Goal: Task Accomplishment & Management: Manage account settings

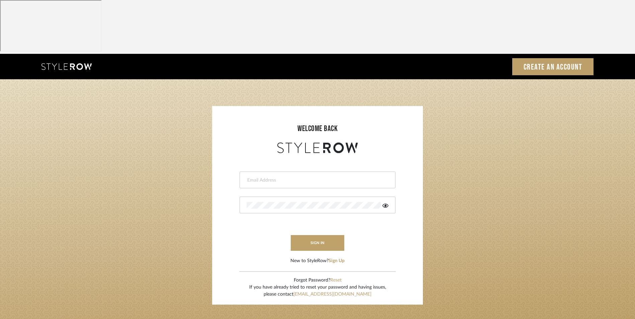
drag, startPoint x: 0, startPoint y: 0, endPoint x: 256, endPoint y: 126, distance: 285.1
click at [256, 177] on input "email" at bounding box center [317, 180] width 140 height 7
type input "info@dmaestheticsdecor.com"
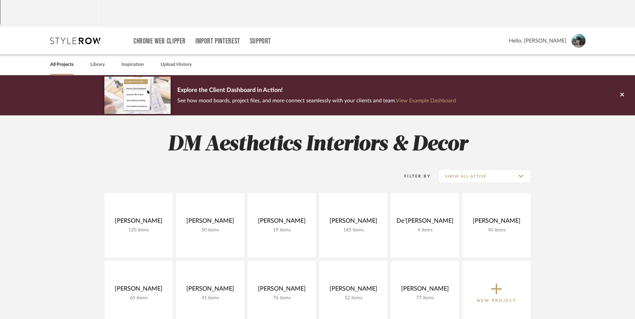
scroll to position [67, 0]
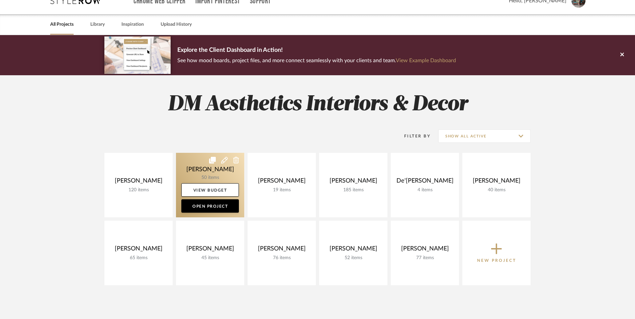
click at [209, 153] on link at bounding box center [210, 185] width 68 height 65
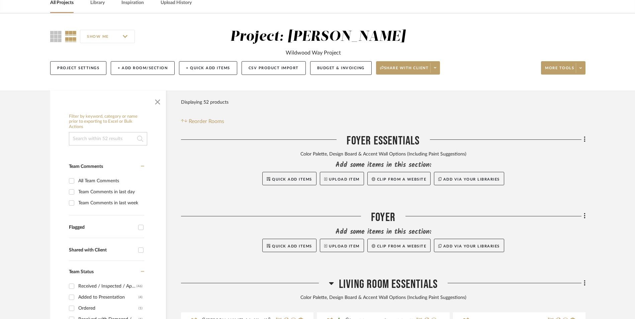
scroll to position [100, 0]
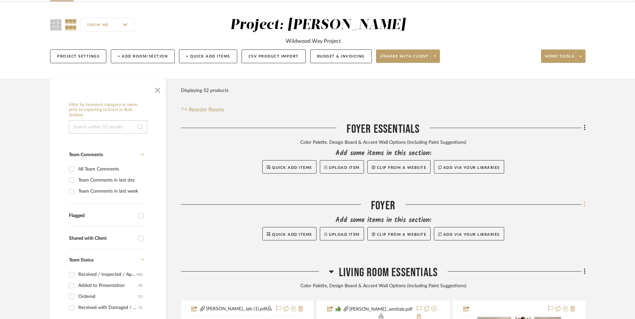
click at [584, 201] on icon at bounding box center [585, 204] width 2 height 7
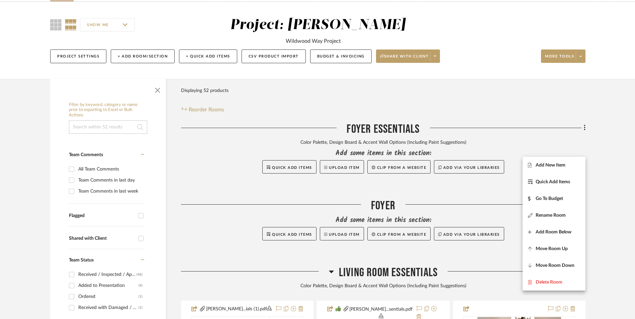
click at [561, 159] on button "Add New Item" at bounding box center [553, 165] width 63 height 17
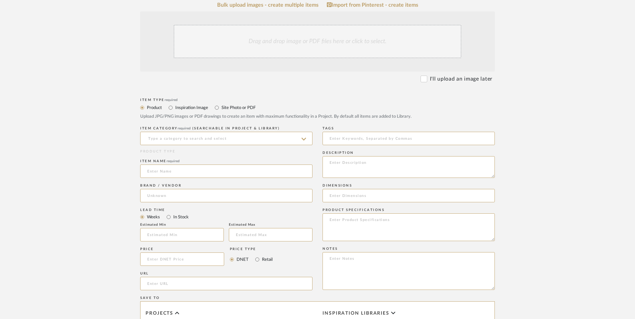
scroll to position [234, 0]
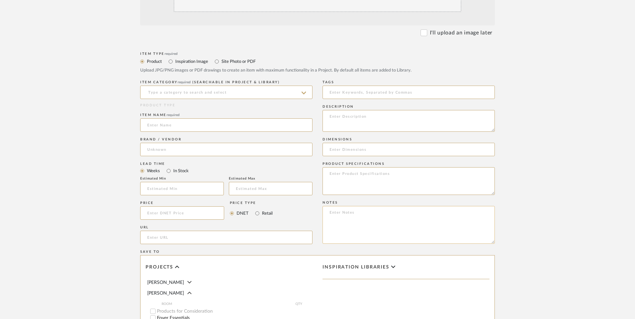
click at [364, 206] on textarea at bounding box center [408, 225] width 172 height 38
paste textarea "Option 1: ETA: SKU: Reviews - Stars Return | Refund Policy:"
click at [362, 206] on textarea "Option 1: ETA: SKU: Reviews - Stars Return | Refund Policy:" at bounding box center [408, 225] width 172 height 38
click at [391, 206] on textarea "Option 1: Wall Art - Select: ETA: SKU: Reviews - Stars Return | Refund Policy:" at bounding box center [408, 225] width 172 height 38
type textarea "Option 1: Wall Art - Select: ETA: SKU: Reviews - Stars Return | Refund Policy: …"
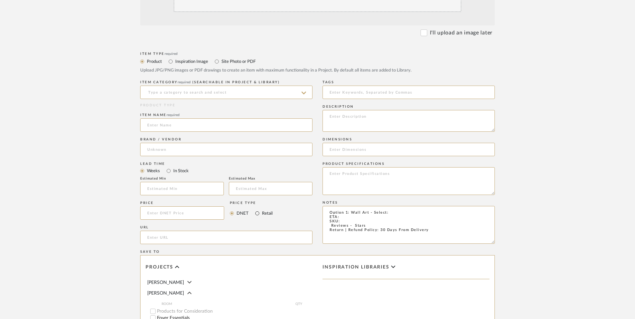
drag, startPoint x: 256, startPoint y: 159, endPoint x: 252, endPoint y: 158, distance: 4.1
click at [257, 209] on input "Retail" at bounding box center [257, 213] width 8 height 8
radio input "true"
drag, startPoint x: 167, startPoint y: 116, endPoint x: 173, endPoint y: 108, distance: 10.5
click at [167, 167] on input "In Stock" at bounding box center [169, 171] width 8 height 8
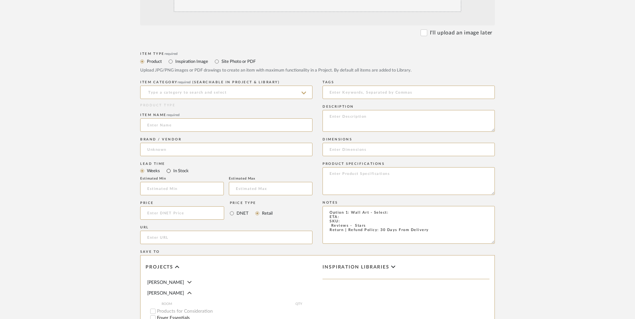
radio input "true"
click at [176, 143] on input at bounding box center [226, 149] width 172 height 13
click at [173, 117] on mat-option "Wayfair" at bounding box center [226, 112] width 172 height 17
type input "Wayfair"
click at [180, 118] on input at bounding box center [226, 124] width 172 height 13
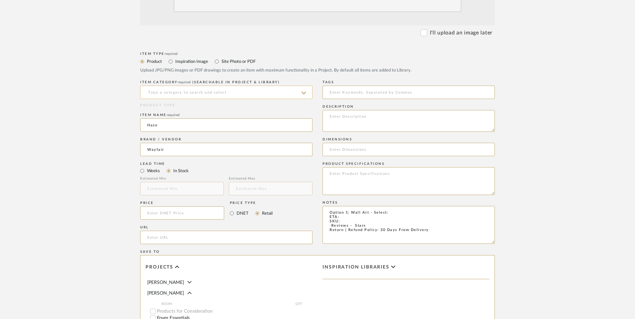
type input "Haze"
click at [188, 86] on input at bounding box center [226, 92] width 172 height 13
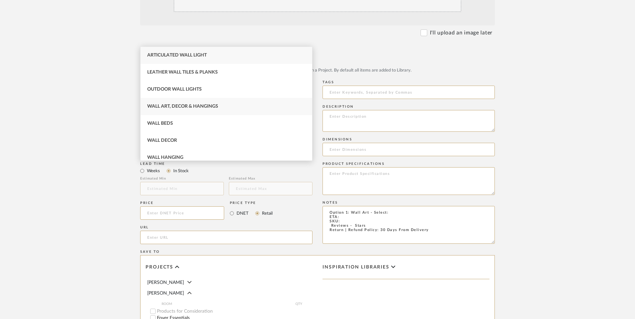
click at [185, 109] on div "Wall Art, Decor & Hangings" at bounding box center [226, 106] width 172 height 17
type input "Wall Art, Decor & Hangings"
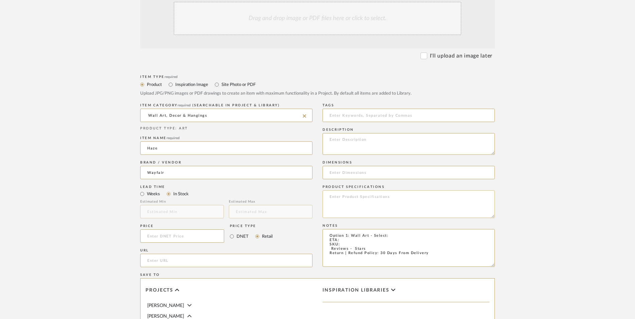
scroll to position [201, 0]
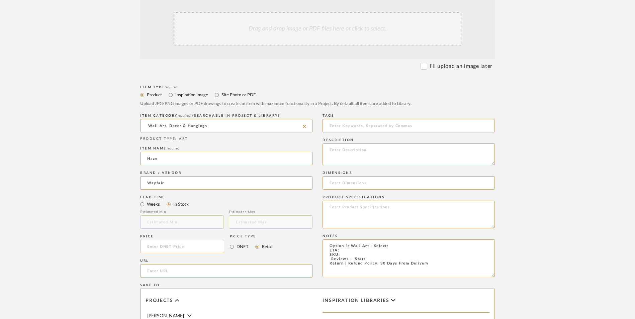
click at [186, 240] on input at bounding box center [182, 246] width 84 height 13
type input "$409.99"
click at [119, 187] on form "Bulk upload images - create multiple items Import from Pinterest - create items…" at bounding box center [317, 231] width 426 height 485
click at [175, 264] on input "url" at bounding box center [226, 270] width 172 height 13
paste input "[URL][DOMAIN_NAME]"
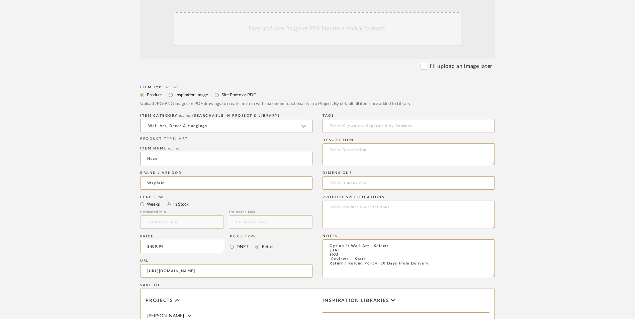
scroll to position [0, 181]
type input "[URL][DOMAIN_NAME]"
click at [77, 161] on upload-items "Create new item in [PERSON_NAME] Upload photos, documents or PDFs, or select be…" at bounding box center [317, 196] width 635 height 590
click at [328, 239] on textarea "Option 1: Wall Art - Select: ETA: SKU: Reviews - Stars Return | Refund Policy: …" at bounding box center [408, 258] width 172 height 38
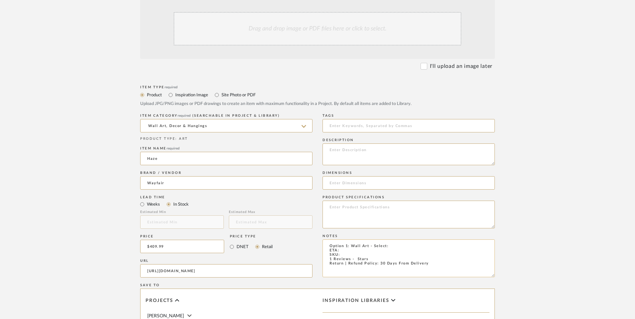
click at [351, 239] on textarea "Option 1: Wall Art - Select: ETA: SKU: 1 Reviews - Stars Return | Refund Policy…" at bounding box center [408, 258] width 172 height 38
click at [353, 239] on textarea "Option 1: Wall Art - Select: ETA: SKU: 1 Review - Stars Return | Refund Policy:…" at bounding box center [408, 258] width 172 height 38
click at [392, 239] on textarea "Option 1: Wall Art - Select: ETA: SKU: 1 Review - 5.0 Stars Return | Refund Pol…" at bounding box center [408, 258] width 172 height 38
paste textarea "Polished Gold Floater Framed"
click at [342, 239] on textarea "Option 1: Wall Art - Select: Polished Gold Floater Framed (Set of 2) ETA: SKU: …" at bounding box center [408, 258] width 172 height 38
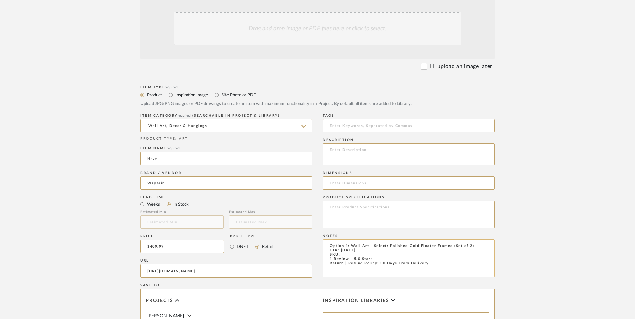
click at [348, 239] on textarea "Option 1: Wall Art - Select: Polished Gold Floater Framed (Set of 2) ETA: [DATE…" at bounding box center [408, 258] width 172 height 38
paste textarea "W112455861"
type textarea "Option 1: Wall Art - Select: Polished Gold Floater Framed (Set of 2) ETA: [DATE…"
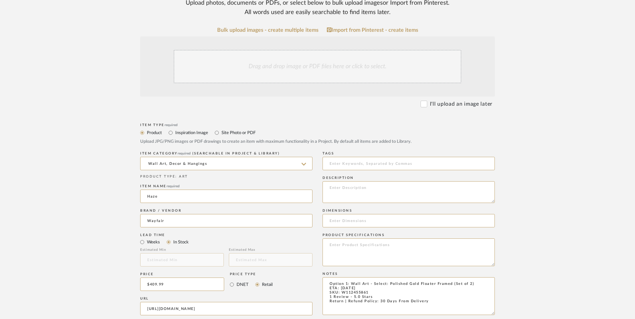
scroll to position [100, 0]
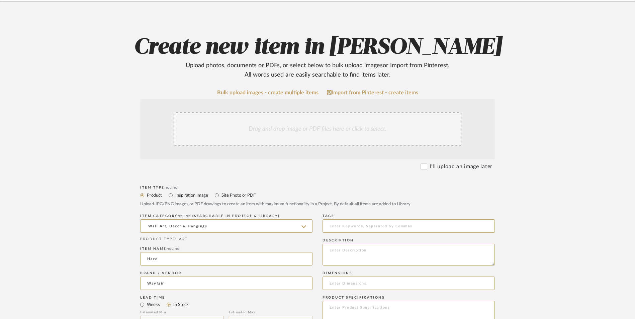
click at [316, 112] on div "Drag and drop image or PDF files here or click to select." at bounding box center [318, 128] width 288 height 33
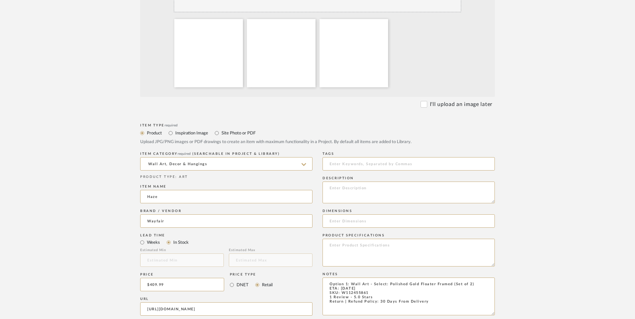
scroll to position [234, 0]
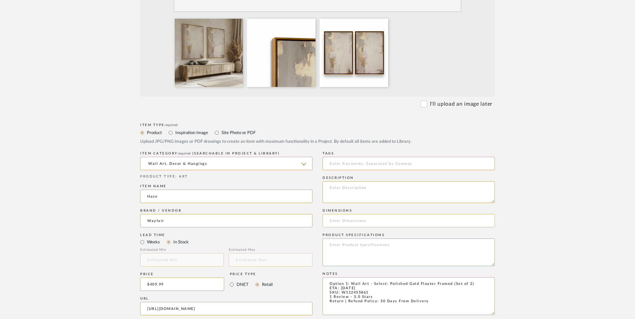
click at [368, 214] on input at bounding box center [408, 220] width 172 height 13
paste input "48.75" H x 65.5" W x 1.75" D"
type input "48.75" H x 65.5" W x 1.75" D"
click at [366, 181] on textarea at bounding box center [408, 192] width 172 height 22
paste textarea "Elevate your home decor with the graceful elegance of the Golden Haze art set. …"
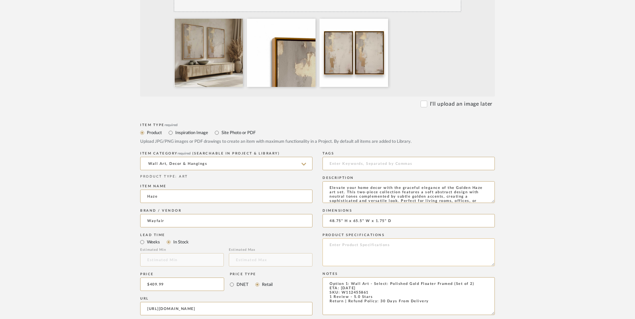
scroll to position [13, 0]
type textarea "Elevate your home decor with the graceful elegance of the Golden Haze art set. …"
click at [376, 238] on textarea at bounding box center [408, 252] width 172 height 28
paste textarea "Acrylic Painting Print"
type textarea "Acrylic Painting Print | Solid Wood"
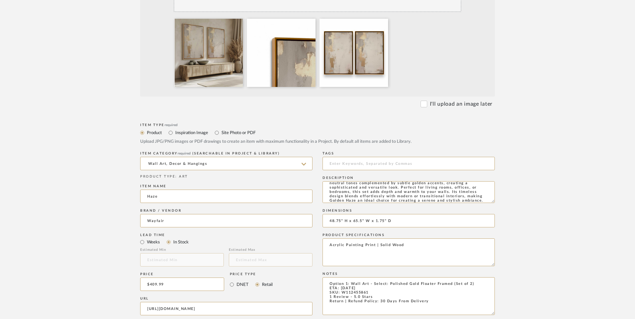
click at [596, 174] on upload-items "Create new item in [PERSON_NAME] Upload photos, documents or PDFs, or select be…" at bounding box center [317, 198] width 635 height 661
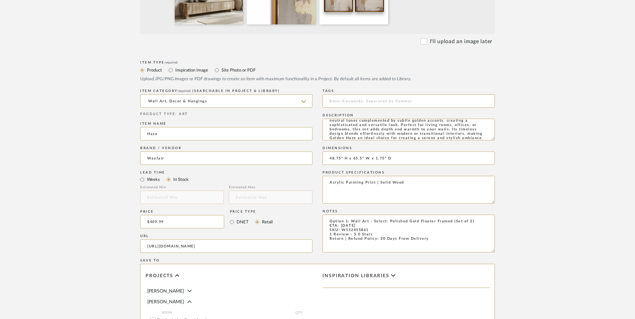
scroll to position [421, 0]
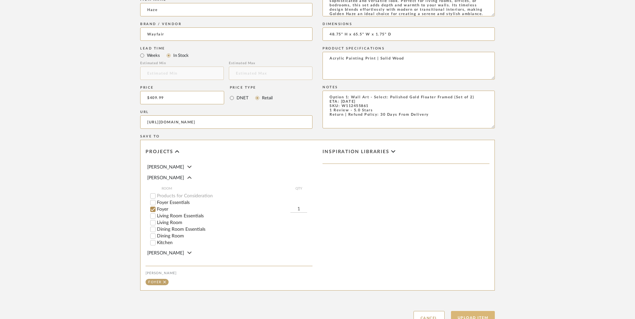
click at [480, 311] on button "Upload Item" at bounding box center [473, 318] width 44 height 14
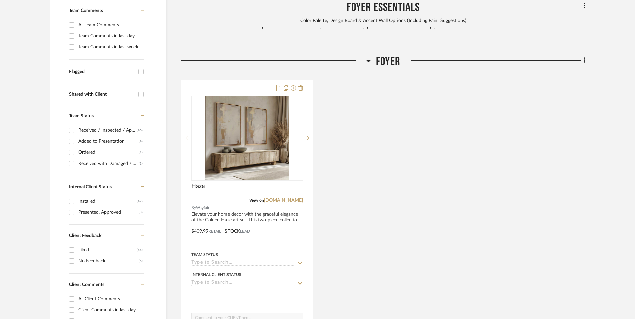
scroll to position [245, 0]
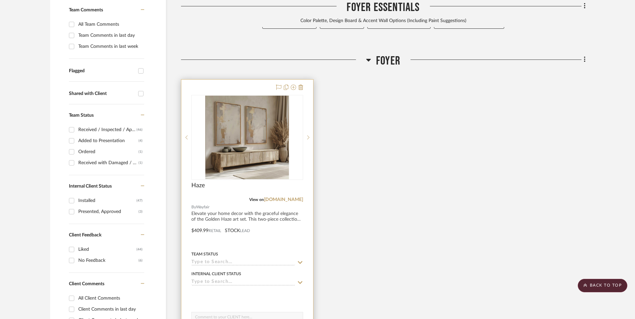
click at [243, 96] on img "0" at bounding box center [247, 138] width 84 height 84
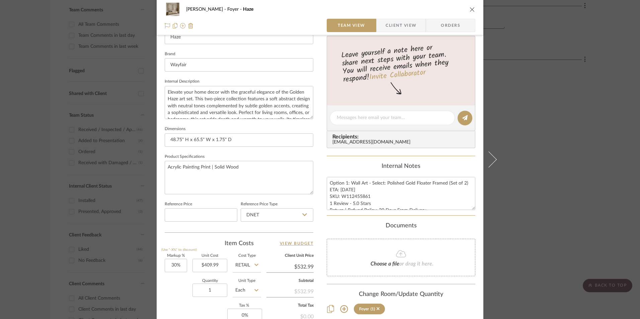
scroll to position [234, 0]
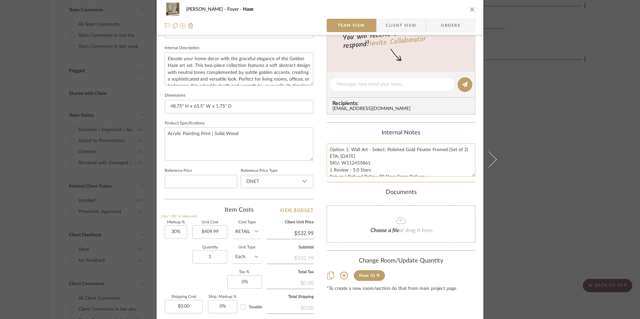
click at [363, 164] on textarea "Option 1: Wall Art - Select: Polished Gold Floater Framed (Set of 2) ETA: [DATE…" at bounding box center [400, 159] width 149 height 33
drag, startPoint x: 367, startPoint y: 163, endPoint x: 340, endPoint y: 163, distance: 27.1
click at [340, 163] on textarea "Option 1: Wall Art - Select: Polished Gold Floater Framed (Set of 2) ETA: [DATE…" at bounding box center [400, 159] width 149 height 33
click at [262, 184] on input "DNET" at bounding box center [276, 181] width 73 height 13
click at [262, 212] on div "Retail" at bounding box center [279, 215] width 83 height 17
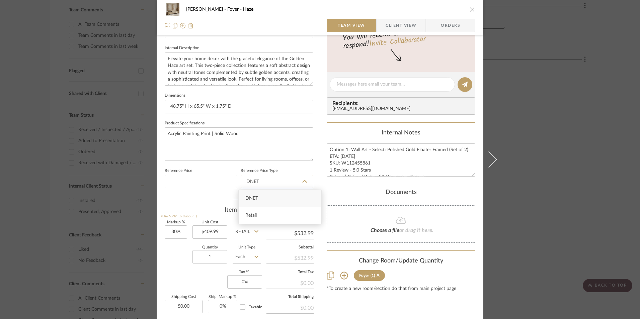
type input "Retail"
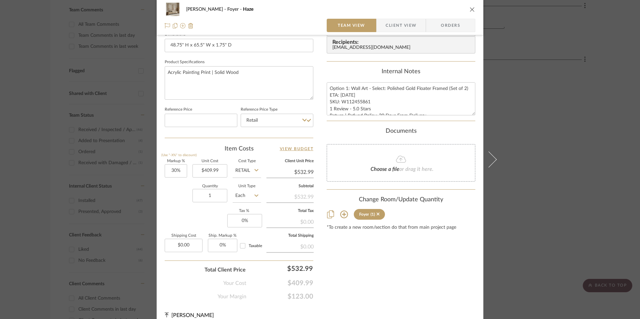
scroll to position [304, 0]
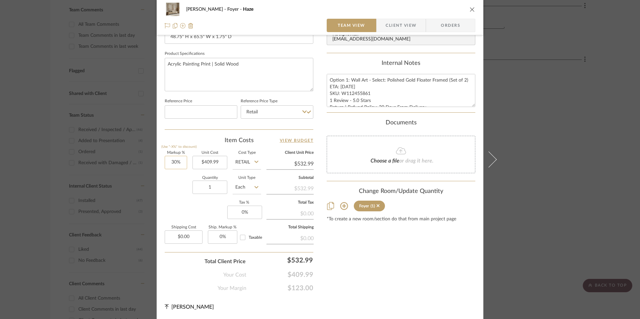
type input "30"
click at [175, 162] on input "30" at bounding box center [176, 162] width 22 height 13
click at [179, 206] on div "Markup % (Use "-X%" to discount) Unit Cost $409.99 Cost Type Retail Client Unit…" at bounding box center [239, 200] width 149 height 98
type input "0%"
type input "$409.99"
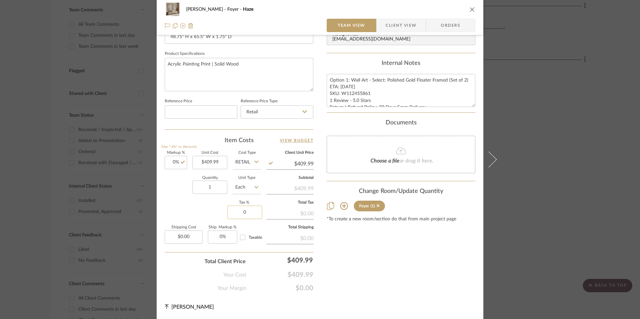
click at [249, 215] on input "0" at bounding box center [244, 212] width 35 height 13
type input "8.25%"
click at [419, 273] on div "Content here copies to Client View - confirm visibility there. Show in Client D…" at bounding box center [400, 17] width 149 height 551
click at [446, 19] on span "Orders" at bounding box center [450, 25] width 34 height 13
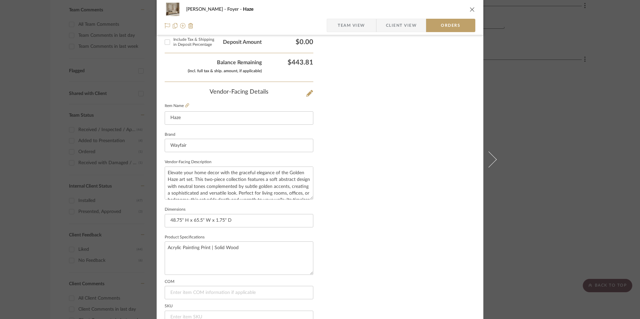
scroll to position [392, 0]
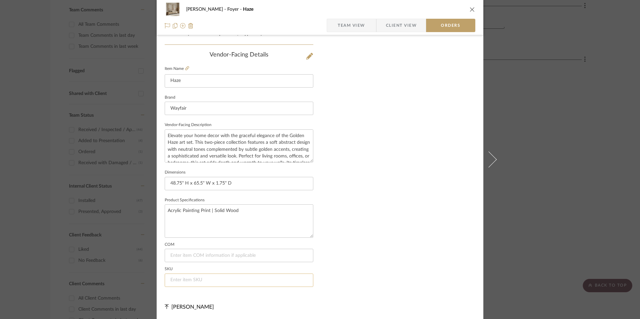
click at [190, 282] on input at bounding box center [239, 280] width 149 height 13
paste input "W112455861"
type input "W112455861"
click at [471, 11] on icon "close" at bounding box center [471, 9] width 5 height 5
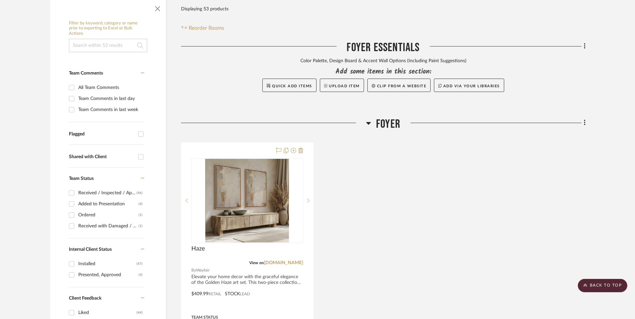
scroll to position [178, 0]
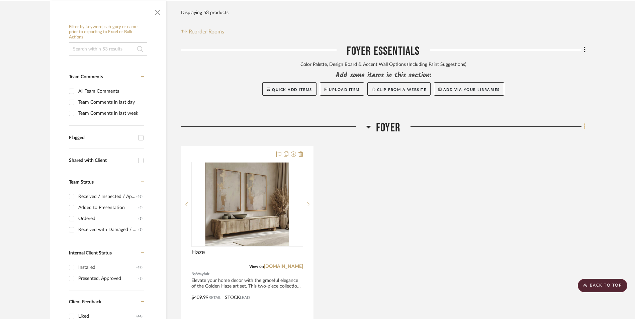
click at [584, 123] on icon at bounding box center [585, 126] width 2 height 7
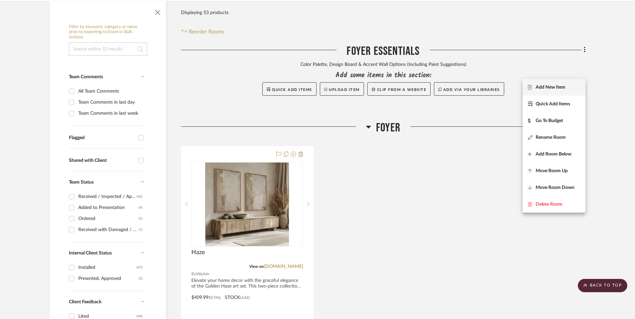
click at [557, 90] on span "Add New Item" at bounding box center [550, 87] width 30 height 6
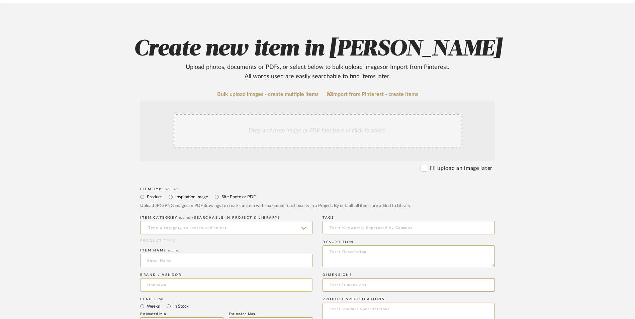
scroll to position [167, 0]
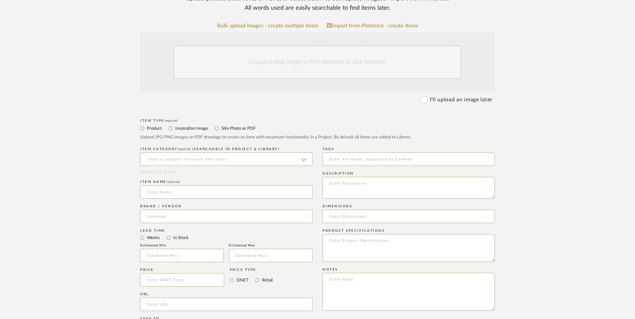
click at [193, 147] on div "ITEM CATEGORY required (Searchable in Project & Library)" at bounding box center [226, 149] width 172 height 4
drag, startPoint x: 191, startPoint y: 103, endPoint x: 188, endPoint y: 109, distance: 6.9
click at [191, 153] on input at bounding box center [226, 159] width 172 height 13
click at [183, 121] on span "Wall Art, Decor & Hangings" at bounding box center [182, 122] width 71 height 5
type input "Wall Art, Decor & Hangings"
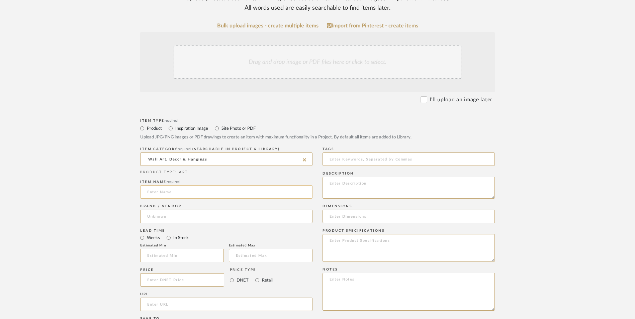
click at [174, 185] on input at bounding box center [226, 191] width 172 height 13
type input "[GEOGRAPHIC_DATA]"
click at [169, 210] on input at bounding box center [226, 216] width 172 height 13
click at [169, 180] on span "AtHome" at bounding box center [162, 180] width 19 height 6
type input "AtHome"
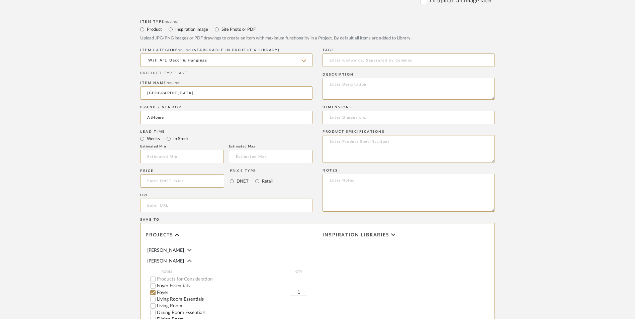
scroll to position [268, 0]
click at [254, 176] on input "Retail" at bounding box center [257, 180] width 8 height 8
radio input "true"
click at [194, 173] on input at bounding box center [182, 179] width 84 height 13
type input "$69.99"
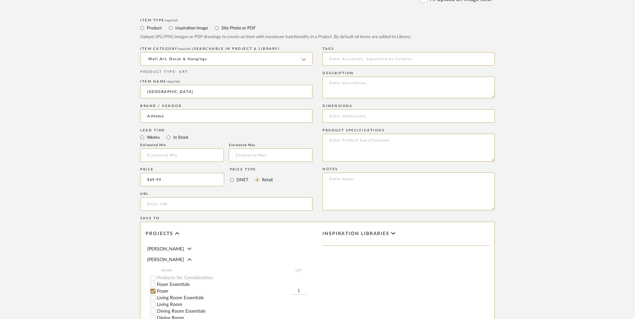
click at [86, 152] on upload-items "Create new item in [PERSON_NAME] Upload photos, documents or PDFs, or select be…" at bounding box center [317, 129] width 635 height 590
click at [177, 197] on input "url" at bounding box center [226, 203] width 172 height 13
paste input "[URL][DOMAIN_NAME]"
type input "[URL][DOMAIN_NAME]"
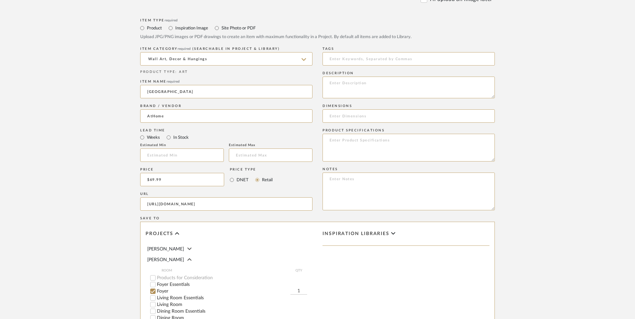
click at [99, 169] on upload-items "Create new item in [PERSON_NAME] Upload photos, documents or PDFs, or select be…" at bounding box center [317, 129] width 635 height 590
click at [381, 173] on textarea at bounding box center [408, 192] width 172 height 38
paste textarea "Option 1: ETA: SKU: Reviews - Stars Return | Refund Policy:"
click at [364, 173] on textarea "Option 1: ETA: SKU: Reviews - Stars Return | Refund Policy: 60 Days From Receipt" at bounding box center [408, 192] width 172 height 38
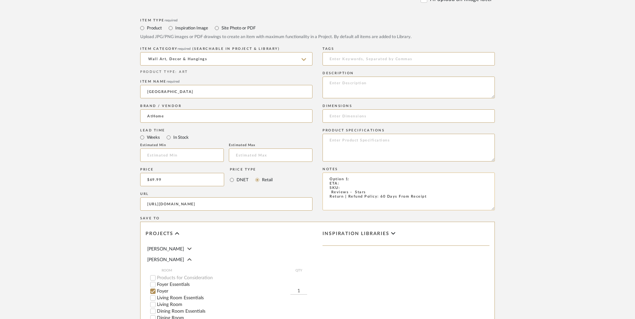
click at [363, 173] on textarea "Option 1: ETA: SKU: Reviews - Stars Return | Refund Policy: 60 Days From Receipt" at bounding box center [408, 192] width 172 height 38
click at [346, 173] on textarea "Option 1: Wall Art - Select 4 ETA: SKU: Reviews - Stars Return | Refund Policy:…" at bounding box center [408, 192] width 172 height 38
click at [326, 173] on textarea "Option 1: Wall Art - Select 4 ETA: Same Day Delivery SKU: Reviews - Stars Retur…" at bounding box center [408, 192] width 172 height 38
type textarea "Option 1: Wall Art - Select 4 ETA: Same Day Delivery SKU: 10 Reviews - 5.0 Star…"
click at [374, 77] on textarea at bounding box center [408, 88] width 172 height 22
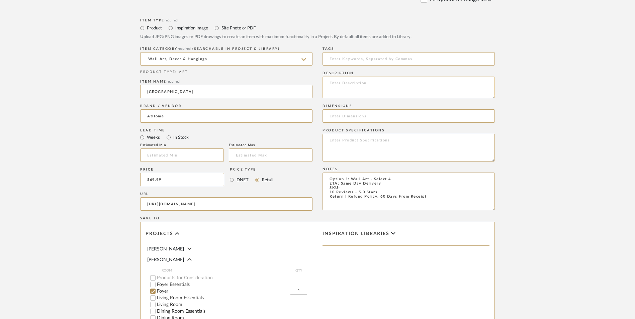
paste textarea "Providence Framed Abstract Canvas Wall Art captures timeless beauty with its sl…"
type textarea "Providence Framed Abstract Canvas Wall Art captures timeless beauty with its sl…"
click at [348, 134] on textarea at bounding box center [408, 148] width 172 height 28
type textarea "Metallic"
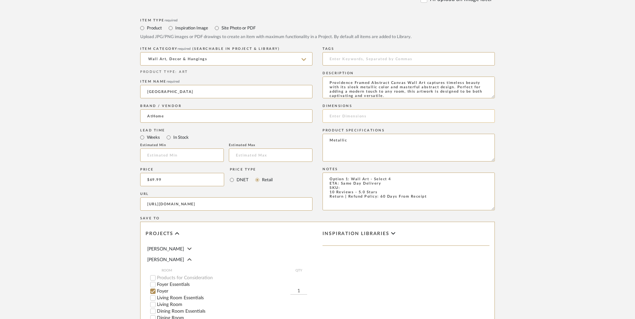
click at [362, 109] on input at bounding box center [408, 115] width 172 height 13
paste input "23.6" L x 1.2" W x 35.4" H"
type input "23.6" L x 1.2" W x 35.4" H"
click at [348, 173] on textarea "Option 1: Wall Art - Select 4 ETA: Same Day Delivery SKU: 10 Reviews - 5.0 Star…" at bounding box center [408, 192] width 172 height 38
paste textarea "197154264324"
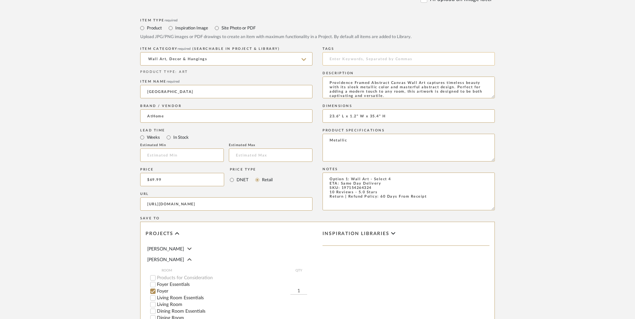
type textarea "Option 1: Wall Art - Select 4 ETA: Same Day Delivery SKU: 197154264324 10 Revie…"
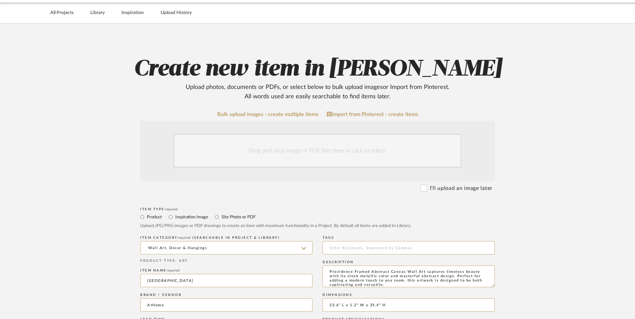
scroll to position [67, 0]
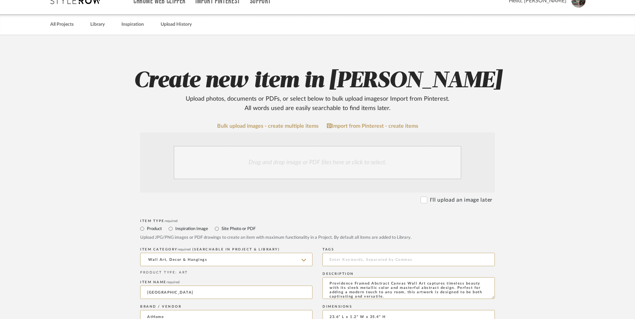
click at [311, 146] on div "Drag and drop image or PDF files here or click to select." at bounding box center [318, 162] width 288 height 33
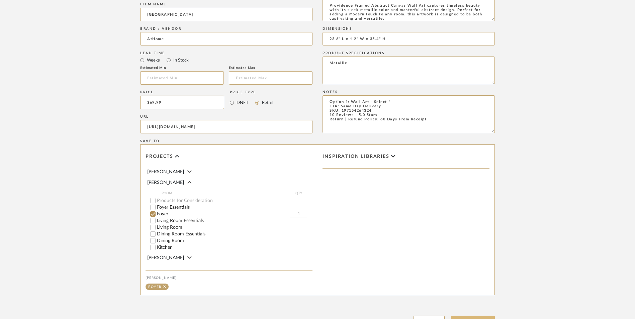
scroll to position [421, 0]
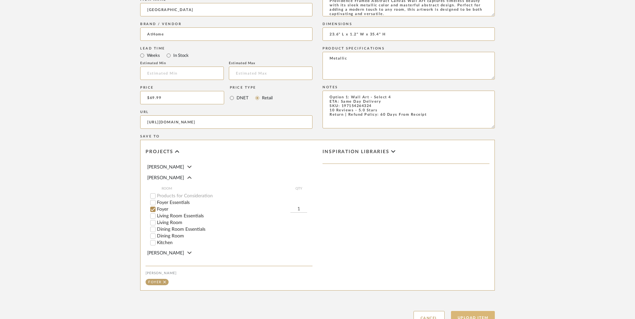
click at [470, 311] on button "Upload Item" at bounding box center [473, 318] width 44 height 14
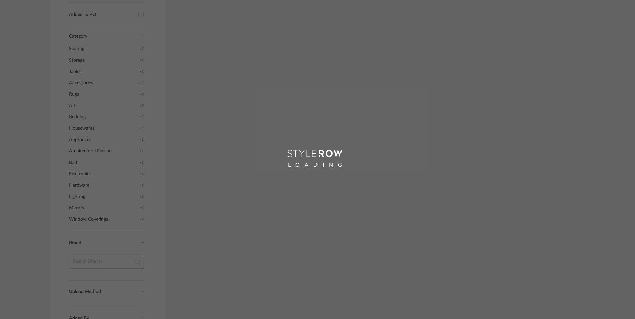
scroll to position [403, 0]
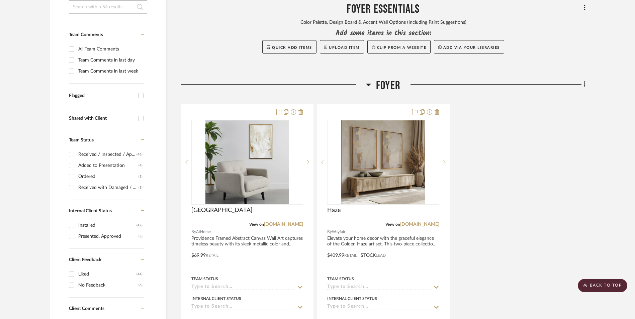
scroll to position [267, 0]
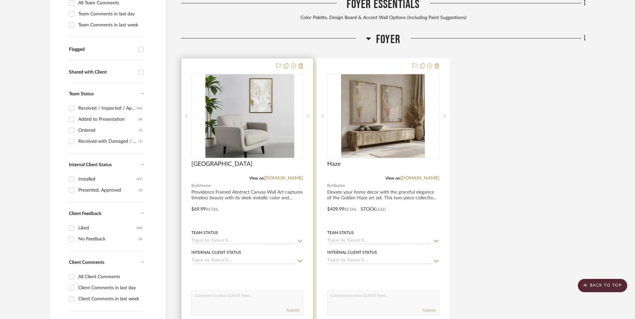
click at [238, 74] on img at bounding box center [247, 116] width 84 height 84
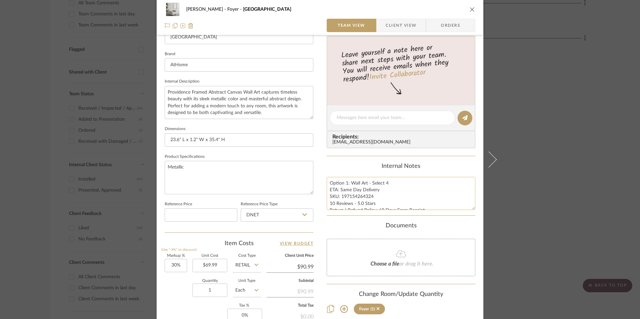
scroll to position [7, 0]
drag, startPoint x: 371, startPoint y: 190, endPoint x: 340, endPoint y: 189, distance: 30.8
click at [340, 189] on textarea "Option 1: Wall Art - Select 4 ETA: Same Day Delivery SKU: 197154264324 10 Revie…" at bounding box center [400, 193] width 149 height 33
click at [278, 214] on input "DNET" at bounding box center [276, 214] width 73 height 13
click at [285, 247] on div "Retail" at bounding box center [279, 248] width 83 height 17
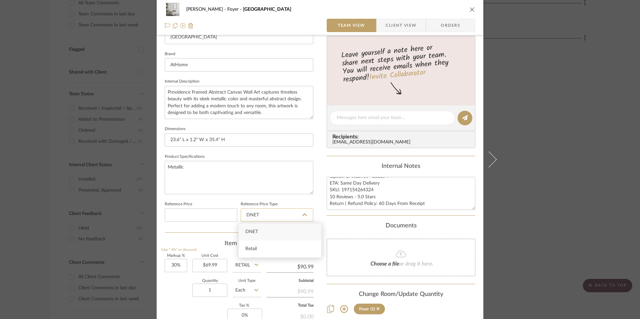
type input "Retail"
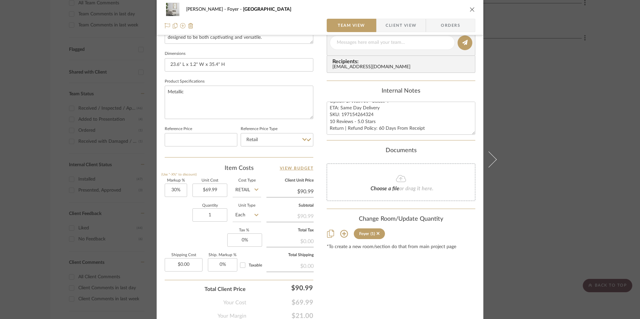
scroll to position [304, 0]
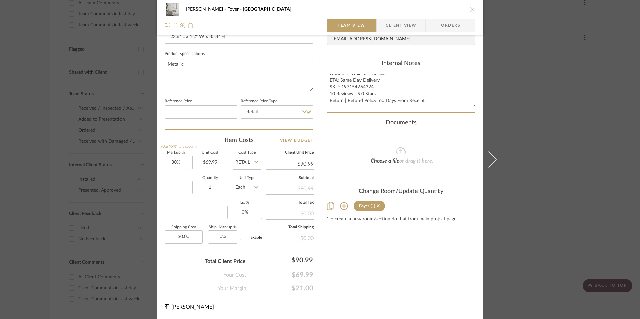
type input "30"
drag, startPoint x: 179, startPoint y: 164, endPoint x: 182, endPoint y: 188, distance: 24.0
click at [178, 164] on input "30" at bounding box center [176, 162] width 22 height 13
click at [179, 200] on div "Markup % (Use "-X%" to discount) Unit Cost $69.99 Cost Type Retail Client Unit …" at bounding box center [239, 200] width 149 height 98
click at [219, 191] on input "1" at bounding box center [209, 187] width 35 height 13
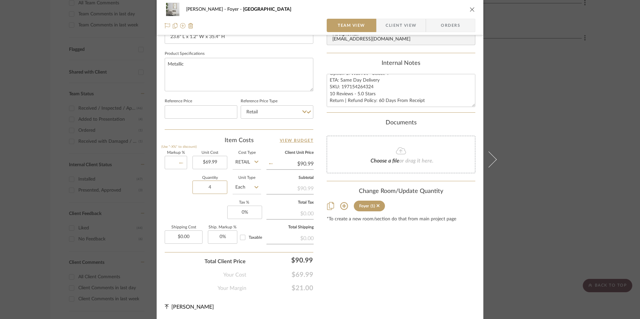
type input "4"
click at [192, 213] on div "Markup % (Use "-X%" to discount) Unit Cost $69.99 Cost Type Retail Client Unit …" at bounding box center [239, 200] width 149 height 98
type input "0%"
type input "$69.99"
click at [240, 213] on input "0" at bounding box center [244, 212] width 35 height 13
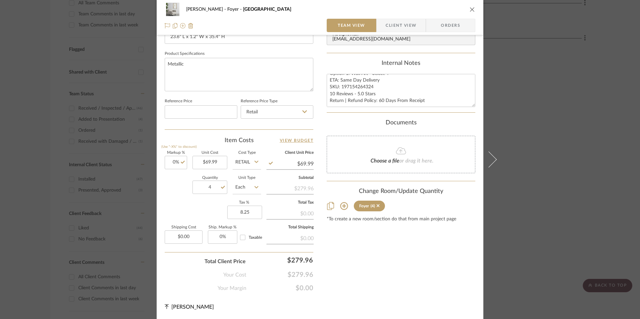
type input "8.25%"
click at [414, 271] on div "Content here copies to Client View - confirm visibility there. Show in Client D…" at bounding box center [400, 17] width 149 height 551
click at [438, 25] on span "Orders" at bounding box center [450, 25] width 34 height 13
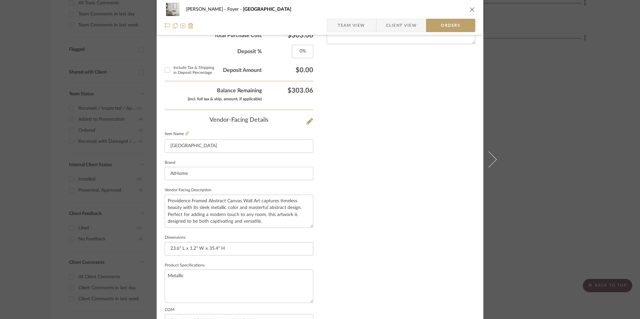
scroll to position [392, 0]
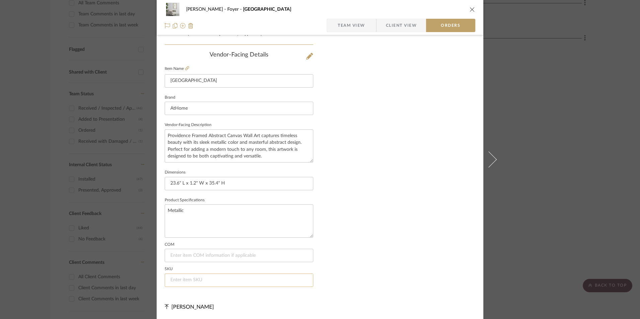
click at [192, 279] on input at bounding box center [239, 280] width 149 height 13
paste input "197154264324"
type input "197154264324"
click at [469, 5] on div "[PERSON_NAME] Foyer Providence" at bounding box center [320, 9] width 310 height 13
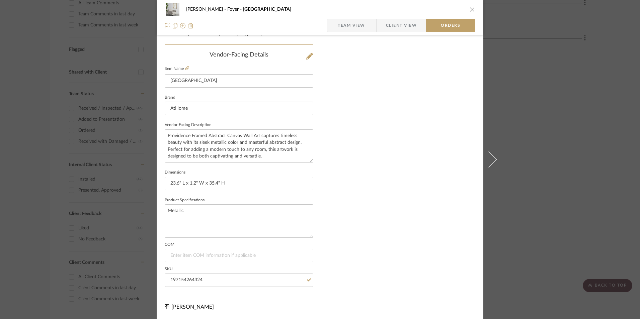
drag, startPoint x: 468, startPoint y: 7, endPoint x: 507, endPoint y: 48, distance: 56.3
click at [469, 7] on icon "close" at bounding box center [471, 9] width 5 height 5
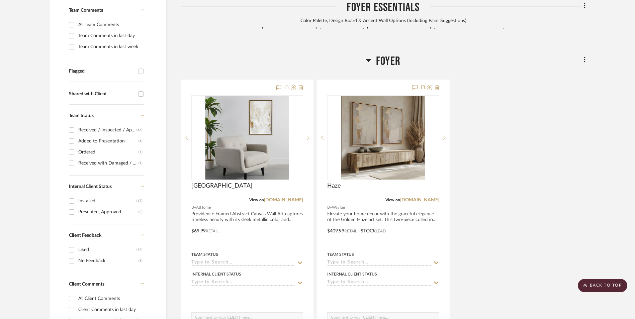
scroll to position [233, 0]
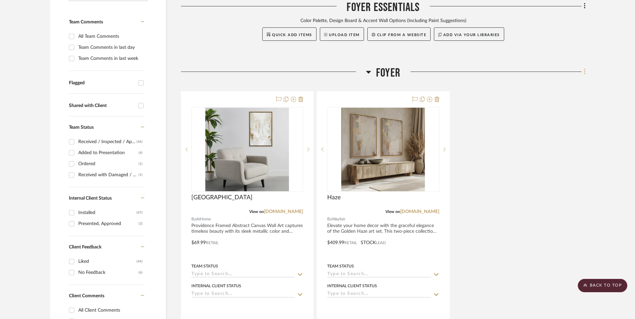
click at [584, 68] on icon at bounding box center [585, 71] width 2 height 7
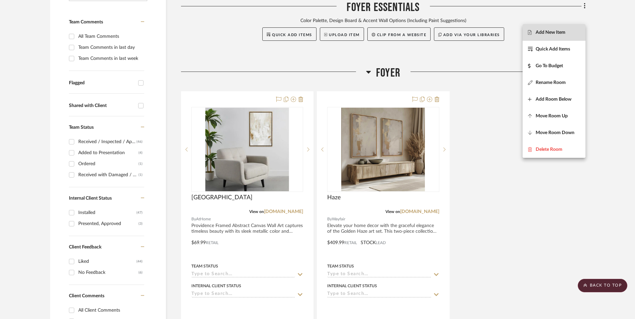
click at [563, 32] on span "Add New Item" at bounding box center [550, 32] width 30 height 6
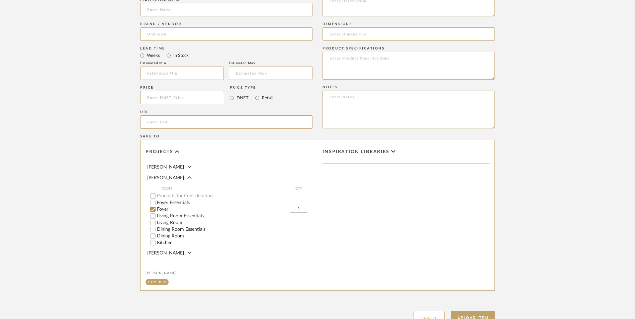
click at [436, 311] on button "Cancel" at bounding box center [428, 318] width 31 height 14
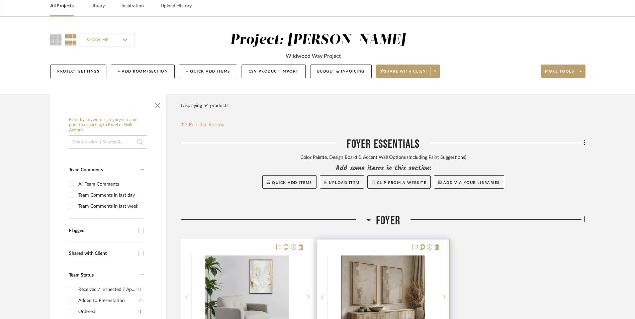
scroll to position [167, 0]
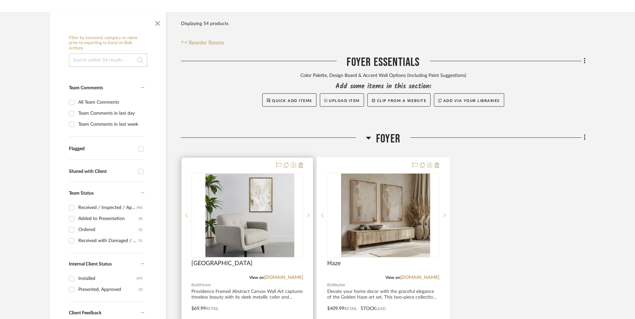
drag, startPoint x: 240, startPoint y: 178, endPoint x: 245, endPoint y: 176, distance: 5.1
click at [240, 178] on div at bounding box center [247, 215] width 112 height 85
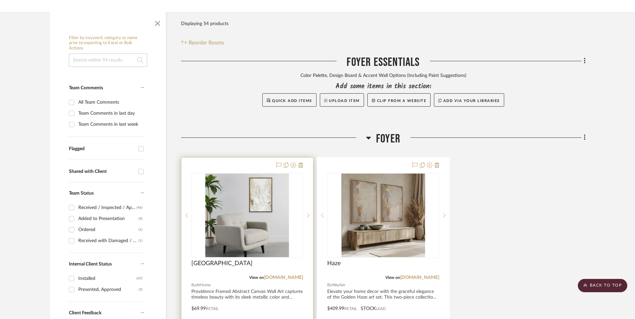
click at [237, 184] on img "0" at bounding box center [247, 216] width 84 height 84
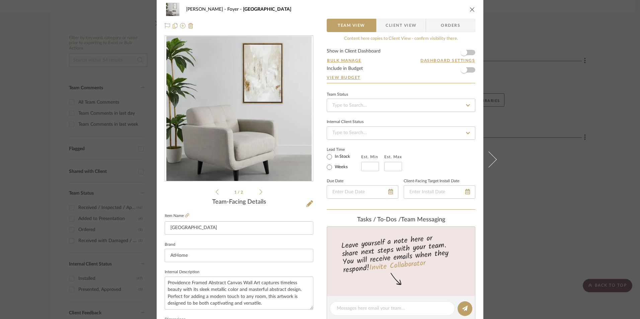
scroll to position [0, 0]
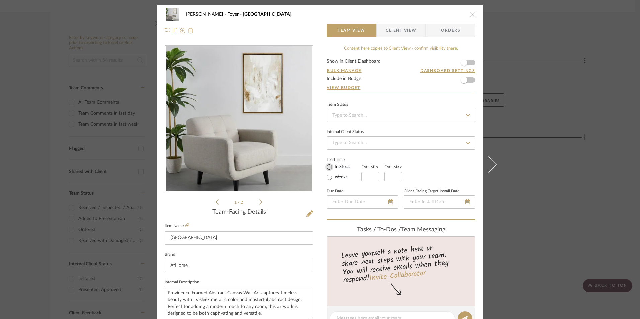
click at [327, 166] on input "In Stock" at bounding box center [329, 167] width 8 height 8
radio input "true"
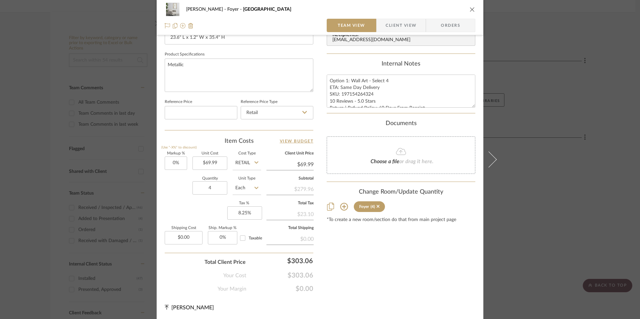
scroll to position [304, 0]
click at [190, 236] on input "0.00" at bounding box center [184, 236] width 38 height 13
type input "$10.00"
click at [395, 264] on div "Content here copies to Client View - confirm visibility there. Show in Client D…" at bounding box center [400, 17] width 149 height 551
click at [249, 212] on input "8.25" at bounding box center [244, 212] width 35 height 13
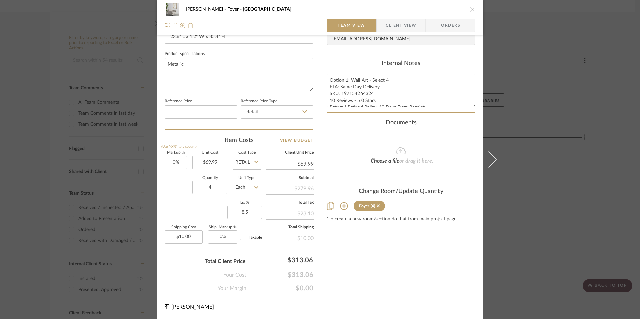
type input "8.5%"
click at [404, 265] on div "Content here copies to Client View - confirm visibility there. Show in Client D…" at bounding box center [400, 17] width 149 height 551
click at [247, 213] on input "8.5" at bounding box center [244, 212] width 35 height 13
type input "9%"
click at [399, 273] on div "Content here copies to Client View - confirm visibility there. Show in Client D…" at bounding box center [400, 17] width 149 height 551
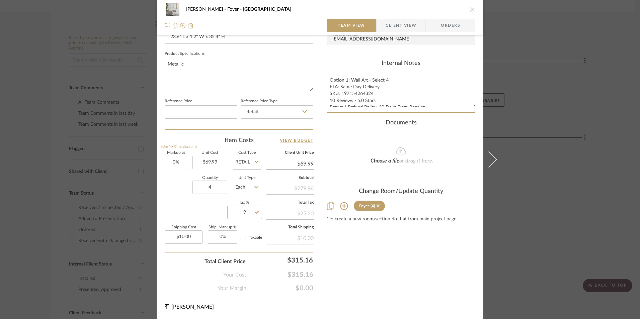
click at [244, 211] on input "9" at bounding box center [244, 212] width 35 height 13
type input "8.6%"
click at [401, 249] on div "Content here copies to Client View - confirm visibility there. Show in Client D…" at bounding box center [400, 17] width 149 height 551
click at [245, 213] on input "8.6" at bounding box center [244, 212] width 35 height 13
type input "8.55%"
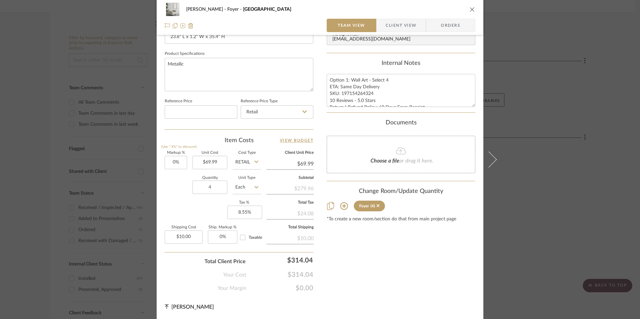
click at [400, 266] on div "Content here copies to Client View - confirm visibility there. Show in Client D…" at bounding box center [400, 17] width 149 height 551
click at [471, 9] on icon "close" at bounding box center [471, 9] width 5 height 5
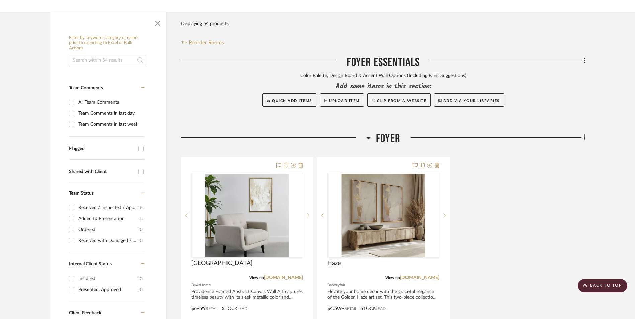
click at [502, 157] on div "Providence View on [DOMAIN_NAME] By AtHome Providence Framed Abstract Canvas Wa…" at bounding box center [383, 303] width 404 height 293
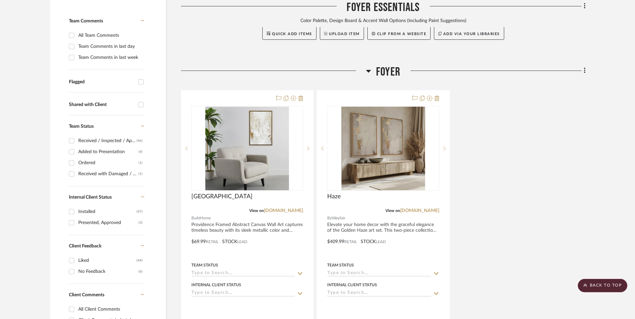
scroll to position [201, 0]
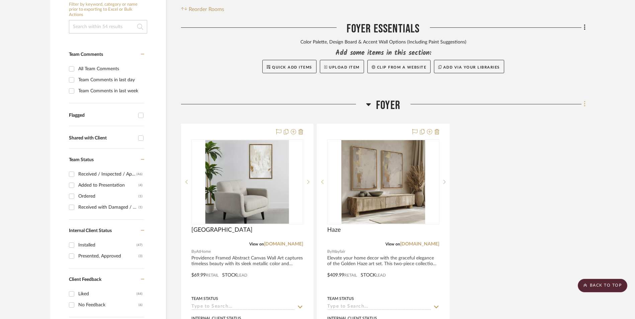
click at [584, 100] on icon at bounding box center [585, 103] width 2 height 7
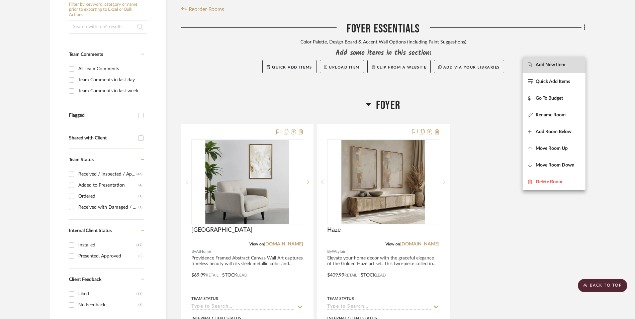
click at [537, 68] on button "Add New Item" at bounding box center [553, 65] width 63 height 17
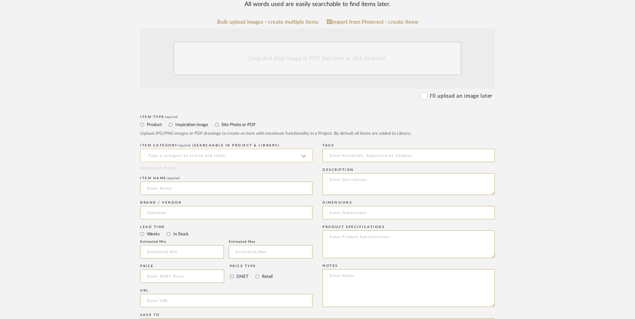
scroll to position [201, 0]
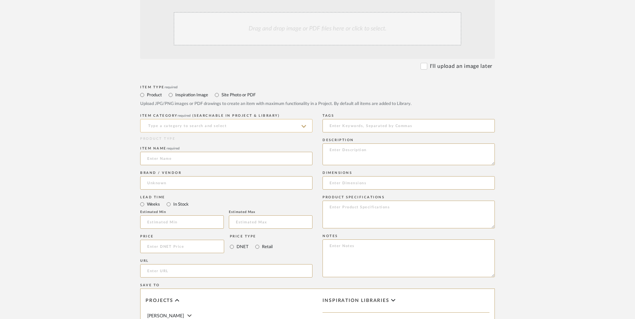
click at [194, 119] on input at bounding box center [226, 125] width 172 height 13
click at [189, 91] on span "Wall Art, Decor & Hangings" at bounding box center [182, 88] width 71 height 5
type input "Wall Art, Decor & Hangings"
click at [181, 152] on input at bounding box center [226, 158] width 172 height 13
click at [177, 176] on input at bounding box center [226, 182] width 172 height 13
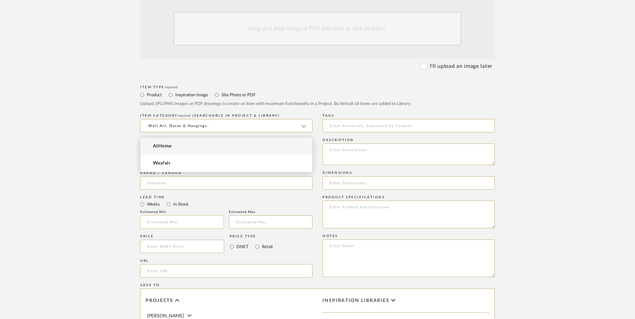
click at [185, 161] on mat-option "Wayfair" at bounding box center [226, 163] width 172 height 17
type input "Wayfair"
click at [169, 200] on input "In Stock" at bounding box center [169, 204] width 8 height 8
radio input "true"
click at [258, 243] on input "Retail" at bounding box center [257, 247] width 8 height 8
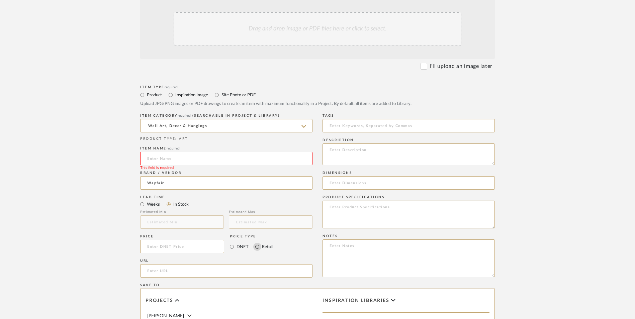
radio input "true"
click at [192, 145] on div "Item name required This field is required" at bounding box center [226, 157] width 172 height 24
click at [192, 152] on input at bounding box center [226, 158] width 172 height 13
type input "Metal"
click at [340, 239] on textarea at bounding box center [408, 258] width 172 height 38
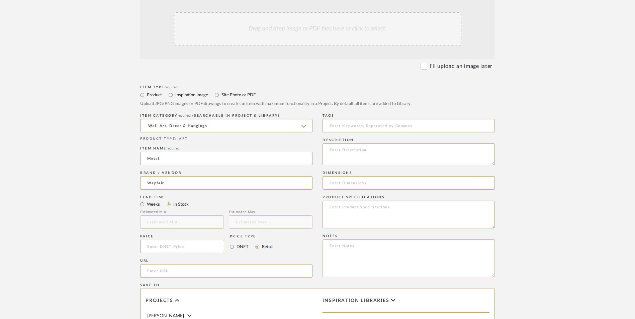
paste textarea "Option 1: ETA: SKU: Reviews - Stars Return | Refund Policy:"
click at [355, 239] on textarea "Option 1: ETA: SKU: Reviews - Stars Return | Refund Policy: 30 Days From Delive…" at bounding box center [408, 258] width 172 height 38
click at [347, 239] on textarea "Option 1: Wall Art - Select 4 ETA: SKU: Reviews - Stars Return | Refund Policy:…" at bounding box center [408, 258] width 172 height 38
click at [347, 239] on textarea "Option 1: Wall Art - Select 4 ETA: [DATE] SKU: Reviews - Stars Return | Refund …" at bounding box center [408, 258] width 172 height 38
paste textarea "W110582306"
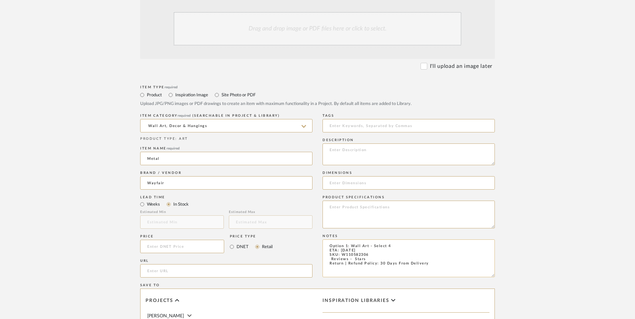
click at [327, 239] on textarea "Option 1: Wall Art - Select 4 ETA: [DATE] SKU: W110582306 Reviews - Stars Retur…" at bounding box center [408, 258] width 172 height 38
click at [351, 239] on textarea "Option 1: Wall Art - Select 4 ETA: [DATE] SKU: W110582306 1 Reviews - Stars Ret…" at bounding box center [408, 258] width 172 height 38
type textarea "Option 1: Wall Art - Select 4 ETA: [DATE] SKU: W110582306 1 Review - 5.0 Stars …"
click at [193, 240] on input at bounding box center [182, 246] width 84 height 13
type input "$117.99"
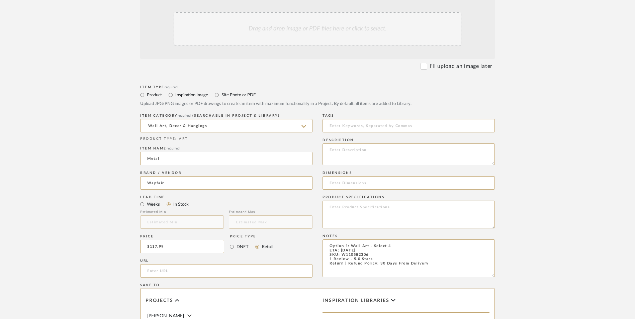
drag, startPoint x: 106, startPoint y: 208, endPoint x: 149, endPoint y: 203, distance: 43.1
click at [110, 206] on form "Bulk upload images - create multiple items Import from Pinterest - create items…" at bounding box center [317, 231] width 426 height 485
click at [156, 264] on input "url" at bounding box center [226, 270] width 172 height 13
paste input "[URL][DOMAIN_NAME]"
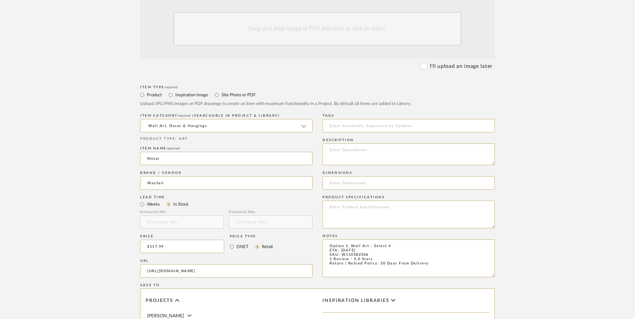
type input "[URL][DOMAIN_NAME]"
drag, startPoint x: 92, startPoint y: 167, endPoint x: 99, endPoint y: 162, distance: 8.5
click at [93, 166] on upload-items "Create new item in [PERSON_NAME] Upload photos, documents or PDFs, or select be…" at bounding box center [317, 196] width 635 height 590
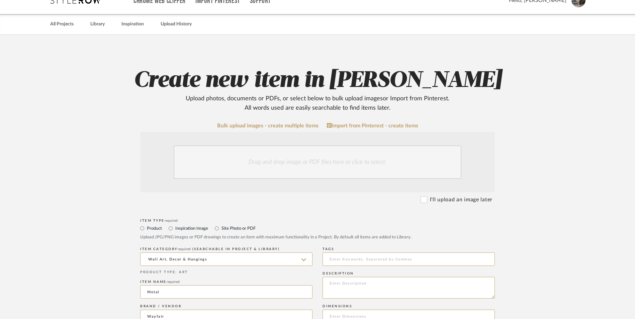
scroll to position [67, 0]
click at [306, 146] on div "Drag and drop image or PDF files here or click to select." at bounding box center [318, 162] width 288 height 33
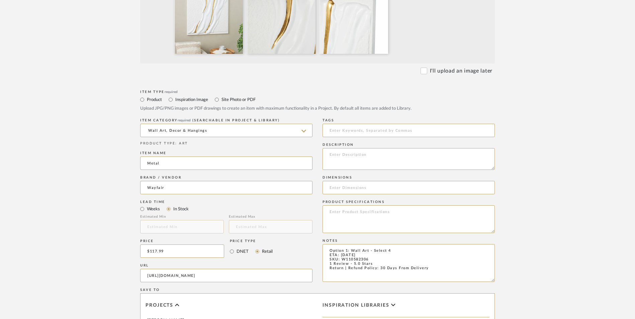
scroll to position [268, 0]
click at [372, 148] on textarea at bounding box center [408, 159] width 172 height 22
paste textarea "To use this abstract wall decor, simply hang it on your preferred wall for an i…"
type textarea "To use this abstract wall decor, simply hang it on your preferred wall for an i…"
click at [358, 205] on textarea at bounding box center [408, 219] width 172 height 28
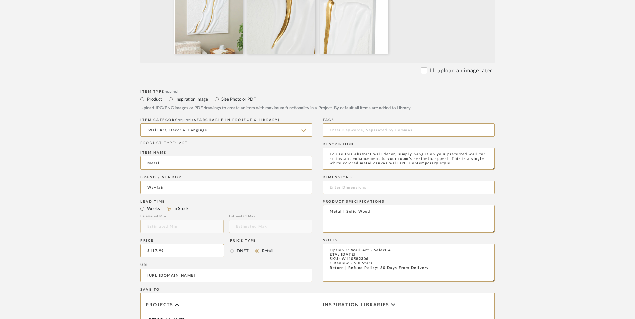
type textarea "Metal | Solid Wood"
click at [373, 181] on input at bounding box center [408, 187] width 172 height 13
paste input "36.5'' H X 36.5'' W"
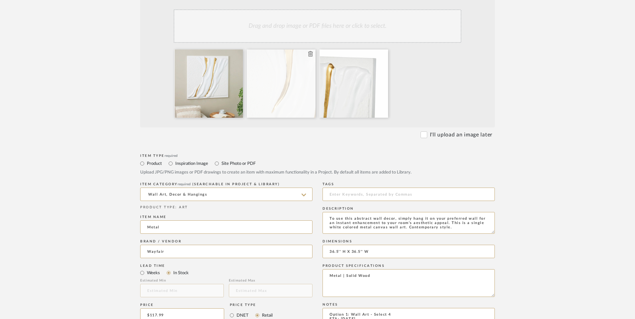
scroll to position [201, 0]
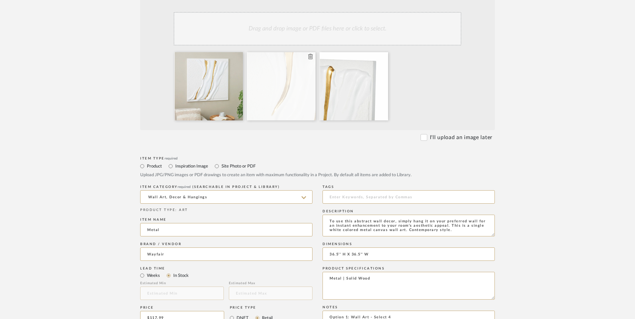
type input "36.5'' H X 36.5'' W"
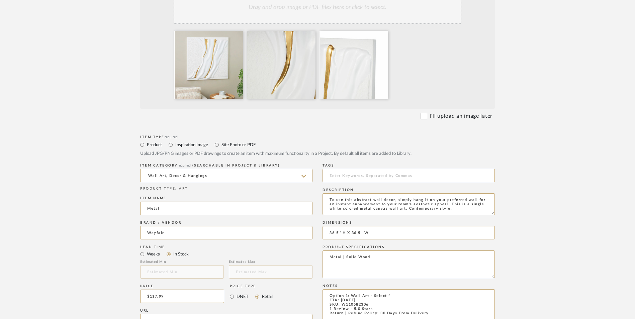
scroll to position [234, 0]
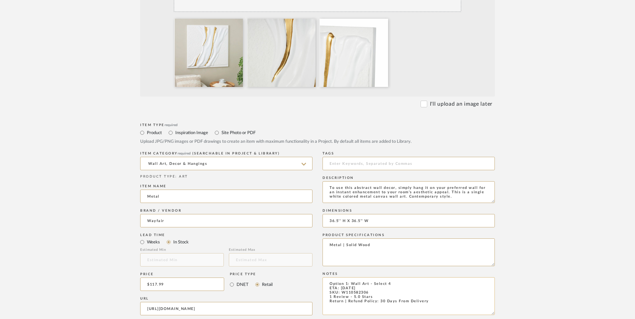
click at [376, 277] on textarea "Option 1: Wall Art - Select 4 ETA: [DATE] SKU: W110582306 1 Review - 5.0 Stars …" at bounding box center [408, 296] width 172 height 38
type textarea "Option 1: Wall Art - Select 4 ETA: [DATE] SKU: W110582306 1 Review - 5.0 Stars …"
click at [556, 204] on upload-items "Create new item in [PERSON_NAME] Upload photos, documents or PDFs, or select be…" at bounding box center [317, 198] width 635 height 661
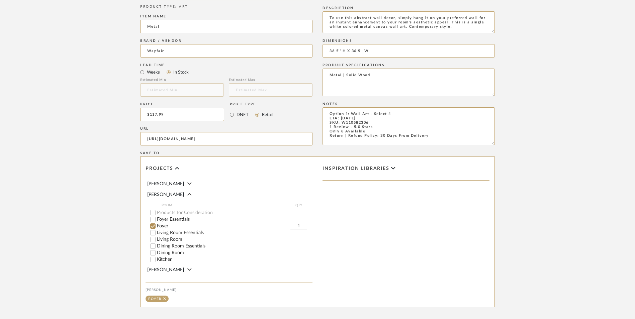
scroll to position [421, 0]
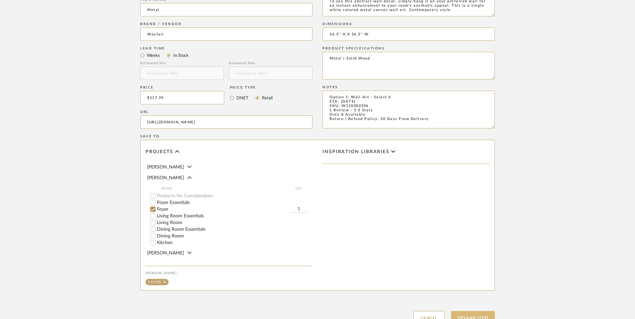
click at [475, 311] on button "Upload Item" at bounding box center [473, 318] width 44 height 14
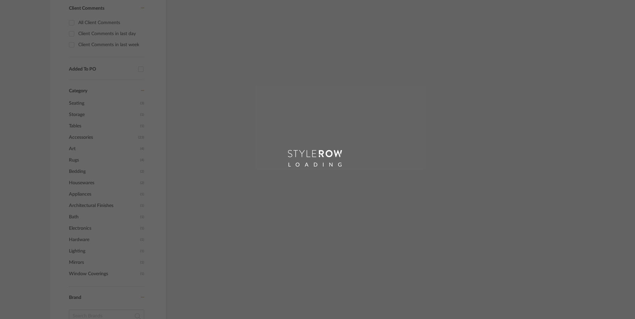
scroll to position [248, 0]
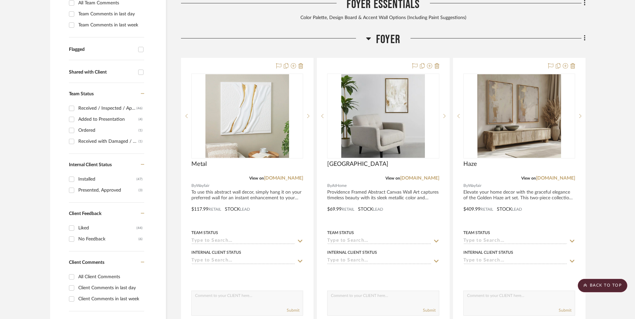
scroll to position [279, 0]
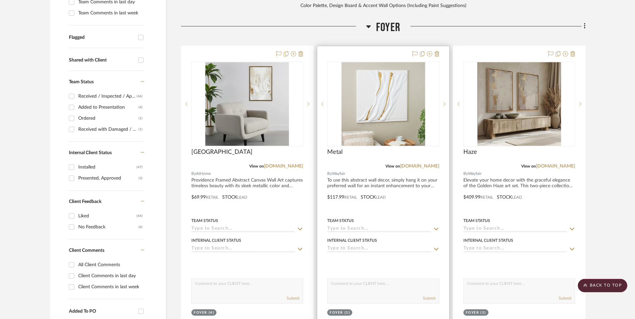
click at [380, 62] on img "0" at bounding box center [383, 104] width 84 height 84
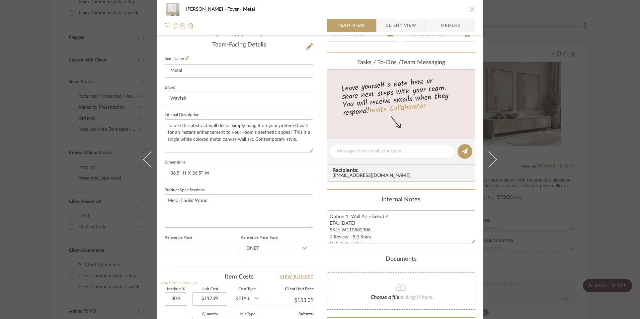
scroll to position [234, 0]
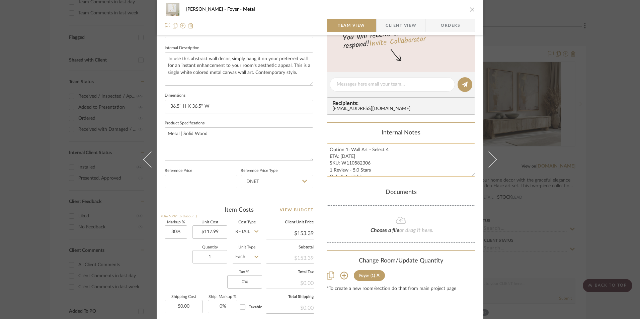
click at [360, 164] on textarea "Option 1: Wall Art - Select 4 ETA: [DATE] SKU: W110582306 1 Review - 5.0 Stars …" at bounding box center [400, 159] width 149 height 33
drag, startPoint x: 367, startPoint y: 164, endPoint x: 339, endPoint y: 164, distance: 27.1
click at [339, 164] on textarea "Option 1: Wall Art - Select 4 ETA: [DATE] SKU: W110582306 1 Review - 5.0 Stars …" at bounding box center [400, 159] width 149 height 33
click at [259, 184] on input "DNET" at bounding box center [276, 181] width 73 height 13
click at [264, 216] on div "Retail" at bounding box center [279, 215] width 83 height 17
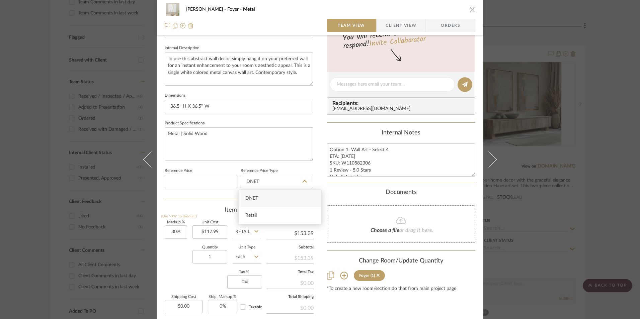
type input "Retail"
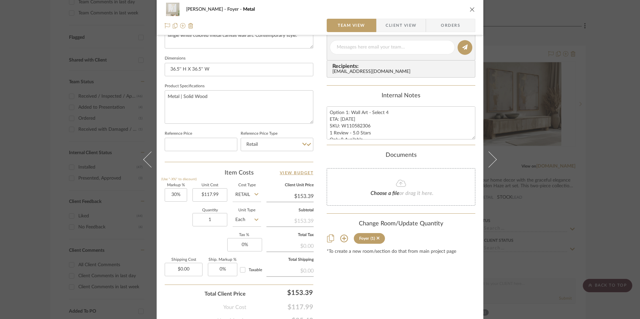
scroll to position [304, 0]
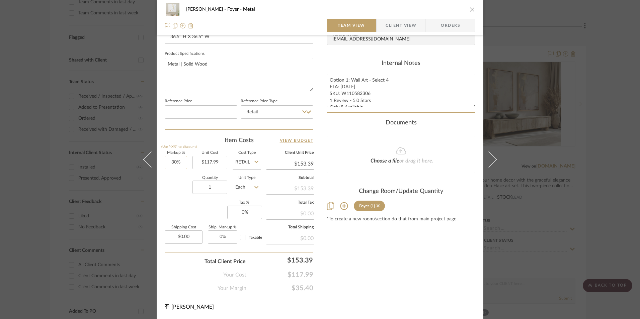
type input "30"
click at [177, 164] on input "30" at bounding box center [176, 162] width 22 height 13
click at [187, 205] on div "Markup % (Use "-X%" to discount) Unit Cost $117.99 Cost Type Retail Client Unit…" at bounding box center [239, 200] width 149 height 98
type input "0%"
type input "$117.99"
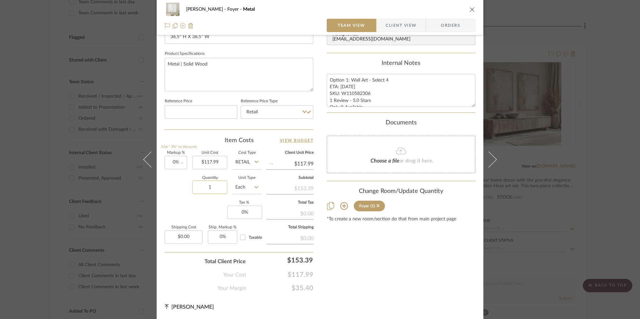
click at [216, 184] on input "1" at bounding box center [209, 187] width 35 height 13
type input "4"
drag, startPoint x: 188, startPoint y: 207, endPoint x: 216, endPoint y: 210, distance: 28.6
click at [188, 207] on div "Markup % (Use "-X%" to discount) 0% Unit Cost $117.99 Cost Type Retail Client U…" at bounding box center [239, 200] width 149 height 98
click at [233, 215] on input "0" at bounding box center [244, 212] width 35 height 13
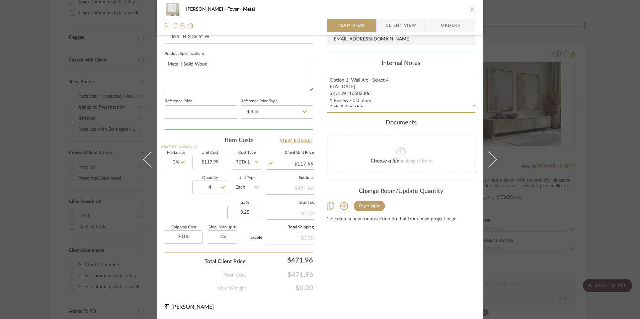
type input "8.25%"
click at [425, 269] on div "Content here copies to Client View - confirm visibility there. Show in Client D…" at bounding box center [400, 17] width 149 height 551
click at [451, 30] on span "Orders" at bounding box center [450, 25] width 34 height 13
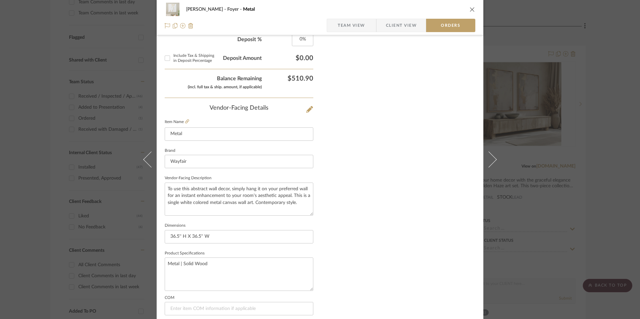
scroll to position [392, 0]
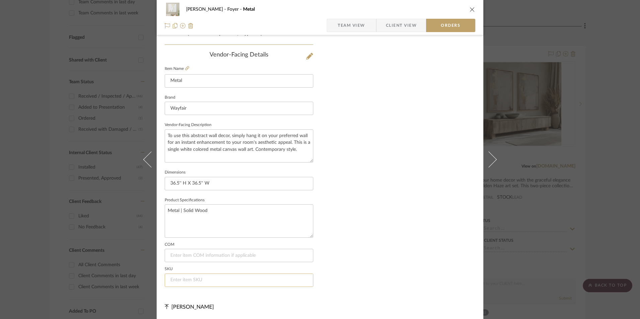
click at [213, 278] on input at bounding box center [239, 280] width 149 height 13
paste input "W110582306"
type input "W110582306"
click at [357, 28] on span "Team View" at bounding box center [350, 25] width 27 height 13
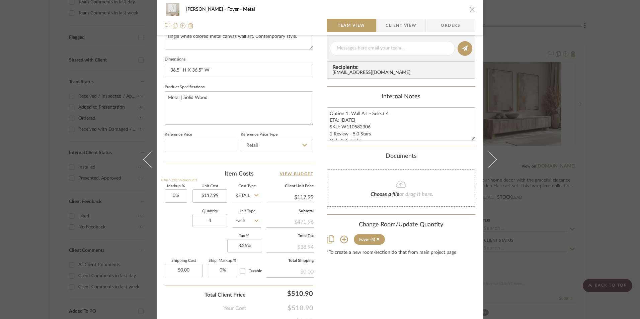
scroll to position [304, 0]
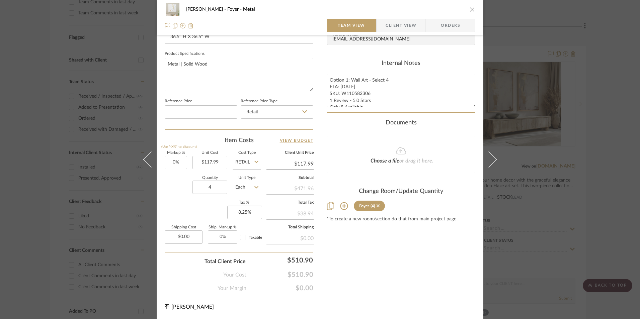
click at [610, 157] on div "[PERSON_NAME] Foyer Metal Team View Client View Orders 1 / 3 Team-Facing Detail…" at bounding box center [320, 159] width 640 height 319
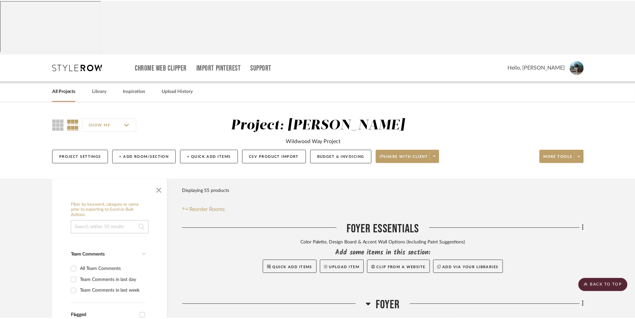
scroll to position [279, 0]
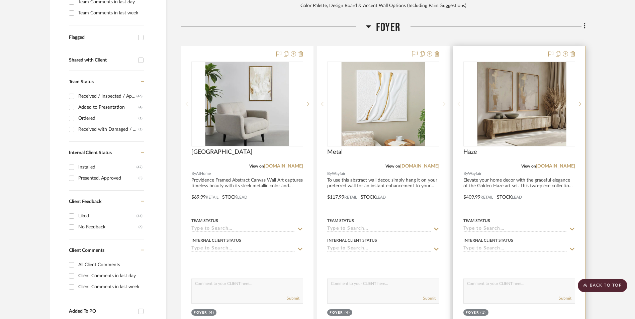
click at [528, 78] on img at bounding box center [519, 104] width 84 height 84
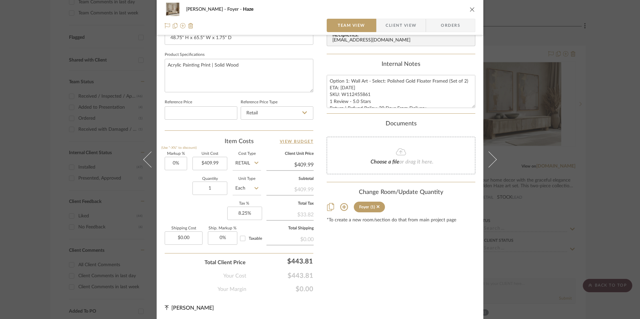
scroll to position [304, 0]
click at [614, 148] on div "[PERSON_NAME] Foyer Haze Team View Client View Orders 1 / 3 Team-Facing Details…" at bounding box center [320, 159] width 640 height 319
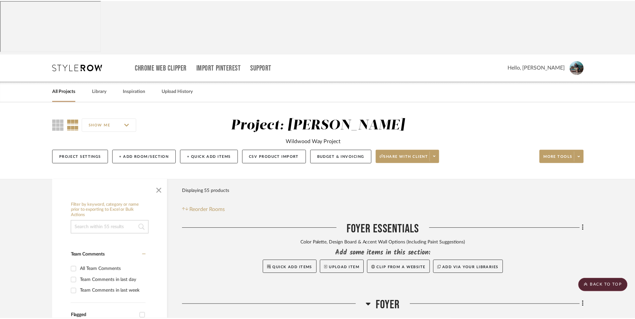
scroll to position [279, 0]
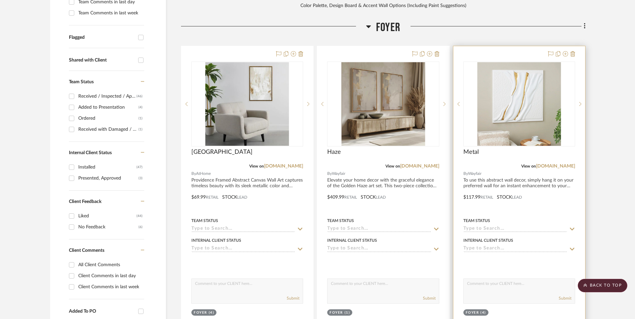
click at [512, 71] on img "0" at bounding box center [519, 104] width 84 height 84
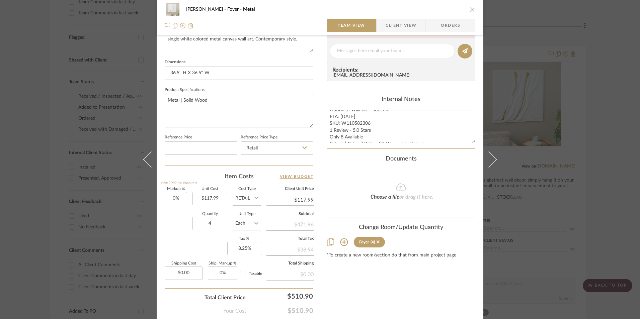
scroll to position [0, 0]
click at [345, 116] on textarea "Option 1: Wall Art - Select 4 ETA: [DATE] SKU: W110582306 1 Review - 5.0 Stars …" at bounding box center [400, 126] width 149 height 33
type textarea "Option 3: Wall Art - Select 4 ETA: [DATE] SKU: W110582306 1 Review - 5.0 Stars …"
click at [357, 96] on div "Internal Notes" at bounding box center [400, 99] width 149 height 7
click at [469, 10] on icon "close" at bounding box center [471, 9] width 5 height 5
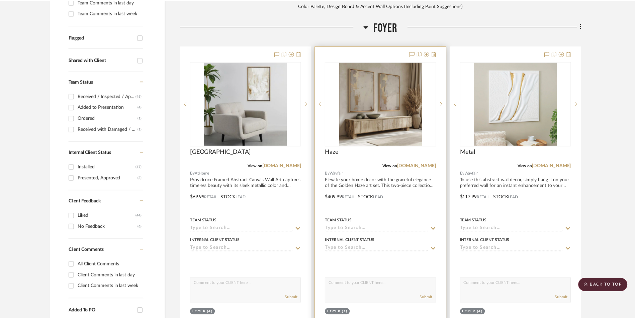
scroll to position [279, 0]
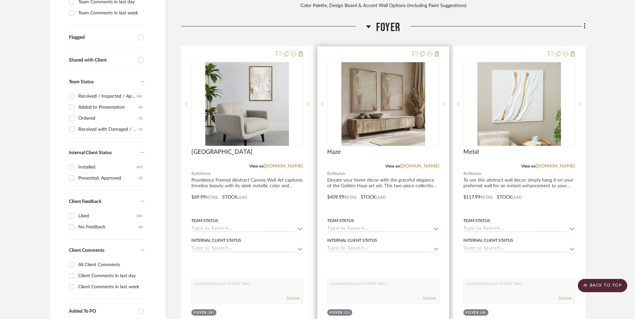
click at [373, 82] on img "0" at bounding box center [383, 104] width 84 height 84
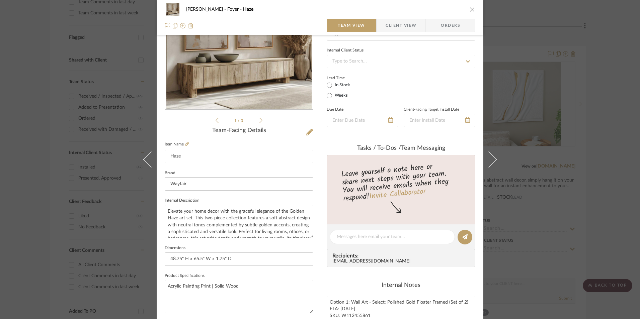
scroll to position [234, 0]
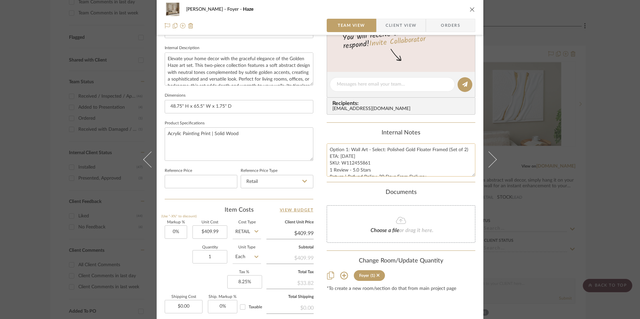
click at [345, 149] on textarea "Option 1: Wall Art - Select: Polished Gold Floater Framed (Set of 2) ETA: [DATE…" at bounding box center [400, 159] width 149 height 33
type textarea "Option 2: Wall Art - Select: Polished Gold Floater Framed (Set of 2) ETA: [DATE…"
click at [355, 130] on div "Internal Notes" at bounding box center [400, 132] width 149 height 7
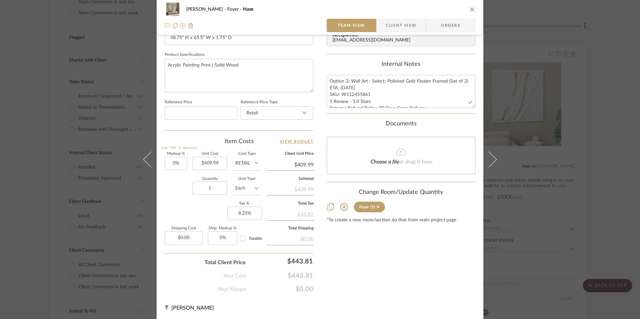
scroll to position [304, 0]
click at [469, 11] on icon "close" at bounding box center [471, 9] width 5 height 5
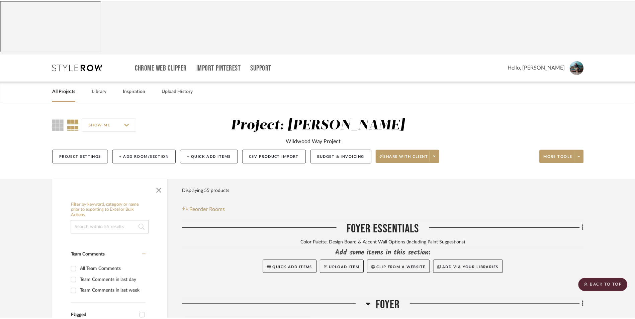
scroll to position [279, 0]
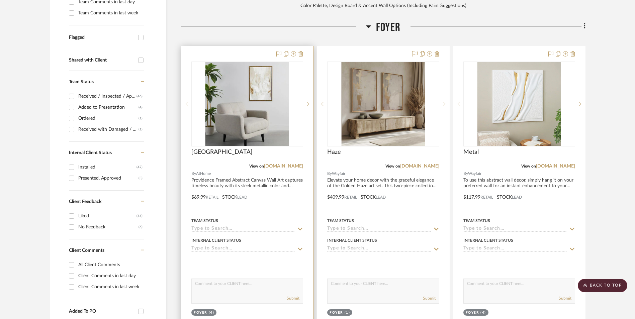
click at [247, 72] on img "0" at bounding box center [247, 104] width 84 height 84
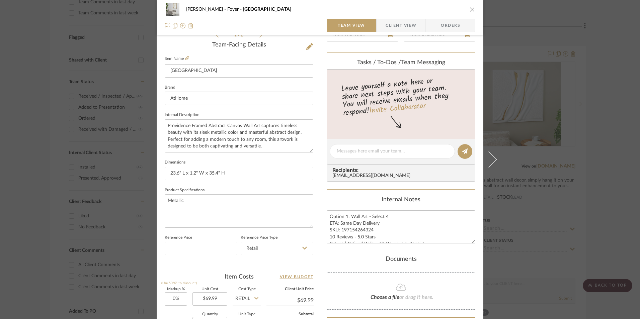
scroll to position [268, 0]
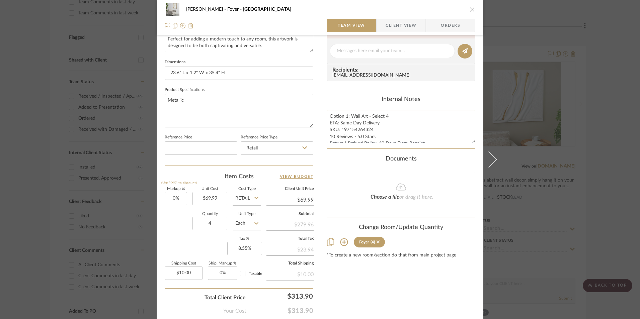
click at [345, 116] on textarea "Option 1: Wall Art - Select 4 ETA: Same Day Delivery SKU: 197154264324 10 Revie…" at bounding box center [400, 126] width 149 height 33
click at [337, 92] on div "Content here copies to Client View - confirm visibility there. Show in Client D…" at bounding box center [400, 53] width 149 height 551
click at [469, 12] on icon "close" at bounding box center [471, 9] width 5 height 5
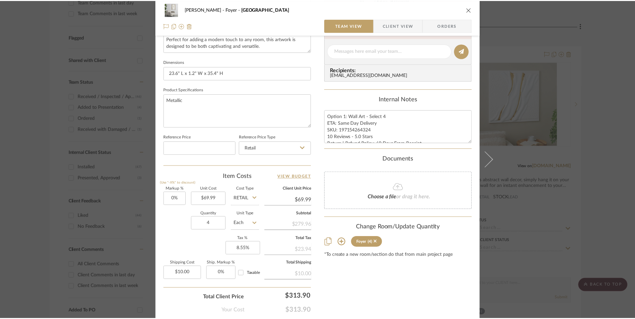
scroll to position [279, 0]
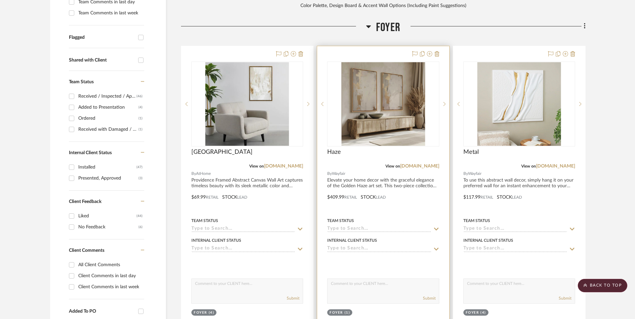
click at [383, 67] on img "0" at bounding box center [383, 104] width 84 height 84
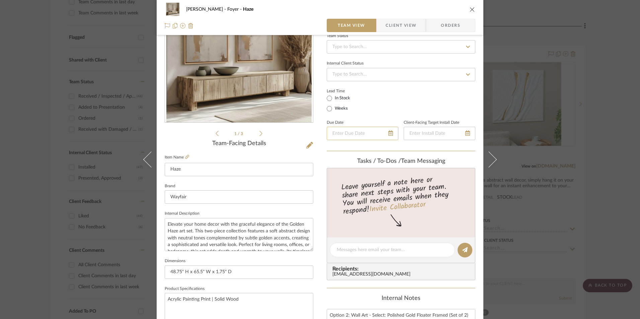
scroll to position [201, 0]
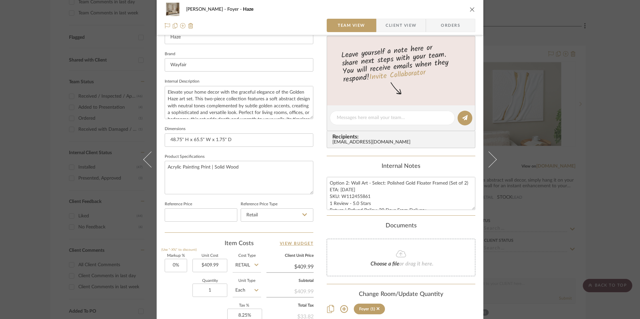
click at [599, 150] on div "[PERSON_NAME] Foyer Haze Team View Client View Orders 1 / 3 Team-Facing Details…" at bounding box center [320, 159] width 640 height 319
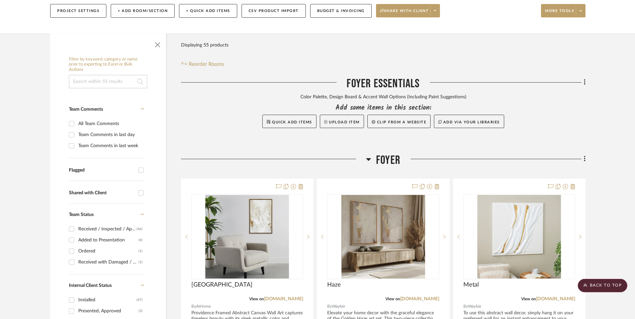
scroll to position [145, 0]
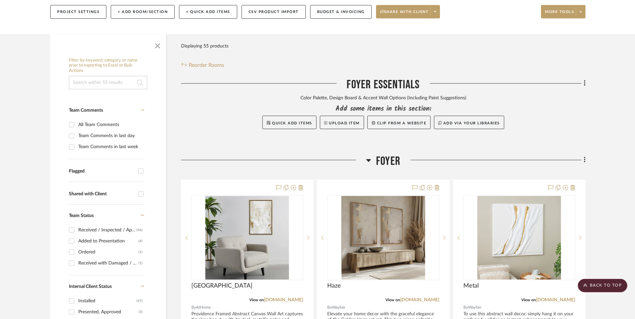
click at [584, 156] on icon at bounding box center [585, 159] width 2 height 7
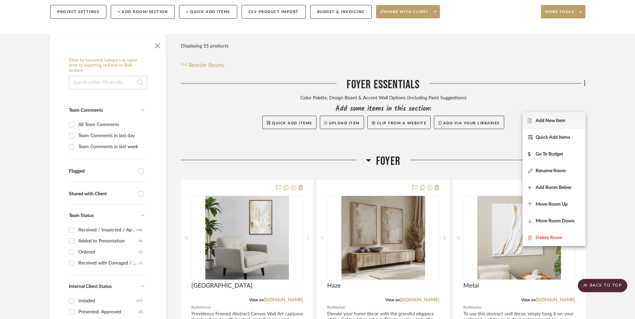
click at [576, 118] on span "Add New Item" at bounding box center [554, 121] width 52 height 6
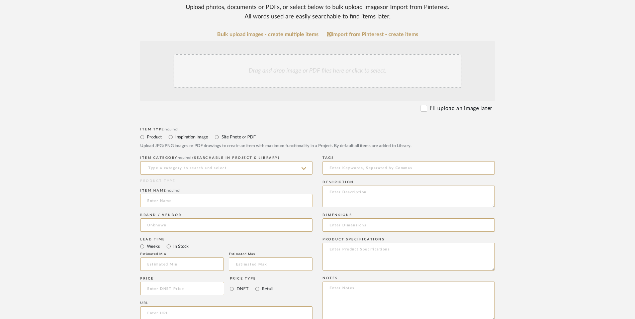
scroll to position [201, 0]
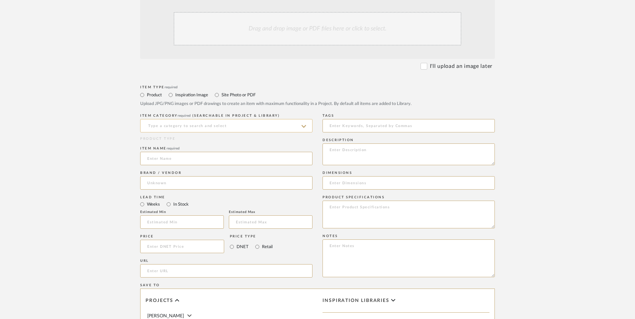
click at [223, 119] on input at bounding box center [226, 125] width 172 height 13
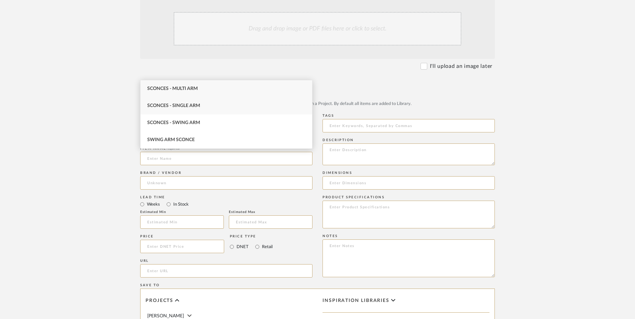
click at [198, 104] on span "Sconces - Single Arm" at bounding box center [173, 105] width 53 height 5
type input "Sconces - Single Arm"
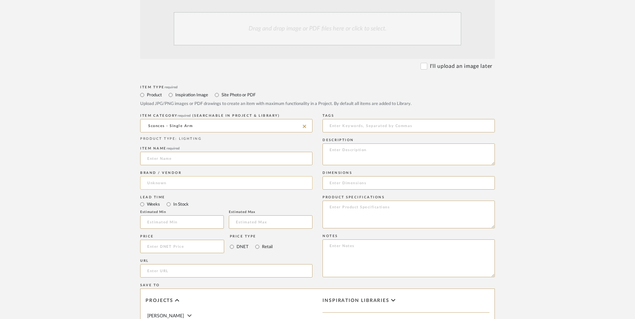
click at [170, 176] on input at bounding box center [226, 182] width 172 height 13
click at [171, 144] on span "ZGallerie" at bounding box center [162, 146] width 19 height 6
type input "ZGallerie"
click at [178, 152] on input at bounding box center [226, 158] width 172 height 13
type input "Aspar"
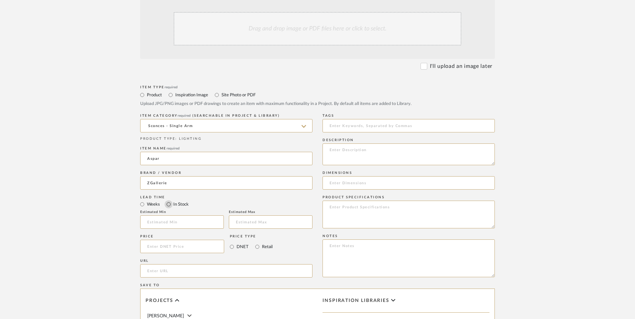
click at [168, 200] on input "In Stock" at bounding box center [169, 204] width 8 height 8
radio input "true"
click at [256, 243] on input "Retail" at bounding box center [257, 247] width 8 height 8
radio input "true"
click at [414, 239] on textarea at bounding box center [408, 258] width 172 height 38
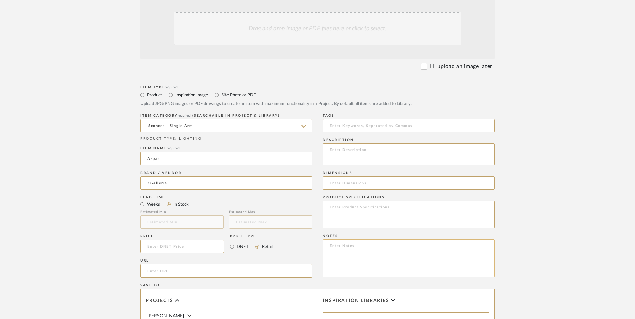
paste textarea "Option 1: ETA: SKU: Reviews - Stars Return | Refund Policy:"
click at [353, 239] on textarea "Option 1: ETA: SKU: Reviews - Stars Return | Refund Policy:" at bounding box center [408, 258] width 172 height 38
type textarea "Option 1: Sconces - Select 2 ETA: SKU: Reviews - Stars Return | Refund Policy:"
click at [184, 240] on input at bounding box center [182, 246] width 84 height 13
type input "$43.99"
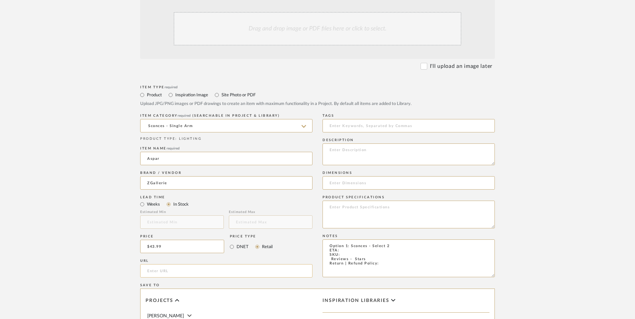
drag, startPoint x: 132, startPoint y: 215, endPoint x: 149, endPoint y: 214, distance: 16.7
click at [133, 213] on form "Bulk upload images - create multiple items Import from Pinterest - create items…" at bounding box center [317, 231] width 426 height 485
click at [167, 264] on input "url" at bounding box center [226, 270] width 172 height 13
paste input "[URL][DOMAIN_NAME]"
type input "[URL][DOMAIN_NAME]"
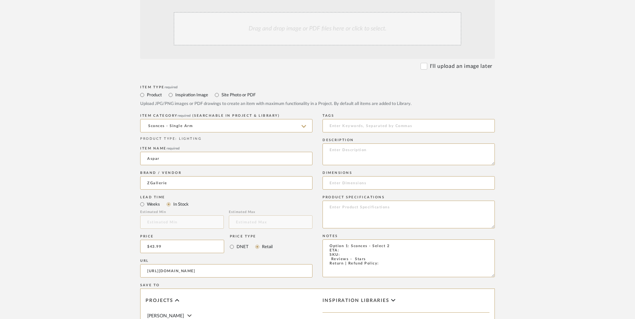
click at [95, 185] on upload-items "Create new item in [PERSON_NAME] Upload photos, documents or PDFs, or select be…" at bounding box center [317, 196] width 635 height 590
click at [353, 239] on textarea "Option 1: Sconces - Select 2 ETA: SKU: Reviews - Stars Return | Refund Policy:" at bounding box center [408, 258] width 172 height 38
click at [349, 239] on textarea "Option 1: Sconces - Select 2 ETA: [DATE] SKU: Reviews - Stars Return | Refund P…" at bounding box center [408, 258] width 172 height 38
paste textarea "DCA05538-GOD"
type textarea "Option 1: Sconces - Select 2 ETA: [DATE] SKU: DCA05538-GOD Reviews - Stars Retu…"
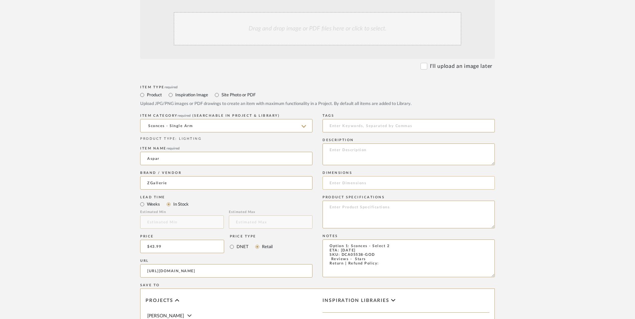
click at [354, 176] on input at bounding box center [408, 182] width 172 height 13
click at [347, 143] on textarea at bounding box center [408, 154] width 172 height 22
paste textarea "Slender and sophisticated, our Aspar Wall Sconce invites high style into your d…"
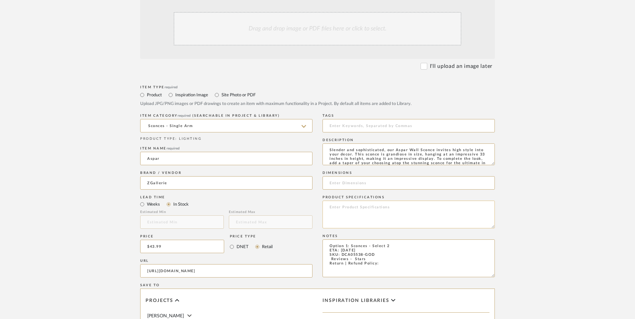
scroll to position [5, 0]
type textarea "Slender and sophisticated, our Aspar Wall Sconce invites high style into your d…"
click at [361, 176] on input at bounding box center [408, 182] width 172 height 13
click at [365, 176] on input "5.25" W x" at bounding box center [408, 182] width 172 height 13
click at [419, 176] on input "5.25" W x 6.25" D x" at bounding box center [408, 182] width 172 height 13
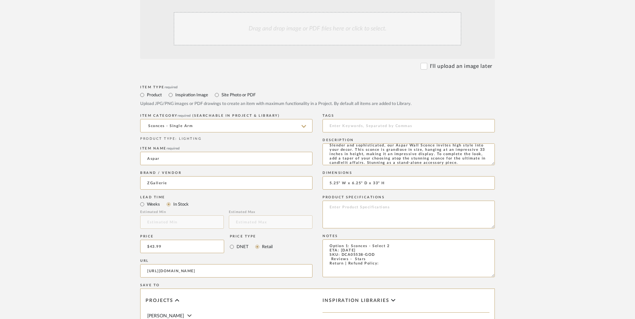
type input "5.25" W x 6.25" D x 33" H"
click at [382, 201] on textarea at bounding box center [408, 215] width 172 height 28
type textarea "Aluminum"
click at [386, 239] on textarea "Option 1: Sconces - Select 2 ETA: [DATE] SKU: DCA05538-GOD Reviews - Stars Retu…" at bounding box center [408, 258] width 172 height 38
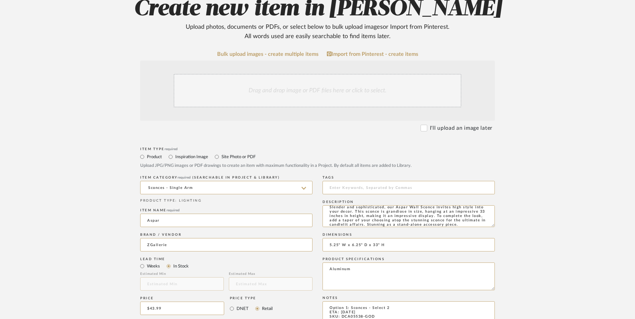
scroll to position [134, 0]
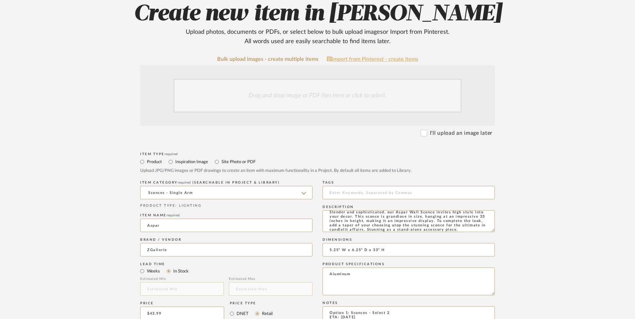
type textarea "Option 1: Sconces - Select 2 ETA: [DATE] SKU: DCA05538-GOD Reviews - Stars Retu…"
click at [296, 79] on div "Drag and drop image or PDF files here or click to select." at bounding box center [318, 95] width 288 height 33
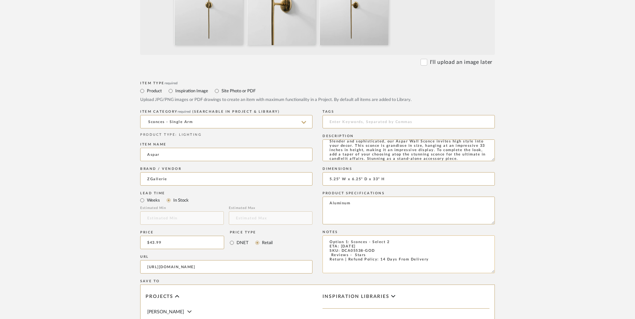
scroll to position [268, 0]
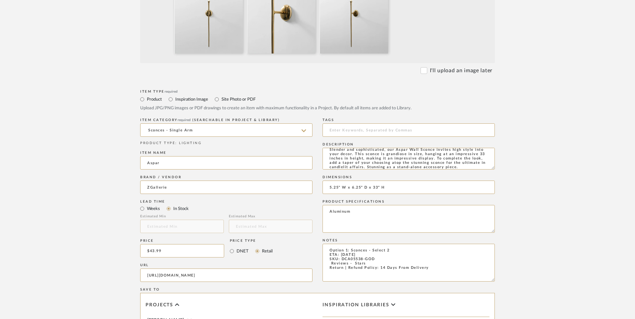
drag, startPoint x: 368, startPoint y: 210, endPoint x: 292, endPoint y: 209, distance: 76.3
click at [292, 209] on div "Item Type required Product Inspiration Image Site Photo or PDF Upload JPG/PNG i…" at bounding box center [317, 283] width 355 height 391
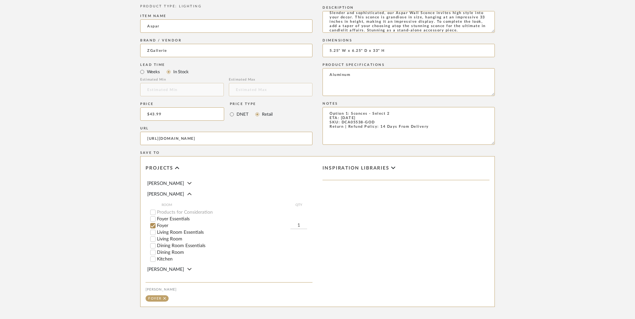
scroll to position [421, 0]
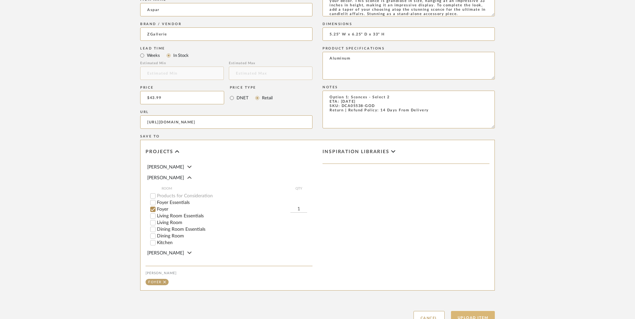
type textarea "Option 1: Sconces - Select 2 ETA: [DATE] SKU: DCA05538-GOD Return | Refund Poli…"
click at [473, 311] on button "Upload Item" at bounding box center [473, 318] width 44 height 14
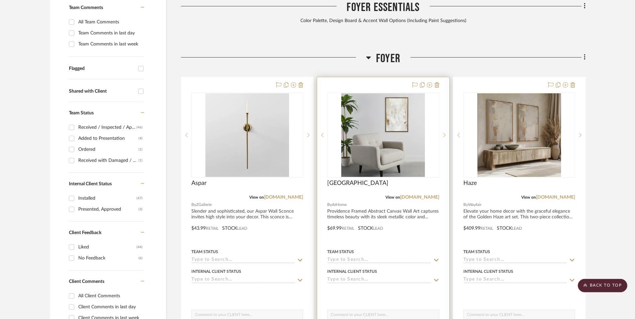
scroll to position [245, 0]
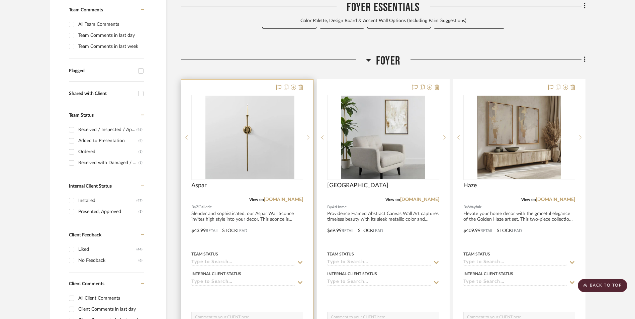
click at [256, 111] on img at bounding box center [247, 138] width 84 height 84
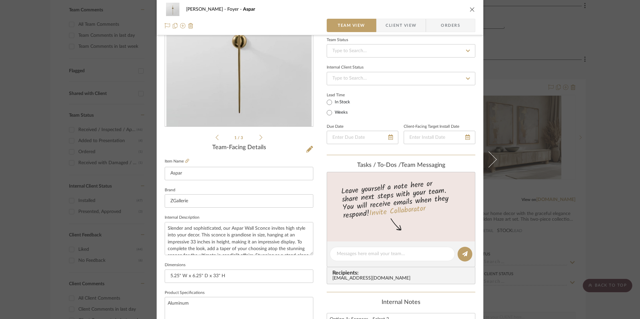
scroll to position [167, 0]
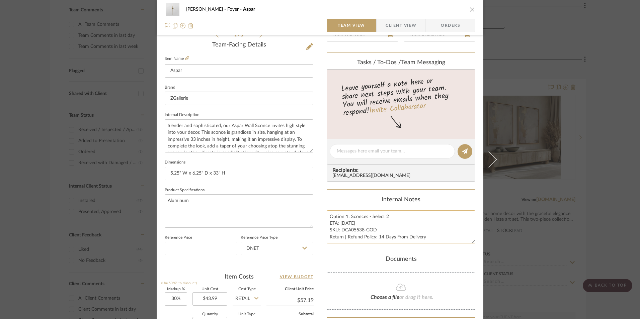
click at [365, 233] on textarea "Option 1: Sconces - Select 2 ETA: [DATE] SKU: DCA05538-GOD Return | Refund Poli…" at bounding box center [400, 226] width 149 height 33
drag, startPoint x: 375, startPoint y: 231, endPoint x: 340, endPoint y: 231, distance: 34.5
click at [340, 231] on textarea "Option 1: Sconces - Select 2 ETA: [DATE] SKU: DCA05538-GOD Return | Refund Poli…" at bounding box center [400, 226] width 149 height 33
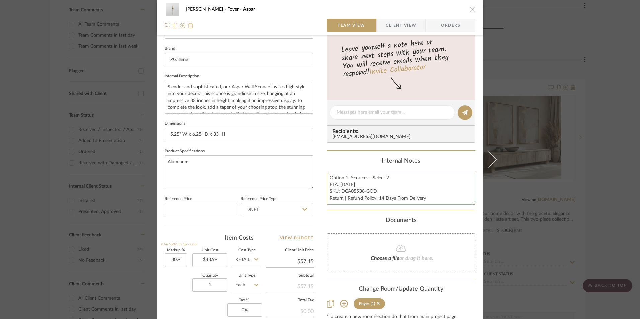
scroll to position [268, 0]
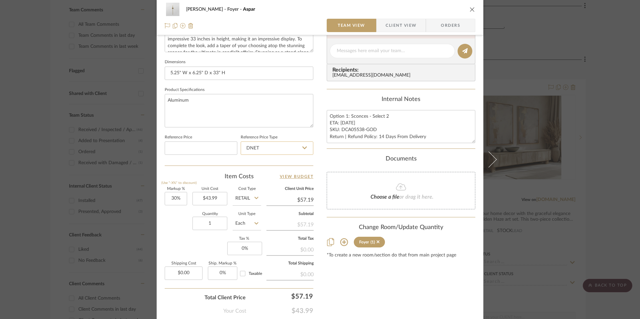
click at [265, 148] on input "DNET" at bounding box center [276, 147] width 73 height 13
click at [265, 181] on div "Retail" at bounding box center [279, 182] width 83 height 17
type input "Retail"
click at [175, 198] on input "30%" at bounding box center [176, 198] width 22 height 13
type input "30"
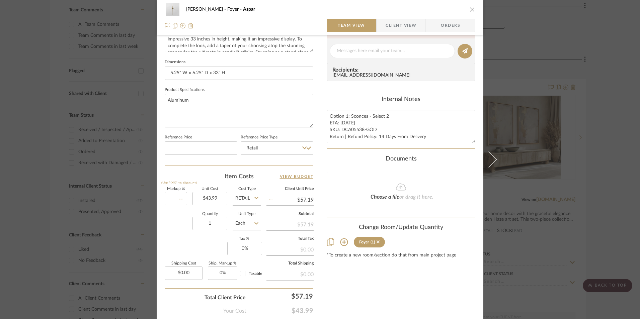
click at [187, 232] on div "Quantity 1 Unit Type Each" at bounding box center [213, 224] width 96 height 24
type input "0%"
type input "$43.99"
click at [205, 222] on input "1" at bounding box center [209, 223] width 35 height 13
type input "2"
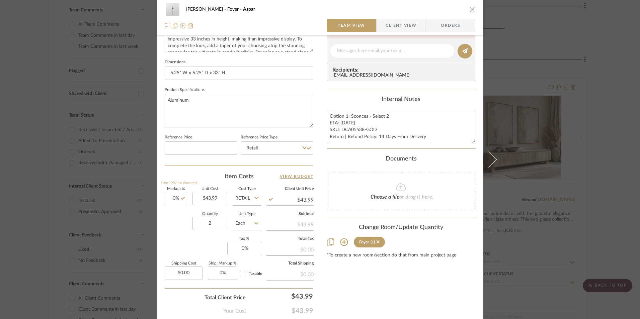
click at [191, 249] on div "Markup % (Use "-X%" to discount) 0% Unit Cost $43.99 Cost Type Retail Client Un…" at bounding box center [239, 236] width 149 height 98
click at [186, 270] on input "0.00" at bounding box center [184, 273] width 38 height 13
click at [328, 278] on div "Content here copies to Client View - confirm visibility there. Show in Client D…" at bounding box center [400, 53] width 149 height 551
type input "$16.50"
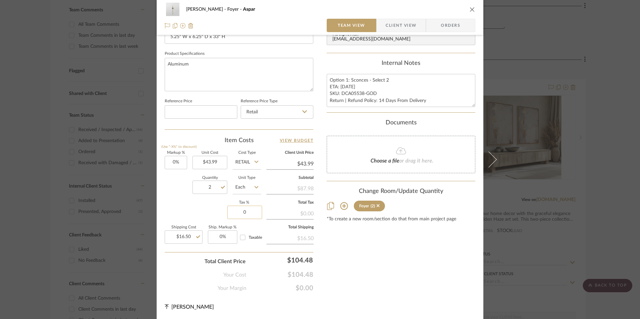
click at [242, 213] on input "0" at bounding box center [244, 212] width 35 height 13
type input "10%"
click at [381, 255] on div "Content here copies to Client View - confirm visibility there. Show in Client D…" at bounding box center [400, 17] width 149 height 551
click at [250, 213] on input "10" at bounding box center [244, 212] width 35 height 13
type input "9.8%"
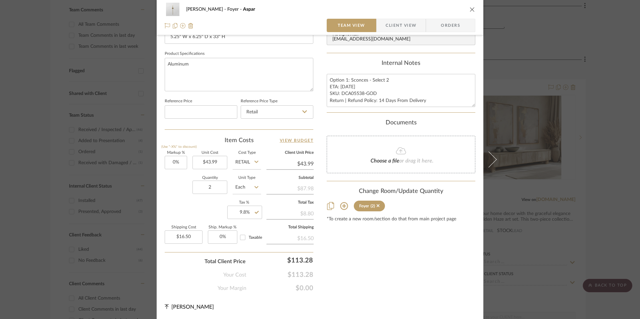
click at [329, 235] on div "Content here copies to Client View - confirm visibility there. Show in Client D…" at bounding box center [400, 17] width 149 height 551
click at [448, 21] on span "Orders" at bounding box center [450, 25] width 34 height 13
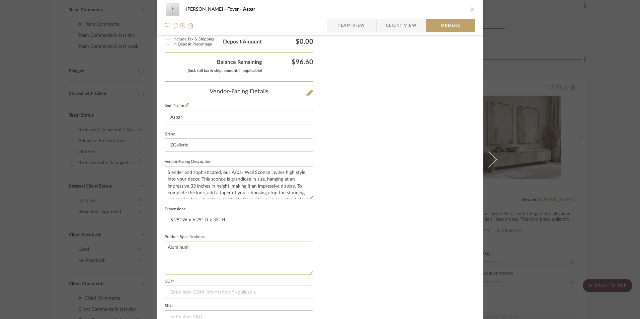
scroll to position [392, 0]
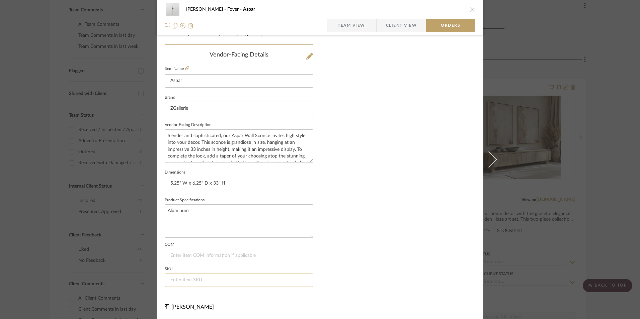
click at [231, 281] on input at bounding box center [239, 280] width 149 height 13
paste input "DCA05538-GOD"
type input "DCA05538-GOD"
click at [579, 126] on div "[PERSON_NAME] Foyer Aspar Team View Client View Orders 1 / 3 Order Tracking PO …" at bounding box center [320, 159] width 640 height 319
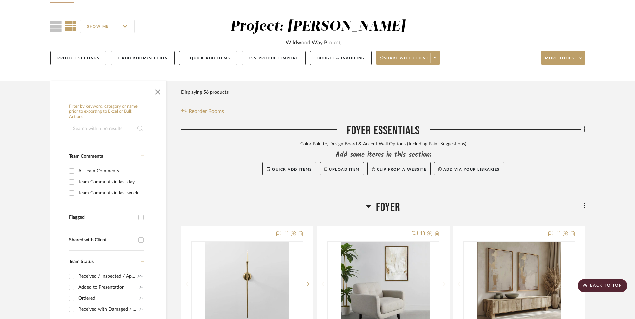
scroll to position [0, 0]
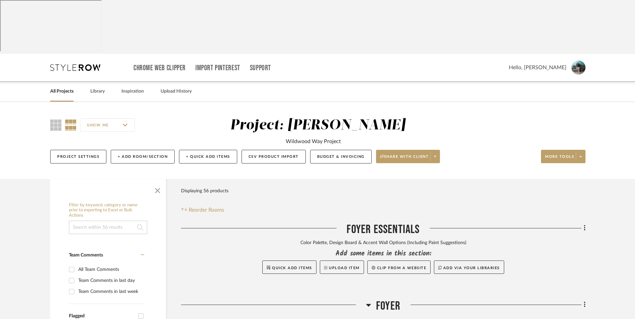
click at [73, 87] on link "All Projects" at bounding box center [61, 91] width 23 height 9
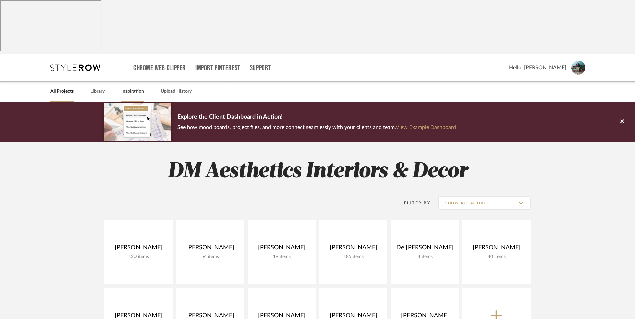
click at [140, 87] on link "Inspiration" at bounding box center [132, 91] width 22 height 9
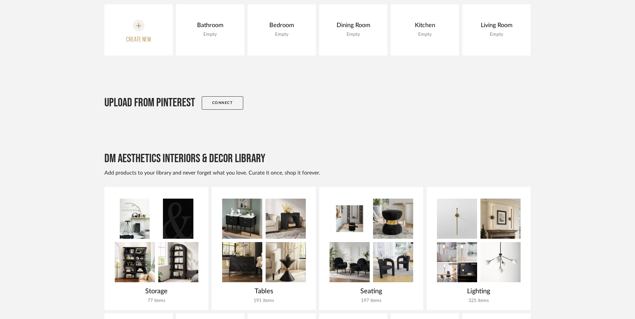
scroll to position [167, 0]
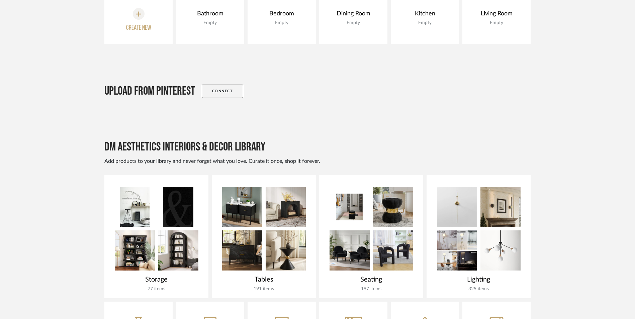
click at [483, 230] on img at bounding box center [500, 250] width 40 height 40
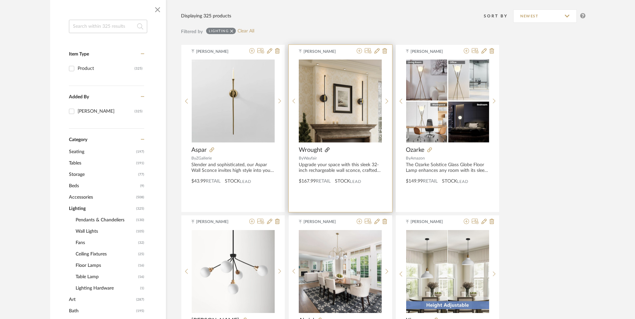
click at [328, 148] on icon at bounding box center [327, 150] width 5 height 5
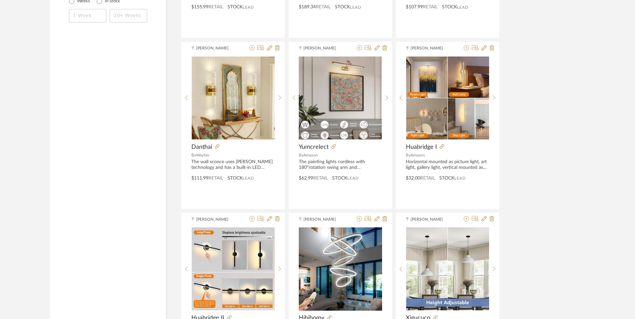
scroll to position [1037, 0]
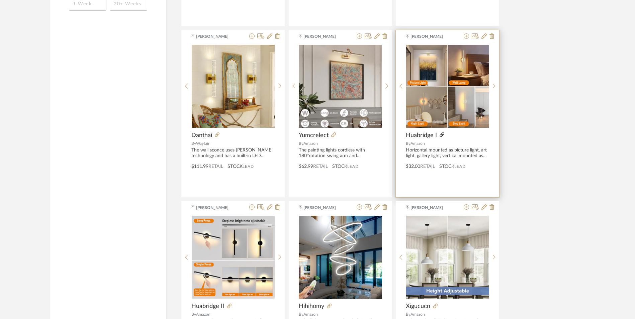
click at [442, 132] on icon at bounding box center [442, 134] width 5 height 5
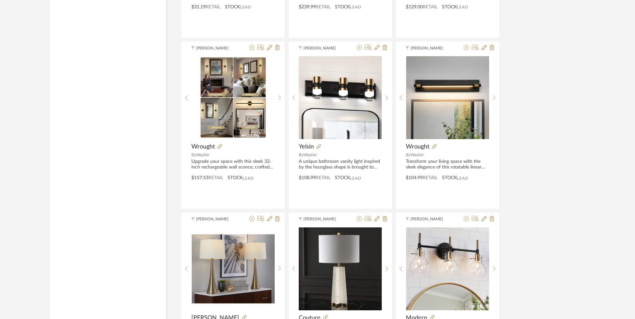
scroll to position [1617, 0]
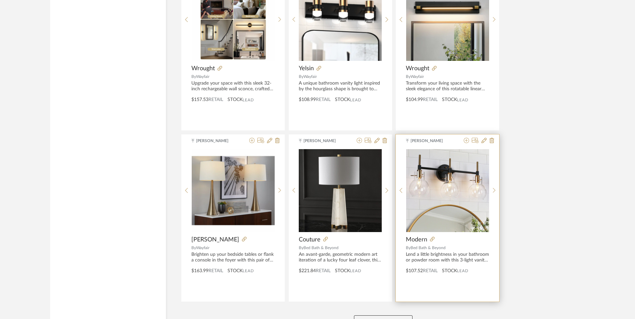
drag, startPoint x: 388, startPoint y: 269, endPoint x: 481, endPoint y: 241, distance: 97.0
click at [388, 315] on button "View More" at bounding box center [383, 321] width 59 height 13
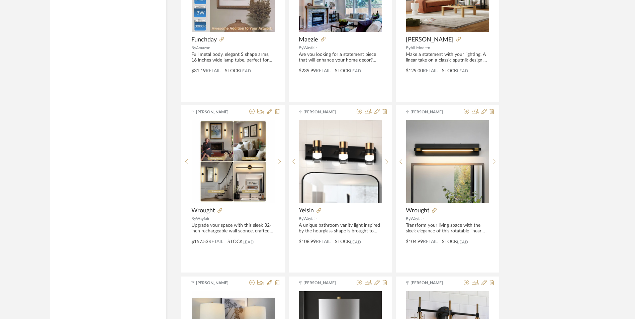
scroll to position [0, 0]
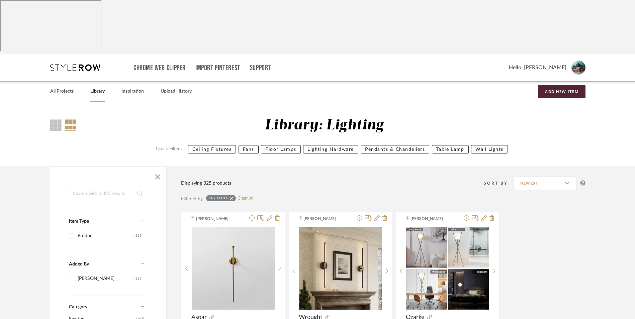
drag, startPoint x: 68, startPoint y: 38, endPoint x: 104, endPoint y: 46, distance: 37.7
click at [67, 87] on link "All Projects" at bounding box center [61, 91] width 23 height 9
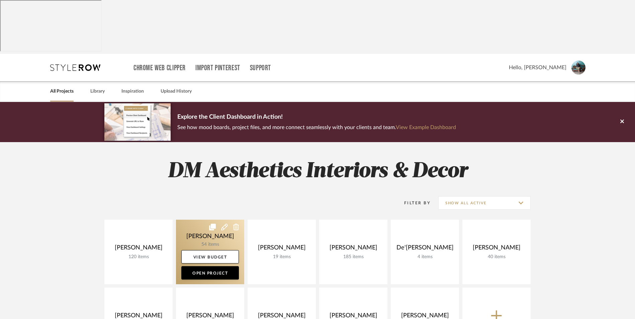
click at [202, 220] on link at bounding box center [210, 252] width 68 height 65
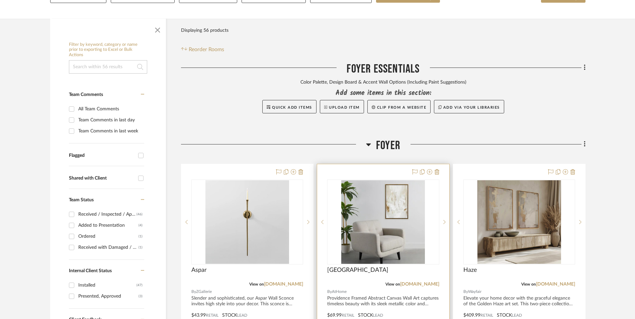
scroll to position [201, 0]
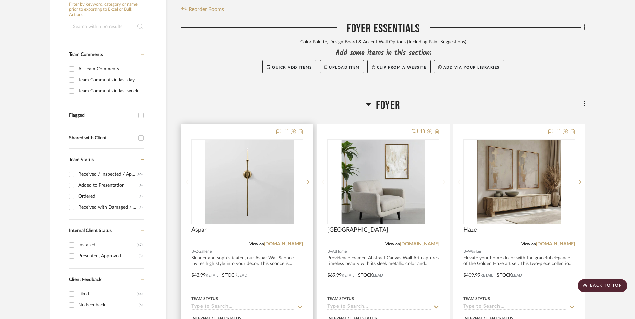
click at [253, 144] on img at bounding box center [247, 182] width 84 height 84
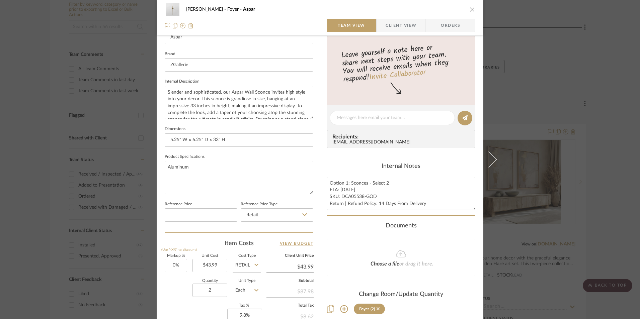
click at [612, 81] on div "[PERSON_NAME] Foyer Aspar Team View Client View Orders 1 / 3 Team-Facing Detail…" at bounding box center [320, 159] width 640 height 319
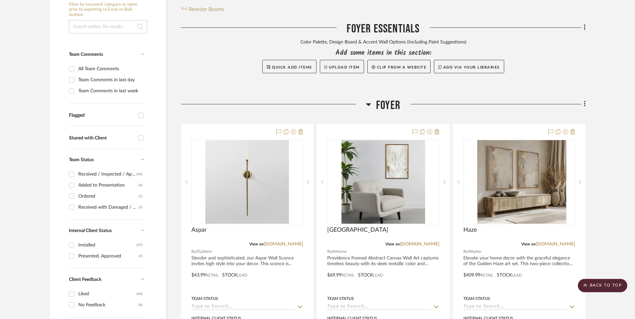
click at [584, 100] on icon at bounding box center [585, 103] width 2 height 7
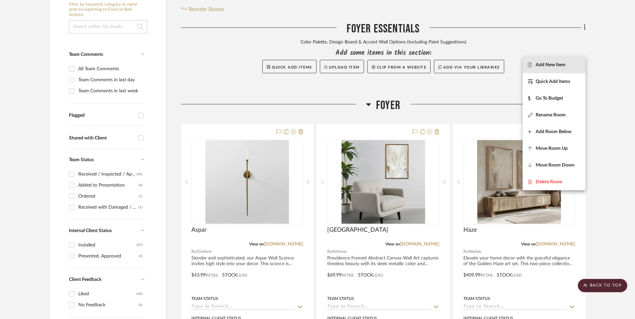
drag, startPoint x: 547, startPoint y: 65, endPoint x: 579, endPoint y: 102, distance: 48.6
click at [547, 65] on span "Add New Item" at bounding box center [550, 65] width 30 height 6
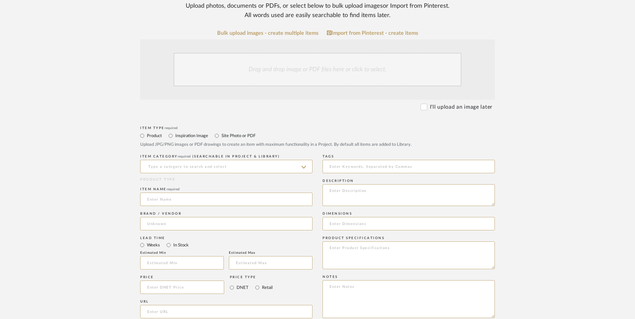
scroll to position [201, 0]
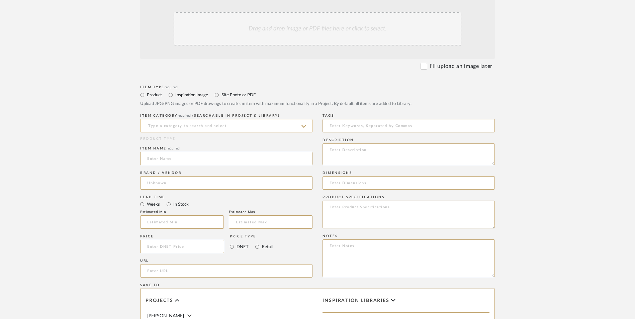
click at [202, 119] on input at bounding box center [226, 125] width 172 height 13
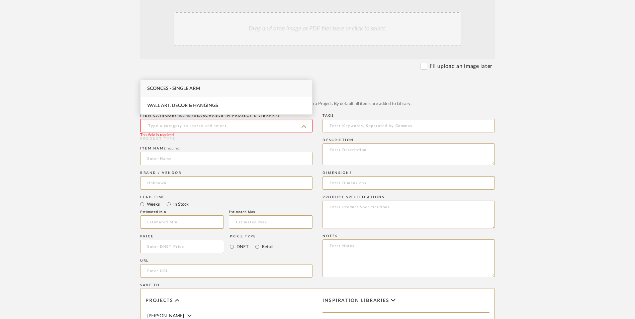
click at [191, 87] on span "Sconces - Single Arm" at bounding box center [173, 88] width 53 height 5
type input "Sconces - Single Arm"
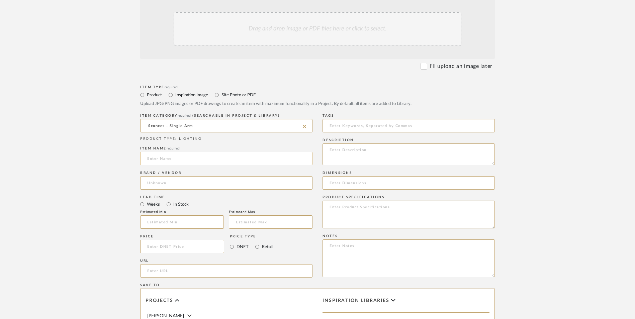
click at [186, 152] on input at bounding box center [226, 158] width 172 height 13
type input "[PERSON_NAME]"
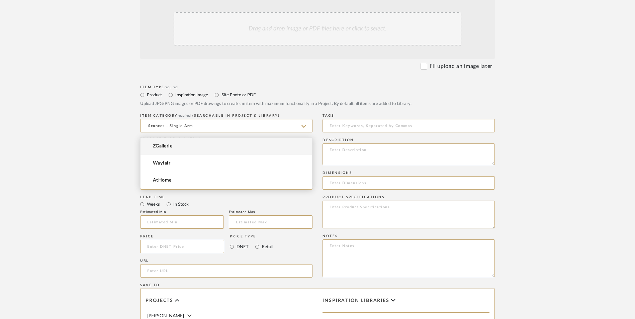
click at [184, 176] on input at bounding box center [226, 182] width 172 height 13
click at [178, 163] on mat-option "Wayfair" at bounding box center [226, 163] width 172 height 17
type input "Wayfair"
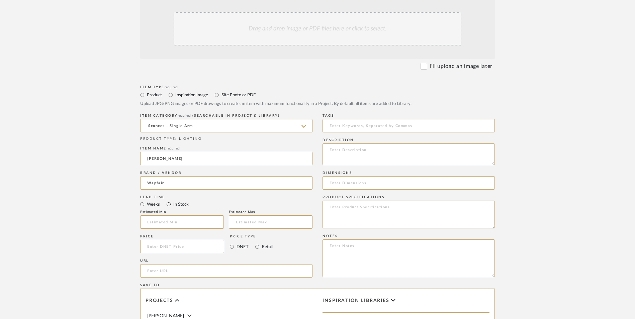
click at [168, 200] on input "In Stock" at bounding box center [169, 204] width 8 height 8
radio input "true"
click at [256, 243] on input "Retail" at bounding box center [257, 247] width 8 height 8
radio input "true"
click at [183, 240] on input at bounding box center [182, 246] width 84 height 13
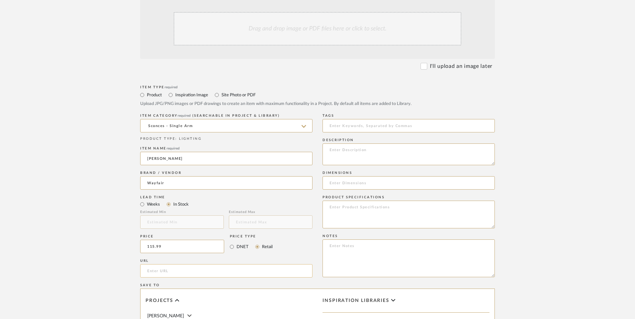
type input "$115.99"
click at [126, 211] on form "Bulk upload images - create multiple items Import from Pinterest - create items…" at bounding box center [317, 231] width 426 height 485
click at [157, 264] on input "url" at bounding box center [226, 270] width 172 height 13
paste input "[URL][DOMAIN_NAME]"
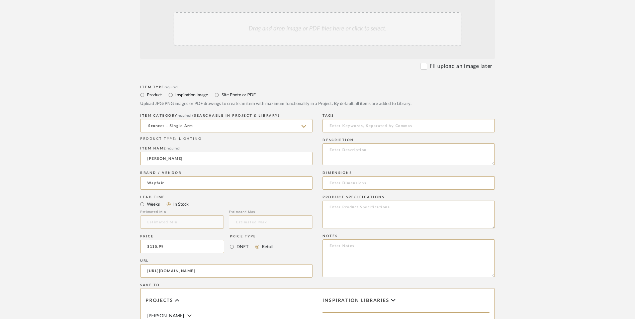
type input "[URL][DOMAIN_NAME]"
click at [103, 167] on upload-items "Create new item in [PERSON_NAME] Upload photos, documents or PDFs, or select be…" at bounding box center [317, 196] width 635 height 590
click at [369, 239] on textarea at bounding box center [408, 258] width 172 height 38
paste textarea "Option 1: ETA: SKU: Reviews - Stars Return | Refund Policy:"
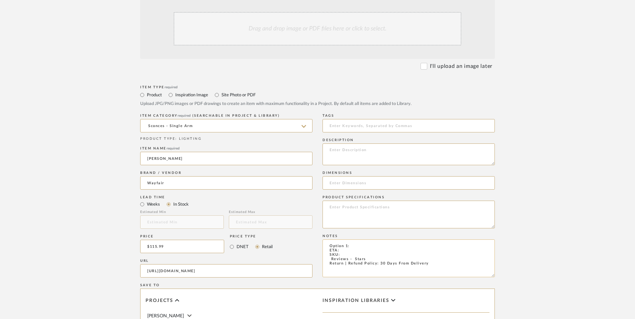
click at [354, 239] on textarea "Option 1: ETA: SKU: Reviews - Stars Return | Refund Policy: 30 Days From Delive…" at bounding box center [408, 258] width 172 height 38
click at [346, 239] on textarea "Option 1: Sconces (Set of 2) ETA: SKU: Reviews - Stars Return | Refund Policy: …" at bounding box center [408, 258] width 172 height 38
click at [348, 239] on textarea "Option 1: Sconces (Set of 2) ETA: [DATE] SKU: Reviews - Stars Return | Refund P…" at bounding box center [408, 258] width 172 height 38
paste textarea "W114020926"
click at [373, 239] on textarea "Option 1: Sconces (Set of 2) ETA: [DATE] SKU: W114020926 Reviews - Stars Return…" at bounding box center [408, 258] width 172 height 38
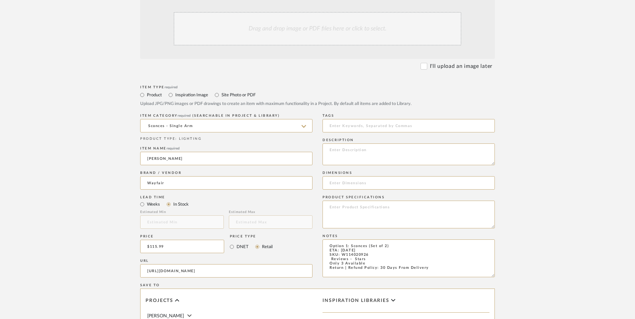
type textarea "Option 1: Sconces (Set of 2) ETA: [DATE] SKU: W114020926 Reviews - Stars Only 3…"
click at [376, 143] on textarea at bounding box center [408, 154] width 172 height 22
paste textarea "This elegant wall lamp features a sleek, minimalist design with a gold finish, …"
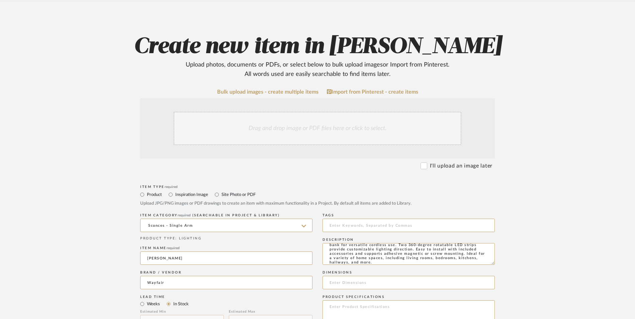
scroll to position [100, 0]
type textarea "This elegant wall lamp features a sleek, minimalist design with a gold finish, …"
click at [278, 112] on div "Drag and drop image or PDF files here or click to select." at bounding box center [318, 128] width 288 height 33
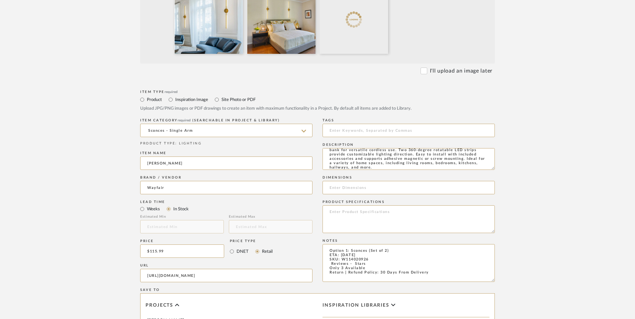
scroll to position [268, 0]
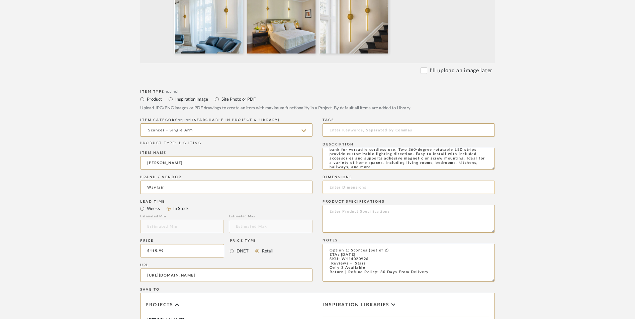
click at [345, 181] on input at bounding box center [408, 187] width 172 height 13
paste input "39.37'' H X 4.92'' W X 2.75'' D"
type input "39.37'' H X 4.92'' W X 2.75'' D"
click at [352, 205] on textarea at bounding box center [408, 219] width 172 height 28
type textarea "Acrylic | Metal"
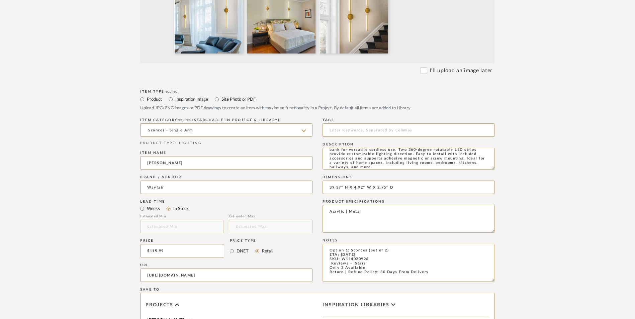
click at [325, 244] on textarea "Option 1: Sconces (Set of 2) ETA: [DATE] SKU: W114020926 Reviews - Stars Only 3…" at bounding box center [408, 263] width 172 height 38
type textarea "Option 1: Sconces (Set of 2) ETA: [DATE] SKU: W114020926 6 Reviews - 4.7 Stars …"
click at [407, 205] on textarea "Acrylic | Metal" at bounding box center [408, 219] width 172 height 28
click at [538, 200] on upload-items "Create new item in [PERSON_NAME] Upload photos, documents or PDFs, or select be…" at bounding box center [317, 164] width 635 height 661
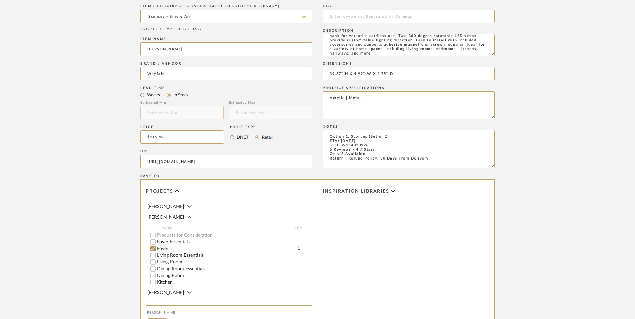
scroll to position [401, 0]
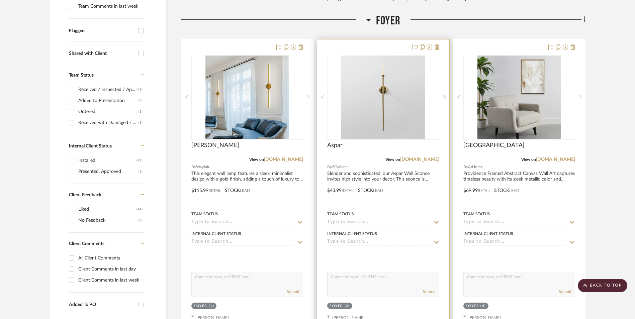
scroll to position [245, 0]
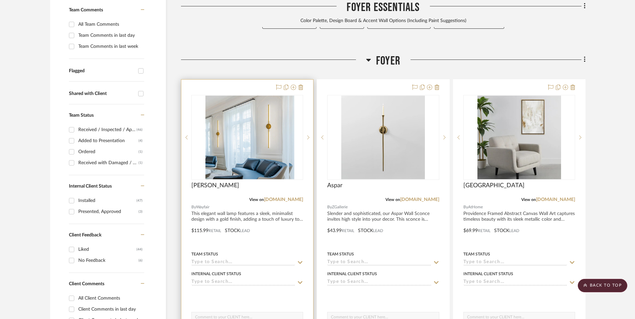
click at [244, 102] on img at bounding box center [247, 138] width 84 height 84
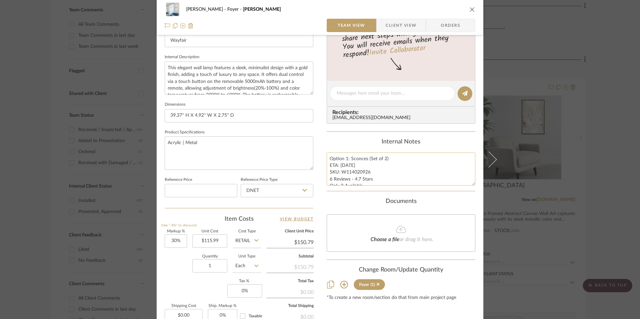
scroll to position [234, 0]
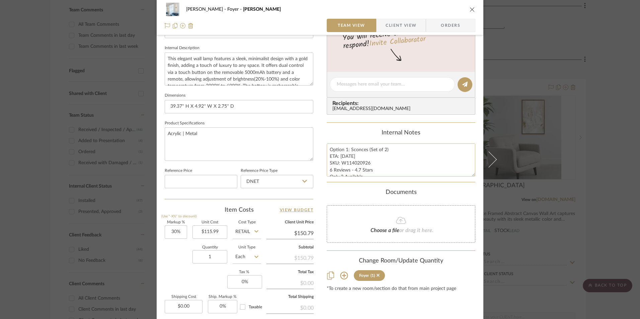
click at [356, 160] on textarea "Option 1: Sconces (Set of 2) ETA: [DATE] SKU: W114020926 6 Reviews - 4.7 Stars …" at bounding box center [400, 159] width 149 height 33
drag, startPoint x: 368, startPoint y: 163, endPoint x: 341, endPoint y: 163, distance: 26.8
click at [341, 163] on textarea "Option 1: Sconces (Set of 2) ETA: [DATE] SKU: W114020926 6 Reviews - 4.7 Stars …" at bounding box center [400, 159] width 149 height 33
drag, startPoint x: 252, startPoint y: 184, endPoint x: 252, endPoint y: 187, distance: 3.4
click at [252, 184] on input "DNET" at bounding box center [276, 181] width 73 height 13
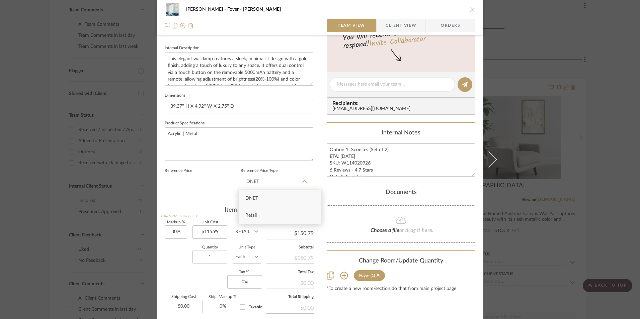
click at [254, 217] on span "Retail" at bounding box center [250, 215] width 11 height 5
type input "Retail"
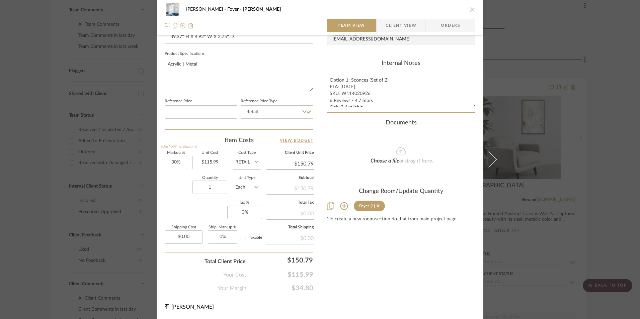
type input "30"
drag, startPoint x: 173, startPoint y: 163, endPoint x: 176, endPoint y: 174, distance: 11.8
click at [173, 162] on input "30" at bounding box center [176, 162] width 22 height 13
click at [183, 198] on div "Quantity 1 Unit Type Each" at bounding box center [213, 188] width 96 height 24
type input "0%"
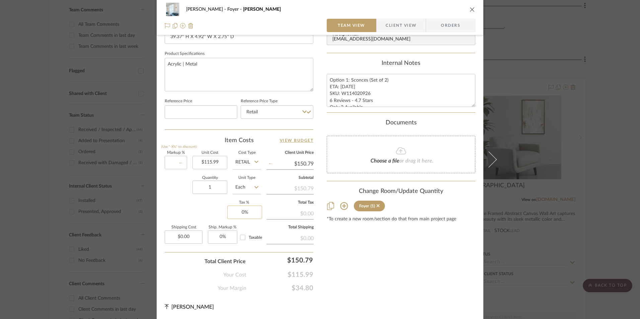
type input "$115.99"
click at [252, 215] on input "0" at bounding box center [244, 212] width 35 height 13
type input "8.25%"
click at [410, 276] on div "Content here copies to Client View - confirm visibility there. Show in Client D…" at bounding box center [400, 17] width 149 height 551
click at [458, 26] on span "Orders" at bounding box center [450, 25] width 34 height 13
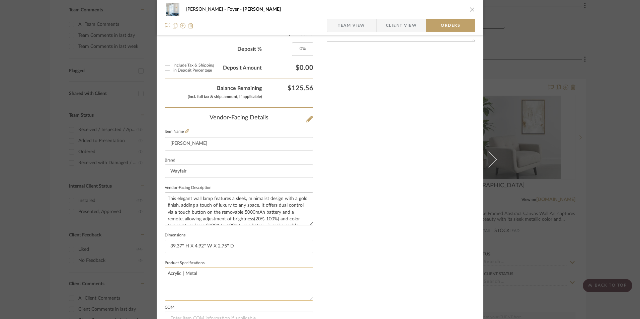
scroll to position [392, 0]
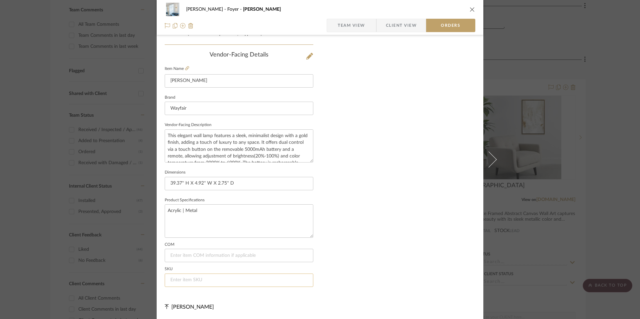
click at [223, 280] on input at bounding box center [239, 280] width 149 height 13
paste input "W114020926"
type input "W114020926"
click at [471, 9] on icon "close" at bounding box center [471, 9] width 5 height 5
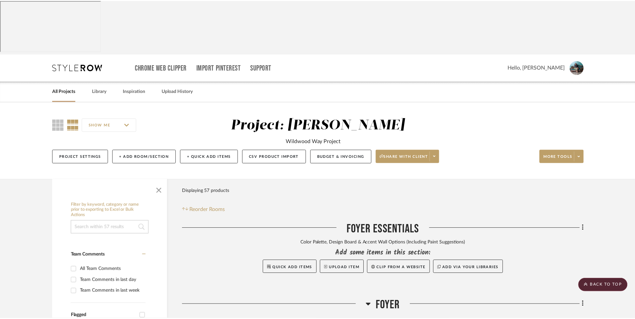
scroll to position [245, 0]
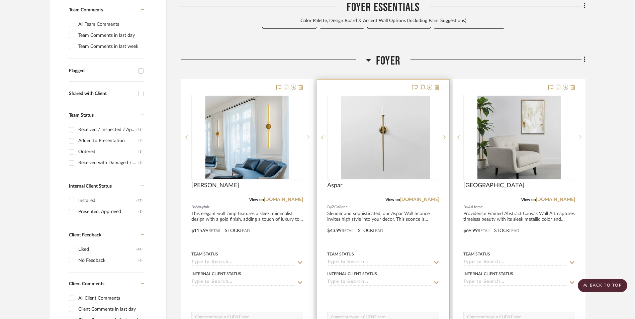
click at [375, 99] on img at bounding box center [383, 138] width 84 height 84
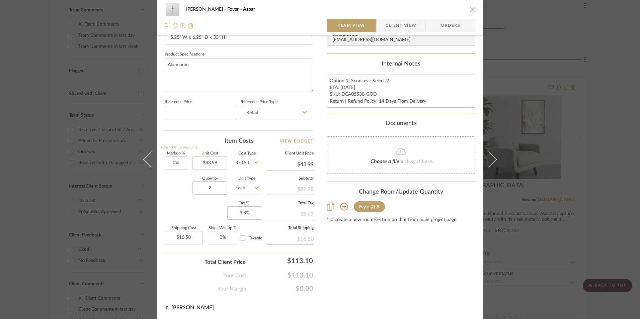
scroll to position [304, 0]
click at [470, 11] on icon "close" at bounding box center [471, 9] width 5 height 5
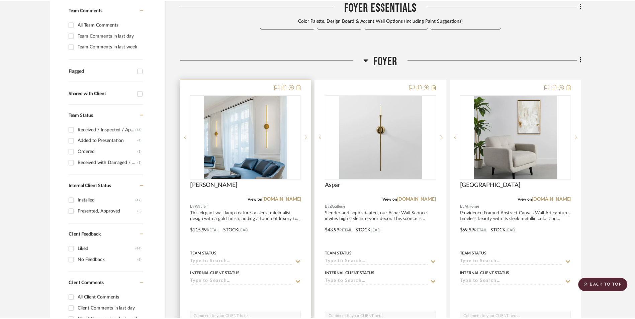
scroll to position [245, 0]
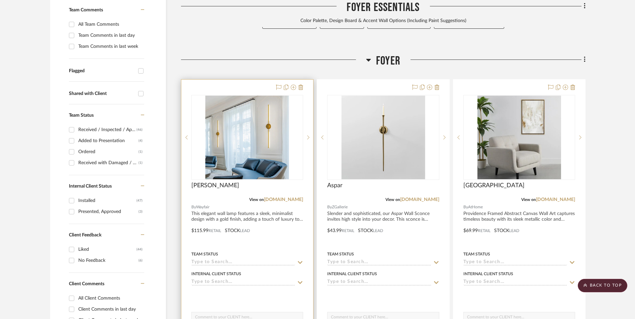
click at [249, 96] on img "0" at bounding box center [247, 138] width 84 height 84
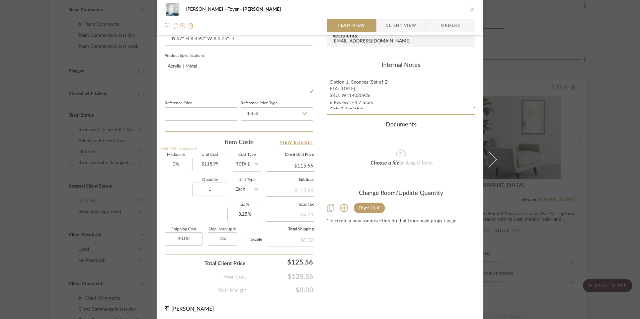
scroll to position [304, 0]
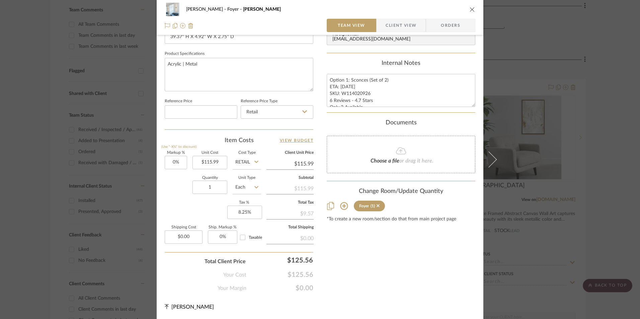
click at [606, 146] on div "[PERSON_NAME] Foyer [PERSON_NAME] Team View Client View Orders 1 / 3 Team-Facin…" at bounding box center [320, 159] width 640 height 319
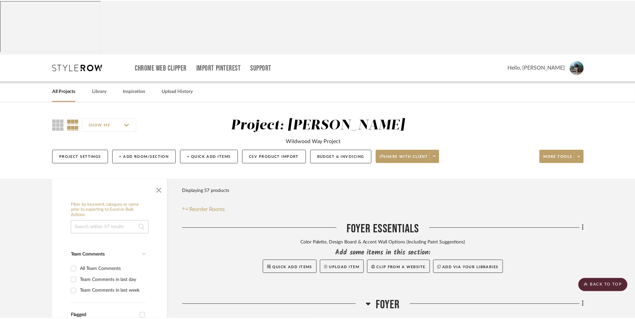
scroll to position [245, 0]
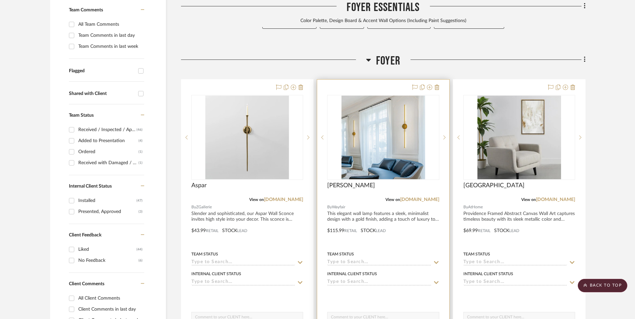
click at [407, 96] on img "0" at bounding box center [383, 138] width 84 height 84
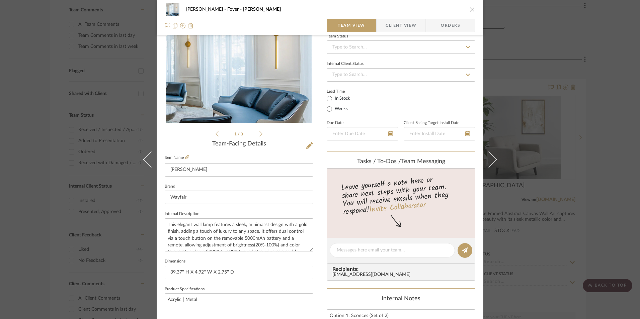
scroll to position [234, 0]
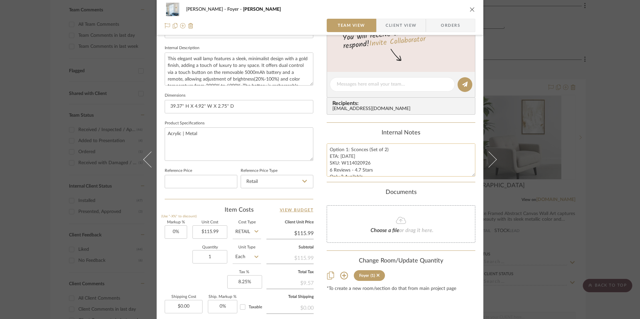
click at [346, 149] on textarea "Option 1: Sconces (Set of 2) ETA: [DATE] SKU: W114020926 6 Reviews - 4.7 Stars …" at bounding box center [400, 159] width 149 height 33
type textarea "Option 2: Sconces (Set of 2) ETA: [DATE] SKU: W114020926 6 Reviews - 4.7 Stars …"
click at [364, 136] on div "Internal Notes" at bounding box center [400, 132] width 149 height 7
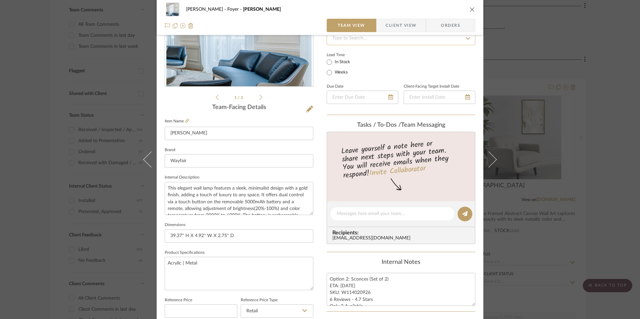
scroll to position [103, 0]
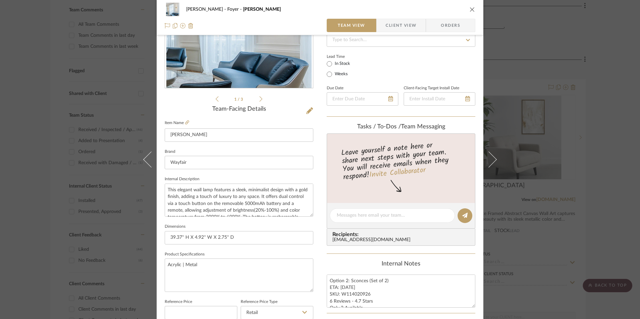
click at [470, 9] on icon "close" at bounding box center [471, 9] width 5 height 5
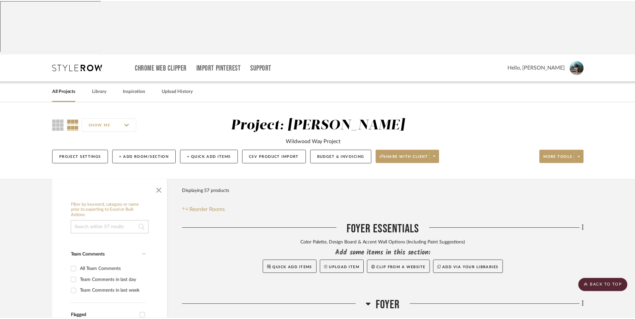
scroll to position [245, 0]
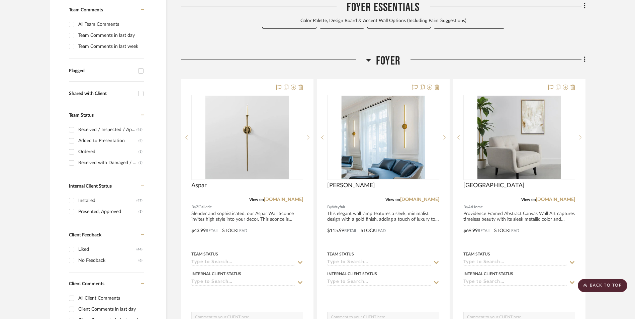
drag, startPoint x: 616, startPoint y: 138, endPoint x: 607, endPoint y: 154, distance: 18.1
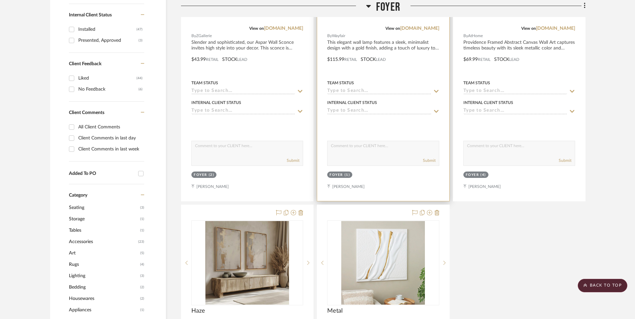
scroll to position [513, 0]
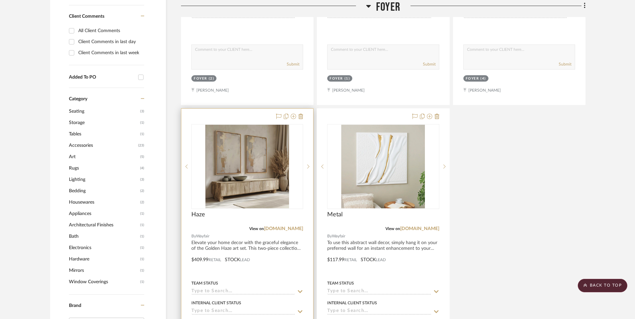
click at [256, 125] on img at bounding box center [247, 167] width 84 height 84
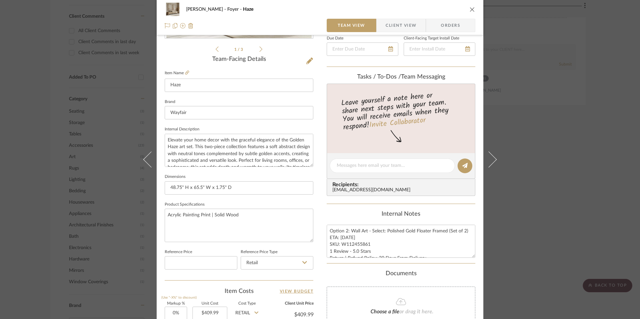
scroll to position [167, 0]
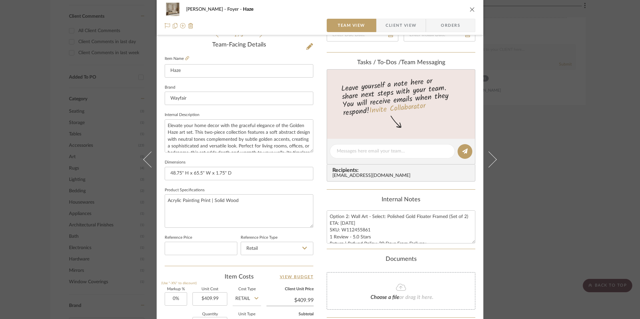
click at [582, 174] on div "[PERSON_NAME] Foyer Haze Team View Client View Orders 1 / 3 Team-Facing Details…" at bounding box center [320, 159] width 640 height 319
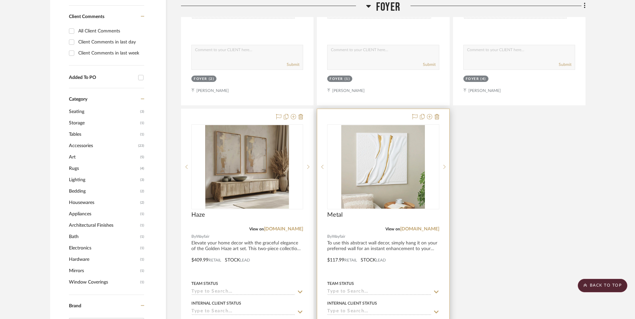
scroll to position [513, 0]
click at [397, 133] on img "0" at bounding box center [383, 167] width 84 height 84
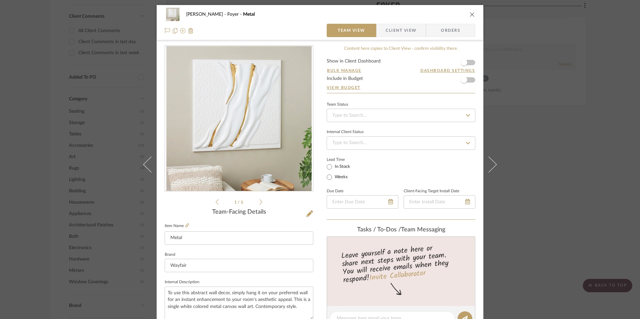
scroll to position [201, 0]
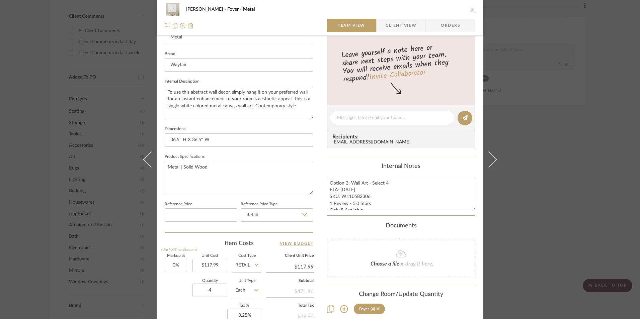
click at [550, 203] on div "[PERSON_NAME] Foyer Metal Team View Client View Orders 1 / 3 Team-Facing Detail…" at bounding box center [320, 159] width 640 height 319
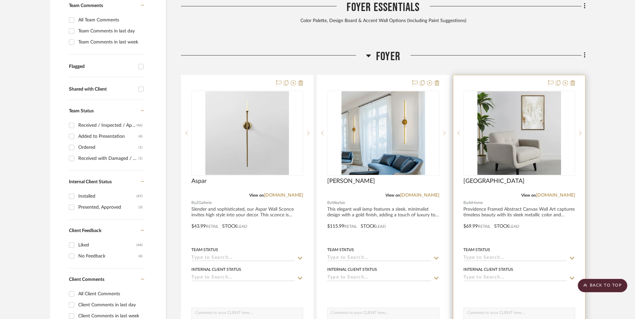
scroll to position [245, 0]
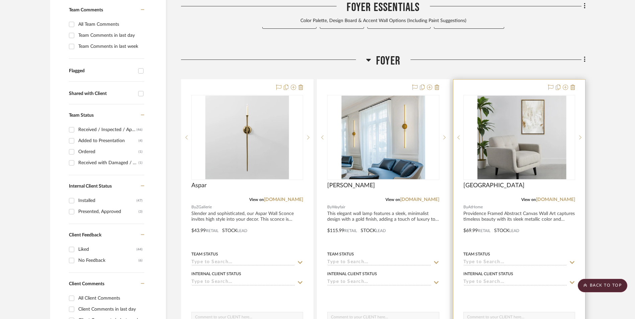
click at [534, 96] on img at bounding box center [519, 138] width 84 height 84
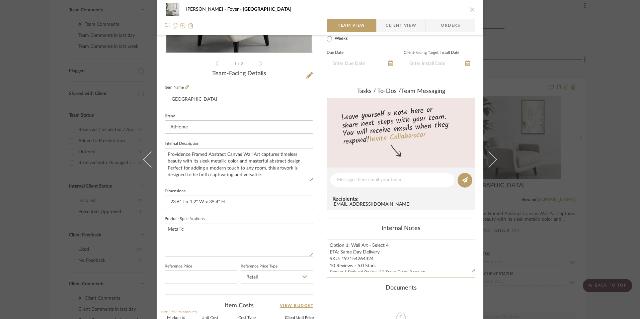
scroll to position [167, 0]
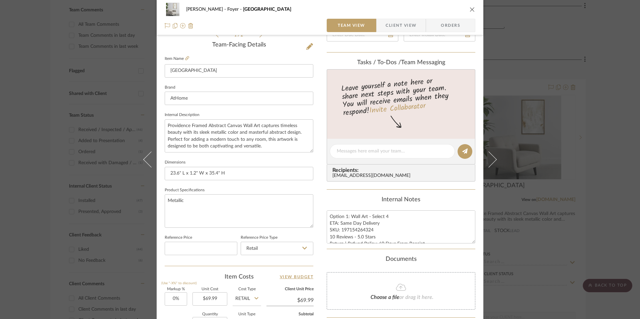
click at [597, 221] on div "[PERSON_NAME] Foyer Providence Team View Client View Orders 1 / 2 Team-Facing D…" at bounding box center [320, 159] width 640 height 319
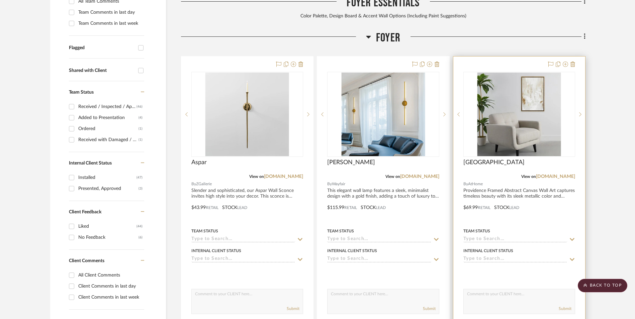
scroll to position [245, 0]
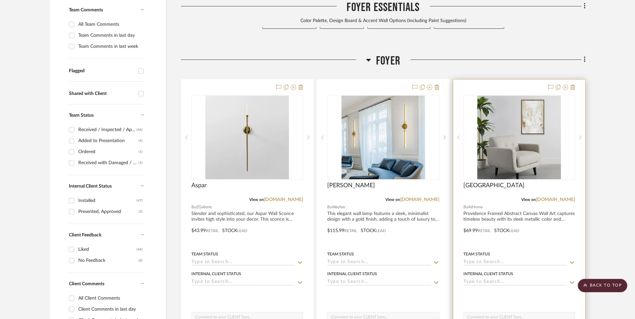
click at [518, 96] on img "0" at bounding box center [519, 138] width 84 height 84
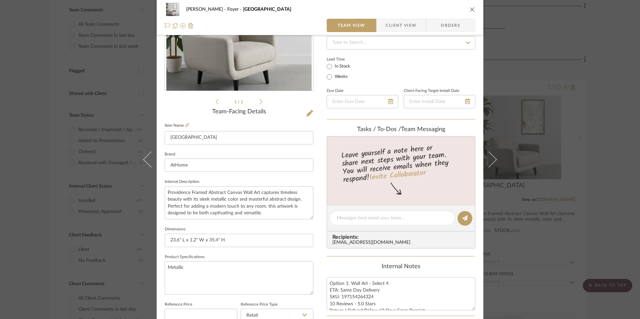
scroll to position [134, 0]
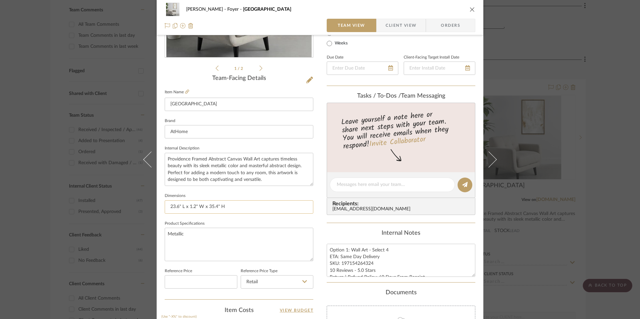
click at [201, 208] on input "23.6" L x 1.2" W x 35.4" H" at bounding box center [239, 206] width 149 height 13
click at [181, 208] on input "23.6" L x 1.2" D x 35.4" H" at bounding box center [239, 206] width 149 height 13
type input "23.6" W x 1.2" D x 35.4" H"
click at [201, 195] on fieldset "Dimensions 23.6" W x 1.2" D x 35.4" H" at bounding box center [239, 202] width 149 height 22
drag, startPoint x: 361, startPoint y: 231, endPoint x: 367, endPoint y: 237, distance: 8.5
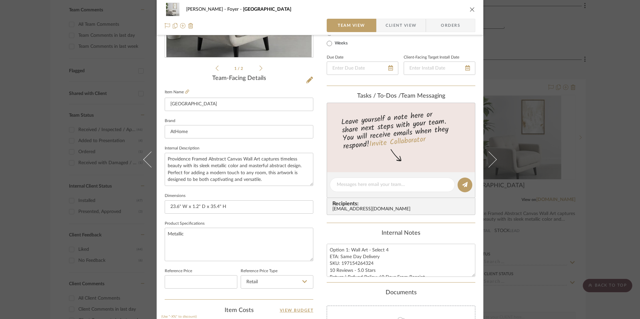
click at [361, 231] on div "Internal Notes" at bounding box center [400, 233] width 149 height 7
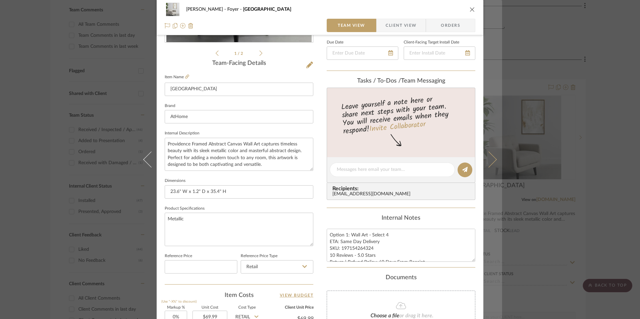
scroll to position [167, 0]
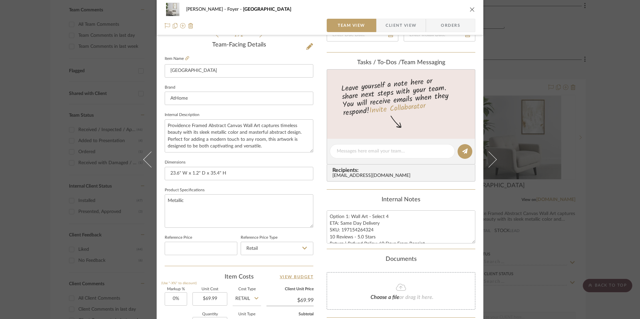
click at [590, 155] on div "[PERSON_NAME] Foyer Providence Team View Client View Orders 1 / 2 Team-Facing D…" at bounding box center [320, 159] width 640 height 319
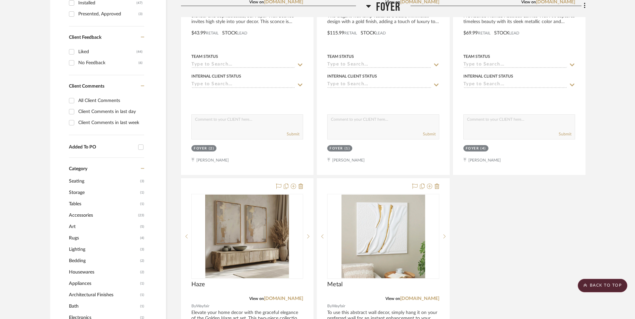
scroll to position [479, 0]
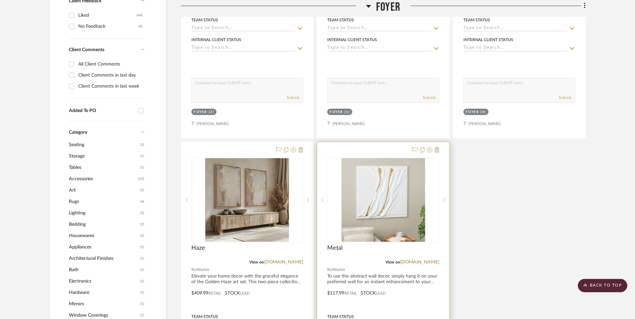
click at [369, 158] on img "0" at bounding box center [383, 200] width 84 height 84
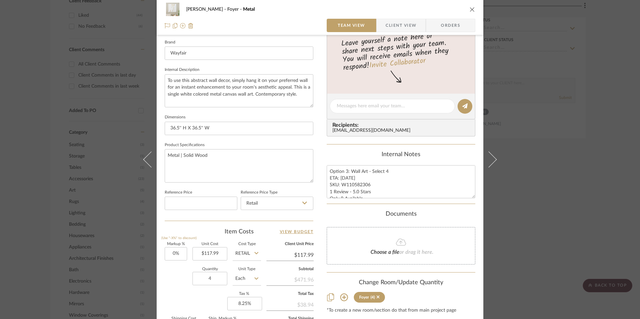
scroll to position [201, 0]
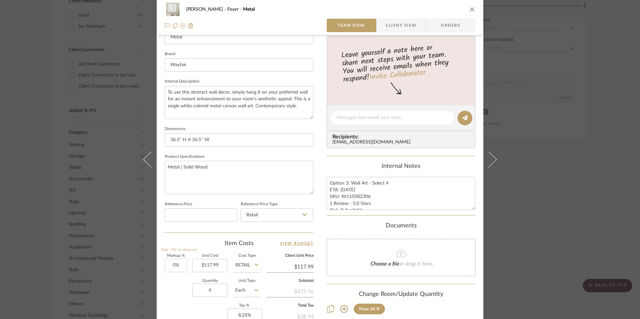
click at [598, 145] on div "[PERSON_NAME] Foyer Metal Team View Client View Orders 1 / 3 Team-Facing Detail…" at bounding box center [320, 159] width 640 height 319
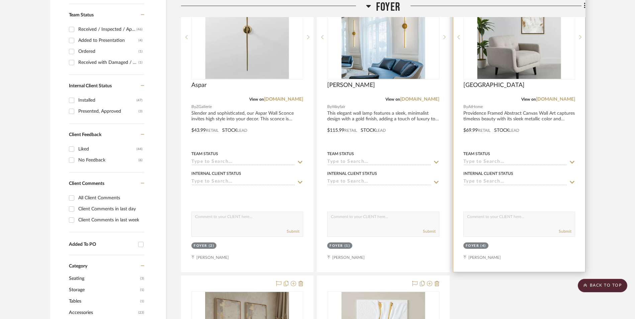
scroll to position [212, 0]
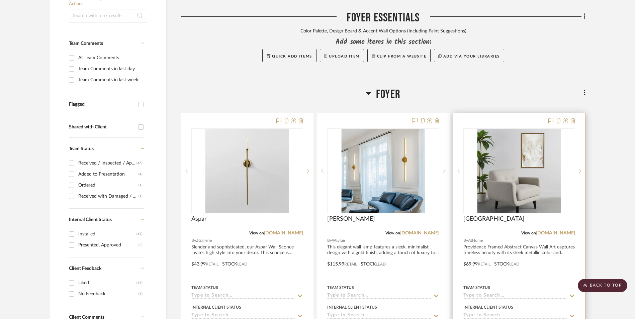
click at [522, 129] on img "0" at bounding box center [519, 171] width 84 height 84
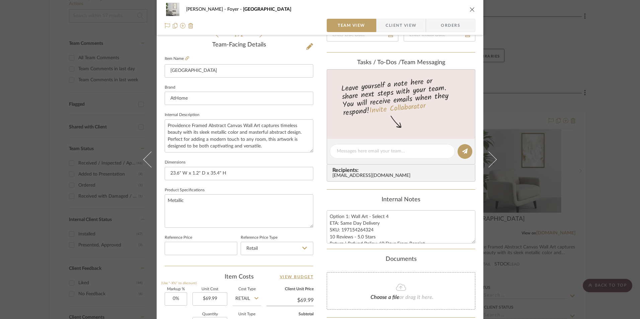
scroll to position [201, 0]
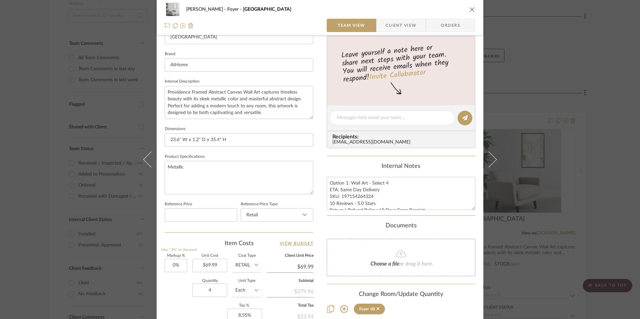
click at [600, 156] on div "[PERSON_NAME] Foyer Providence Team View Client View Orders 1 / 2 Team-Facing D…" at bounding box center [320, 159] width 640 height 319
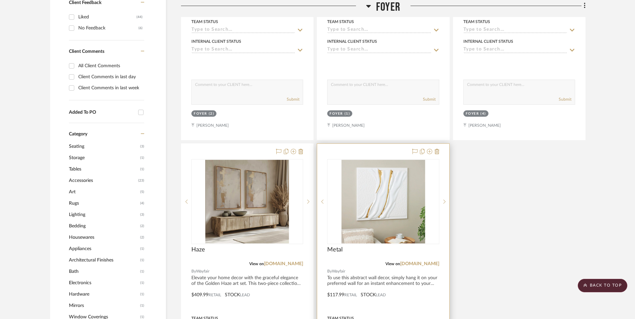
scroll to position [479, 0]
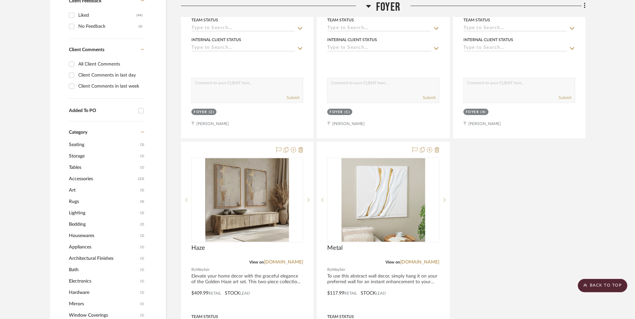
drag, startPoint x: 428, startPoint y: 207, endPoint x: 460, endPoint y: 211, distance: 32.4
click at [428, 260] on link "[DOMAIN_NAME]" at bounding box center [419, 262] width 39 height 5
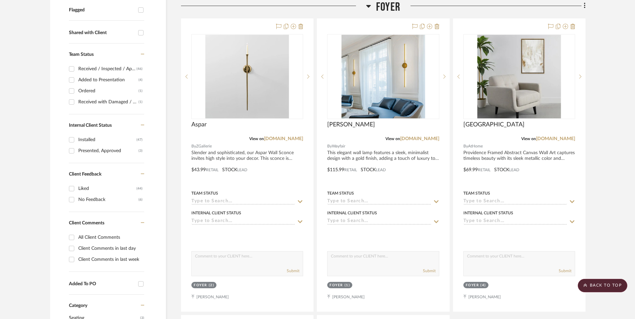
scroll to position [245, 0]
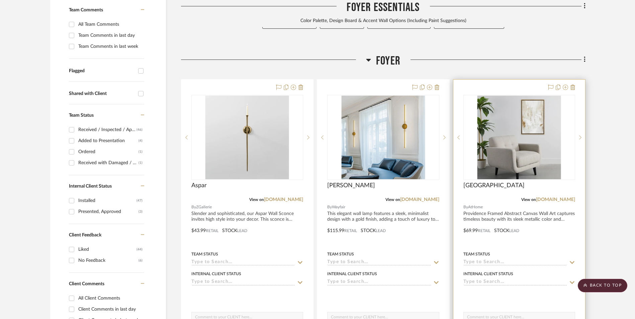
drag, startPoint x: 557, startPoint y: 145, endPoint x: 544, endPoint y: 151, distance: 14.3
click at [557, 197] on link "[DOMAIN_NAME]" at bounding box center [555, 199] width 39 height 5
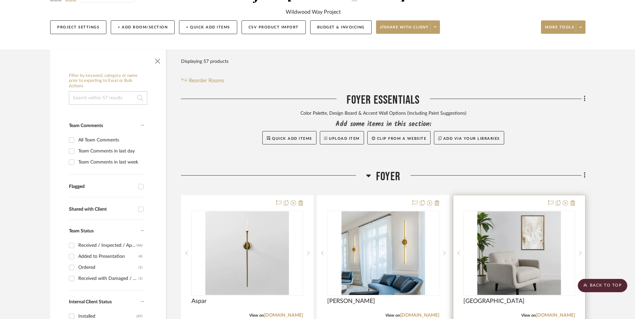
scroll to position [11, 0]
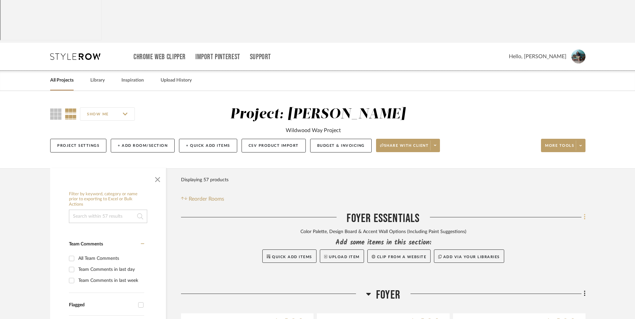
click at [585, 213] on icon at bounding box center [585, 216] width 2 height 7
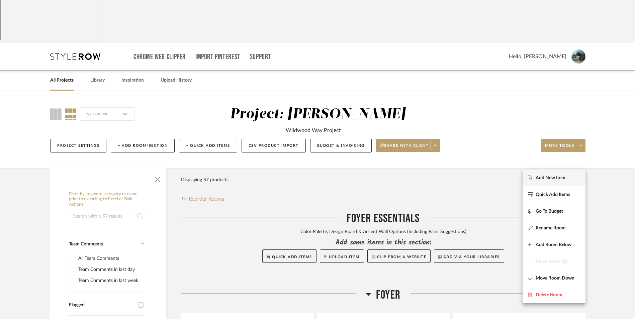
click at [558, 181] on button "Add New Item" at bounding box center [553, 178] width 63 height 17
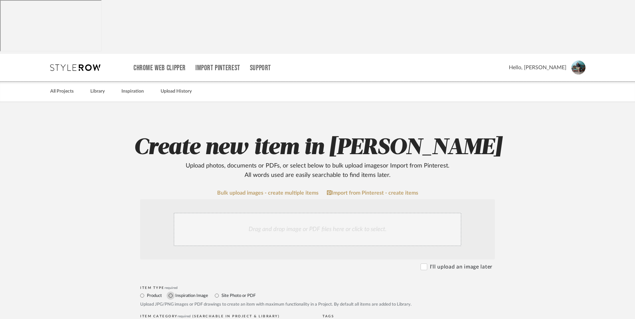
click at [168, 292] on input "Inspiration Image" at bounding box center [171, 296] width 8 height 8
radio input "true"
click at [243, 199] on div "Drag and drop image or PDF files here or click to select." at bounding box center [317, 229] width 355 height 60
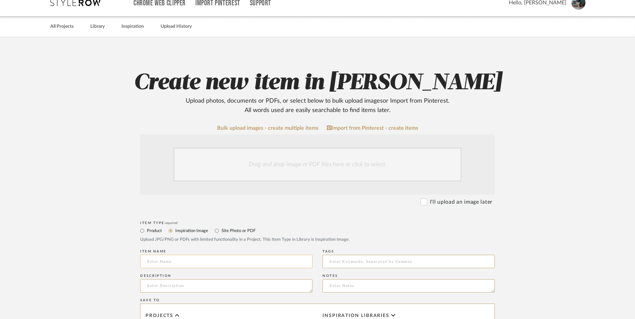
scroll to position [67, 0]
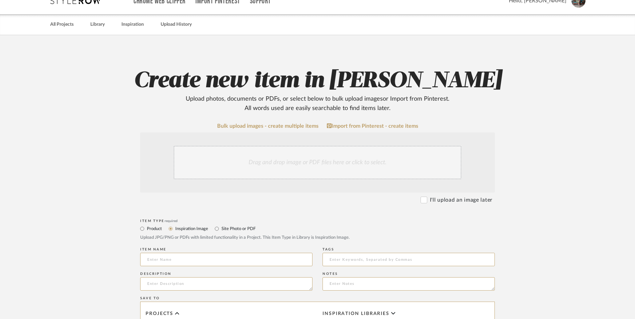
click at [258, 146] on div "Drag and drop image or PDF files here or click to select." at bounding box center [318, 162] width 288 height 33
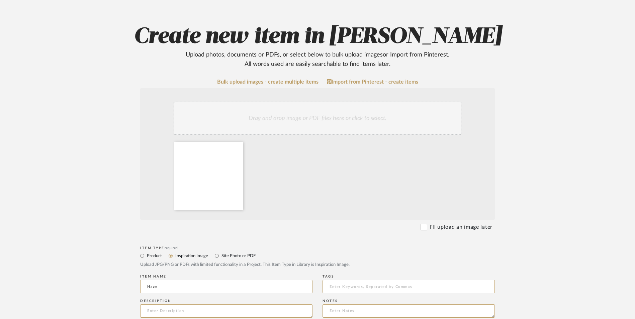
scroll to position [167, 0]
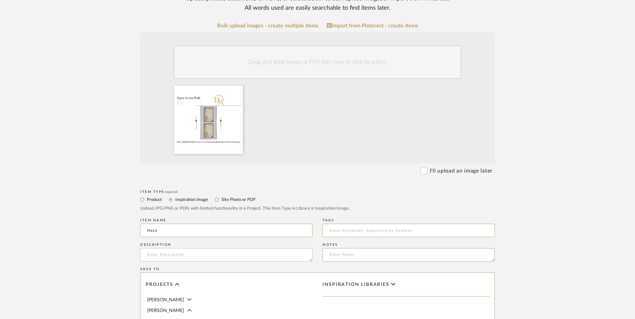
type input "Haze"
click at [184, 248] on textarea at bounding box center [226, 254] width 172 height 13
type textarea "Option 3: Foyer Accent Wall Suggestion"
click at [559, 186] on upload-items "Create new item in [PERSON_NAME] Upload photos, documents or PDFs, or select be…" at bounding box center [317, 205] width 635 height 540
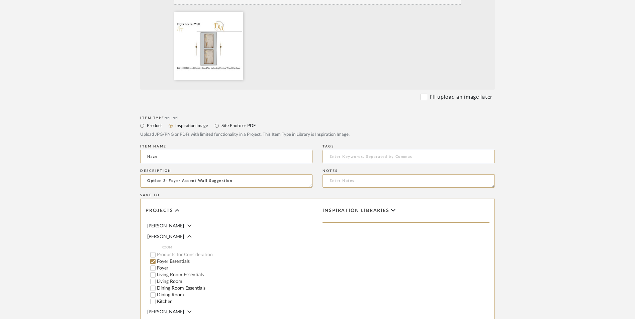
scroll to position [300, 0]
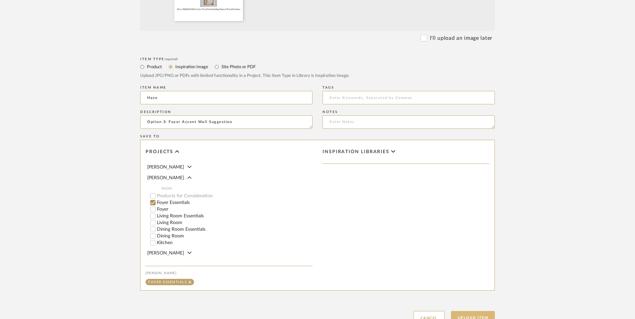
click at [474, 311] on button "Upload Item" at bounding box center [473, 318] width 44 height 14
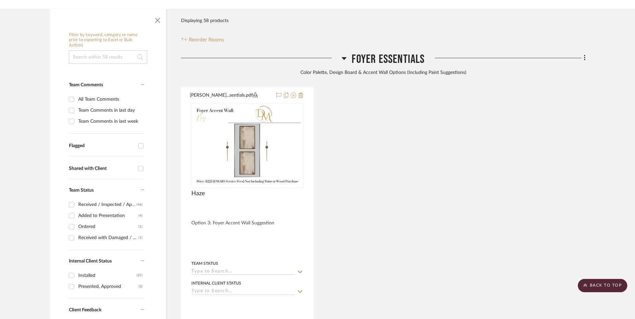
scroll to position [169, 0]
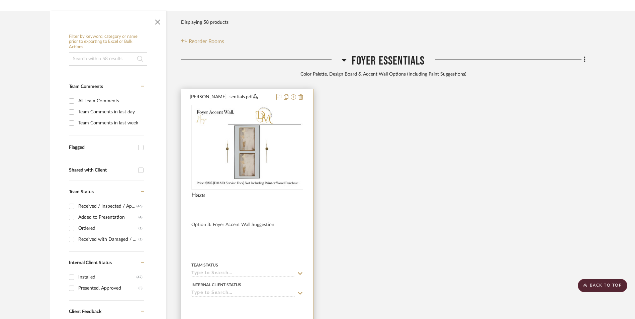
click at [250, 106] on img at bounding box center [247, 147] width 110 height 83
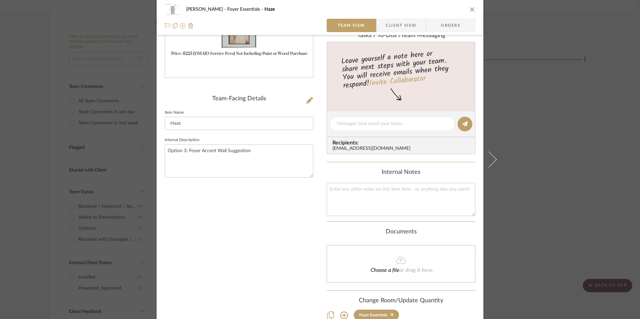
scroll to position [152, 0]
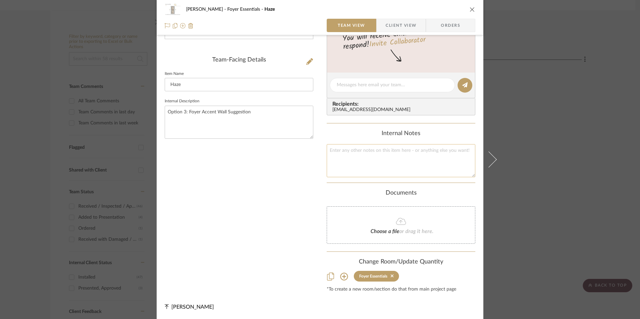
click at [367, 163] on textarea at bounding box center [400, 160] width 149 height 33
paste textarea "102in. H (8.5ft. - Round to 9ft.) x 70in. W (5.83ft. - Round to 6ft.) = 54 Squa…"
type textarea "102in. H (8.5ft. - Round to 9ft.) x 70in. W (5.83ft. - Round to 6ft.) = 54 Squa…"
click at [299, 187] on div "[PERSON_NAME]...sentials.pdf Team-Facing Details Item Name Haze Internal Descri…" at bounding box center [239, 92] width 149 height 399
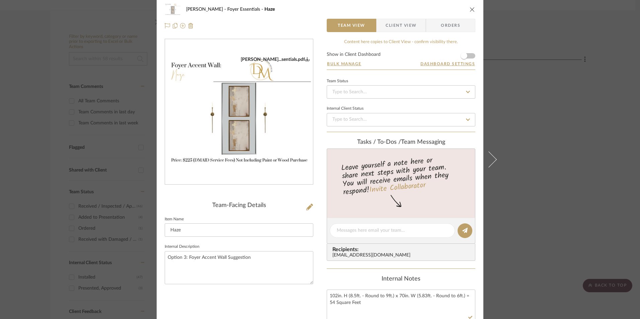
scroll to position [0, 0]
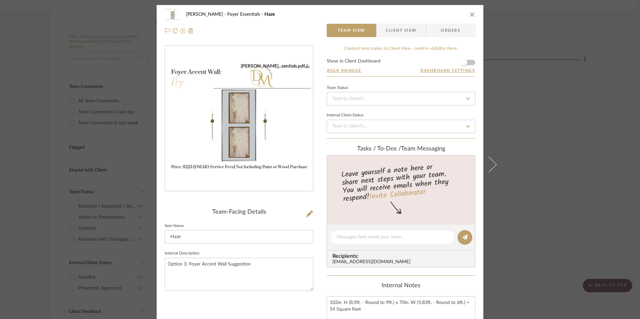
click at [469, 15] on icon "close" at bounding box center [471, 14] width 5 height 5
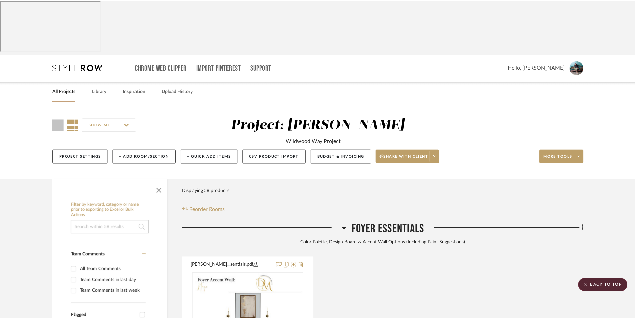
scroll to position [169, 0]
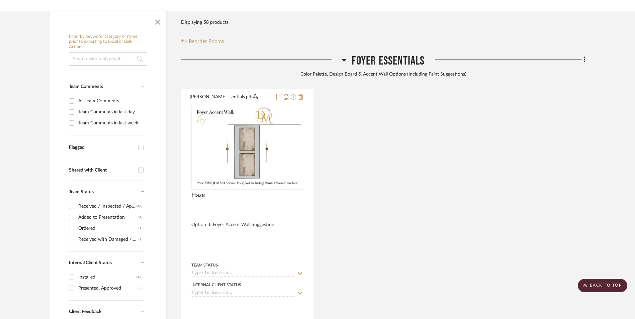
click at [540, 104] on div "[PERSON_NAME]...sentials.pdf Haze Option 3: Foyer Accent Wall Suggestion Team S…" at bounding box center [383, 236] width 404 height 295
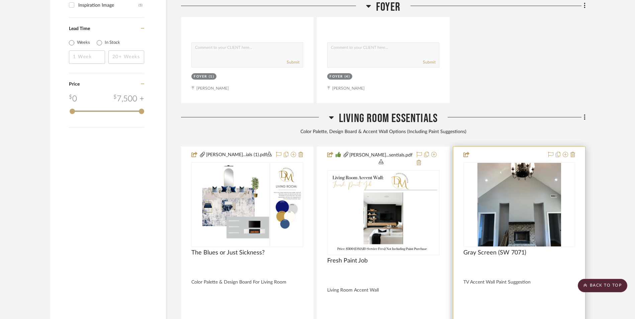
scroll to position [1072, 0]
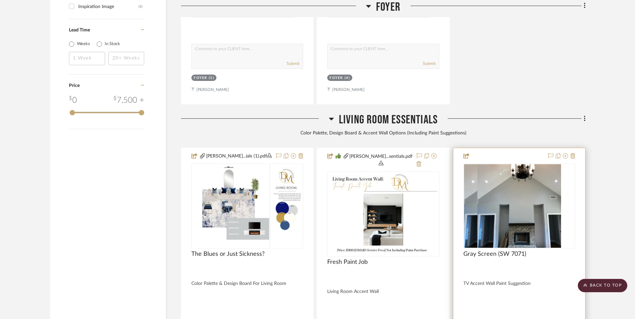
click at [521, 164] on img at bounding box center [519, 206] width 84 height 84
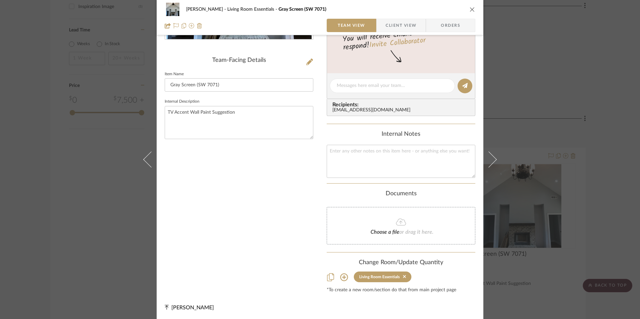
scroll to position [153, 0]
click at [341, 278] on icon at bounding box center [344, 277] width 8 height 8
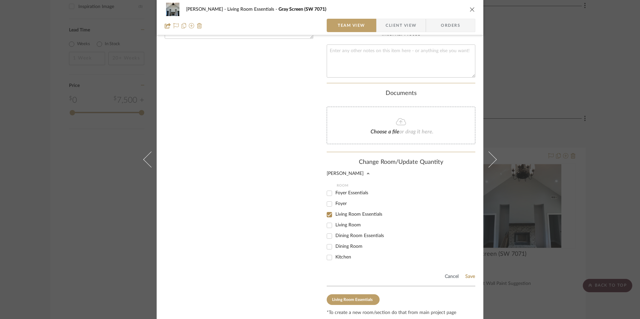
scroll to position [253, 0]
click at [329, 191] on input "Foyer Essentials" at bounding box center [329, 192] width 11 height 11
checkbox input "true"
click at [467, 275] on button "Save" at bounding box center [470, 275] width 10 height 5
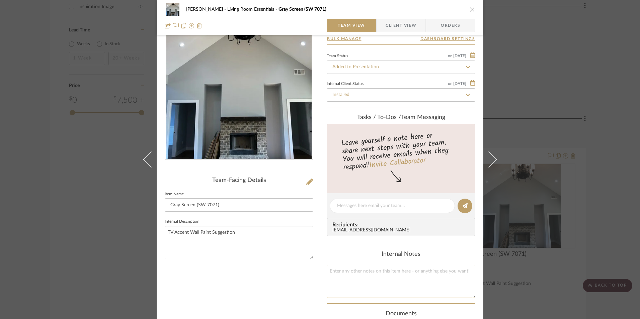
scroll to position [0, 0]
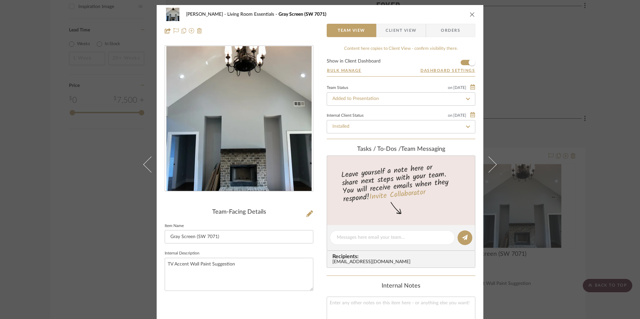
click at [470, 16] on icon "close" at bounding box center [471, 14] width 5 height 5
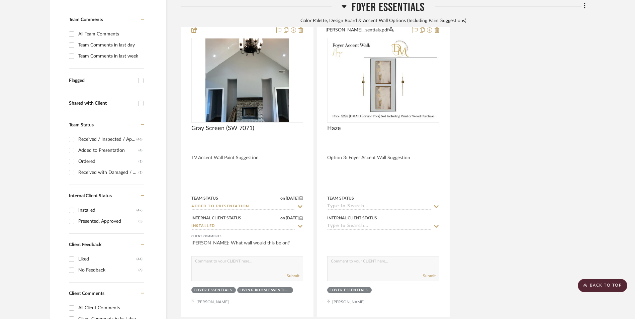
scroll to position [135, 0]
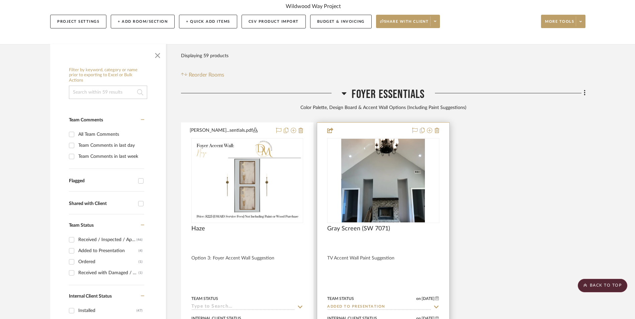
click at [380, 143] on img "0" at bounding box center [383, 181] width 84 height 84
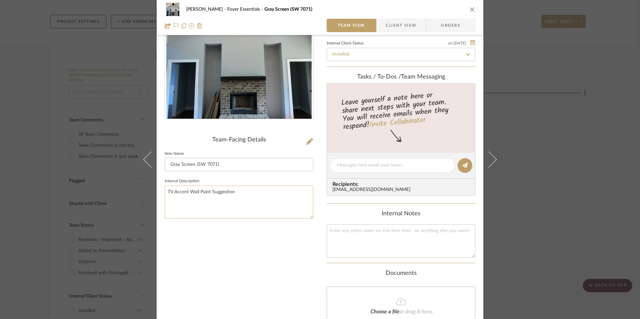
scroll to position [67, 0]
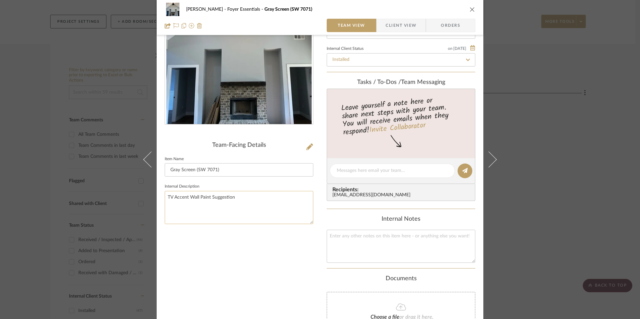
click at [209, 209] on textarea "TV Accent Wall Paint Suggestion" at bounding box center [239, 207] width 149 height 33
drag, startPoint x: 172, startPoint y: 197, endPoint x: 157, endPoint y: 197, distance: 15.1
click at [154, 197] on mat-dialog-content "[PERSON_NAME] Foyer Essentials Gray Screen (SW 7071) Team View Client View Orde…" at bounding box center [320, 171] width 364 height 467
type textarea "Foyer Accent Wall Paint Suggestion"
click at [303, 188] on fieldset "Internal Description Foyer Accent Wall Paint Suggestion" at bounding box center [239, 203] width 149 height 42
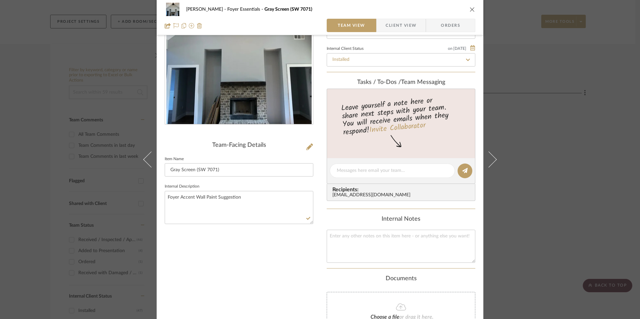
click at [470, 9] on icon "close" at bounding box center [471, 9] width 5 height 5
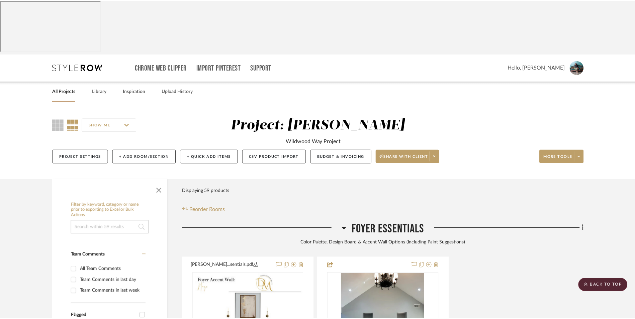
scroll to position [135, 0]
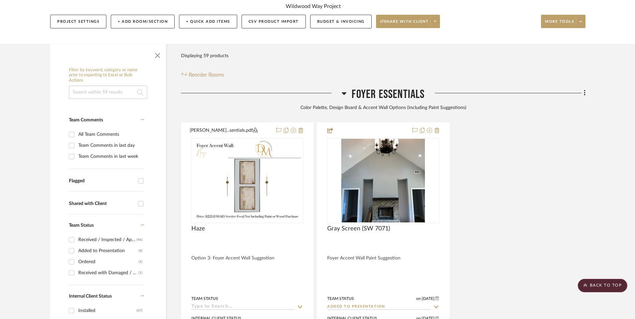
click at [534, 165] on div "[PERSON_NAME]...sentials.pdf Haze Option 3: Foyer Accent Wall Suggestion Team S…" at bounding box center [383, 269] width 404 height 295
click at [584, 90] on icon at bounding box center [584, 93] width 1 height 6
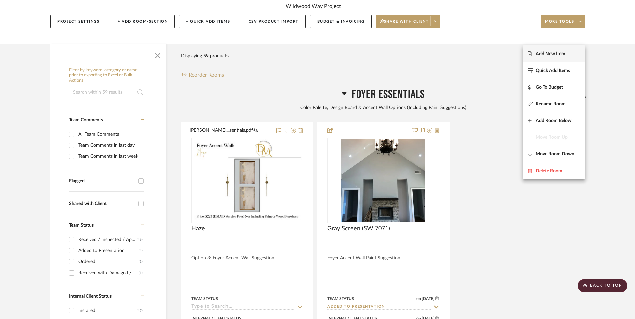
click at [567, 53] on span "Add New Item" at bounding box center [554, 54] width 52 height 6
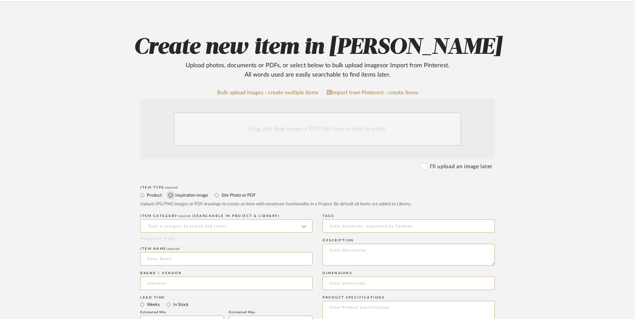
click at [172, 191] on input "Inspiration Image" at bounding box center [171, 195] width 8 height 8
radio input "true"
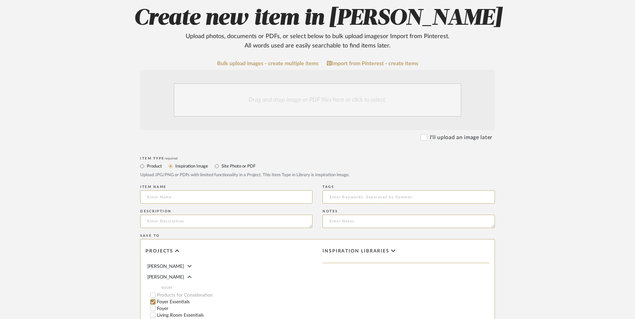
scroll to position [167, 0]
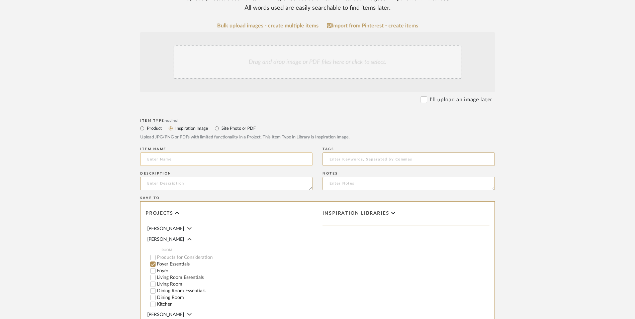
click at [182, 153] on input at bounding box center [226, 159] width 172 height 13
type input "Metal"
click at [171, 177] on textarea at bounding box center [226, 183] width 172 height 13
click at [168, 177] on textarea "Option 2: Accent Wall Suggestion" at bounding box center [226, 183] width 172 height 13
type textarea "Option 2: Foyer Accent Wall Suggestion"
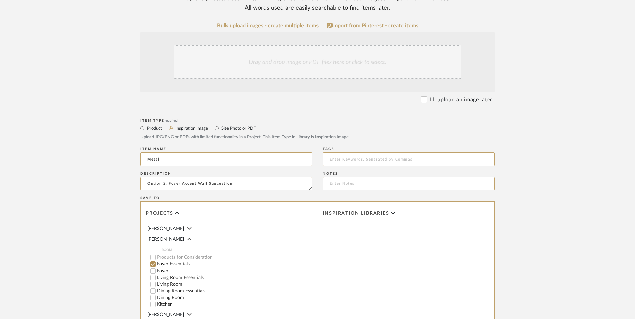
click at [575, 156] on upload-items "Create new item in [PERSON_NAME] Upload photos, documents or PDFs, or select be…" at bounding box center [317, 169] width 635 height 469
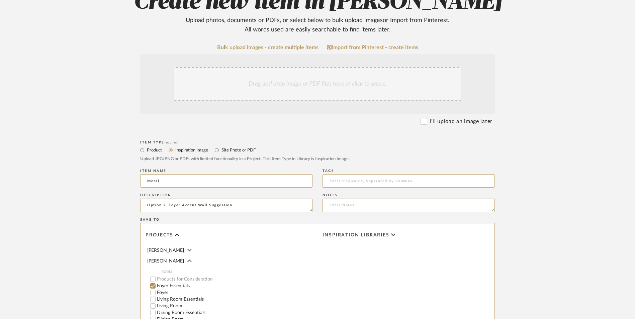
scroll to position [134, 0]
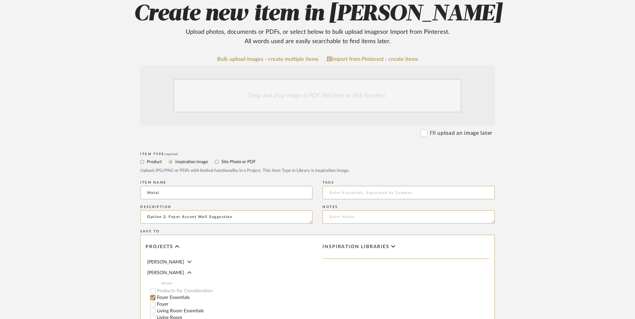
click at [320, 79] on div "Drag and drop image or PDF files here or click to select." at bounding box center [318, 95] width 288 height 33
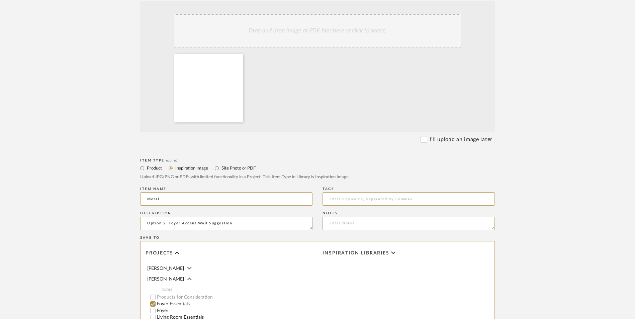
scroll to position [300, 0]
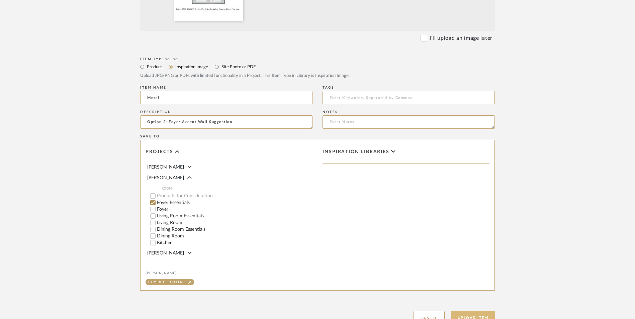
click at [462, 311] on button "Upload Item" at bounding box center [473, 318] width 44 height 14
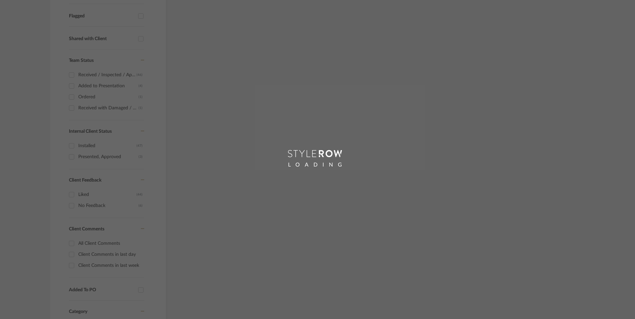
scroll to position [54, 0]
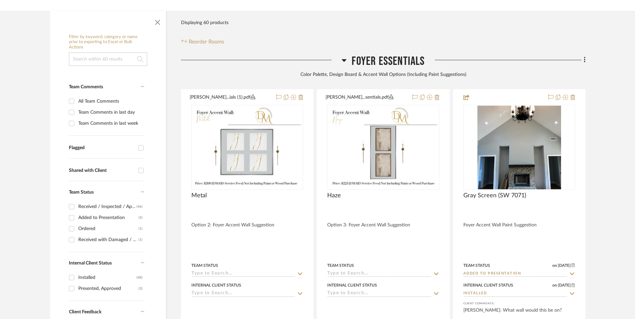
scroll to position [169, 0]
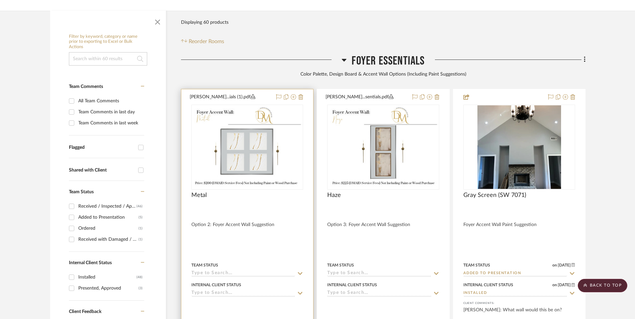
click at [0, 0] on img at bounding box center [0, 0] width 0 height 0
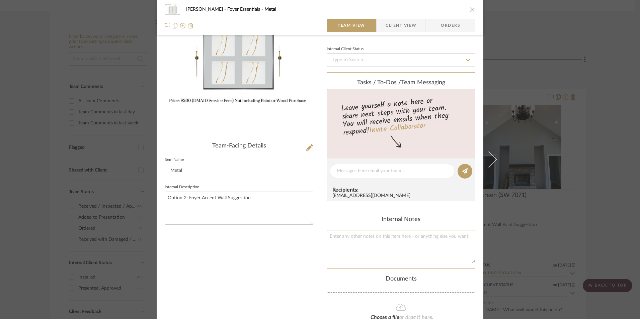
scroll to position [67, 0]
click at [363, 246] on textarea at bounding box center [400, 245] width 149 height 33
paste textarea "80in. H (6.67ft. - Round to 7ft.) x 80in. W (6.67ft. - Round to 7ft.) = 49 Squa…"
type textarea "80in. H (6.67ft. - Round to 7ft.) x 80in. W (6.67ft. - Round to 7ft.) = 49 Squa…"
click at [359, 219] on div "Internal Notes" at bounding box center [400, 218] width 149 height 7
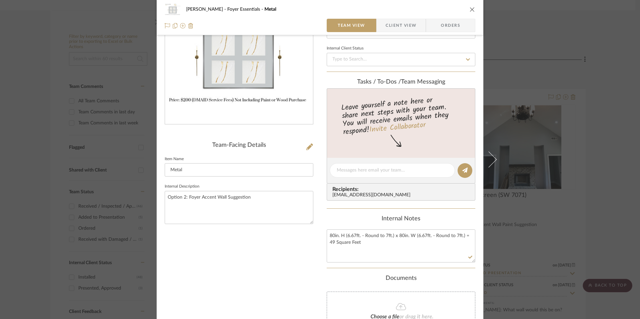
click at [470, 9] on icon "close" at bounding box center [471, 9] width 5 height 5
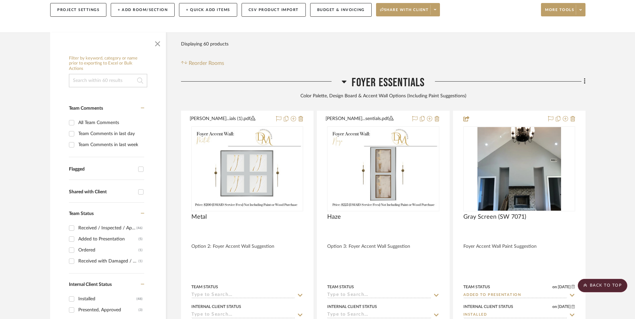
scroll to position [135, 0]
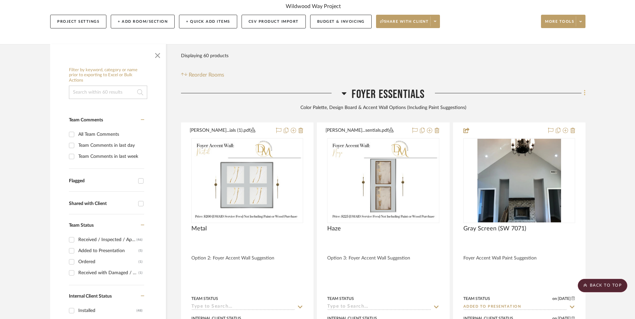
click at [585, 89] on icon at bounding box center [585, 92] width 2 height 7
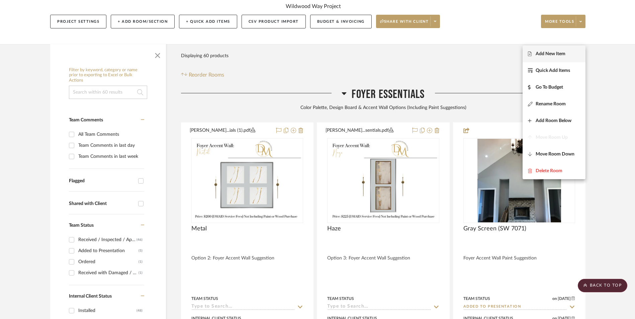
click at [564, 53] on span "Add New Item" at bounding box center [550, 54] width 30 height 6
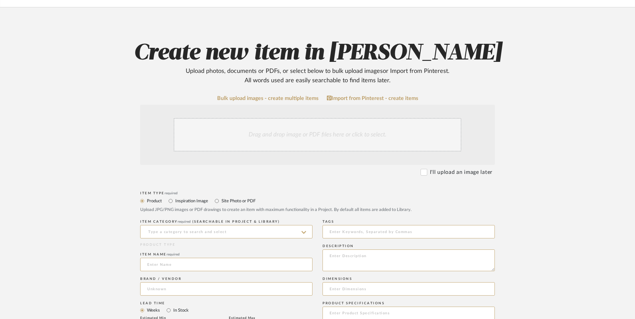
scroll to position [100, 0]
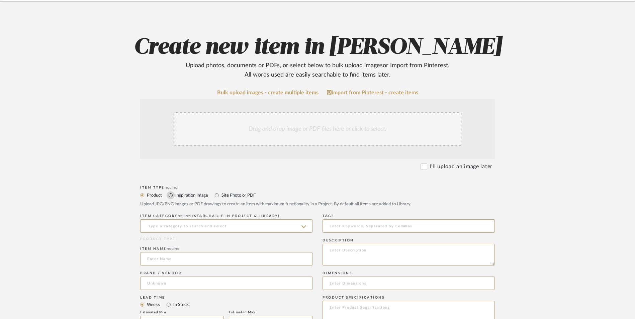
click at [169, 191] on input "Inspiration Image" at bounding box center [171, 195] width 8 height 8
radio input "true"
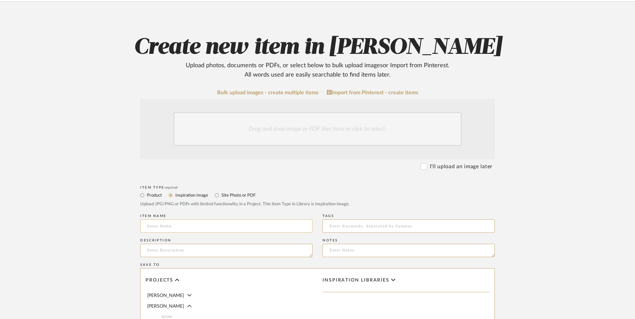
click at [201, 219] on input at bounding box center [226, 225] width 172 height 13
type input "[GEOGRAPHIC_DATA]"
click at [245, 244] on textarea at bounding box center [226, 250] width 172 height 13
type textarea "Option 1: Foyer Accent Wall Suggestion"
click at [294, 112] on div "Drag and drop image or PDF files here or click to select." at bounding box center [318, 128] width 288 height 33
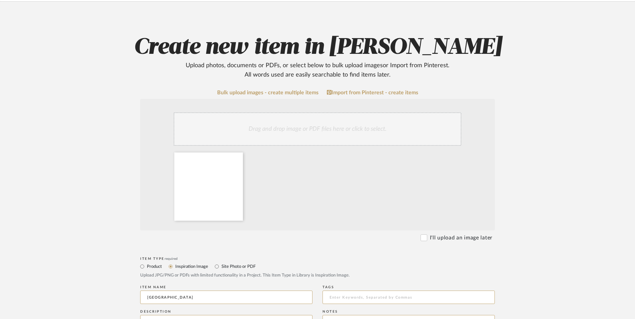
scroll to position [300, 0]
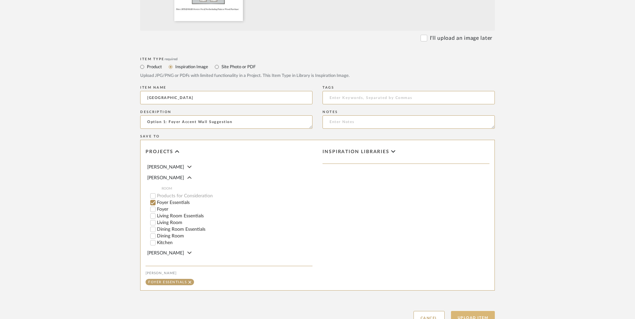
click at [471, 311] on button "Upload Item" at bounding box center [473, 318] width 44 height 14
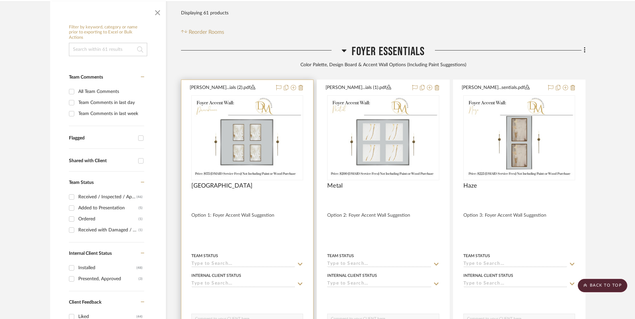
scroll to position [169, 0]
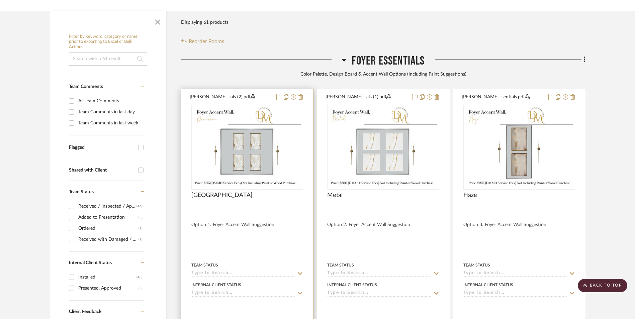
click at [256, 112] on img "0" at bounding box center [247, 147] width 110 height 83
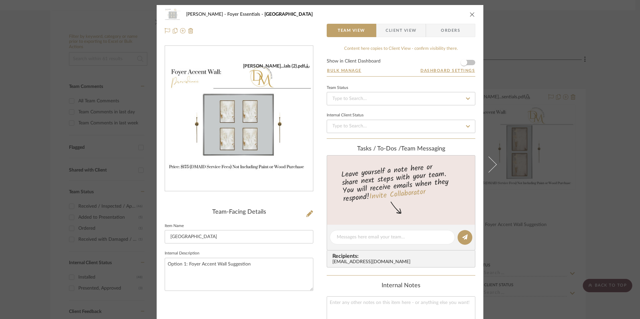
scroll to position [152, 0]
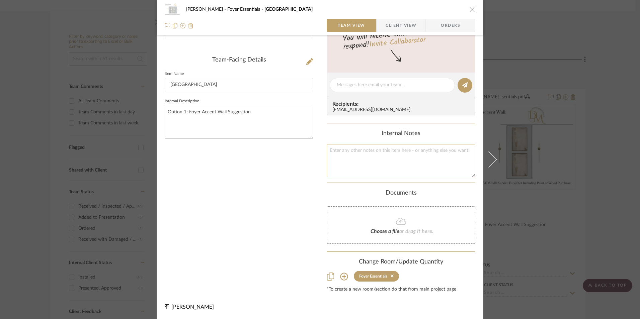
click at [353, 162] on textarea at bounding box center [400, 160] width 149 height 33
paste textarea "80in. H (6.67ft. - Round to 7ft.) x 55in. W (4.58ft. - Round to 5ft.) = 35 Squa…"
type textarea "80in. H (6.67ft. - Round to 7ft.) x 55in. W (4.58ft. - Round to 5ft.) = 35 Squa…"
click at [351, 132] on div "Internal Notes" at bounding box center [400, 133] width 149 height 7
click at [469, 9] on icon "close" at bounding box center [471, 9] width 5 height 5
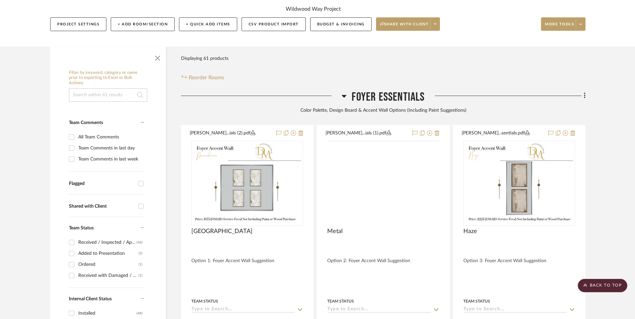
scroll to position [102, 0]
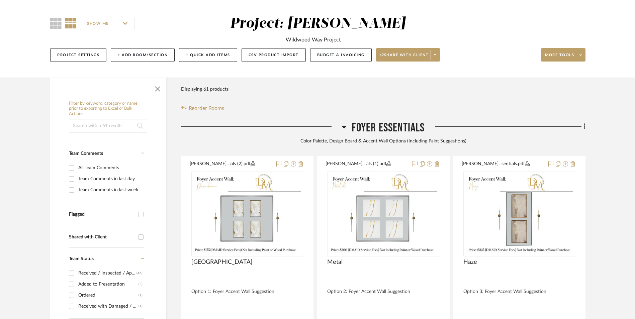
click at [345, 123] on icon at bounding box center [344, 127] width 5 height 8
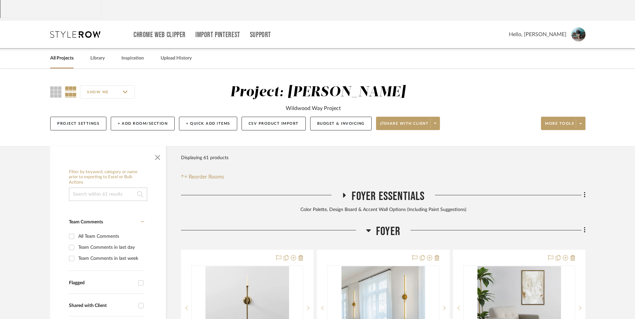
scroll to position [0, 0]
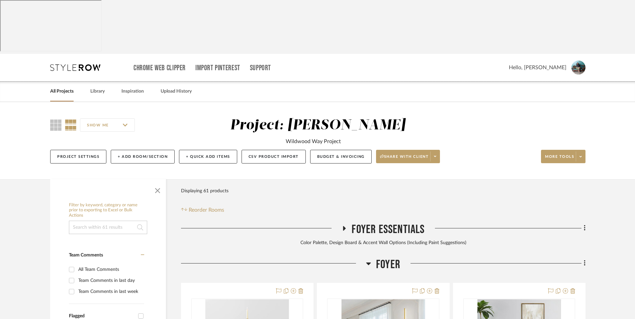
drag, startPoint x: 70, startPoint y: 38, endPoint x: 79, endPoint y: 38, distance: 8.7
click at [70, 87] on link "All Projects" at bounding box center [61, 91] width 23 height 9
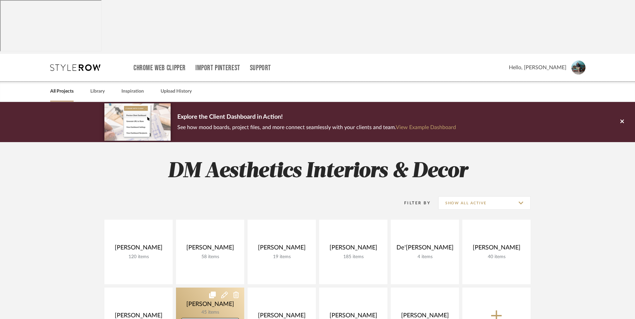
click at [215, 288] on link at bounding box center [210, 320] width 68 height 65
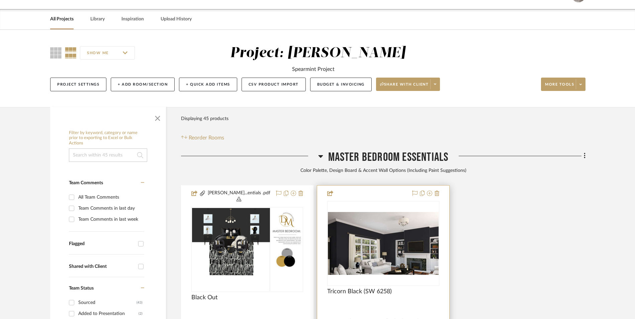
scroll to position [100, 0]
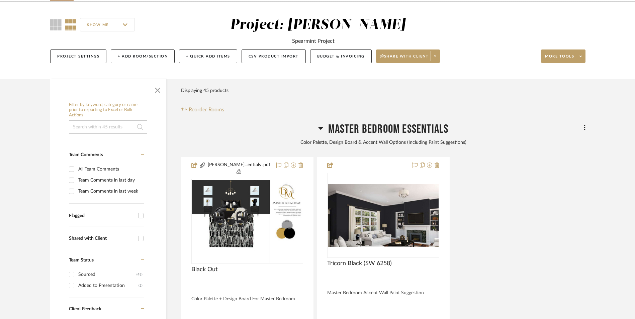
click at [321, 124] on icon at bounding box center [320, 128] width 5 height 8
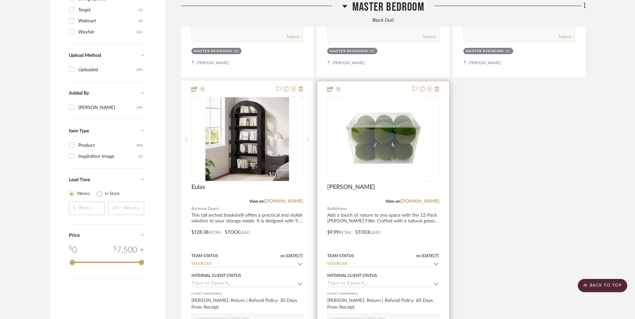
scroll to position [870, 0]
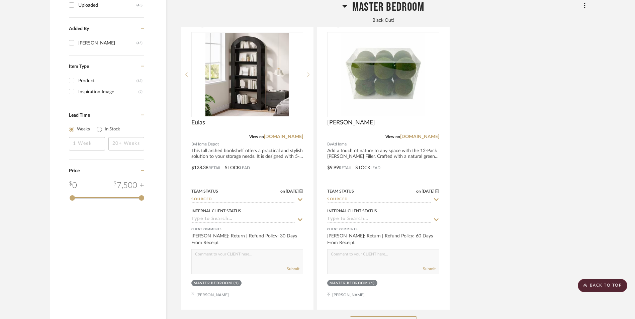
click at [396, 316] on button "See More" at bounding box center [383, 322] width 67 height 13
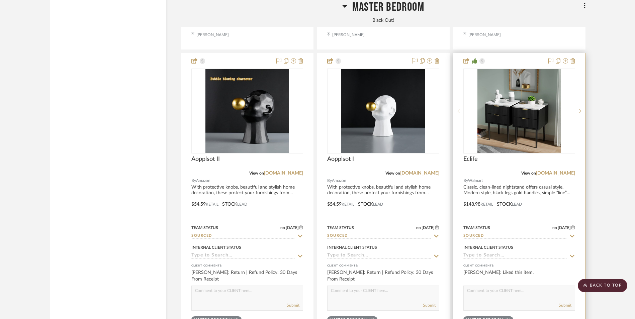
scroll to position [4103, 0]
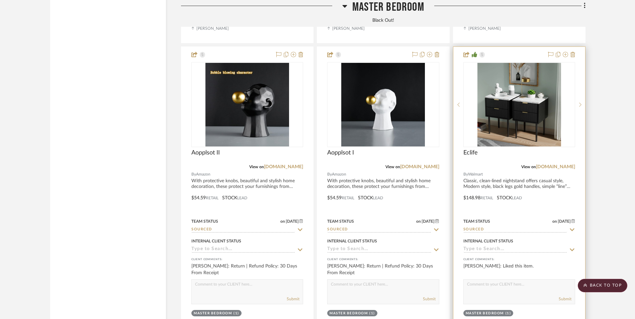
click at [513, 247] on input at bounding box center [515, 250] width 104 height 6
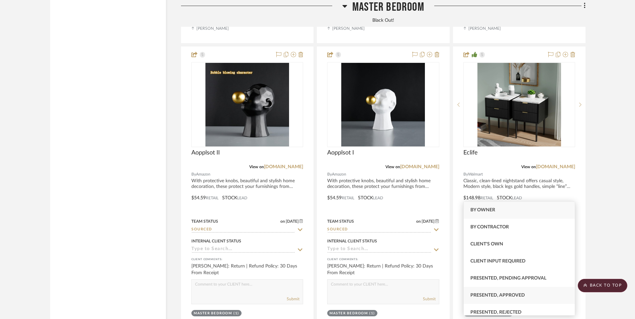
click at [512, 295] on span "Presented, Approved" at bounding box center [497, 295] width 55 height 5
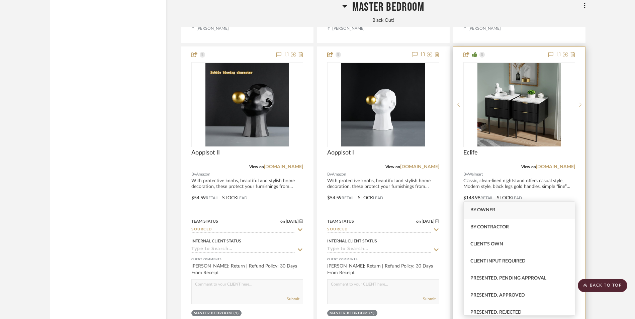
type input "[DATE]"
type input "Presented, Approved"
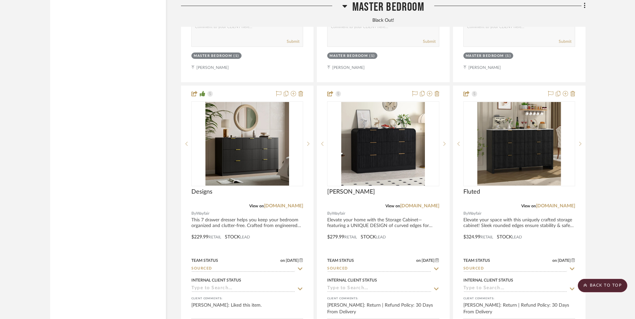
scroll to position [1427, 0]
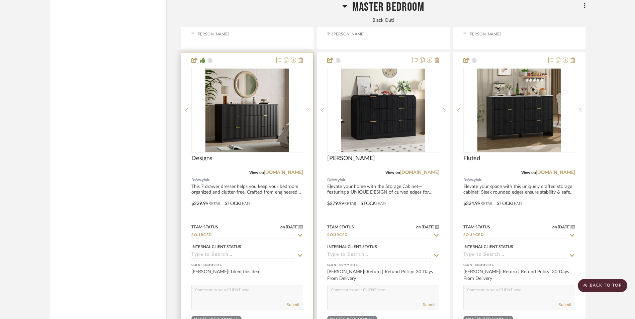
click at [238, 252] on input at bounding box center [243, 255] width 104 height 6
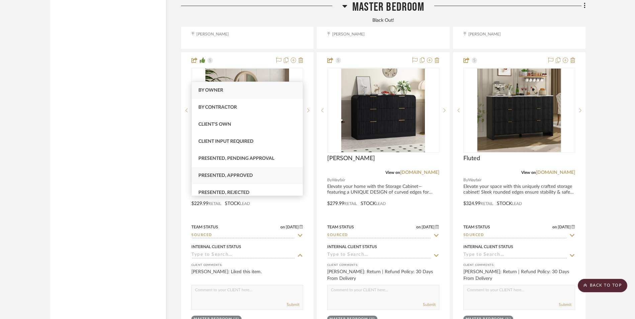
click at [246, 176] on span "Presented, Approved" at bounding box center [225, 175] width 55 height 5
type input "[DATE]"
type input "Presented, Approved"
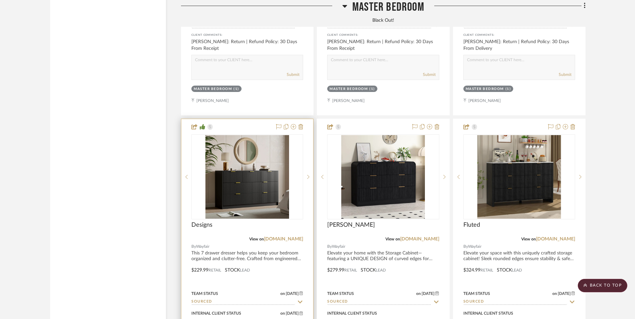
scroll to position [1360, 0]
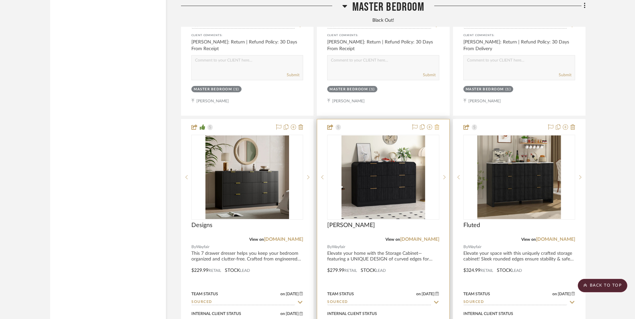
click at [437, 124] on icon at bounding box center [436, 126] width 5 height 5
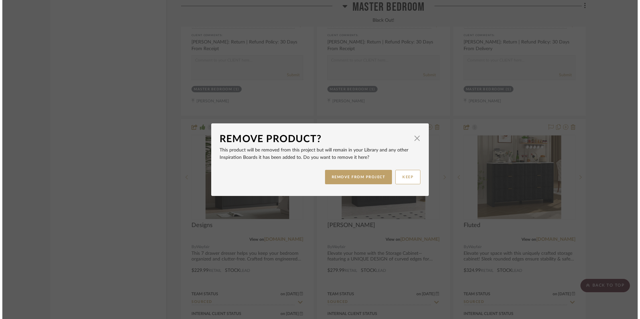
scroll to position [0, 0]
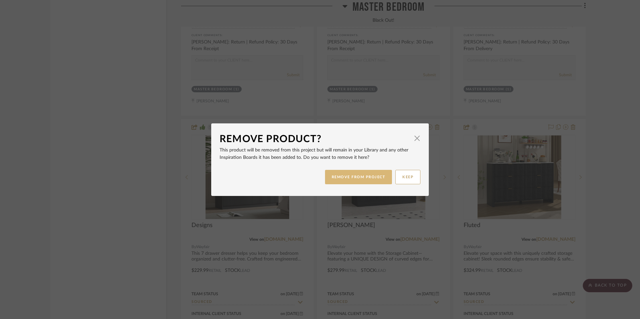
click at [377, 178] on button "REMOVE FROM PROJECT" at bounding box center [358, 177] width 67 height 14
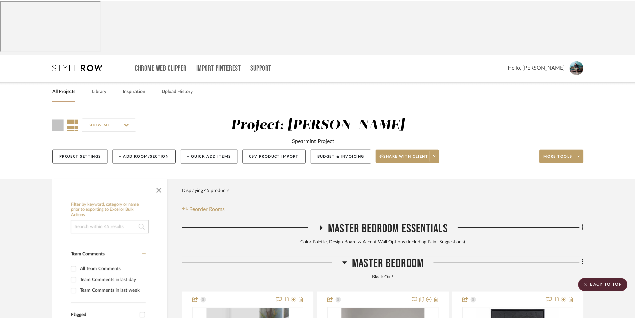
scroll to position [1360, 0]
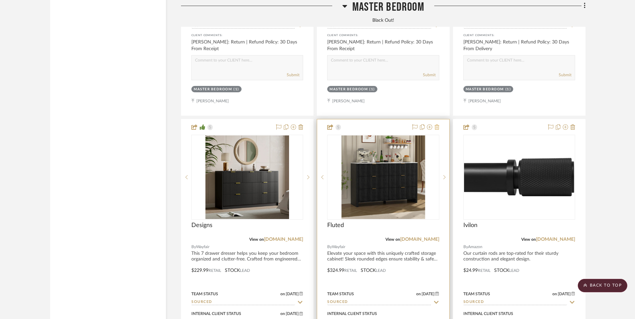
click at [436, 124] on icon at bounding box center [436, 126] width 5 height 5
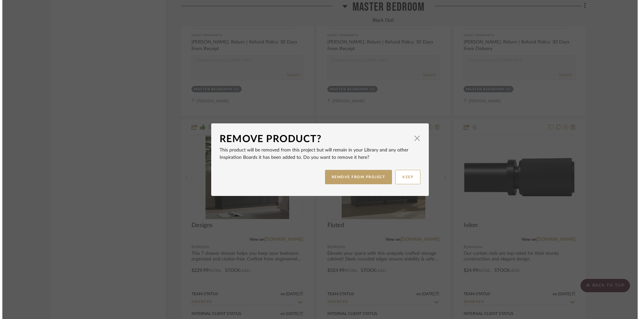
scroll to position [0, 0]
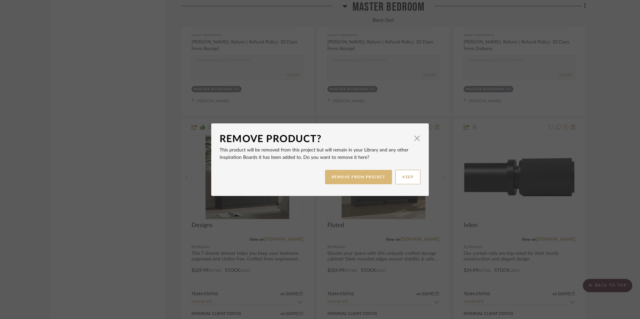
click at [372, 178] on button "REMOVE FROM PROJECT" at bounding box center [358, 177] width 67 height 14
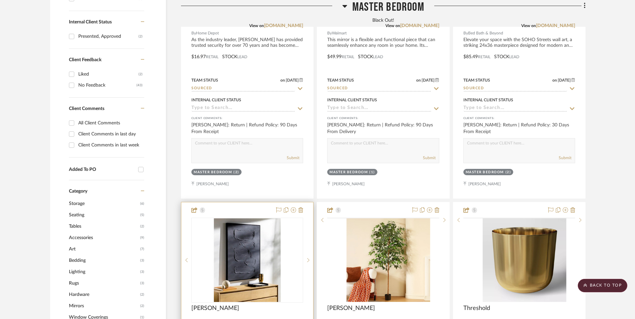
scroll to position [424, 0]
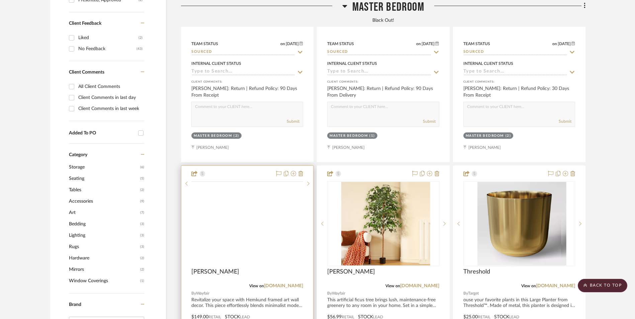
click at [0, 0] on img at bounding box center [0, 0] width 0 height 0
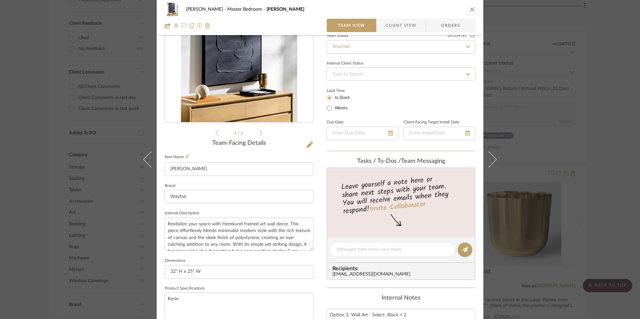
scroll to position [167, 0]
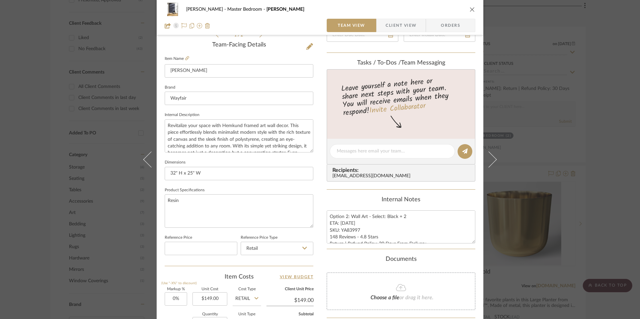
click at [470, 9] on icon "close" at bounding box center [471, 9] width 5 height 5
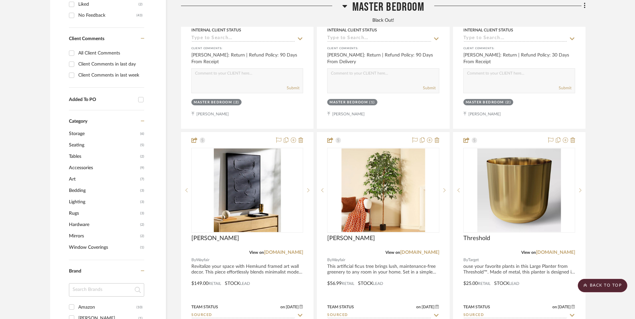
scroll to position [390, 0]
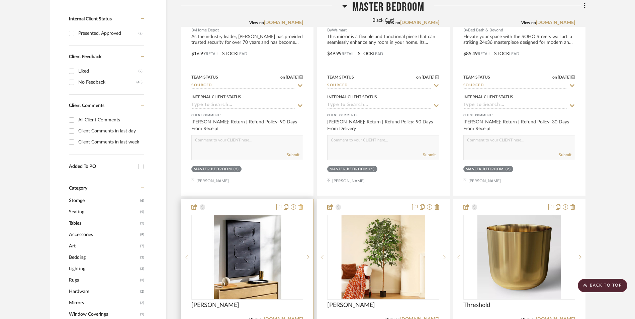
click at [302, 204] on icon at bounding box center [300, 206] width 5 height 5
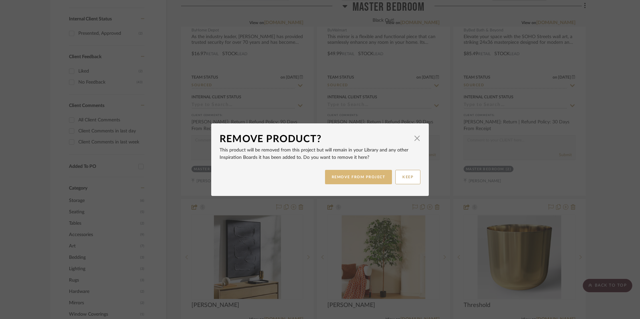
click at [372, 178] on button "REMOVE FROM PROJECT" at bounding box center [358, 177] width 67 height 14
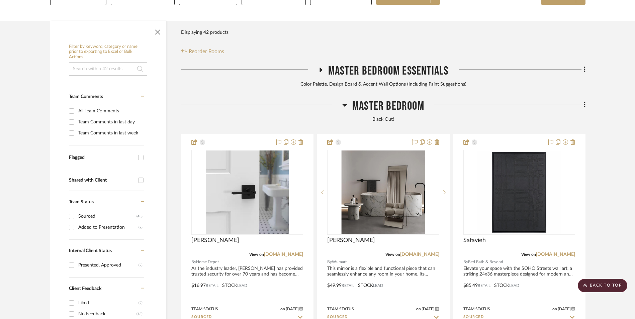
scroll to position [156, 0]
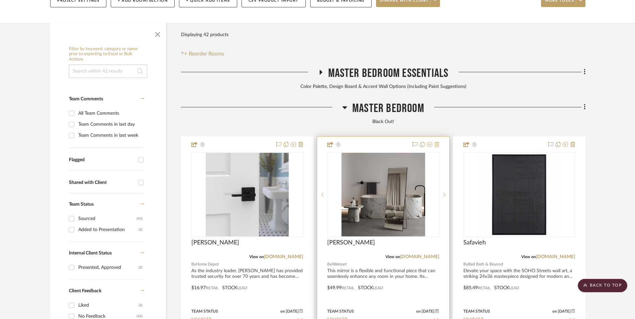
click at [437, 142] on icon at bounding box center [436, 144] width 5 height 5
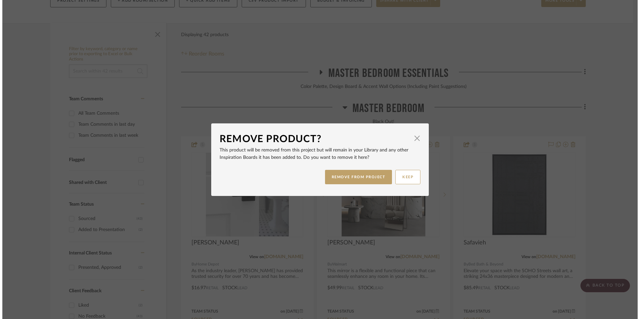
scroll to position [0, 0]
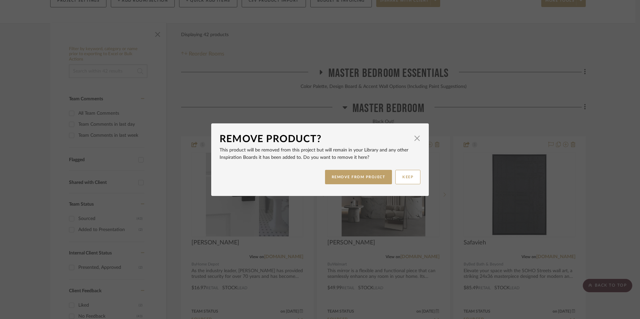
click at [369, 177] on button "REMOVE FROM PROJECT" at bounding box center [358, 177] width 67 height 14
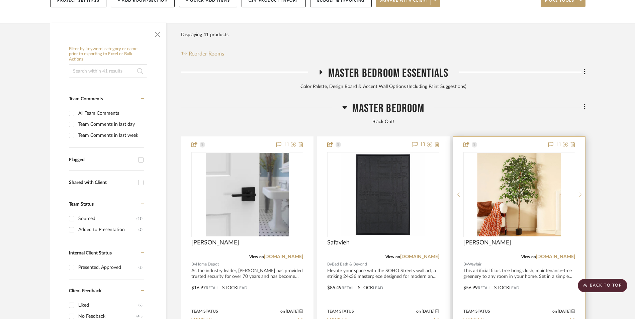
scroll to position [190, 0]
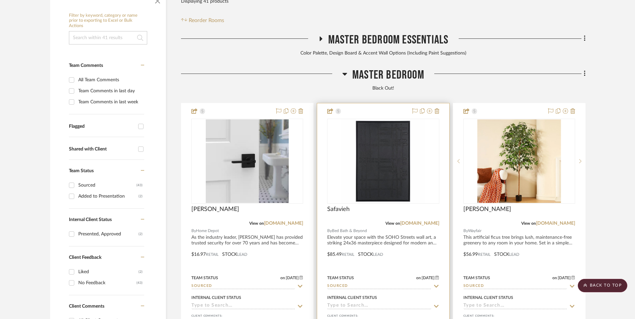
click at [393, 121] on img "0" at bounding box center [383, 161] width 84 height 84
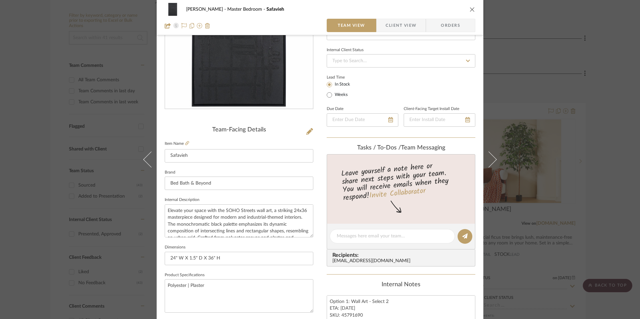
scroll to position [167, 0]
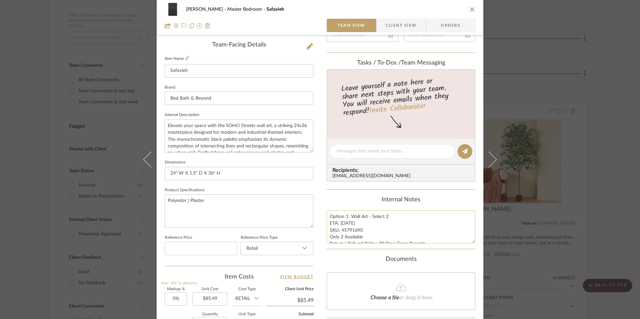
click at [352, 220] on textarea "Option 1: Wall Art - Select 2 ETA: 9.11.2025 SKU: 45791690 Only 2 Available Ret…" at bounding box center [400, 226] width 149 height 33
drag, startPoint x: 348, startPoint y: 216, endPoint x: 320, endPoint y: 216, distance: 27.8
click at [320, 216] on div "LaMarion Patterson Master Bedroom Safavieh Team View Client View Orders Team-Fa…" at bounding box center [320, 147] width 326 height 618
type textarea "Wall Art - Select 2 ETA: 9.11.2025 SKU: 45791690 Only 2 Available Return | Refu…"
click at [349, 196] on div "Internal Notes" at bounding box center [400, 199] width 149 height 7
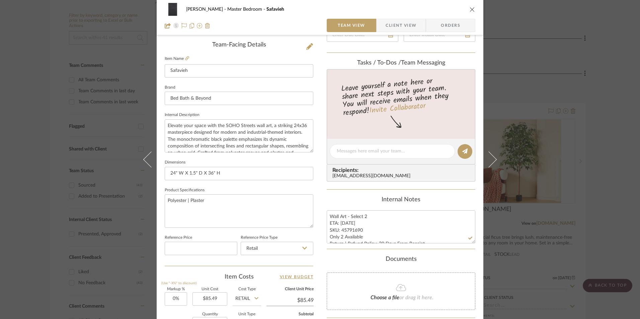
click at [395, 23] on span "Client View" at bounding box center [400, 25] width 31 height 13
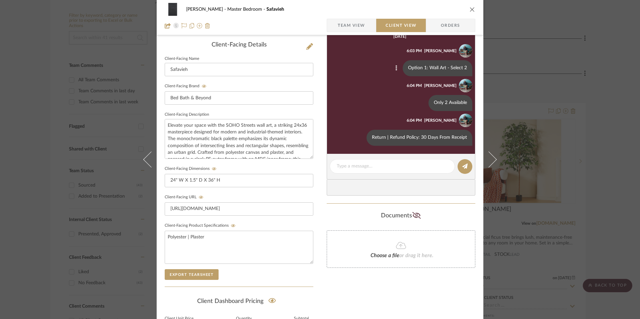
click at [395, 69] on icon at bounding box center [396, 67] width 2 height 5
click at [373, 64] on button "Edit Message" at bounding box center [368, 60] width 46 height 16
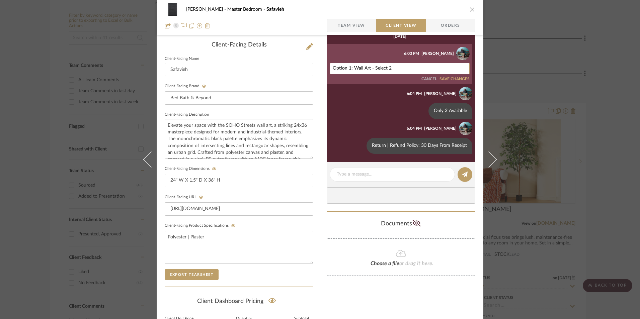
drag, startPoint x: 351, startPoint y: 68, endPoint x: 313, endPoint y: 68, distance: 38.1
click at [312, 68] on div "LaMarion Patterson Master Bedroom Safavieh Team View Client View Orders Client-…" at bounding box center [320, 116] width 326 height 557
type textarea "Wall Art - Select 2"
click at [461, 80] on button "SAVE CHANGES" at bounding box center [454, 79] width 30 height 5
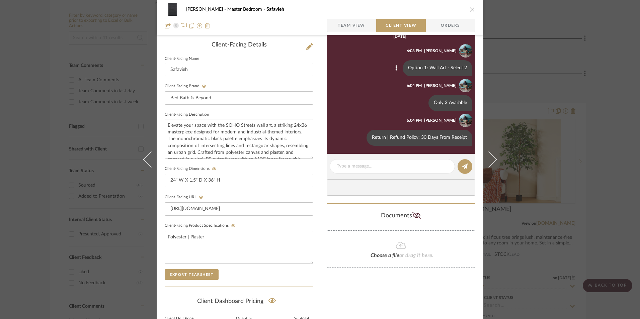
click at [469, 9] on icon "close" at bounding box center [471, 9] width 5 height 5
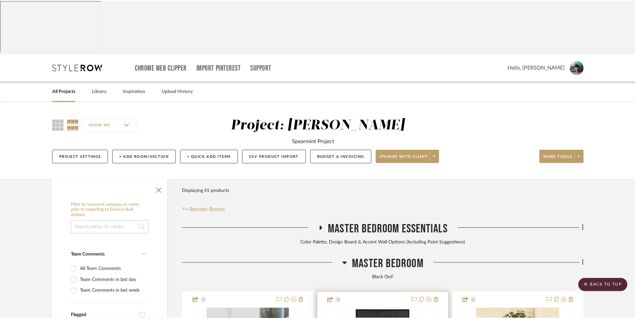
scroll to position [190, 0]
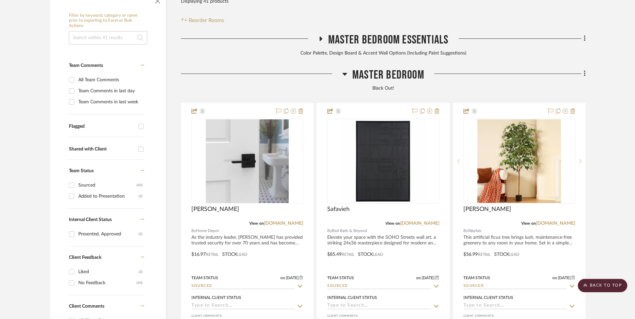
drag, startPoint x: 601, startPoint y: 115, endPoint x: 599, endPoint y: 118, distance: 3.8
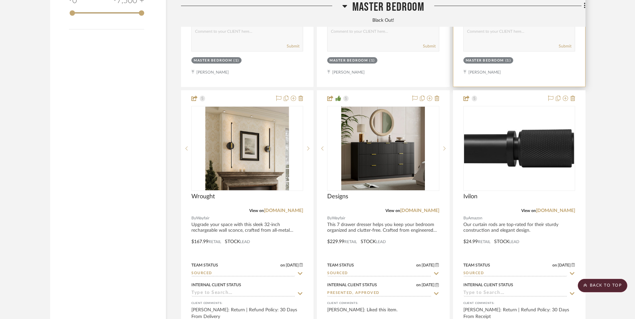
scroll to position [1093, 0]
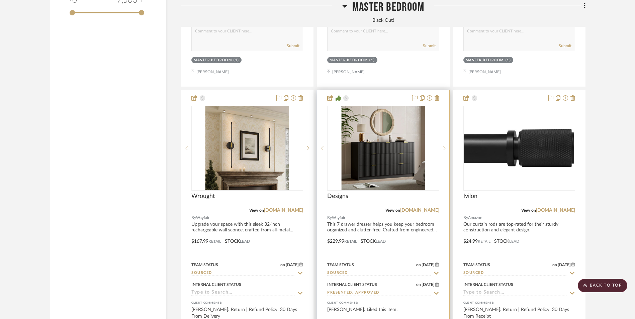
click at [0, 0] on img at bounding box center [0, 0] width 0 height 0
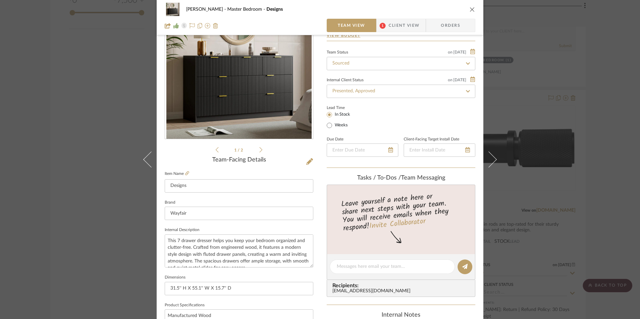
scroll to position [167, 0]
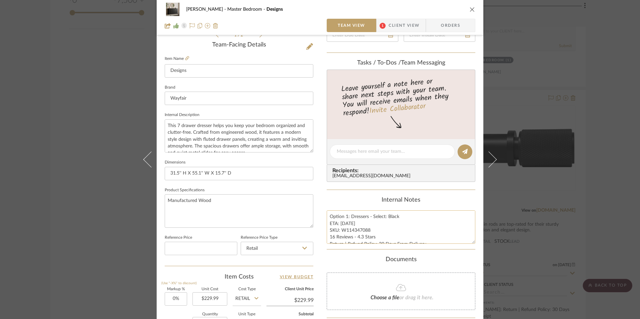
click at [355, 227] on textarea "Option 1: Dressers - Select: Black ETA: 9.9.2025 SKU: W114347088 16 Reviews - 4…" at bounding box center [400, 226] width 149 height 33
drag, startPoint x: 349, startPoint y: 216, endPoint x: 318, endPoint y: 218, distance: 30.8
click at [318, 218] on div "LaMarion Patterson Master Bedroom Designs Team View 1 Client View Orders 1 / 2 …" at bounding box center [320, 147] width 326 height 618
type textarea "Dressers - Select: Black ETA: 9.9.2025 SKU: W114347088 16 Reviews - 4.3 Stars R…"
click at [358, 205] on div "Internal Notes Dressers - Select: Black ETA: 9.9.2025 SKU: W114347088 16 Review…" at bounding box center [400, 220] width 149 height 47
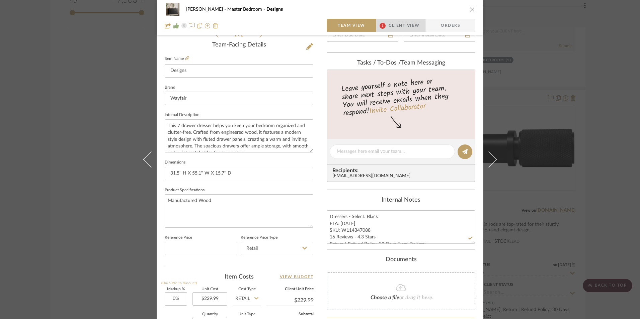
click at [396, 22] on span "Client View" at bounding box center [403, 25] width 31 height 13
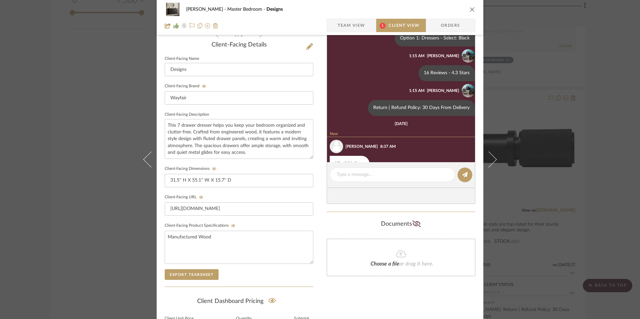
scroll to position [0, 0]
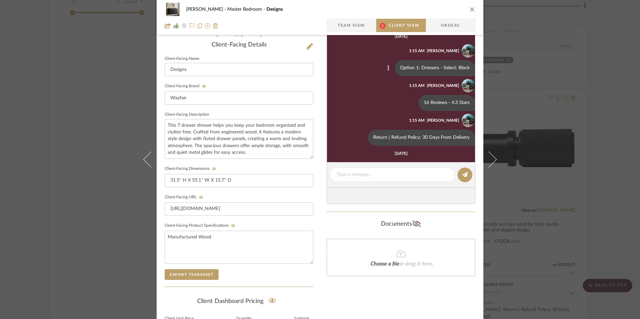
click at [387, 69] on icon at bounding box center [388, 67] width 2 height 5
click at [361, 63] on span "Edit Message" at bounding box center [351, 61] width 27 height 6
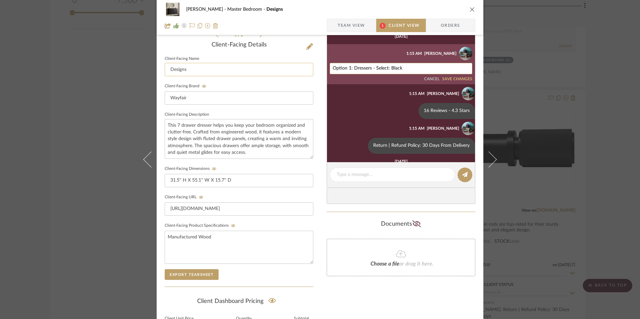
drag, startPoint x: 352, startPoint y: 68, endPoint x: 306, endPoint y: 66, distance: 46.2
click at [309, 67] on div "LaMarion Patterson Master Bedroom Designs Team View 1 Client View Orders 1 / 2 …" at bounding box center [320, 116] width 326 height 557
type textarea "Dressers - Select: Black"
click at [447, 78] on button "SAVE CHANGES" at bounding box center [457, 79] width 30 height 5
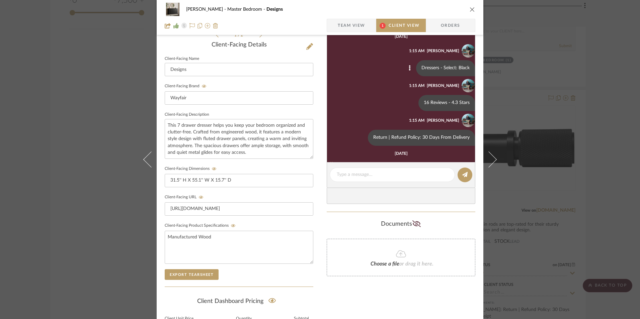
click at [469, 9] on icon "close" at bounding box center [471, 9] width 5 height 5
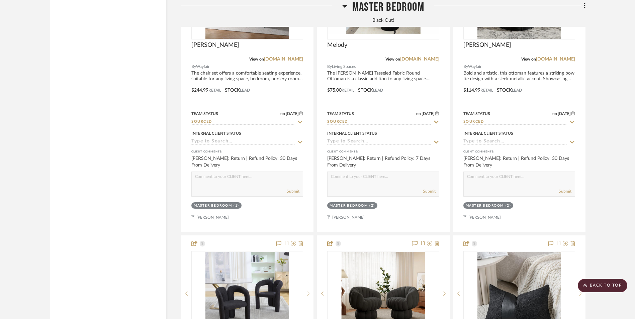
scroll to position [2564, 0]
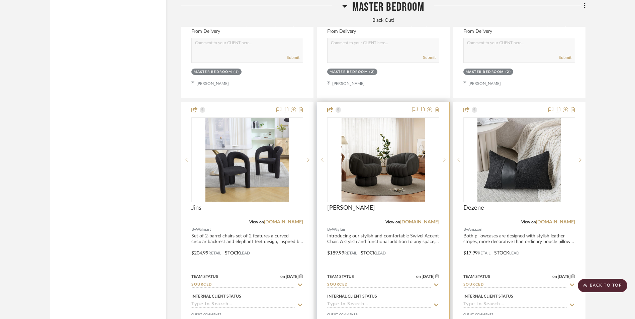
click at [394, 123] on img "0" at bounding box center [383, 160] width 84 height 84
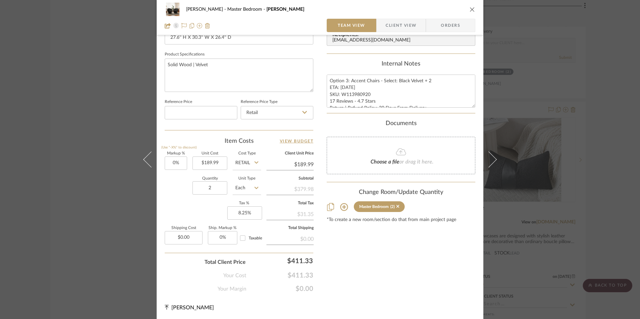
scroll to position [304, 0]
click at [470, 8] on icon "close" at bounding box center [471, 9] width 5 height 5
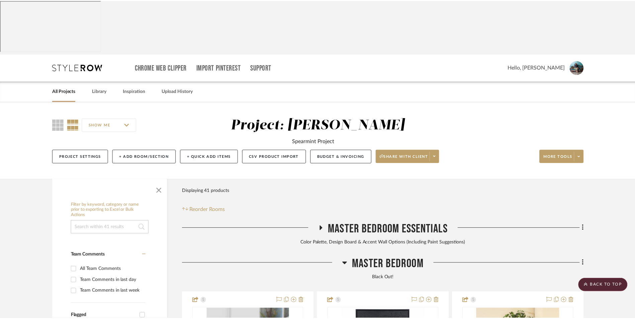
scroll to position [2531, 0]
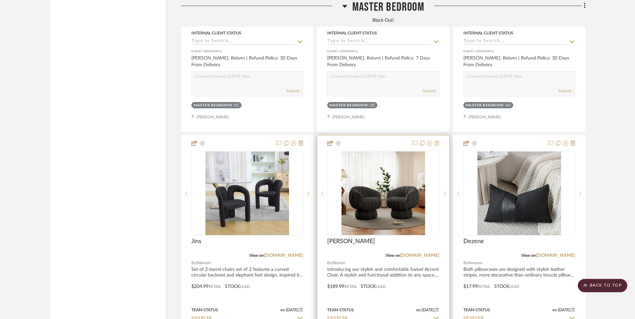
click at [439, 140] on icon at bounding box center [436, 142] width 5 height 5
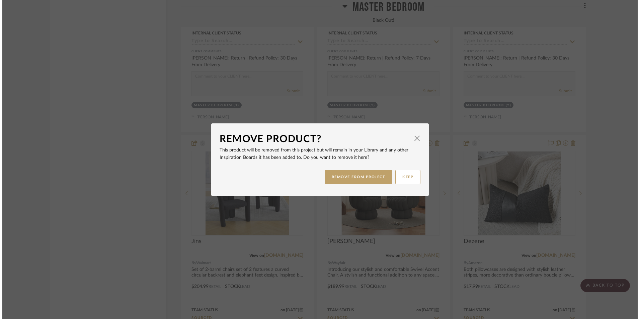
scroll to position [0, 0]
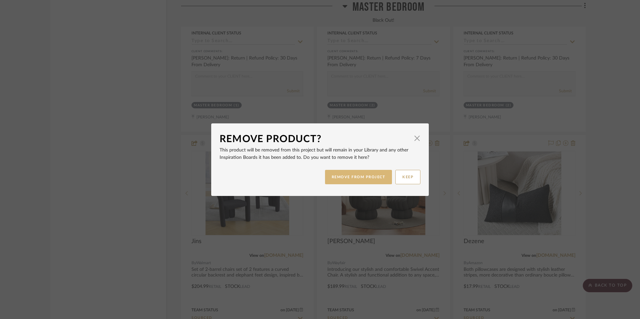
click at [367, 179] on button "REMOVE FROM PROJECT" at bounding box center [358, 177] width 67 height 14
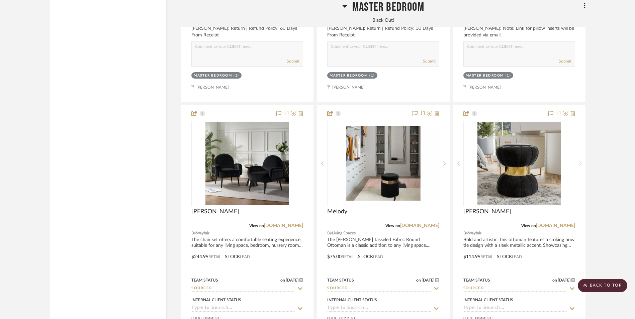
scroll to position [2263, 0]
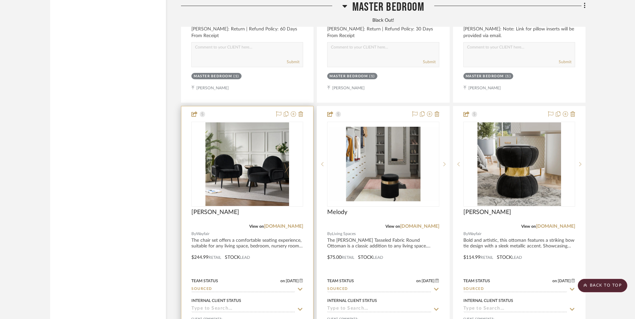
click at [0, 0] on img at bounding box center [0, 0] width 0 height 0
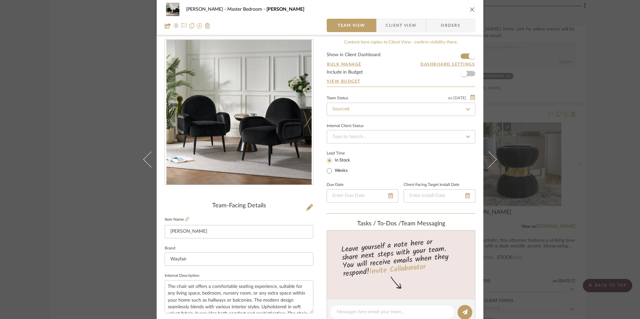
scroll to position [3, 0]
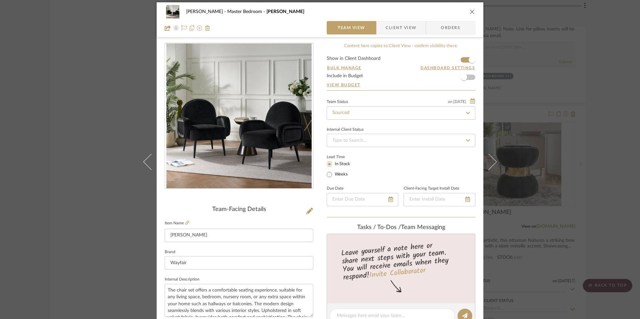
click at [470, 14] on icon "close" at bounding box center [471, 11] width 5 height 5
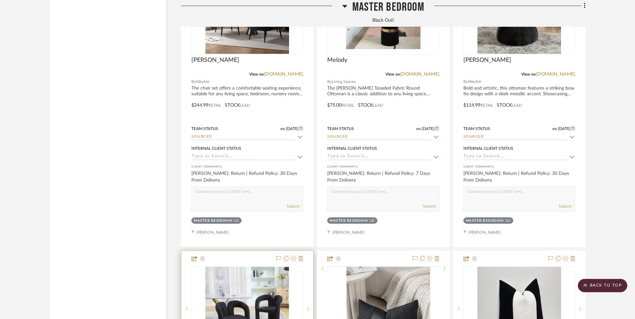
scroll to position [2498, 0]
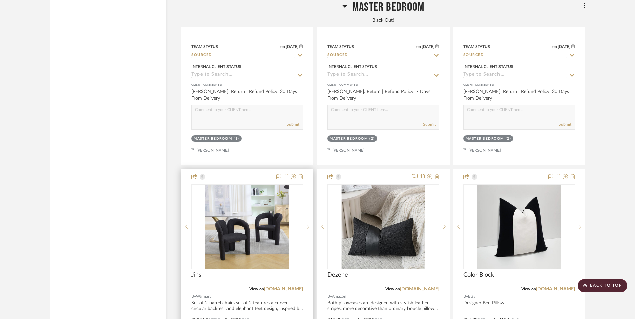
click at [259, 201] on img "0" at bounding box center [247, 227] width 84 height 84
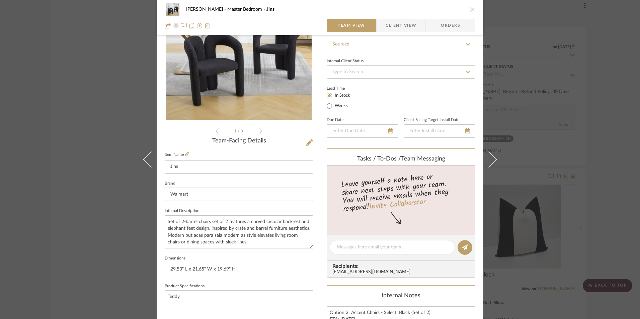
scroll to position [167, 0]
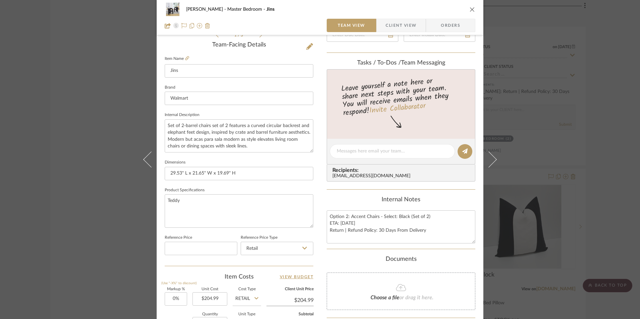
click at [469, 10] on icon "close" at bounding box center [471, 9] width 5 height 5
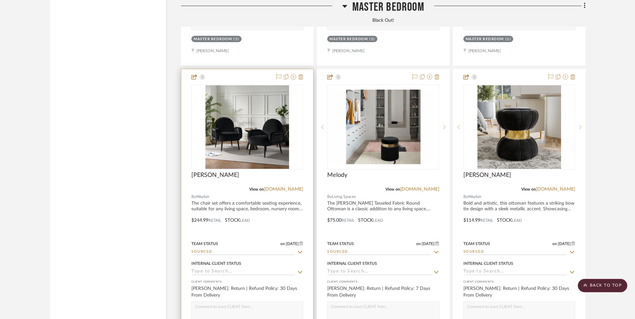
scroll to position [2297, 0]
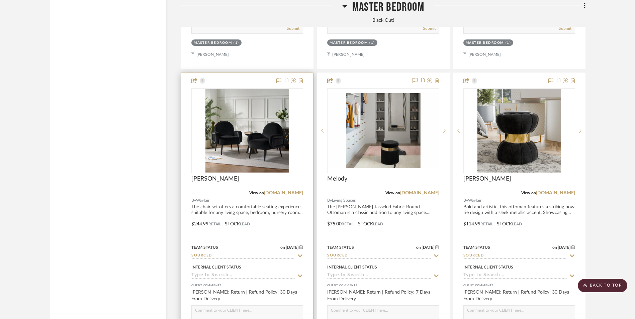
click at [253, 94] on img "0" at bounding box center [247, 131] width 84 height 84
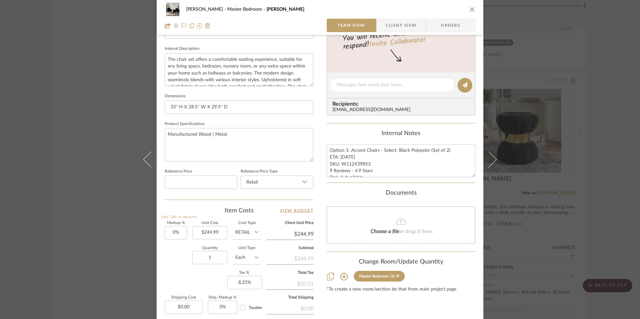
scroll to position [234, 0]
click at [469, 8] on icon "close" at bounding box center [471, 9] width 5 height 5
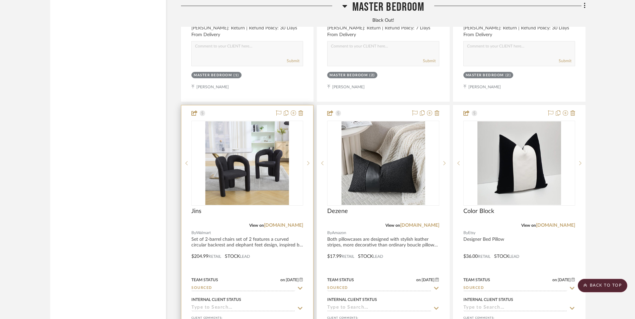
scroll to position [2564, 0]
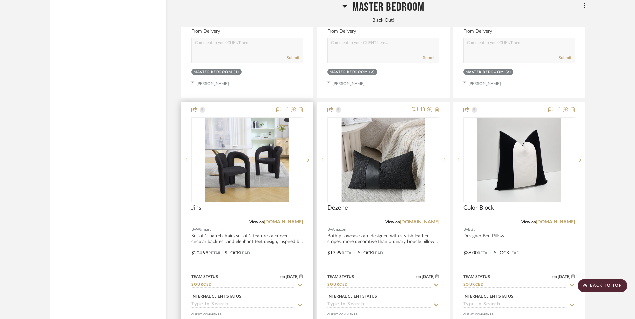
click at [256, 118] on img "0" at bounding box center [247, 160] width 84 height 84
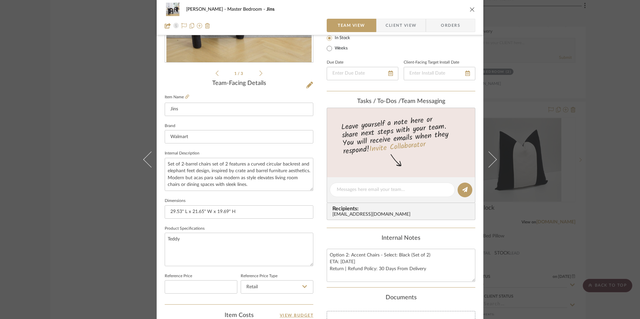
scroll to position [67, 0]
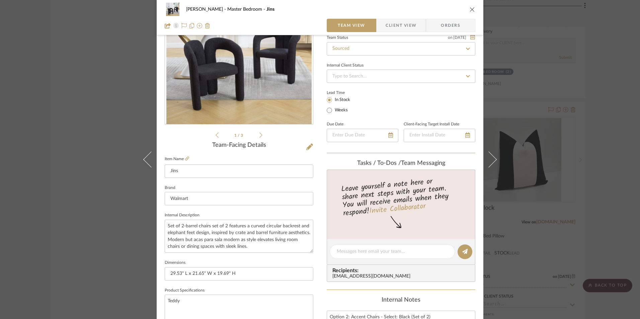
drag, startPoint x: 185, startPoint y: 157, endPoint x: 198, endPoint y: 158, distance: 12.7
click at [185, 157] on icon at bounding box center [187, 159] width 4 height 4
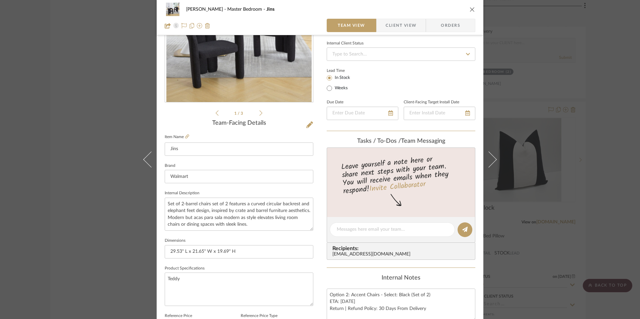
scroll to position [100, 0]
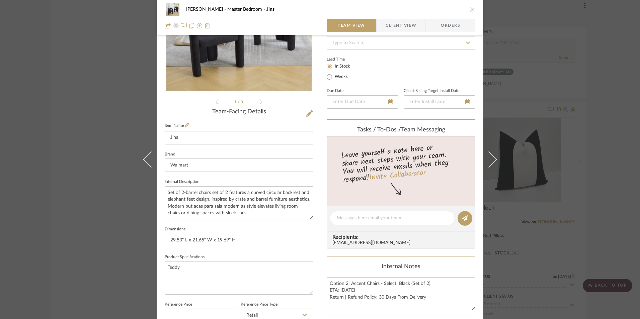
click at [596, 157] on div "LaMarion Patterson Master Bedroom Jins Team View Client View Orders 1 / 3 Team-…" at bounding box center [320, 159] width 640 height 319
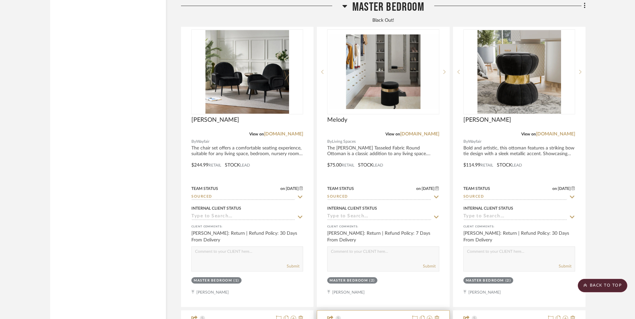
scroll to position [2263, 0]
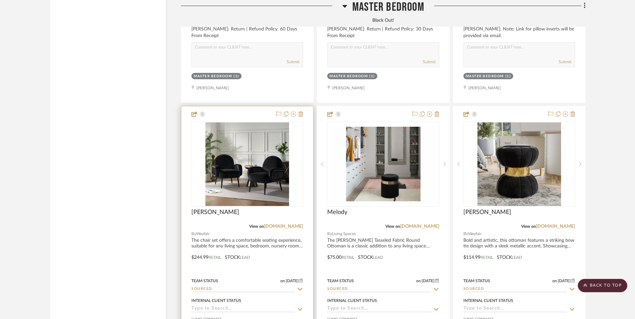
click at [289, 224] on link "[DOMAIN_NAME]" at bounding box center [283, 226] width 39 height 5
click at [301, 111] on icon at bounding box center [300, 113] width 5 height 5
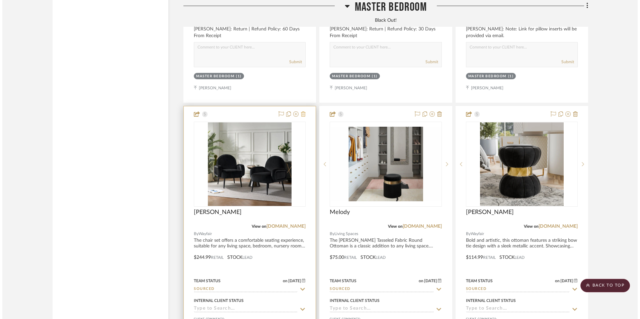
scroll to position [0, 0]
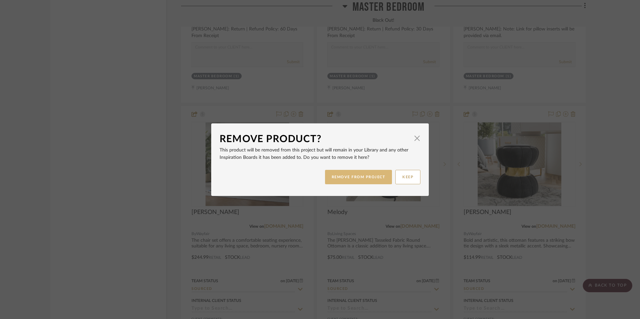
click at [365, 179] on button "REMOVE FROM PROJECT" at bounding box center [358, 177] width 67 height 14
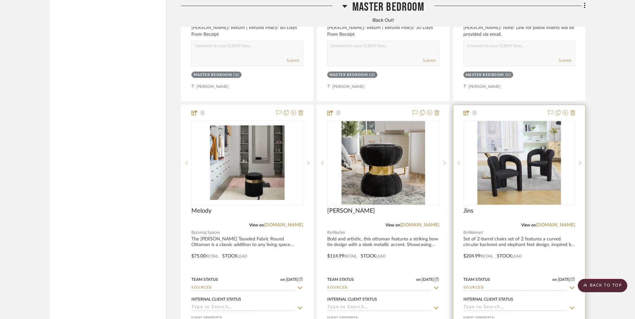
scroll to position [2263, 0]
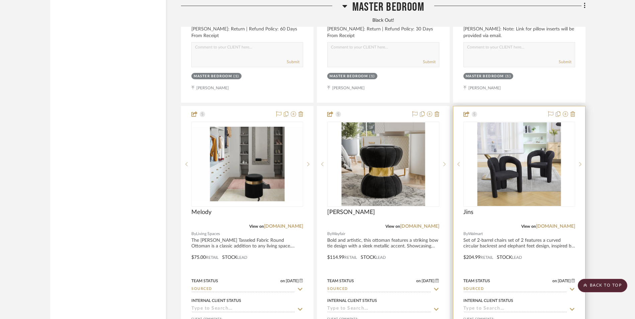
click at [521, 122] on img "0" at bounding box center [519, 164] width 84 height 84
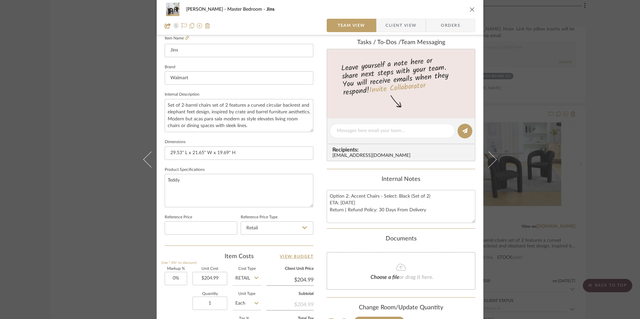
scroll to position [201, 0]
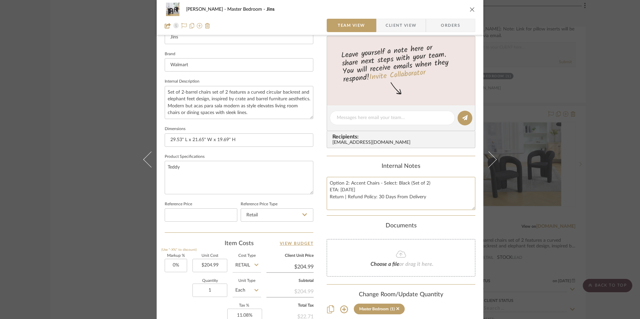
drag, startPoint x: 347, startPoint y: 183, endPoint x: 317, endPoint y: 182, distance: 30.5
click at [314, 184] on div "LaMarion Patterson Master Bedroom Jins Team View Client View Orders 1 / 3 Team-…" at bounding box center [320, 113] width 326 height 618
type textarea "Accent Chairs - Select: Black (Set of 2) ETA: 9.12.2025 Return | Refund Policy:…"
click at [358, 172] on div "Internal Notes Accent Chairs - Select: Black (Set of 2) ETA: 9.12.2025 Return |…" at bounding box center [400, 186] width 149 height 47
click at [388, 24] on span "Client View" at bounding box center [400, 25] width 31 height 13
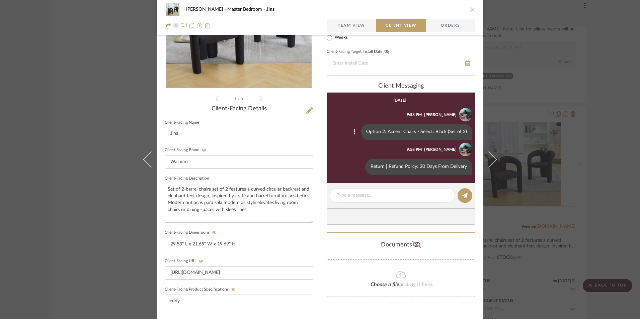
scroll to position [100, 0]
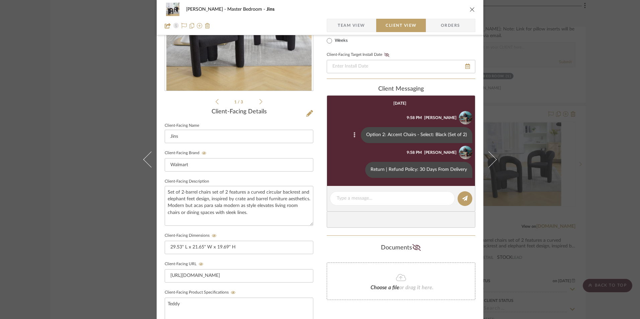
click at [355, 135] on icon at bounding box center [354, 134] width 2 height 5
click at [332, 127] on span "Edit Message" at bounding box center [322, 127] width 27 height 6
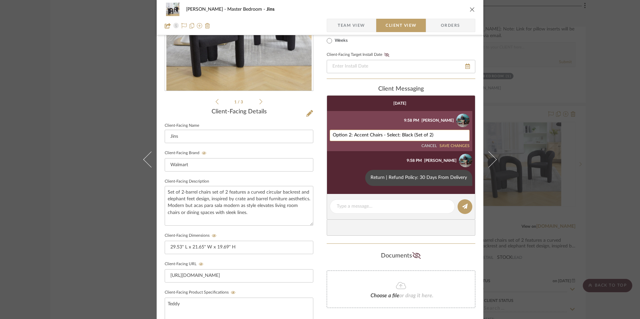
drag, startPoint x: 351, startPoint y: 135, endPoint x: 337, endPoint y: 137, distance: 14.1
click at [318, 135] on div "LaMarion Patterson Master Bedroom Jins Team View Client View Orders 1 / 3 Clien…" at bounding box center [320, 183] width 326 height 557
type textarea "Accent Chairs - Select: Black (Set of 2)"
click at [458, 147] on button "SAVE CHANGES" at bounding box center [454, 146] width 30 height 5
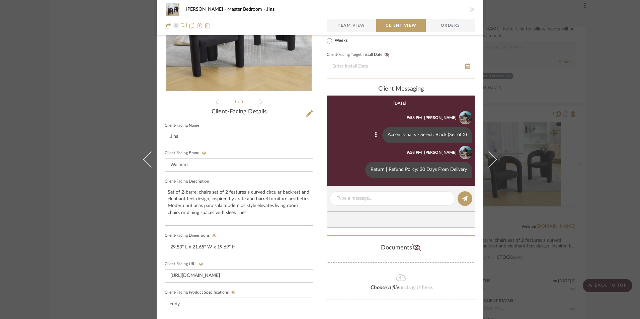
click at [473, 8] on div "LaMarion Patterson Master Bedroom Jins Team View Client View Orders" at bounding box center [320, 17] width 326 height 35
click at [469, 8] on icon "close" at bounding box center [471, 9] width 5 height 5
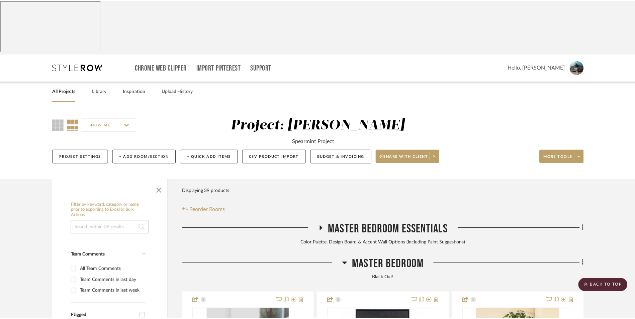
scroll to position [2263, 0]
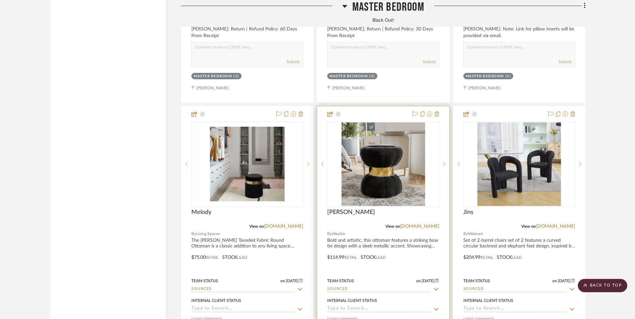
click at [391, 138] on img "0" at bounding box center [383, 164] width 84 height 84
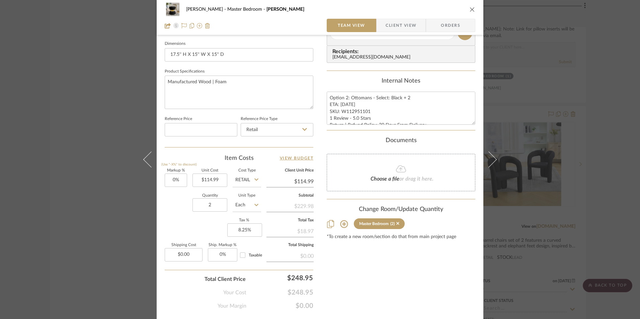
scroll to position [304, 0]
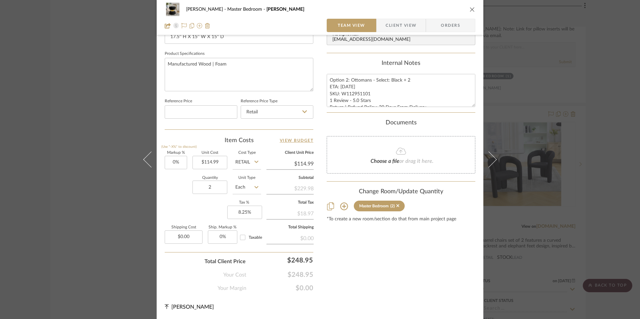
click at [594, 152] on div "LaMarion Patterson Master Bedroom Murat Team View Client View Orders 1 / 2 Team…" at bounding box center [320, 159] width 640 height 319
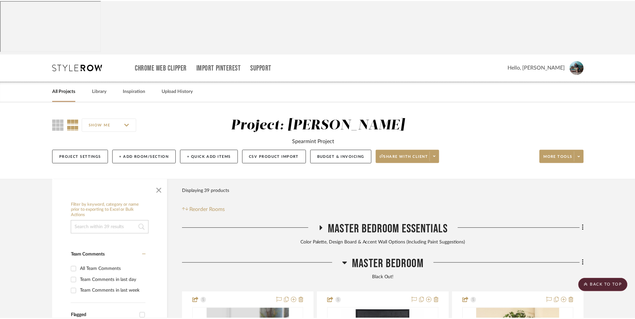
scroll to position [2263, 0]
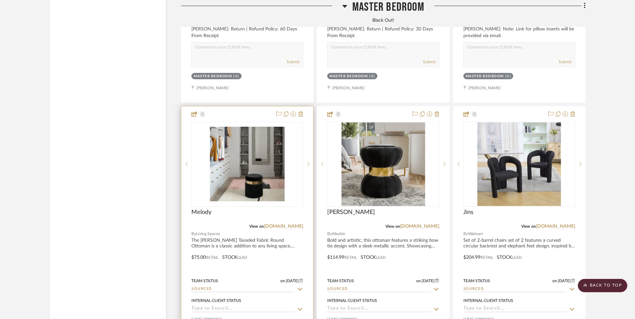
click at [254, 130] on img "0" at bounding box center [247, 164] width 110 height 75
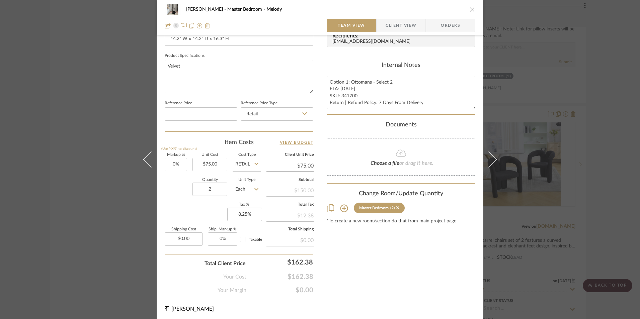
scroll to position [304, 0]
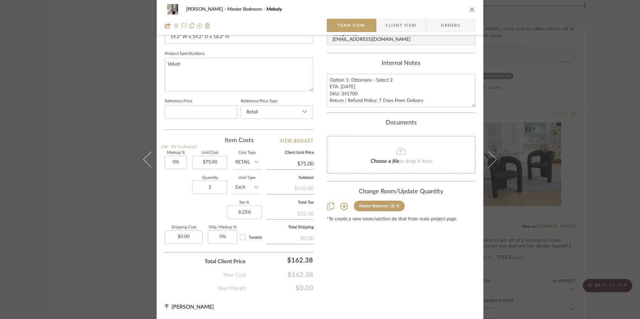
click at [587, 153] on div "LaMarion Patterson Master Bedroom Melody Team View Client View Orders 1 / 3 Tea…" at bounding box center [320, 159] width 640 height 319
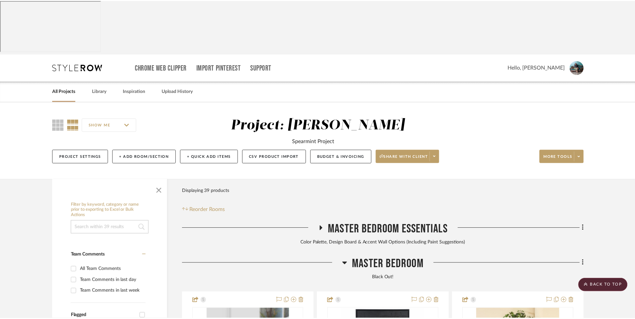
scroll to position [2263, 0]
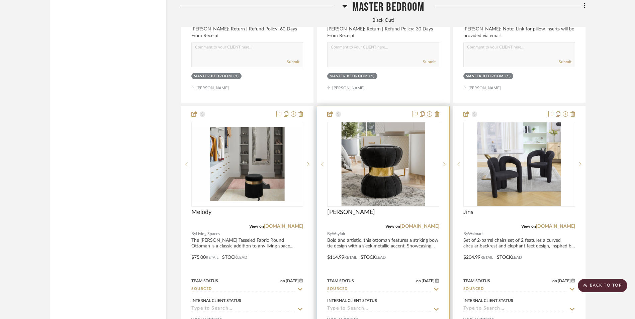
click at [359, 122] on img "0" at bounding box center [383, 164] width 84 height 84
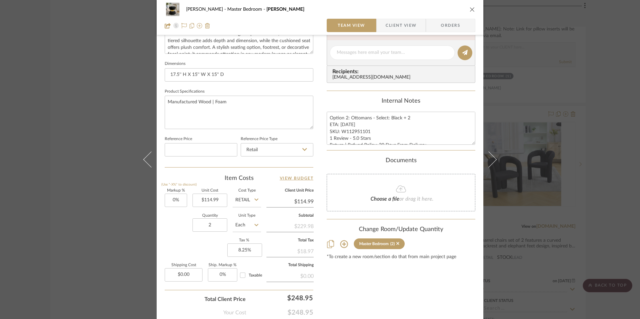
scroll to position [304, 0]
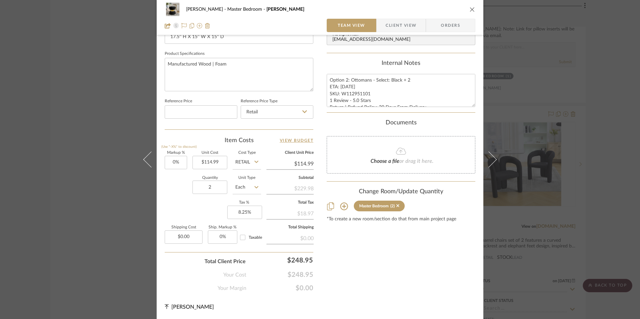
click at [604, 155] on div "LaMarion Patterson Master Bedroom Murat Team View Client View Orders 1 / 2 Team…" at bounding box center [320, 159] width 640 height 319
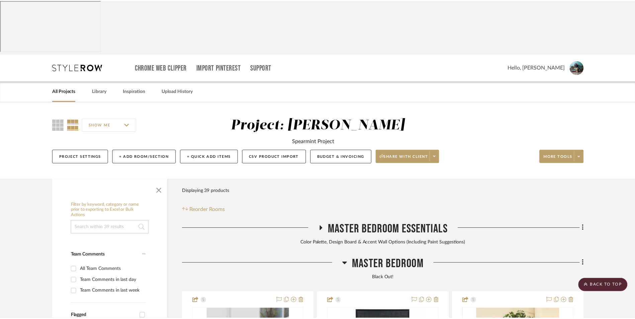
scroll to position [2263, 0]
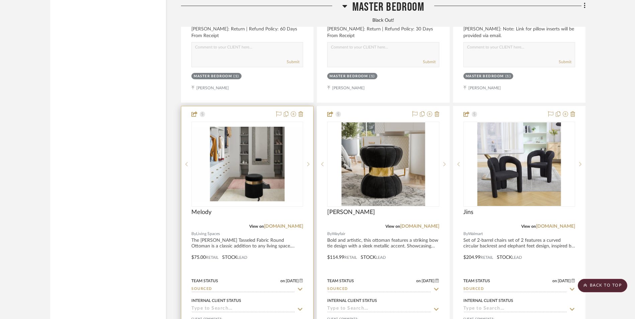
click at [257, 127] on img "0" at bounding box center [247, 164] width 110 height 75
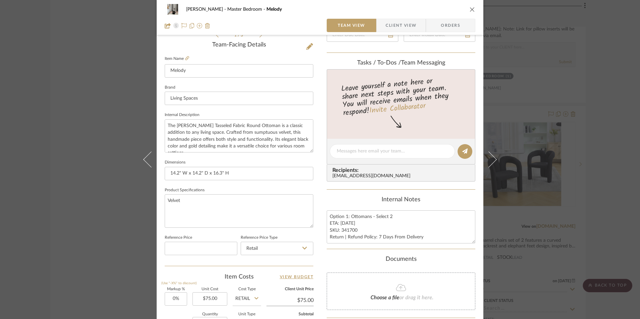
scroll to position [0, 0]
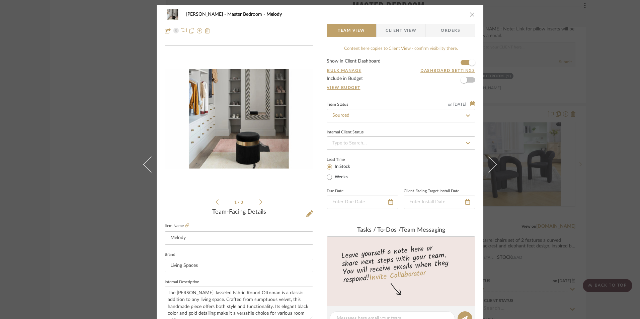
click at [470, 15] on icon "close" at bounding box center [471, 14] width 5 height 5
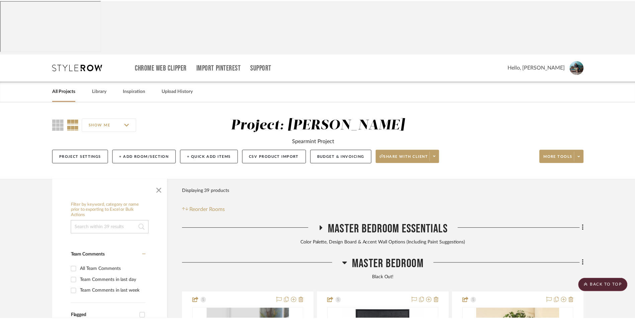
scroll to position [2263, 0]
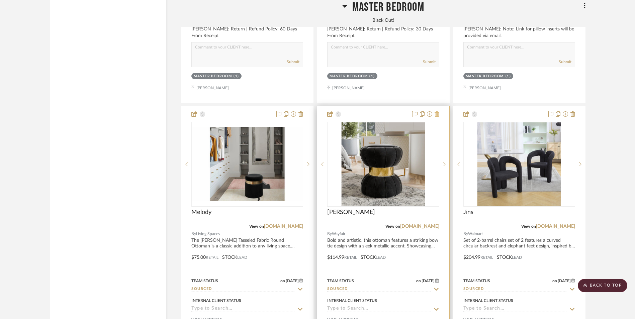
click at [436, 111] on icon at bounding box center [436, 113] width 5 height 5
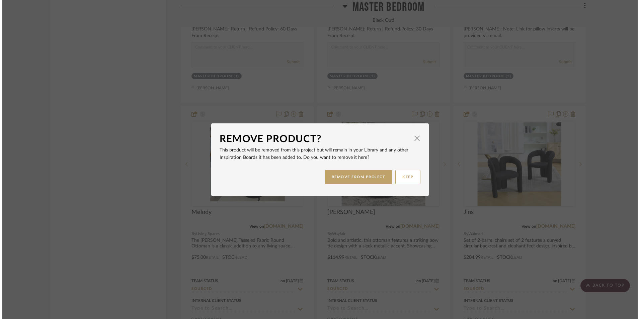
scroll to position [0, 0]
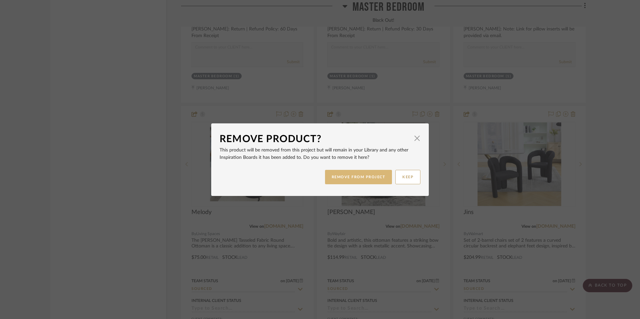
click at [365, 176] on button "REMOVE FROM PROJECT" at bounding box center [358, 177] width 67 height 14
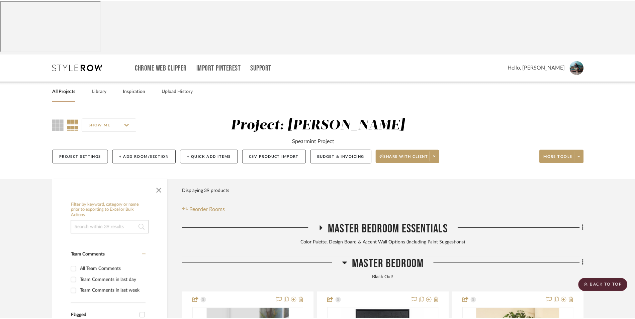
scroll to position [2263, 0]
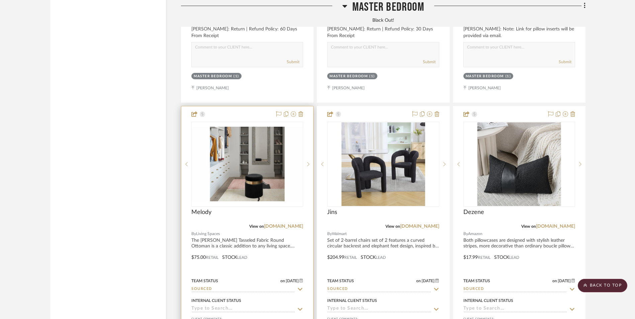
click at [254, 135] on img "0" at bounding box center [247, 164] width 110 height 75
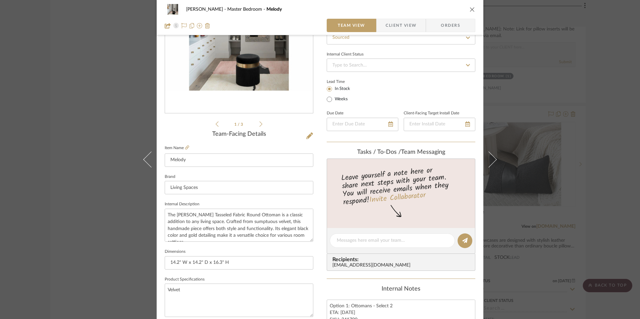
scroll to position [201, 0]
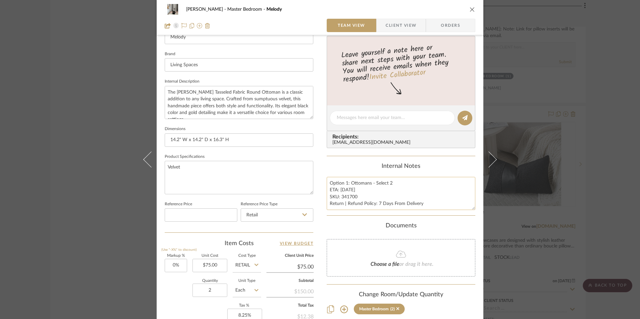
click at [343, 191] on textarea "Option 1: Ottomans - Select 2 ETA: 10.2.2025 SKU: 341700 Return | Refund Policy…" at bounding box center [400, 193] width 149 height 33
drag, startPoint x: 349, startPoint y: 184, endPoint x: 316, endPoint y: 183, distance: 32.5
click at [317, 183] on div "LaMarion Patterson Master Bedroom Melody Team View Client View Orders 1 / 3 Tea…" at bounding box center [320, 113] width 326 height 618
type textarea "Ottomans - Select 2 ETA: 10.2.2025 SKU: 341700 Return | Refund Policy: 7 Days F…"
click at [354, 167] on div "Internal Notes" at bounding box center [400, 166] width 149 height 7
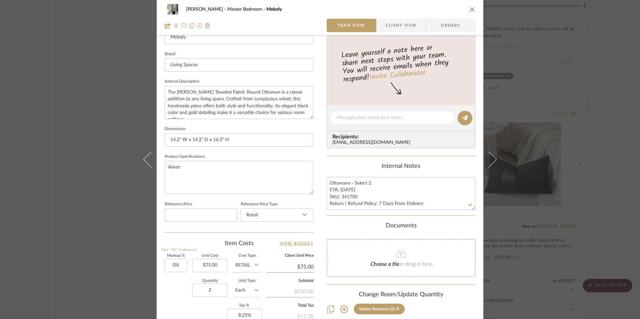
click at [398, 26] on span "Client View" at bounding box center [400, 25] width 31 height 13
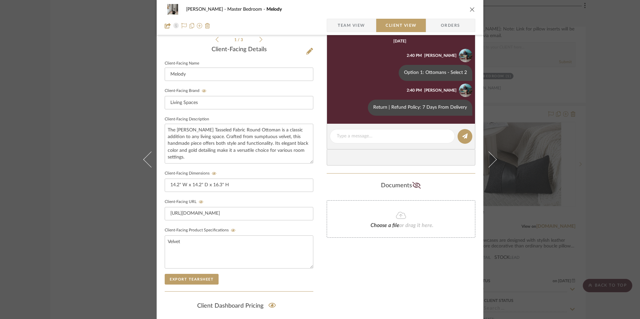
scroll to position [100, 0]
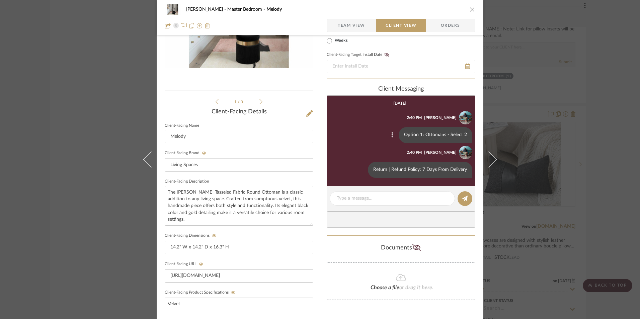
click at [391, 132] on icon at bounding box center [392, 134] width 2 height 5
click at [360, 127] on span "Edit Message" at bounding box center [359, 127] width 27 height 6
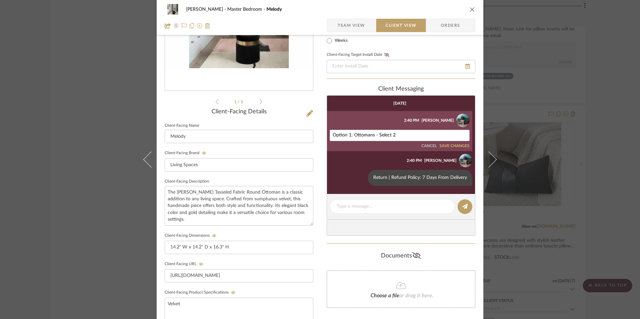
drag, startPoint x: 351, startPoint y: 134, endPoint x: 321, endPoint y: 135, distance: 29.5
click at [321, 135] on div "LaMarion Patterson Master Bedroom Melody Team View Client View Orders 1 / 3 Cli…" at bounding box center [320, 183] width 326 height 557
type textarea "Ottomans - Select 2"
click at [446, 146] on button "SAVE CHANGES" at bounding box center [454, 146] width 30 height 5
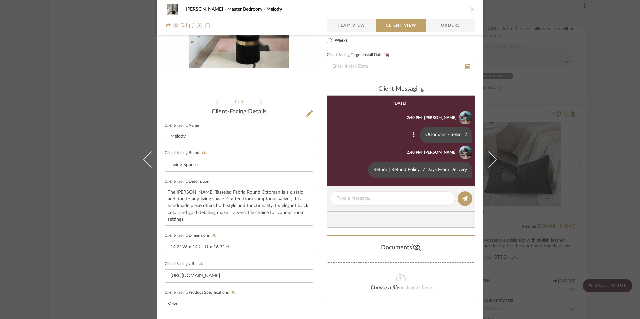
click at [469, 10] on icon "close" at bounding box center [471, 9] width 5 height 5
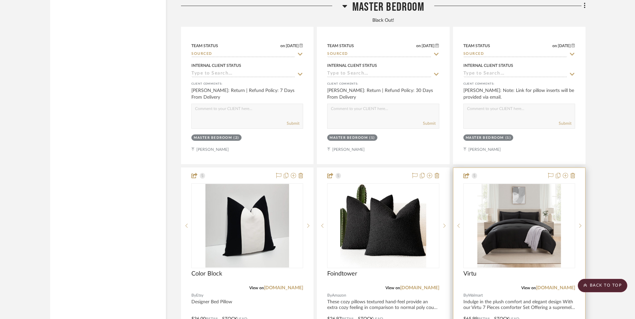
scroll to position [2498, 0]
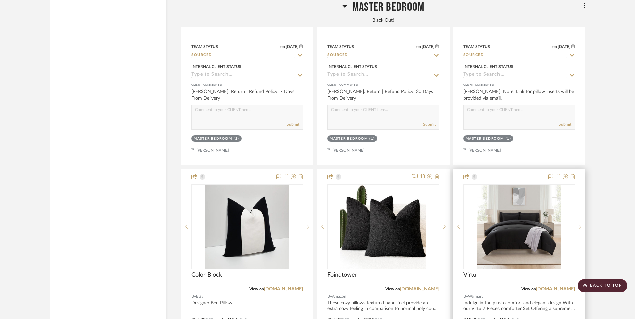
click at [530, 185] on img "0" at bounding box center [519, 227] width 84 height 84
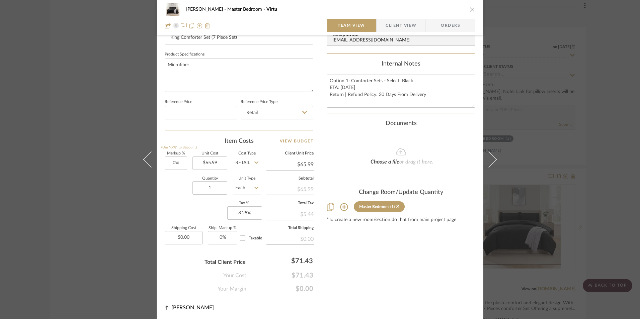
scroll to position [304, 0]
click at [471, 12] on icon "close" at bounding box center [471, 9] width 5 height 5
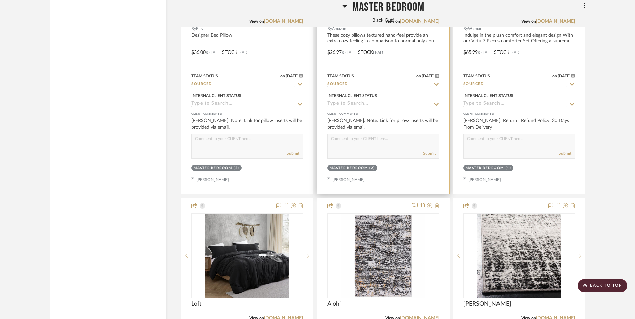
scroll to position [2865, 0]
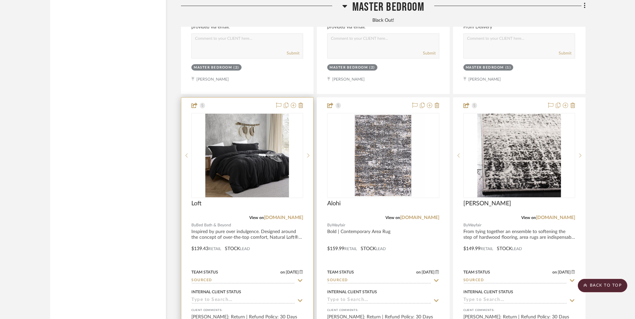
click at [0, 0] on img at bounding box center [0, 0] width 0 height 0
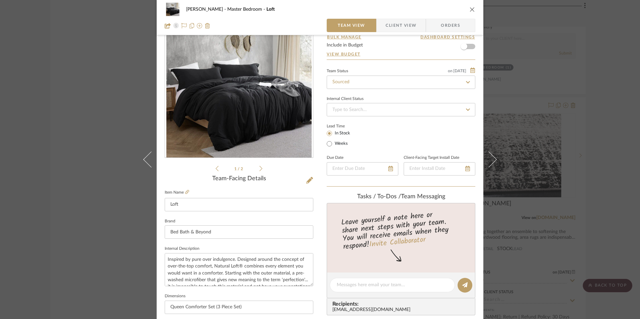
scroll to position [67, 0]
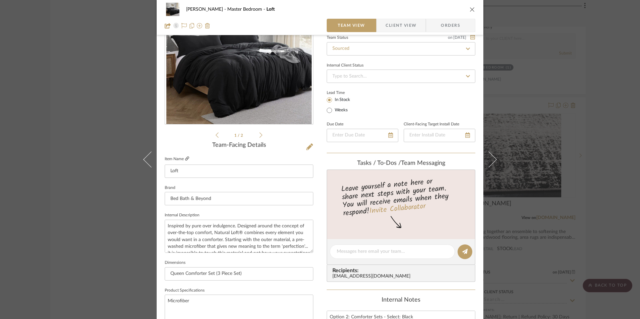
click at [185, 158] on icon at bounding box center [187, 159] width 4 height 4
click at [626, 121] on div "LaMarion Patterson Master Bedroom Loft Team View Client View Orders 1 / 2 Team-…" at bounding box center [320, 159] width 640 height 319
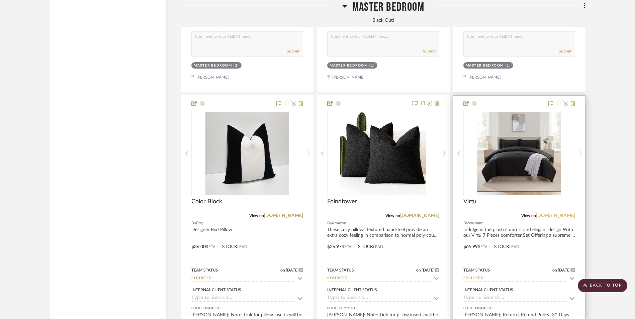
scroll to position [2564, 0]
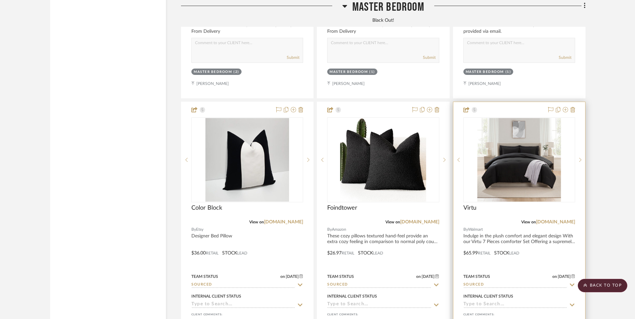
drag, startPoint x: 556, startPoint y: 168, endPoint x: 572, endPoint y: 172, distance: 17.0
click at [556, 220] on link "walmart.com" at bounding box center [555, 222] width 39 height 5
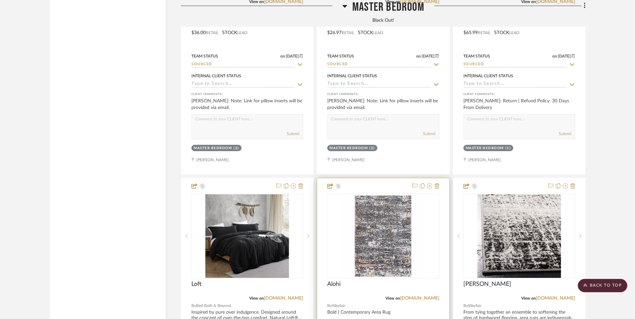
scroll to position [2799, 0]
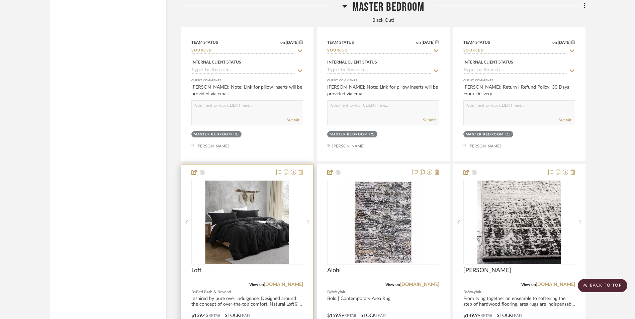
click at [300, 170] on icon at bounding box center [300, 172] width 5 height 5
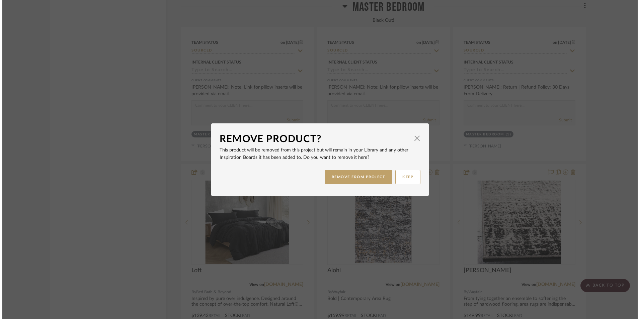
scroll to position [0, 0]
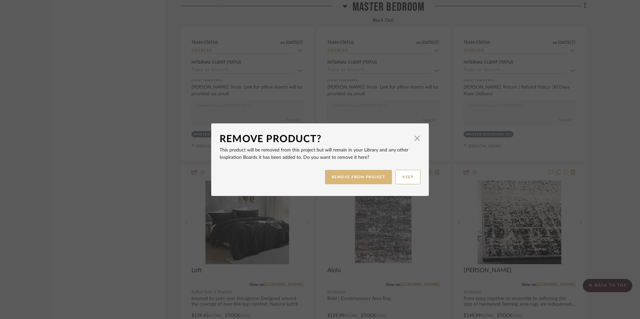
click at [360, 177] on button "REMOVE FROM PROJECT" at bounding box center [358, 177] width 67 height 14
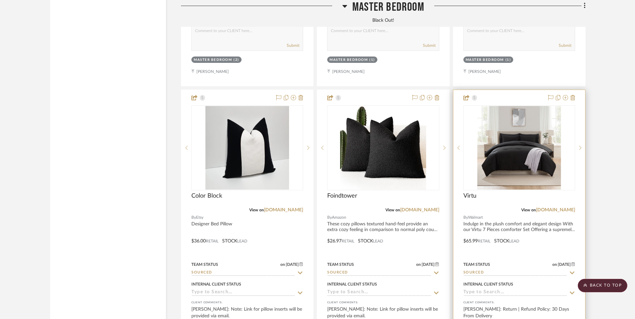
scroll to position [2564, 0]
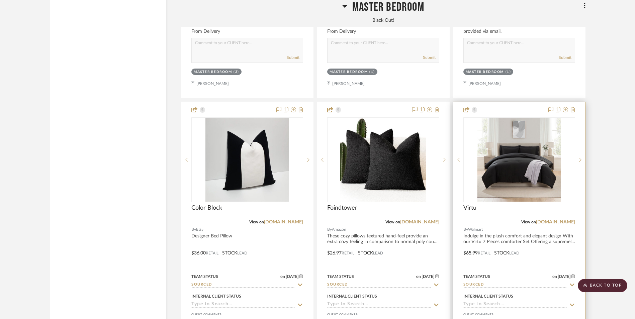
click at [516, 122] on img "0" at bounding box center [519, 160] width 84 height 84
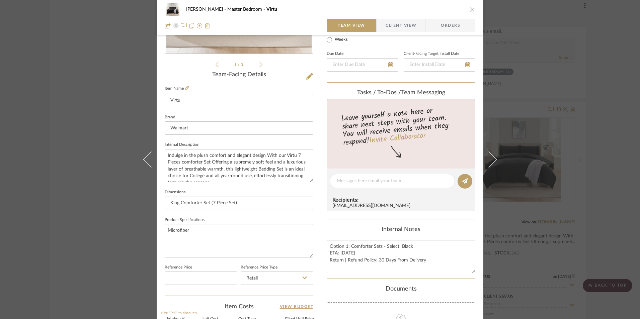
scroll to position [201, 0]
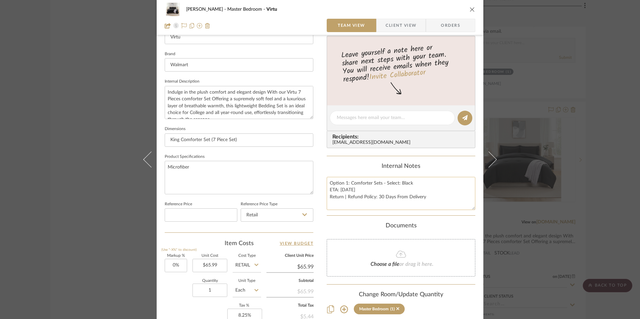
click at [352, 196] on textarea "Option 1: Comforter Sets - Select: Black ETA: 9.9.2025 Return | Refund Policy: …" at bounding box center [400, 193] width 149 height 33
drag, startPoint x: 348, startPoint y: 183, endPoint x: 305, endPoint y: 182, distance: 42.8
click at [305, 182] on div "LaMarion Patterson Master Bedroom Virtu Team View Client View Orders 1 / 3 Team…" at bounding box center [320, 113] width 326 height 618
type textarea "Comforter Sets - Select: Black ETA: 9.9.2025 Return | Refund Policy: 30 Days Fr…"
click at [364, 174] on div "Internal Notes Comforter Sets - Select: Black ETA: 9.9.2025 Return | Refund Pol…" at bounding box center [400, 186] width 149 height 47
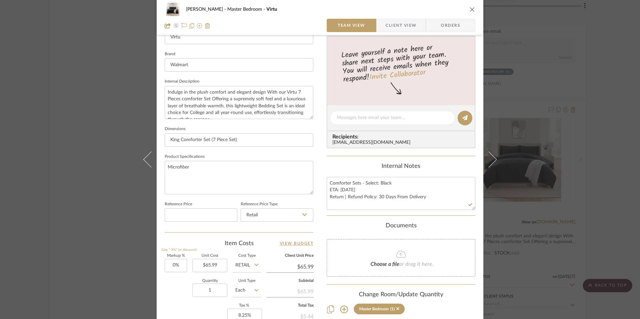
click at [407, 22] on span "Client View" at bounding box center [400, 25] width 31 height 13
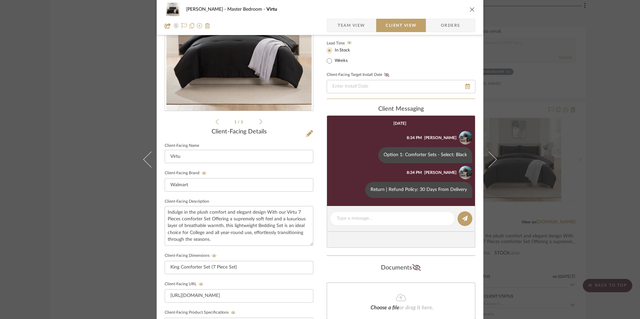
scroll to position [67, 0]
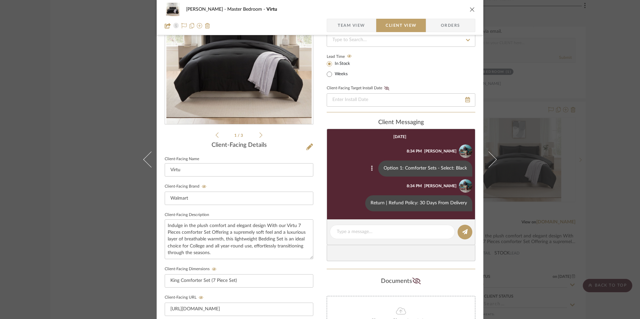
click at [371, 167] on icon at bounding box center [372, 168] width 2 height 5
click at [355, 159] on button "Edit Message" at bounding box center [343, 161] width 46 height 16
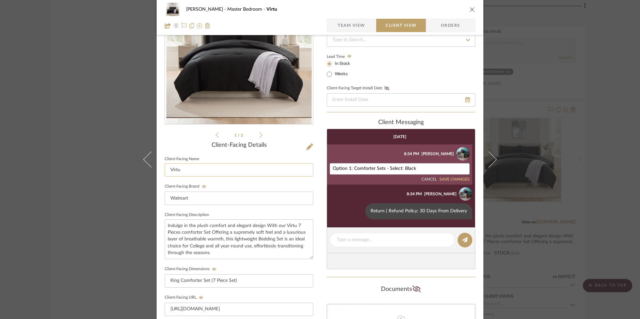
drag, startPoint x: 351, startPoint y: 169, endPoint x: 310, endPoint y: 167, distance: 41.2
click at [303, 168] on div "LaMarion Patterson Master Bedroom Virtu Team View Client View Orders 1 / 3 Clie…" at bounding box center [320, 216] width 326 height 557
type textarea "Comforter Sets - Select: Black"
click at [449, 179] on button "SAVE CHANGES" at bounding box center [454, 179] width 30 height 5
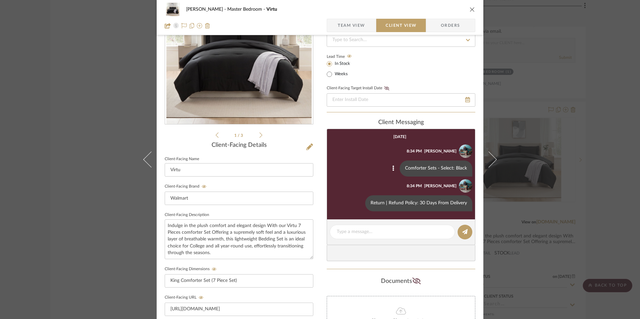
drag, startPoint x: 471, startPoint y: 7, endPoint x: 584, endPoint y: 129, distance: 166.4
click at [470, 7] on icon "close" at bounding box center [471, 9] width 5 height 5
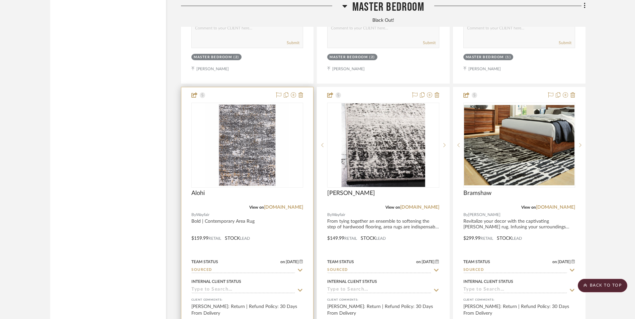
scroll to position [2765, 0]
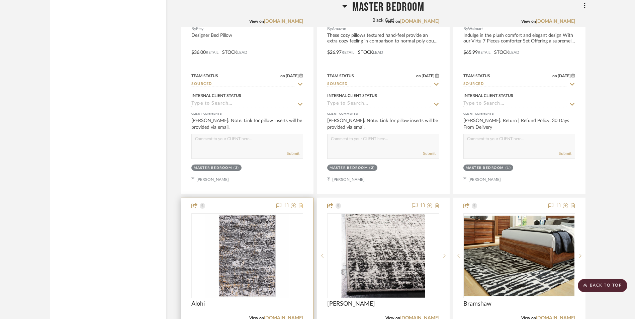
click at [302, 203] on fa-icon at bounding box center [300, 205] width 5 height 5
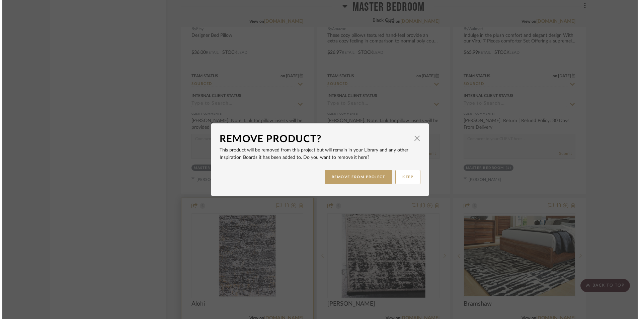
scroll to position [0, 0]
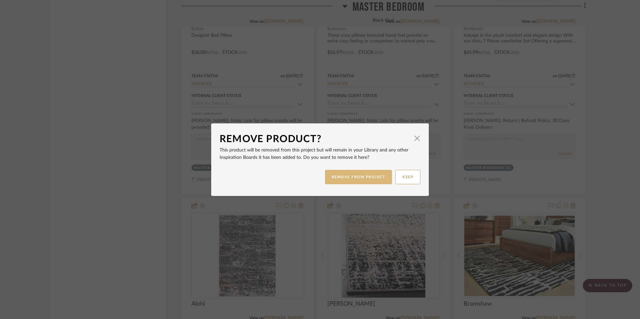
click at [355, 177] on button "REMOVE FROM PROJECT" at bounding box center [358, 177] width 67 height 14
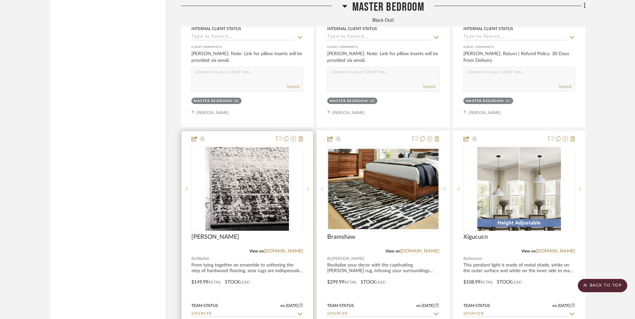
scroll to position [2865, 0]
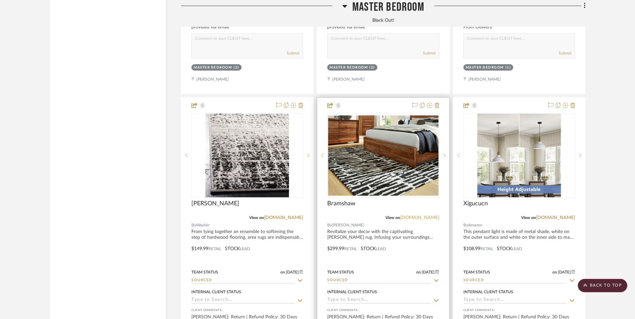
click at [422, 215] on link "ashleyfurniture.com" at bounding box center [419, 217] width 39 height 5
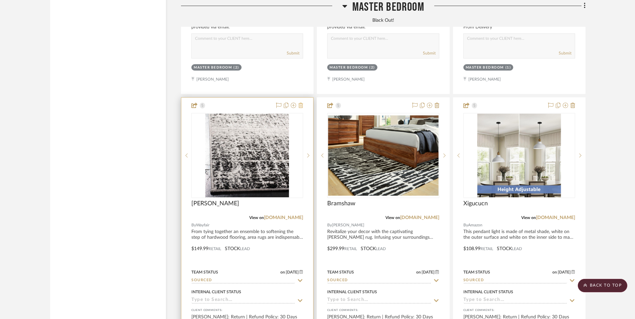
click at [302, 103] on icon at bounding box center [300, 105] width 5 height 5
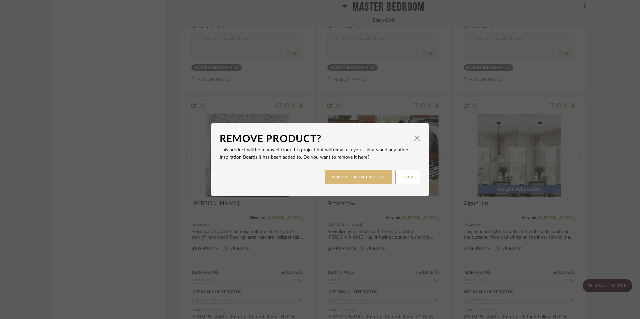
click at [355, 175] on button "REMOVE FROM PROJECT" at bounding box center [358, 177] width 67 height 14
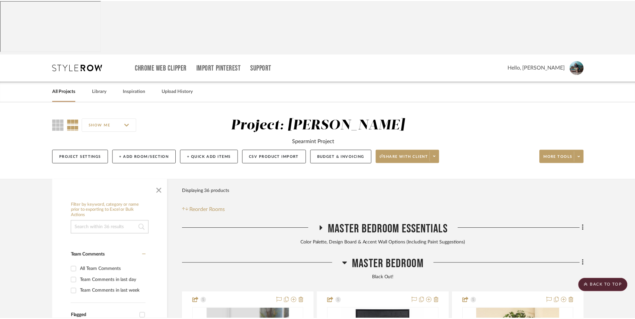
scroll to position [2865, 0]
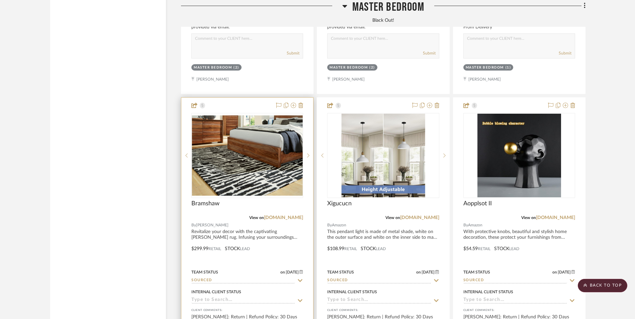
click at [256, 117] on img "0" at bounding box center [247, 155] width 110 height 83
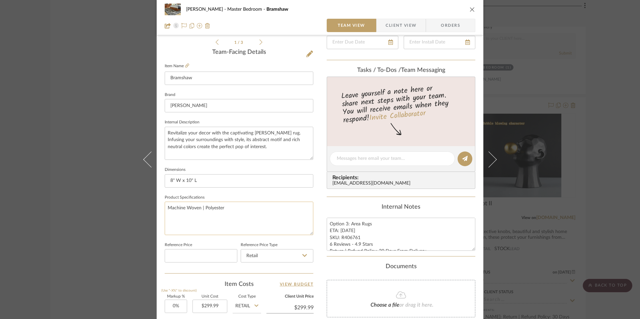
scroll to position [167, 0]
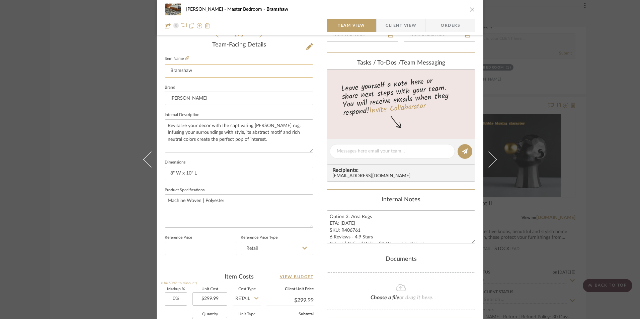
click at [199, 68] on input "Bramshaw" at bounding box center [239, 70] width 149 height 13
type input "Lemuel"
click at [196, 98] on input "[PERSON_NAME]" at bounding box center [239, 98] width 149 height 13
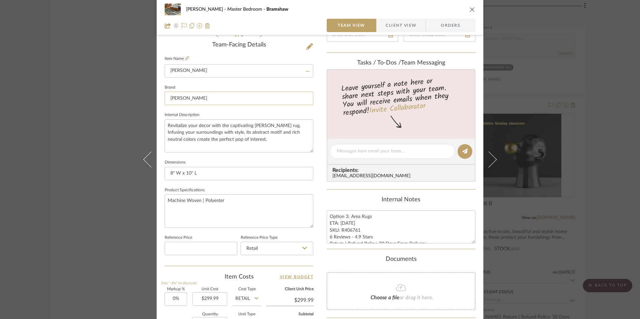
click at [196, 98] on input "[PERSON_NAME]" at bounding box center [239, 98] width 149 height 13
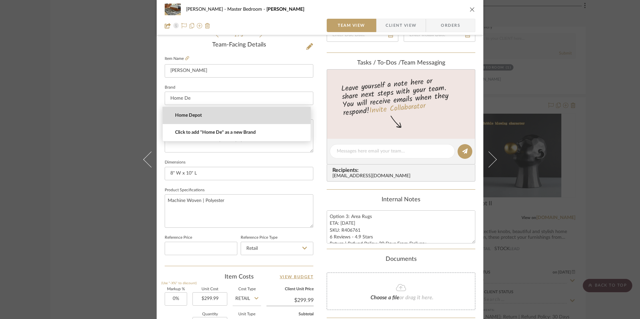
click at [197, 117] on span "Home Depot" at bounding box center [239, 116] width 128 height 6
type input "Home Depot"
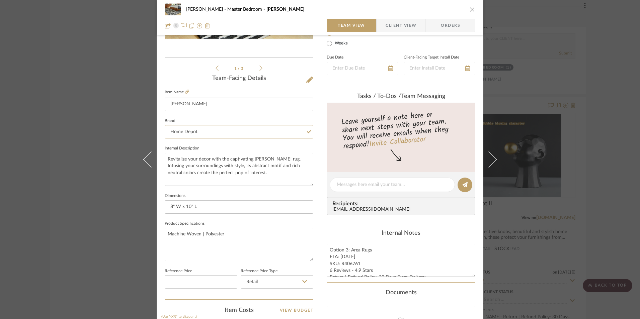
scroll to position [0, 0]
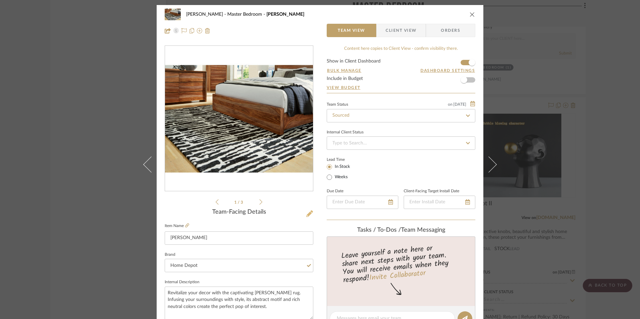
click at [307, 212] on icon at bounding box center [309, 213] width 7 height 7
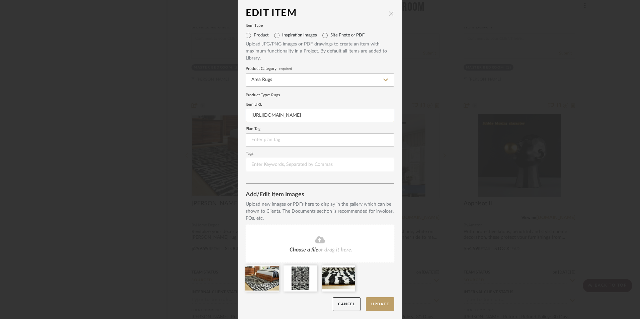
click at [334, 116] on input "https://www.ashleyfurniture.com/p/bramshaw_8_x_10_rug/R406761.html" at bounding box center [320, 115] width 149 height 13
paste input "https://www.homedepot.com/p/nuLOOM-Lemuel-Geometric-Black-8-ft-x-10-ft-Area-Rug…"
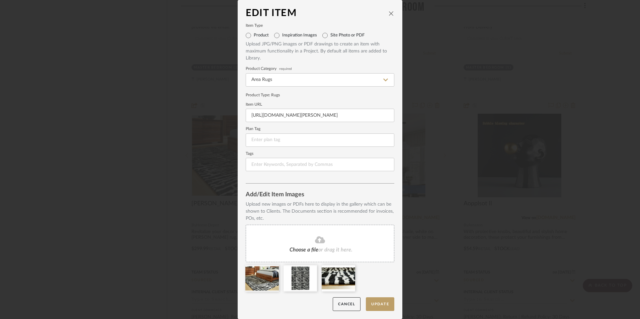
type input "https://www.homedepot.com/p/nuLOOM-Lemuel-Geometric-Black-8-ft-x-10-ft-Area-Rug…"
click at [272, 270] on icon at bounding box center [273, 269] width 5 height 5
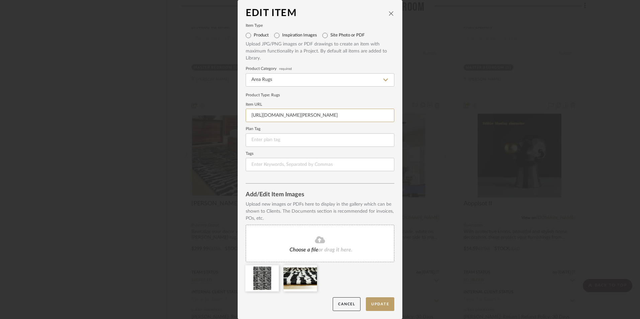
click at [0, 0] on icon at bounding box center [0, 0] width 0 height 0
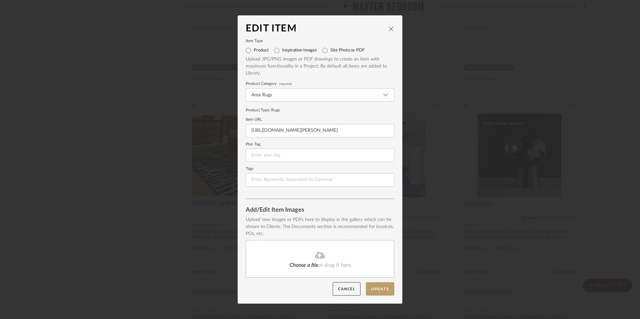
click at [290, 251] on fa-icon at bounding box center [319, 255] width 61 height 9
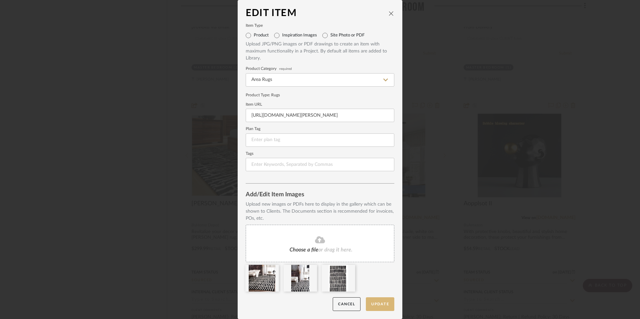
click at [378, 305] on button "Update" at bounding box center [380, 304] width 28 height 14
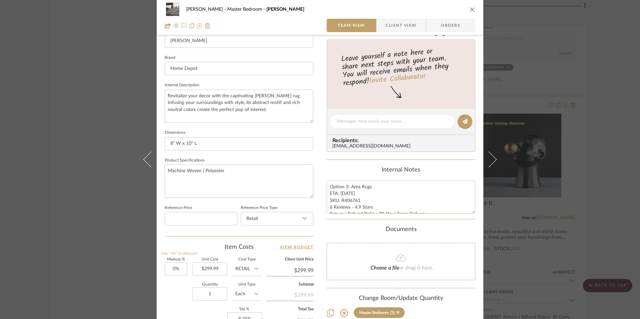
scroll to position [201, 0]
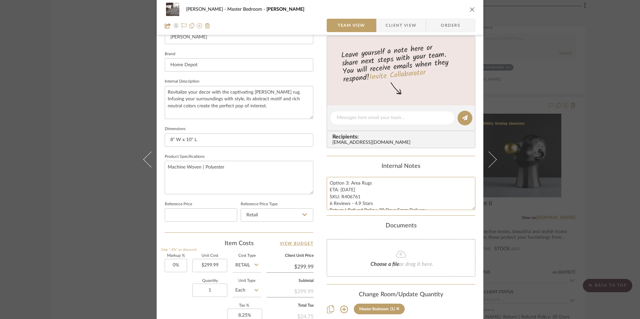
drag, startPoint x: 325, startPoint y: 204, endPoint x: 322, endPoint y: 204, distance: 3.7
click at [322, 204] on div "LaMarion Patterson Master Bedroom Lemuel Team View Client View Orders 1 / 3 Tea…" at bounding box center [320, 113] width 326 height 618
click at [363, 202] on textarea "Option 3: Area Rugs ETA: 9.6.2025 SKU: R406761 206 Reviews - 4.9 Stars Return |…" at bounding box center [400, 193] width 149 height 33
type textarea "Option 3: Area Rugs ETA: 9.6.2025 SKU: R406761 206 Reviews - 4.4 Stars Return |…"
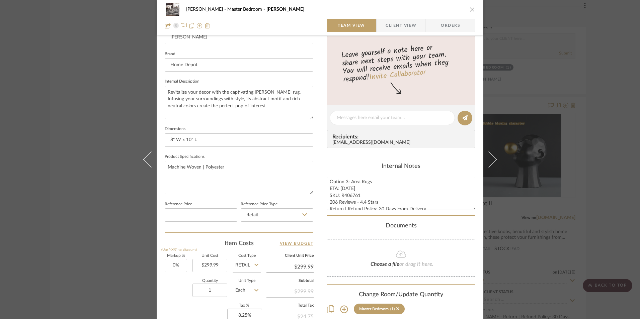
click at [352, 161] on div "Content here copies to Client View - confirm visibility there. Show in Client D…" at bounding box center [400, 120] width 149 height 551
drag, startPoint x: 349, startPoint y: 182, endPoint x: 310, endPoint y: 181, distance: 38.5
click at [306, 182] on div "LaMarion Patterson Master Bedroom Lemuel Team View Client View Orders 1 / 3 Tea…" at bounding box center [320, 113] width 326 height 618
type textarea "Area Rugs ETA: 9.6.2025 SKU: R406761 206 Reviews - 4.4 Stars Return | Refund Po…"
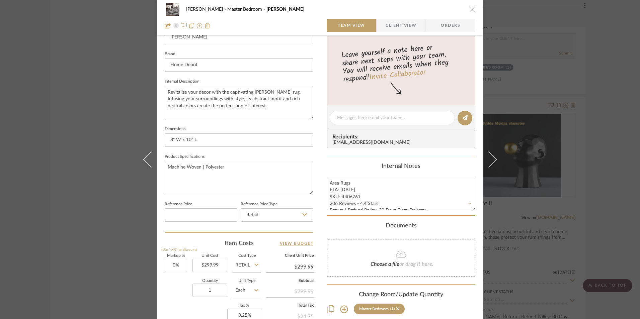
click at [353, 160] on div "Content here copies to Client View - confirm visibility there. Show in Client D…" at bounding box center [400, 120] width 149 height 551
click at [357, 183] on textarea "Area Rugs ETA: 9.6.2025 SKU: R406761 206 Reviews - 4.4 Stars Return | Refund Po…" at bounding box center [400, 193] width 149 height 33
type textarea "Area Rugs - Select: Rectangle ETA: 9.6.2025 SKU: R406761 206 Reviews - 4.4 Star…"
click at [368, 183] on textarea "Area Rugs - Select: Rectangle ETA: 9.6.2025 SKU: R406761 206 Reviews - 4.4 Star…" at bounding box center [400, 193] width 149 height 33
type textarea "Area Rugs - Select: Black + Rectangle ETA: 9.6.2025 SKU: R406761 206 Reviews - …"
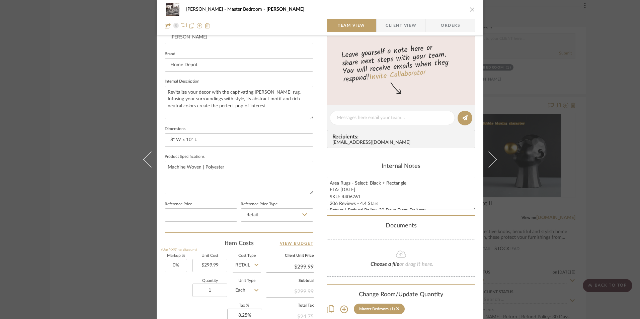
click at [364, 163] on div "Content here copies to Client View - confirm visibility there. Show in Client D…" at bounding box center [400, 120] width 149 height 551
click at [344, 191] on textarea "Area Rugs - Select: Black + Rectangle ETA: 9.6.2025 SKU: R406761 206 Reviews - …" at bounding box center [400, 193] width 149 height 33
type textarea "Area Rugs - Select: Black + Rectangle ETA: 9.11.2025 SKU: R406761 206 Reviews -…"
click at [357, 156] on summary-project-messaging "Tasks / To-Dos / team Messaging Leave yourself a note here or share next steps …" at bounding box center [400, 91] width 149 height 130
click at [380, 205] on textarea "Area Rugs - Select: Black + Rectangle ETA: 9.11.2025 SKU: R406761 206 Reviews -…" at bounding box center [400, 193] width 149 height 33
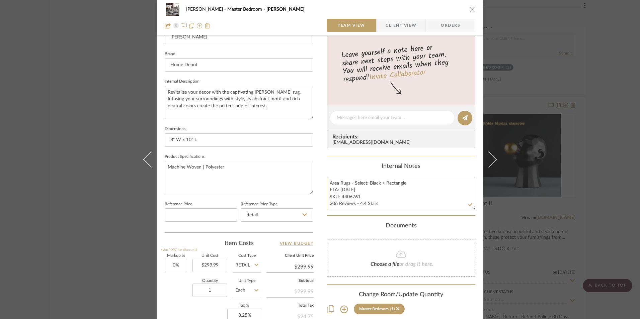
scroll to position [3, 0]
type textarea "Area Rugs - Select: Black + Rectangle ETA: 9.11.2025 SKU: R406761 206 Reviews -…"
click at [355, 189] on textarea "Area Rugs - Select: Black + Rectangle ETA: 9.11.2025 SKU: R406761 206 Reviews -…" at bounding box center [400, 193] width 149 height 33
drag, startPoint x: 358, startPoint y: 193, endPoint x: 339, endPoint y: 192, distance: 18.1
click at [339, 192] on textarea "Area Rugs - Select: Black + Rectangle ETA: 9.11.2025 SKU: R406761 206 Reviews -…" at bounding box center [400, 193] width 149 height 33
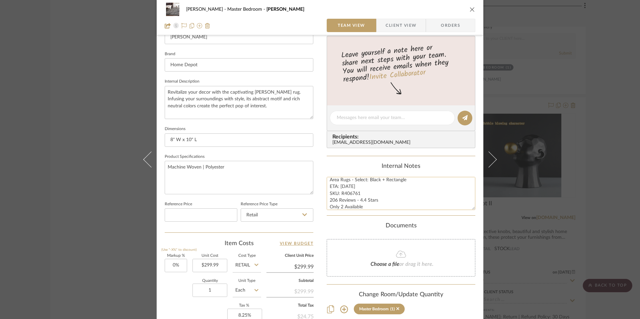
paste textarea "301432817"
type textarea "Area Rugs - Select: Black + Rectangle ETA: 9.11.2025 SKU: 301432817 206 Reviews…"
click at [350, 155] on summary-project-messaging "Tasks / To-Dos / team Messaging Leave yourself a note here or share next steps …" at bounding box center [400, 91] width 149 height 130
drag, startPoint x: 380, startPoint y: 204, endPoint x: 376, endPoint y: 204, distance: 4.3
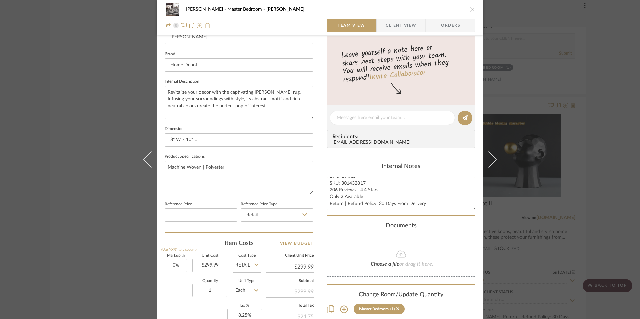
click at [376, 204] on textarea "Area Rugs - Select: Black + Rectangle ETA: 9.11.2025 SKU: 301432817 206 Reviews…" at bounding box center [400, 193] width 149 height 33
drag, startPoint x: 422, startPoint y: 203, endPoint x: 405, endPoint y: 203, distance: 16.7
click at [405, 204] on textarea "Area Rugs - Select: Black + Rectangle ETA: 9.11.2025 SKU: 301432817 206 Reviews…" at bounding box center [400, 193] width 149 height 33
type textarea "Area Rugs - Select: Black + Rectangle ETA: 9.11.2025 SKU: 301432817 206 Reviews…"
click at [386, 166] on div "Internal Notes" at bounding box center [400, 166] width 149 height 7
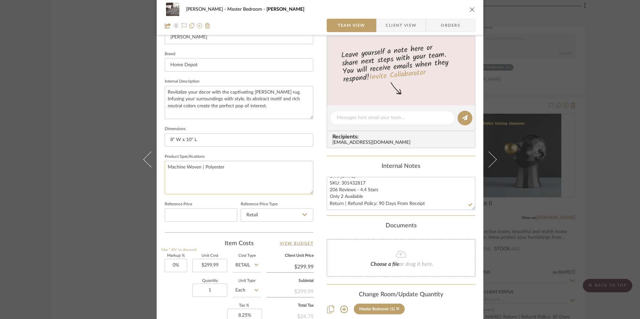
scroll to position [268, 0]
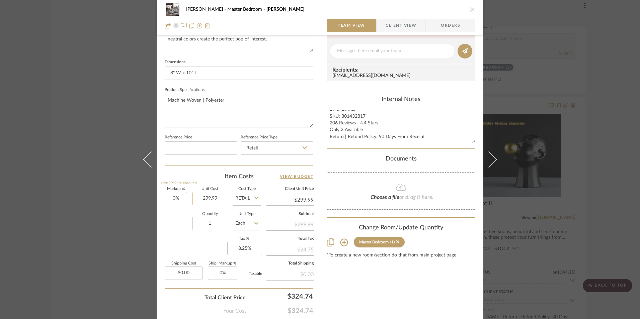
click at [213, 201] on input "299.99" at bounding box center [209, 198] width 35 height 13
type input "$145.30"
click at [218, 185] on div "Item Costs View Budget Markup % (Use "-X%" to discount) 0% Unit Cost $145.30 Co…" at bounding box center [239, 251] width 149 height 156
type input "8.25"
click at [246, 248] on input "8.25" at bounding box center [244, 248] width 35 height 13
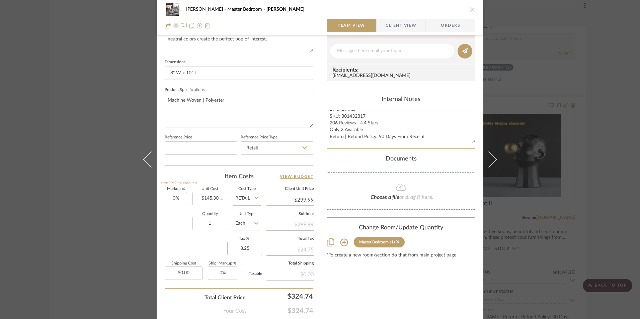
type input "$145.30"
click at [389, 299] on div "Content here copies to Client View - confirm visibility there. Show in Client D…" at bounding box center [400, 53] width 149 height 551
type input "0%"
drag, startPoint x: 363, startPoint y: 115, endPoint x: 348, endPoint y: 121, distance: 16.3
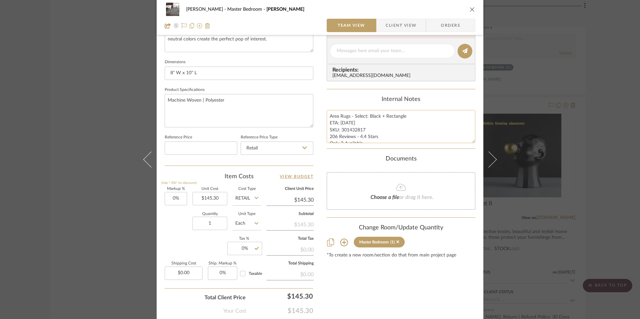
click at [346, 117] on textarea "Area Rugs - Select: Black + Rectangle ETA: 9.11.2025 SKU: 301432817 206 Reviews…" at bounding box center [400, 126] width 149 height 33
click at [352, 132] on textarea "Area Rugs - Select: Black + Rectangle ETA: 9.11.2025 SKU: 301432817 206 Reviews…" at bounding box center [400, 126] width 149 height 33
drag, startPoint x: 362, startPoint y: 129, endPoint x: 339, endPoint y: 130, distance: 23.1
click at [339, 130] on textarea "Area Rugs - Select: Black + Rectangle ETA: 9.11.2025 SKU: 301432817 206 Reviews…" at bounding box center [400, 126] width 149 height 33
click at [438, 24] on span "Orders" at bounding box center [450, 25] width 34 height 13
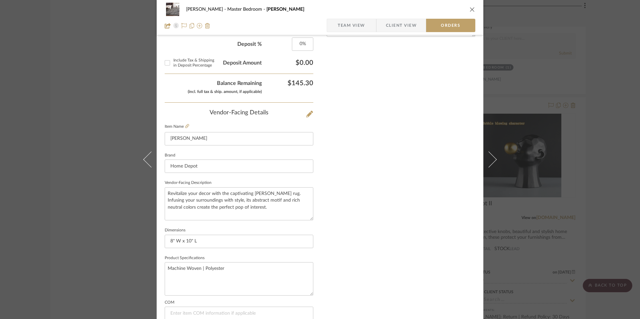
scroll to position [392, 0]
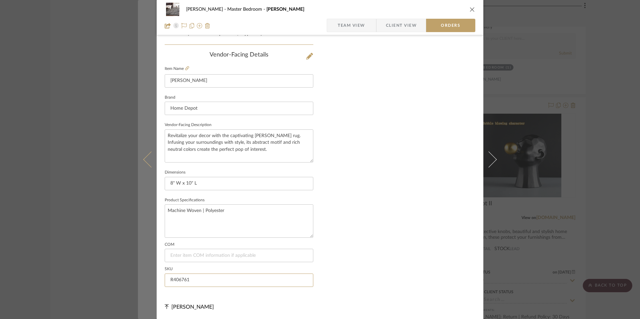
drag, startPoint x: 194, startPoint y: 281, endPoint x: 139, endPoint y: 280, distance: 54.9
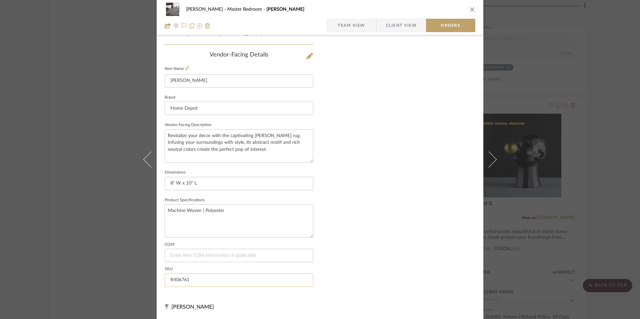
paste input "301432817"
type input "301432817"
click at [350, 22] on span "Team View" at bounding box center [350, 25] width 27 height 13
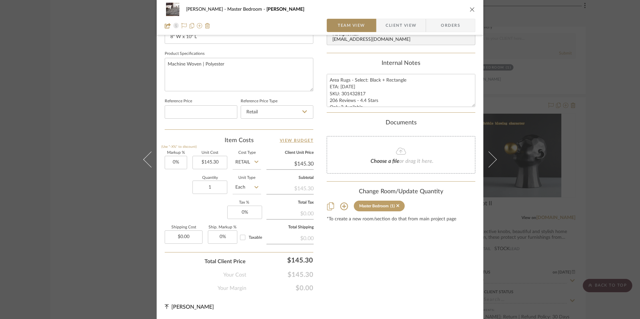
scroll to position [304, 0]
drag, startPoint x: 405, startPoint y: 80, endPoint x: 316, endPoint y: 80, distance: 89.6
click at [316, 80] on div "LaMarion Patterson Master Bedroom Lemuel Team View Client View Orders 1 / 3 Tea…" at bounding box center [320, 10] width 326 height 618
click at [395, 19] on span "Client View" at bounding box center [400, 25] width 31 height 13
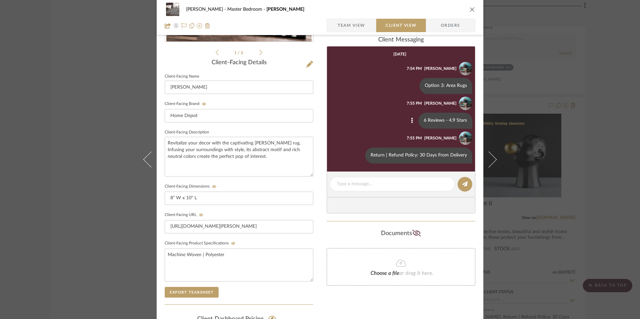
scroll to position [142, 0]
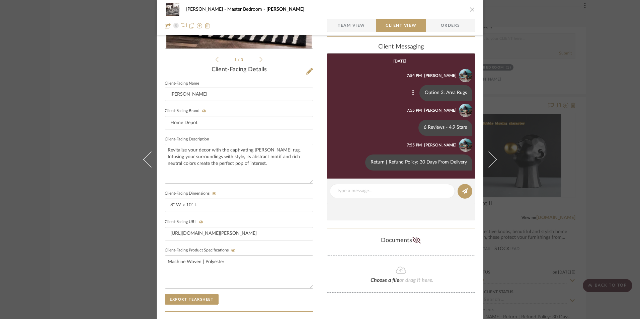
click at [412, 93] on icon at bounding box center [413, 92] width 2 height 5
click at [387, 84] on span "Edit Message" at bounding box center [380, 85] width 27 height 6
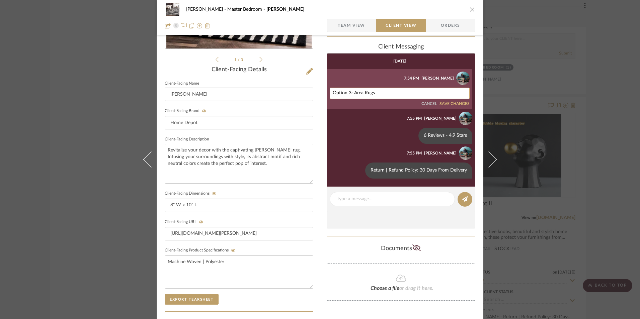
click at [375, 93] on textarea "Option 3: Area Rugs" at bounding box center [399, 93] width 134 height 5
click at [374, 93] on textarea "Option 3: Area Rugs" at bounding box center [399, 93] width 134 height 5
drag, startPoint x: 374, startPoint y: 93, endPoint x: 355, endPoint y: 93, distance: 19.7
click at [355, 93] on textarea "Option 3: Area Rugs" at bounding box center [399, 93] width 134 height 5
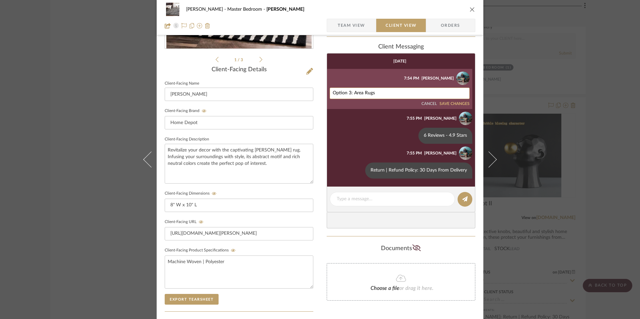
click at [355, 93] on textarea "Option 3: Area Rugs" at bounding box center [399, 93] width 134 height 5
paste textarea "Area Rugs - Select: Black + Rectangle"
type textarea "Area Rugs - Select: Black + Rectangle"
click at [456, 104] on button "SAVE CHANGES" at bounding box center [454, 104] width 30 height 5
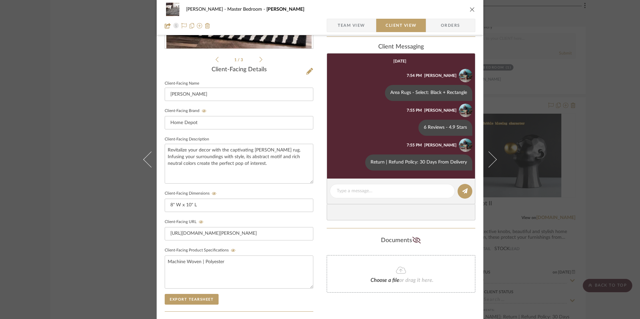
click at [354, 29] on span "Team View" at bounding box center [350, 25] width 27 height 13
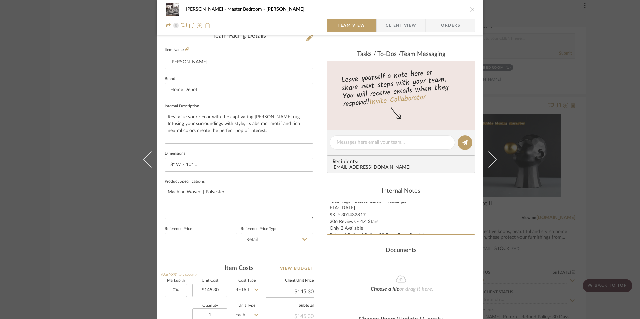
scroll to position [8, 0]
drag, startPoint x: 377, startPoint y: 228, endPoint x: 316, endPoint y: 228, distance: 60.5
click at [316, 228] on div "LaMarion Patterson Master Bedroom Lemuel Team View Client View Orders 1 / 3 Tea…" at bounding box center [320, 138] width 326 height 618
click at [351, 223] on textarea "Area Rugs - Select: Black + Rectangle ETA: 9.11.2025 SKU: 301432817 206 Reviews…" at bounding box center [400, 218] width 149 height 33
drag, startPoint x: 375, startPoint y: 220, endPoint x: 327, endPoint y: 220, distance: 47.8
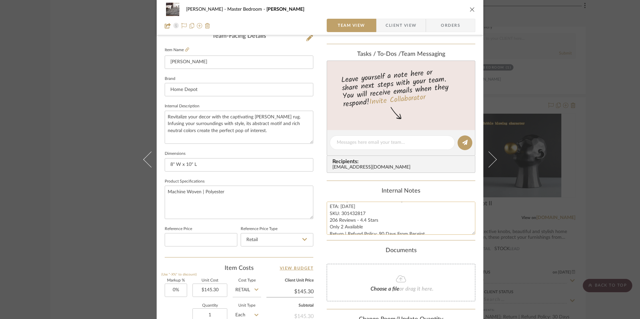
click at [327, 220] on textarea "Area Rugs - Select: Black + Rectangle ETA: 9.11.2025 SKU: 301432817 206 Reviews…" at bounding box center [400, 218] width 149 height 33
click at [399, 27] on span "Client View" at bounding box center [400, 25] width 31 height 13
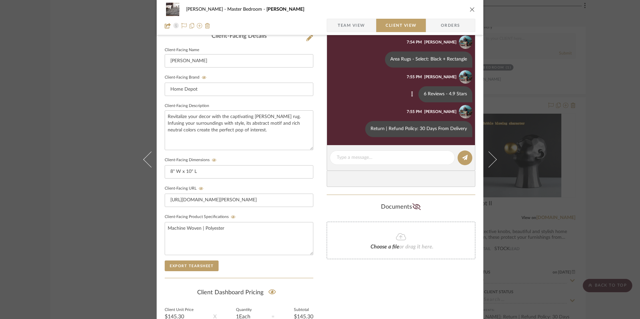
click at [411, 92] on icon at bounding box center [412, 94] width 2 height 5
click at [387, 84] on span "Edit Message" at bounding box center [378, 87] width 27 height 6
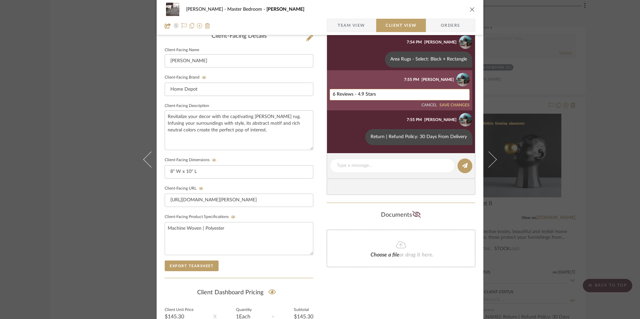
click at [358, 96] on textarea "6 Reviews - 4.9 Stars" at bounding box center [399, 94] width 134 height 5
paste textarea "206 Reviews - 4.4"
type textarea "206 Reviews - 4.4 Stars"
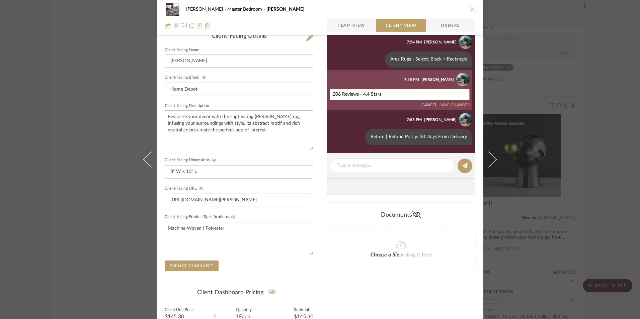
click at [452, 105] on button "SAVE CHANGES" at bounding box center [454, 105] width 30 height 5
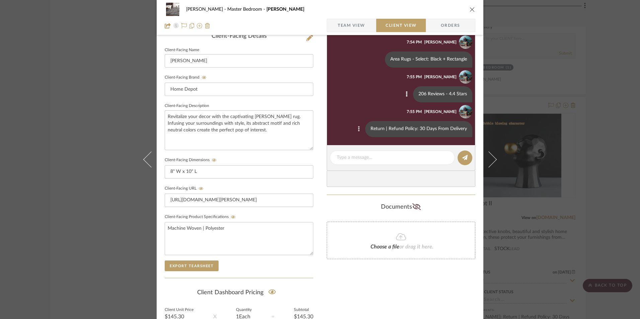
click at [358, 130] on icon at bounding box center [359, 128] width 2 height 5
click at [347, 121] on button "Edit Message" at bounding box center [330, 121] width 46 height 16
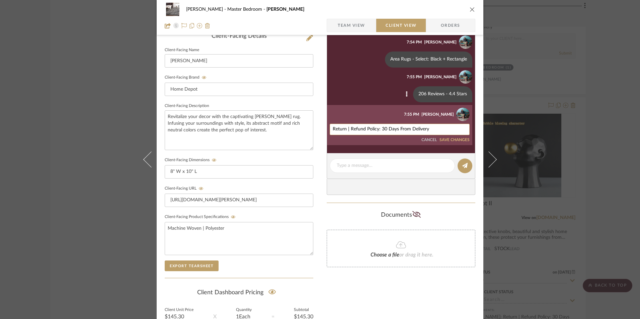
click at [381, 128] on textarea "Return | Refund Policy: 30 Days From Delivery" at bounding box center [399, 129] width 134 height 5
drag, startPoint x: 427, startPoint y: 129, endPoint x: 409, endPoint y: 128, distance: 17.7
click at [409, 128] on textarea "Return | Refund Policy: 90 Days From Delivery" at bounding box center [399, 129] width 134 height 5
type textarea "Return | Refund Policy: 90 Days From Receipt"
click at [448, 138] on div "Return | Refund Policy: 90 Days From Receipt CANCEL SAVE CHANGES" at bounding box center [399, 133] width 140 height 19
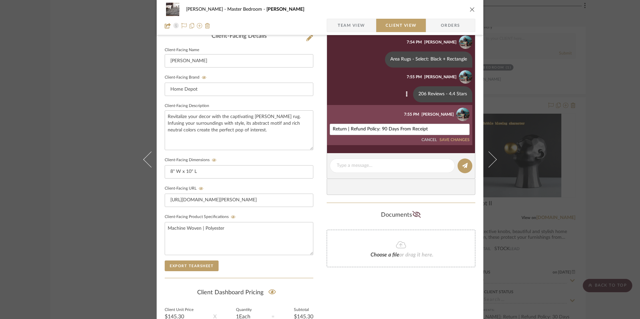
click at [453, 139] on button "SAVE CHANGES" at bounding box center [454, 140] width 30 height 5
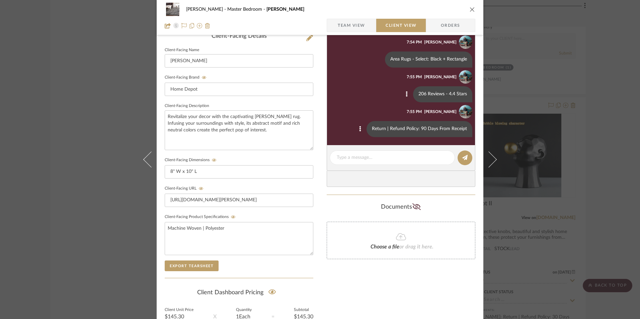
click at [469, 8] on icon "close" at bounding box center [471, 9] width 5 height 5
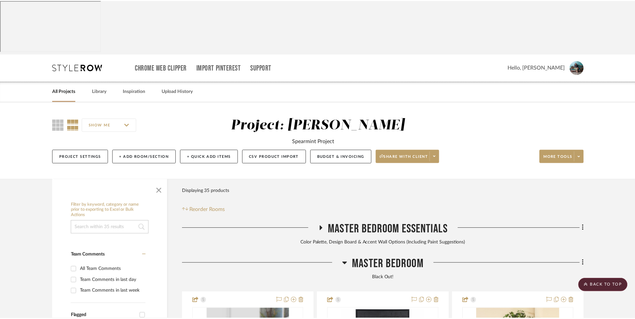
scroll to position [2865, 0]
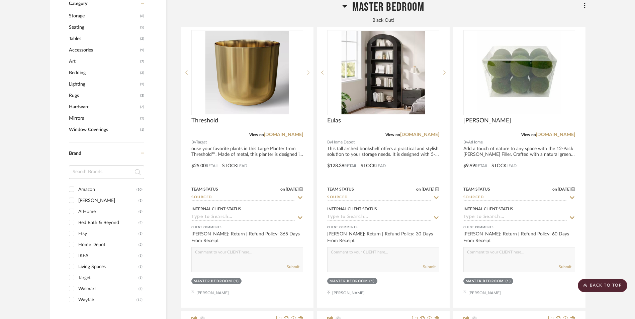
scroll to position [542, 0]
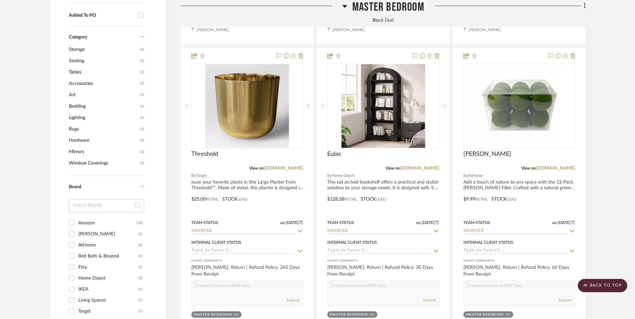
click at [72, 217] on input "Amazon (10)" at bounding box center [71, 222] width 11 height 11
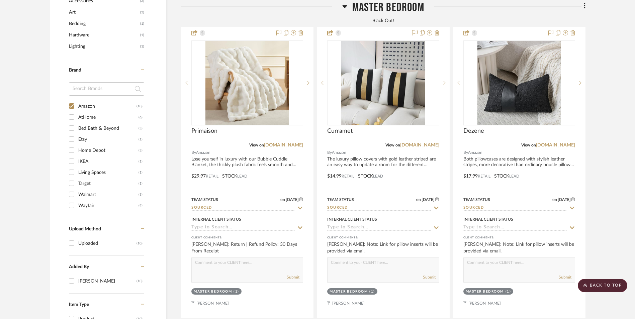
scroll to position [482, 0]
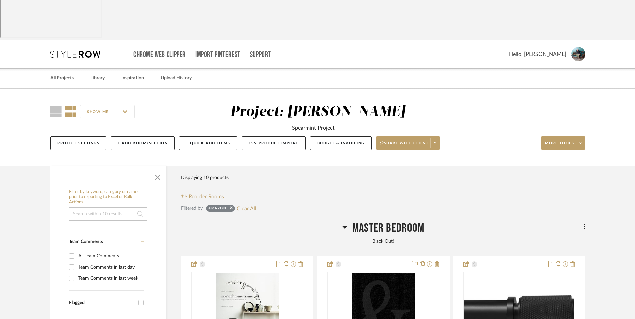
scroll to position [181, 0]
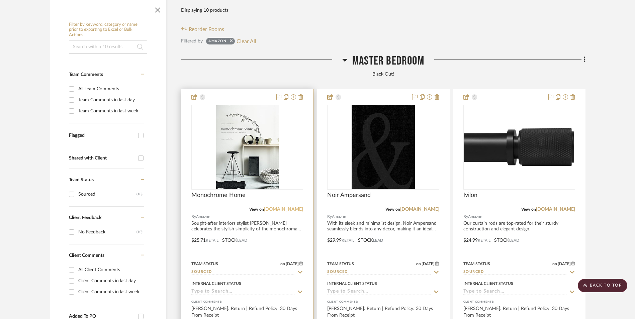
click at [295, 207] on link "[DOMAIN_NAME]" at bounding box center [283, 209] width 39 height 5
click at [289, 207] on link "[DOMAIN_NAME]" at bounding box center [283, 209] width 39 height 5
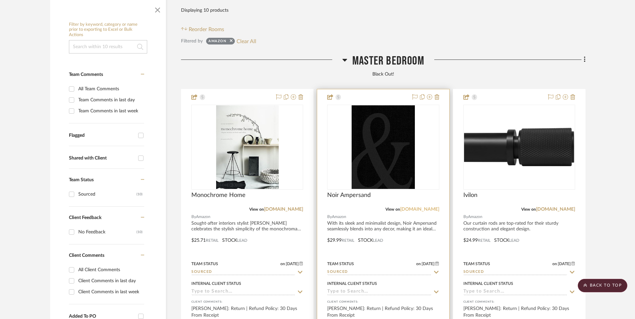
click at [420, 207] on link "[DOMAIN_NAME]" at bounding box center [419, 209] width 39 height 5
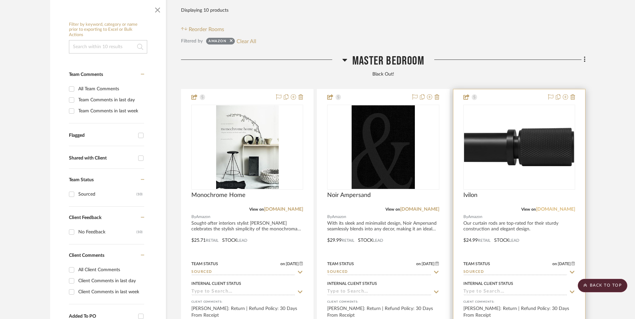
click at [559, 207] on link "[DOMAIN_NAME]" at bounding box center [555, 209] width 39 height 5
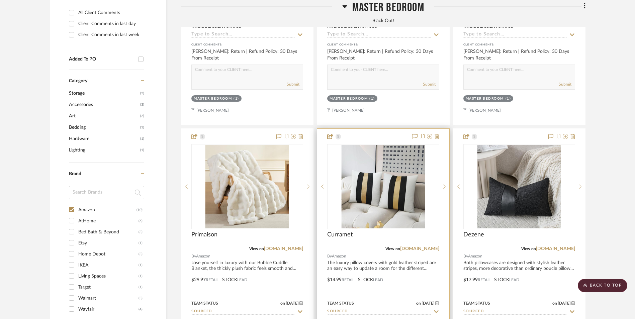
scroll to position [448, 0]
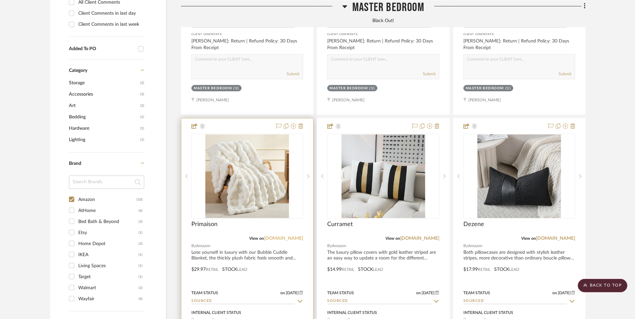
click at [291, 236] on link "[DOMAIN_NAME]" at bounding box center [283, 238] width 39 height 5
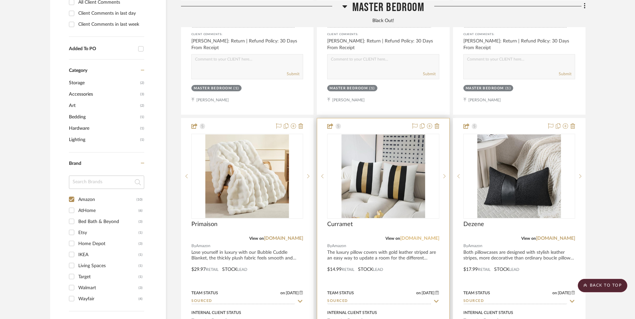
click at [423, 236] on link "[DOMAIN_NAME]" at bounding box center [419, 238] width 39 height 5
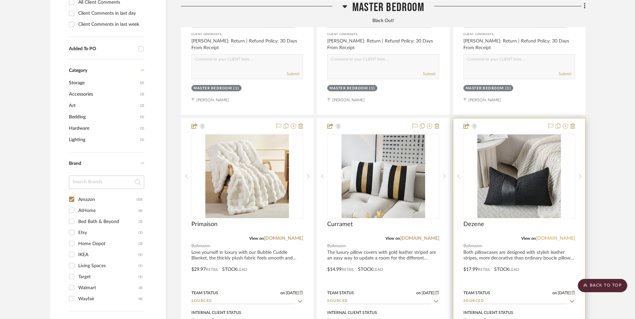
click at [556, 236] on link "[DOMAIN_NAME]" at bounding box center [555, 238] width 39 height 5
click at [498, 136] on img "0" at bounding box center [519, 176] width 84 height 84
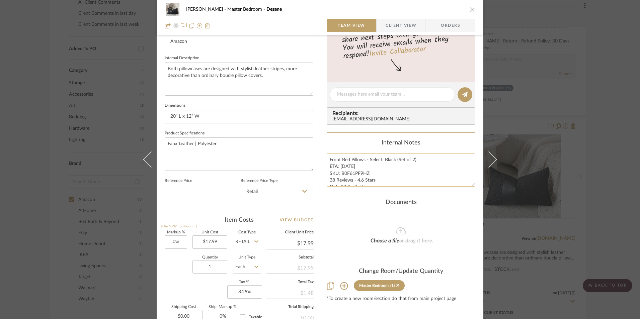
scroll to position [301, 0]
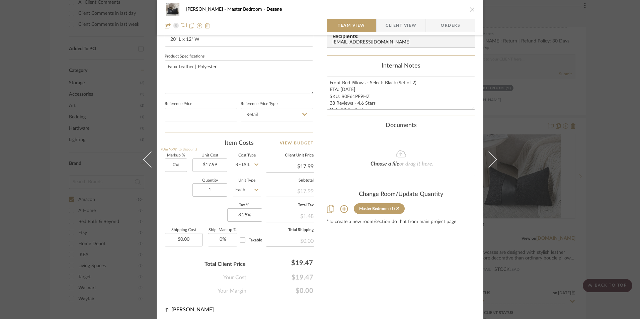
click at [469, 9] on icon "close" at bounding box center [471, 9] width 5 height 5
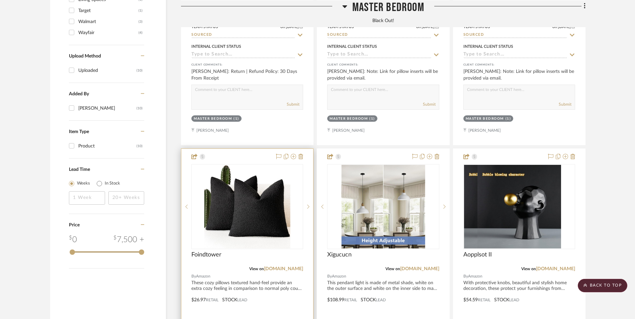
scroll to position [749, 0]
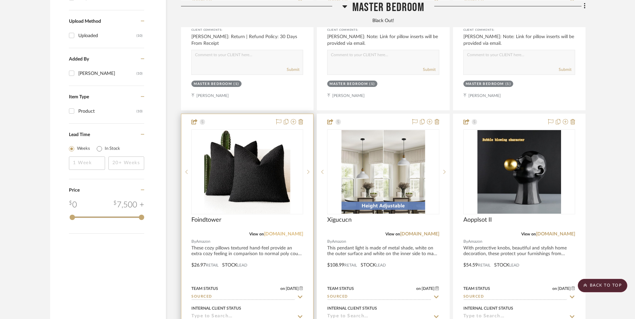
click at [294, 232] on link "[DOMAIN_NAME]" at bounding box center [283, 234] width 39 height 5
click at [274, 130] on img "0" at bounding box center [247, 172] width 86 height 84
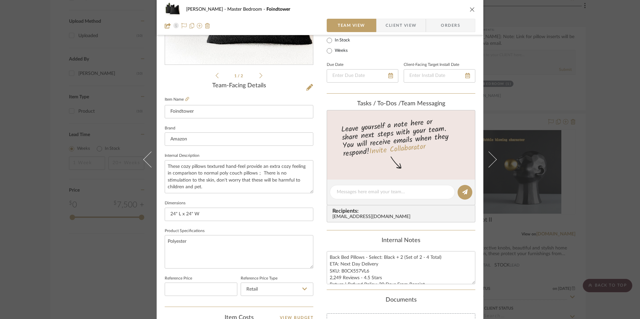
scroll to position [134, 0]
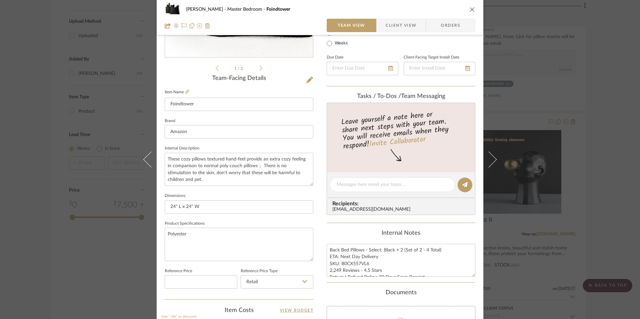
click at [595, 165] on div "LaMarion Patterson Master Bedroom Foindtower Team View Client View Orders 1 / 2…" at bounding box center [320, 159] width 640 height 319
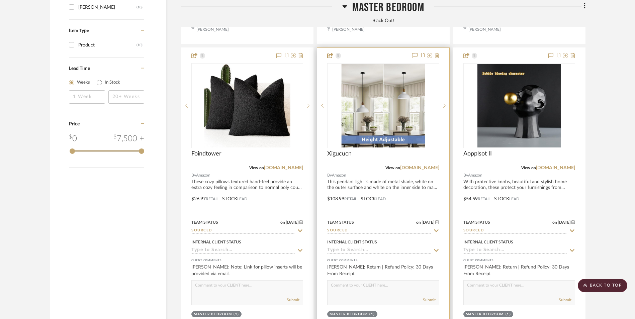
scroll to position [816, 0]
click at [419, 165] on link "[DOMAIN_NAME]" at bounding box center [419, 167] width 39 height 5
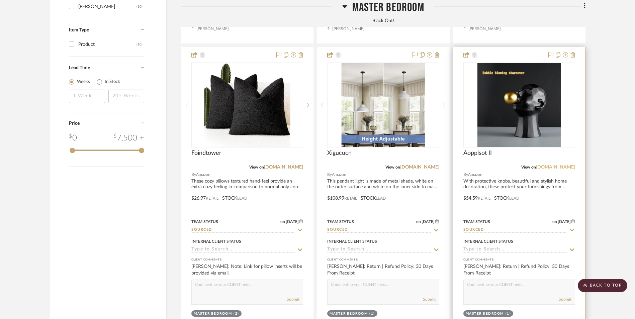
click at [557, 165] on link "[DOMAIN_NAME]" at bounding box center [555, 167] width 39 height 5
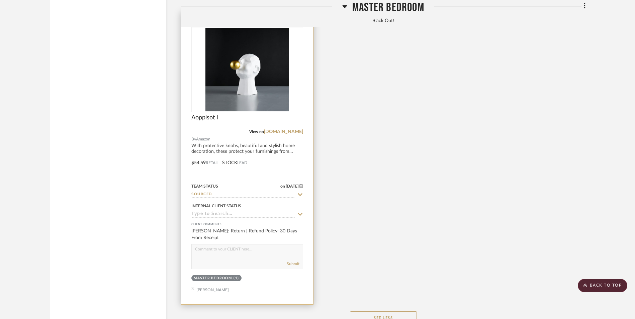
scroll to position [1151, 0]
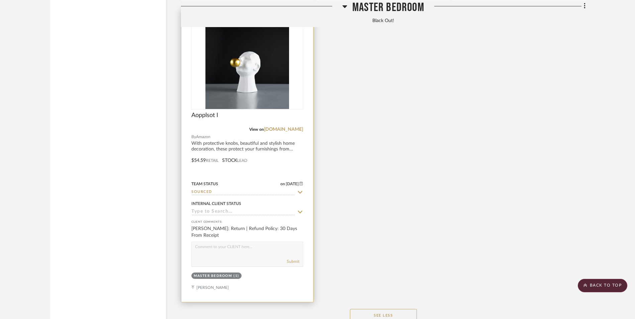
drag, startPoint x: 294, startPoint y: 75, endPoint x: 308, endPoint y: 79, distance: 13.9
click at [294, 127] on link "[DOMAIN_NAME]" at bounding box center [283, 129] width 39 height 5
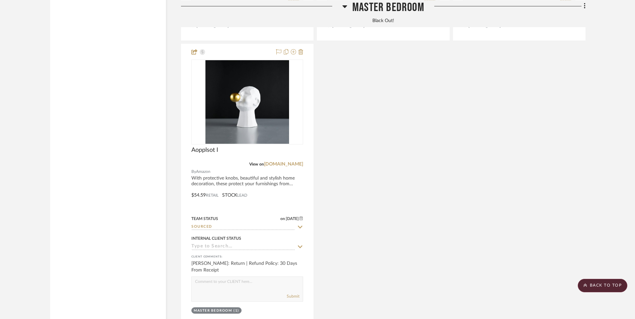
scroll to position [1084, 0]
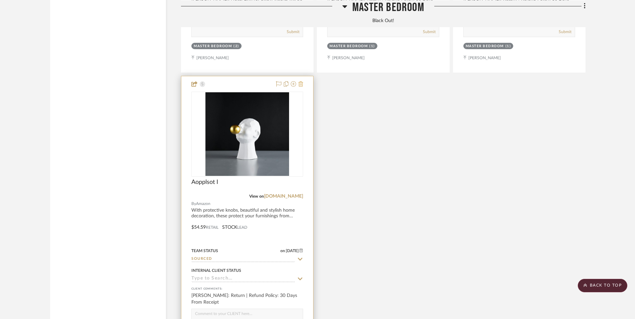
click at [302, 81] on icon at bounding box center [300, 83] width 5 height 5
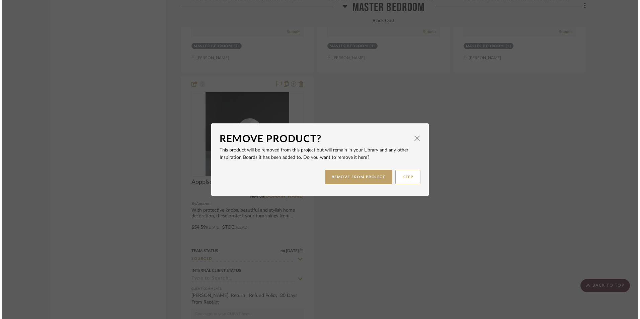
scroll to position [0, 0]
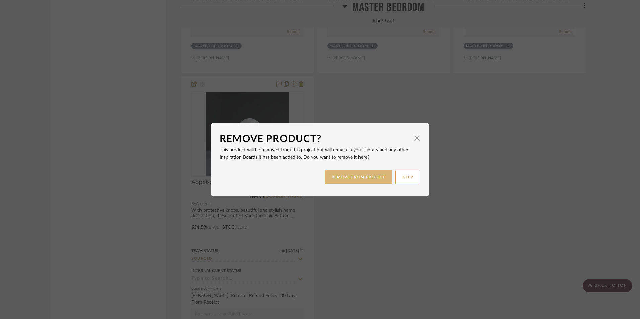
click at [360, 180] on button "REMOVE FROM PROJECT" at bounding box center [358, 177] width 67 height 14
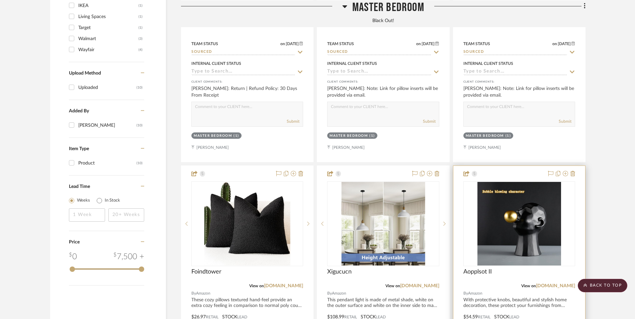
scroll to position [687, 0]
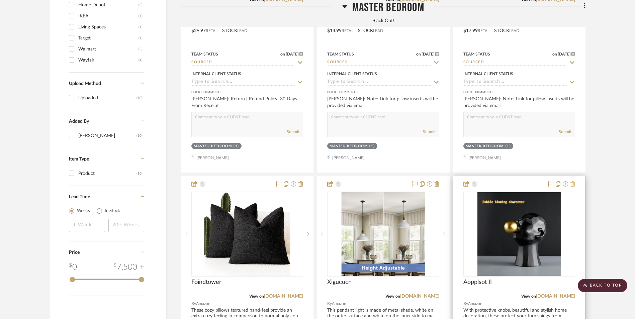
click at [573, 181] on icon at bounding box center [572, 183] width 5 height 5
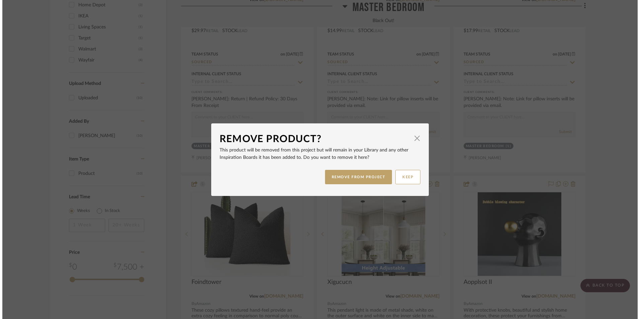
scroll to position [0, 0]
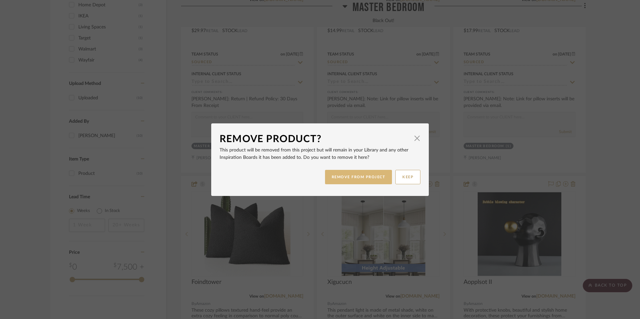
click at [378, 174] on button "REMOVE FROM PROJECT" at bounding box center [358, 177] width 67 height 14
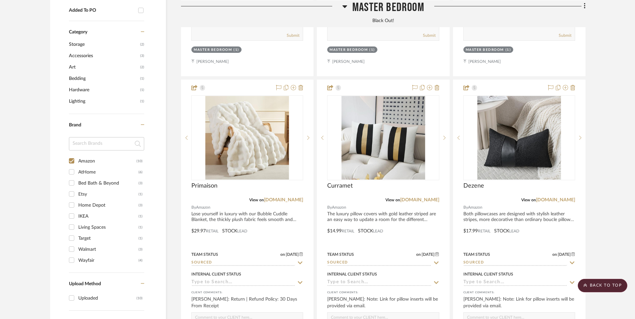
scroll to position [486, 0]
click at [71, 156] on input "Amazon (10)" at bounding box center [71, 161] width 11 height 11
checkbox input "false"
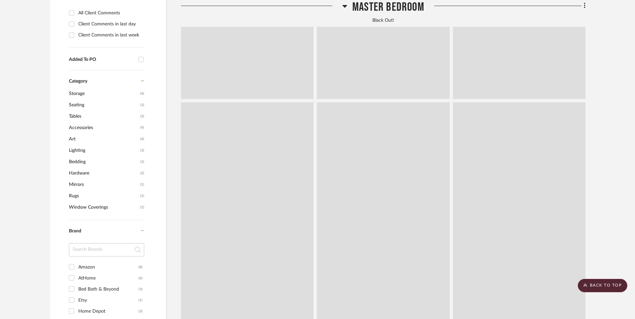
scroll to position [569, 0]
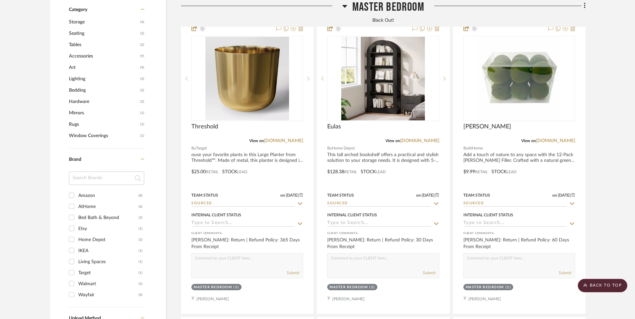
click at [72, 201] on input "AtHome (6)" at bounding box center [71, 206] width 11 height 11
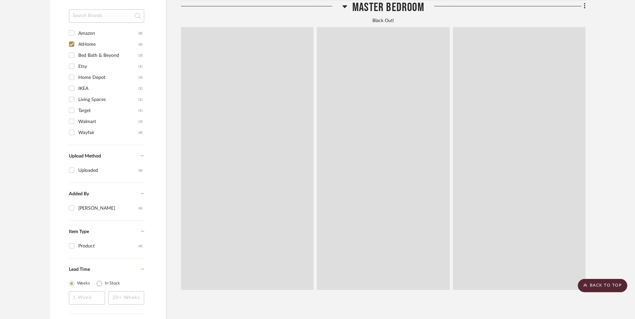
scroll to position [475, 0]
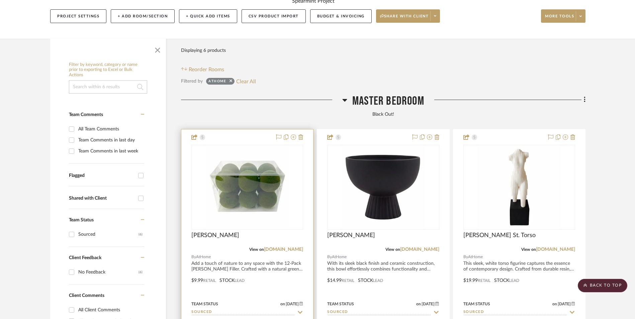
scroll to position [174, 0]
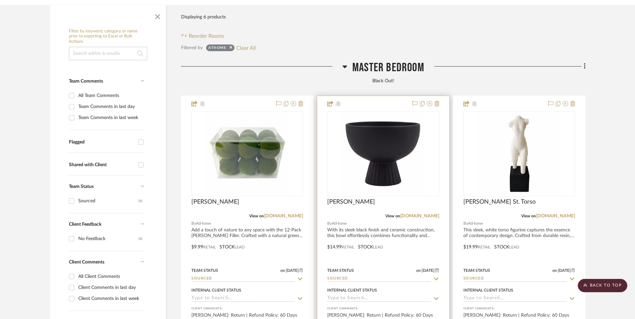
drag, startPoint x: 289, startPoint y: 163, endPoint x: 328, endPoint y: 170, distance: 40.1
click at [289, 214] on link "[DOMAIN_NAME]" at bounding box center [283, 216] width 39 height 5
drag, startPoint x: 428, startPoint y: 162, endPoint x: 441, endPoint y: 166, distance: 13.6
click at [428, 214] on link "[DOMAIN_NAME]" at bounding box center [419, 216] width 39 height 5
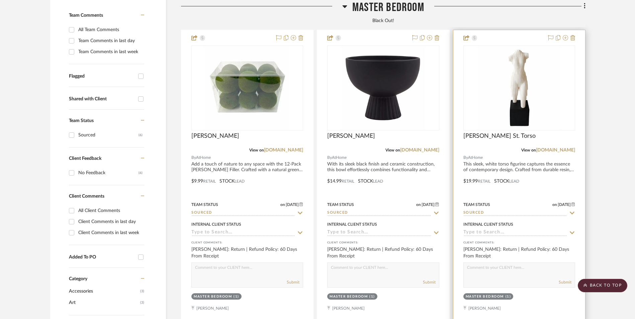
scroll to position [241, 0]
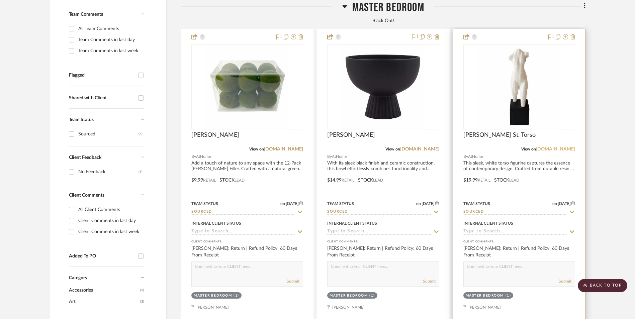
click at [564, 147] on link "[DOMAIN_NAME]" at bounding box center [555, 149] width 39 height 5
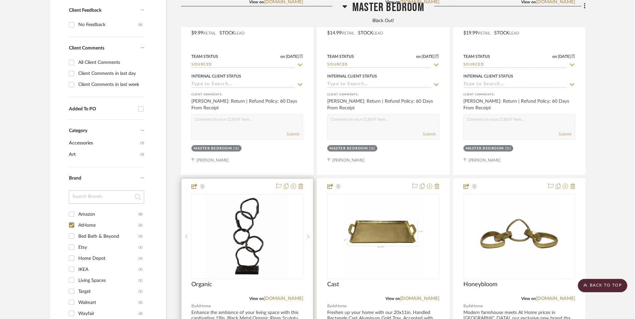
scroll to position [442, 0]
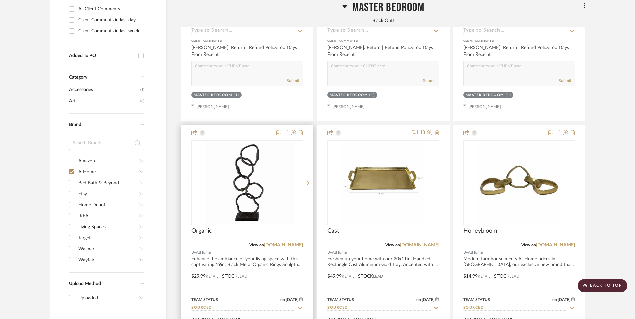
drag, startPoint x: 288, startPoint y: 191, endPoint x: 302, endPoint y: 187, distance: 15.3
click at [288, 243] on link "[DOMAIN_NAME]" at bounding box center [283, 245] width 39 height 5
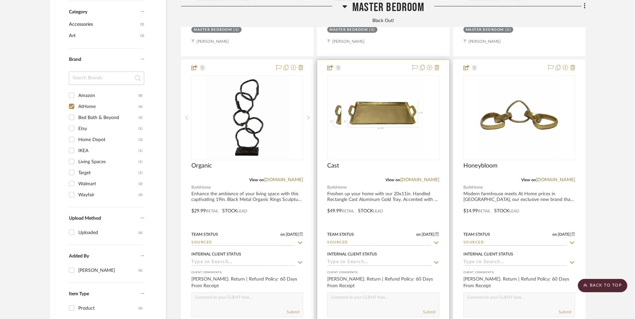
scroll to position [508, 0]
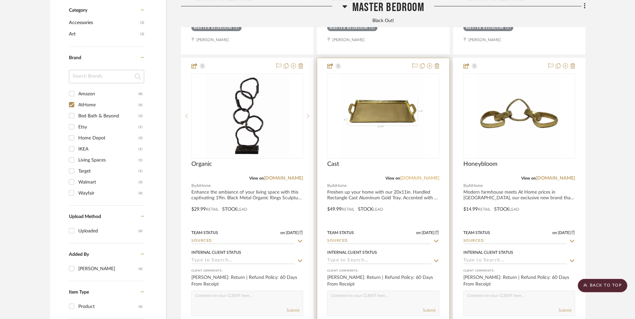
drag, startPoint x: 425, startPoint y: 125, endPoint x: 430, endPoint y: 126, distance: 4.4
click at [425, 176] on link "[DOMAIN_NAME]" at bounding box center [419, 178] width 39 height 5
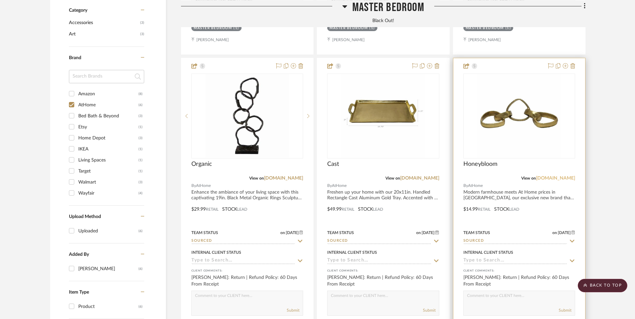
click at [567, 176] on link "[DOMAIN_NAME]" at bounding box center [555, 178] width 39 height 5
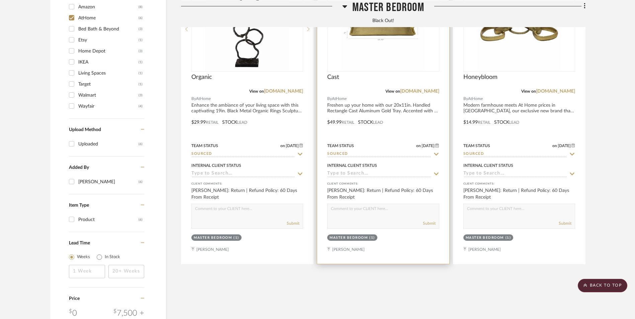
scroll to position [428, 0]
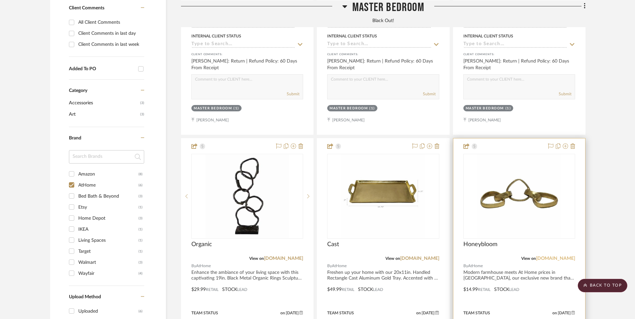
click at [562, 256] on link "[DOMAIN_NAME]" at bounding box center [555, 258] width 39 height 5
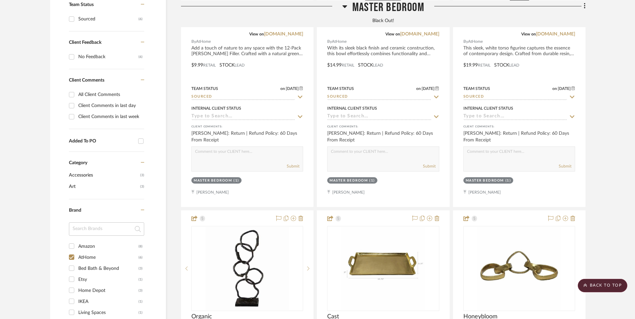
scroll to position [395, 0]
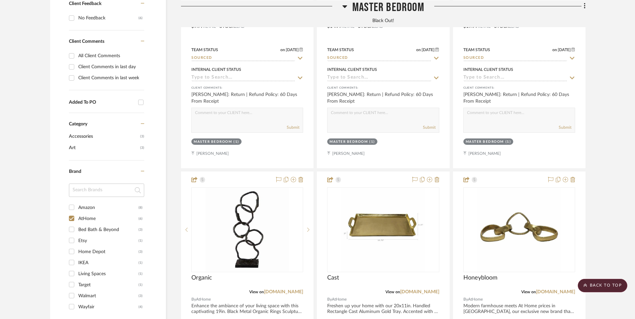
click at [71, 213] on input "AtHome (6)" at bounding box center [71, 218] width 11 height 11
checkbox input "false"
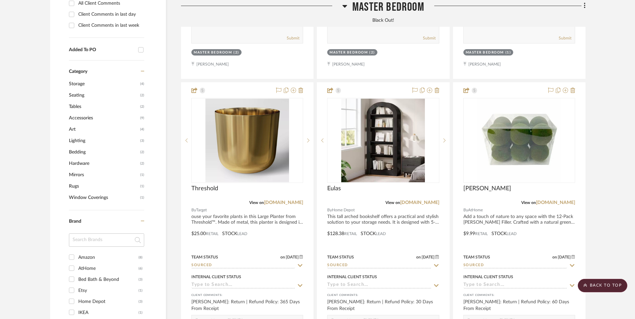
scroll to position [555, 0]
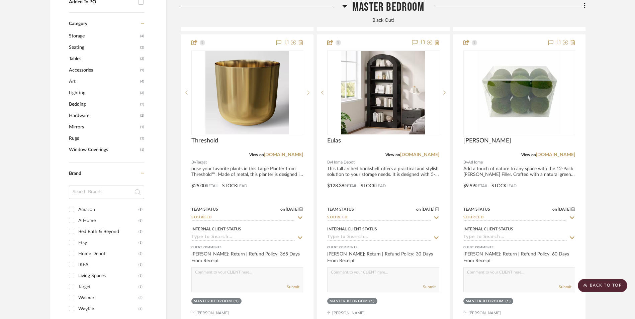
click at [72, 226] on input "Bed Bath & Beyond (3)" at bounding box center [71, 231] width 11 height 11
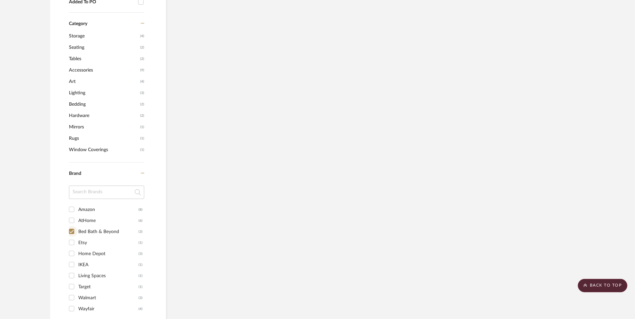
scroll to position [472, 0]
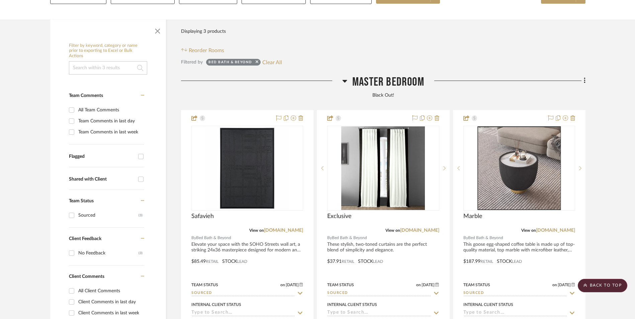
scroll to position [171, 0]
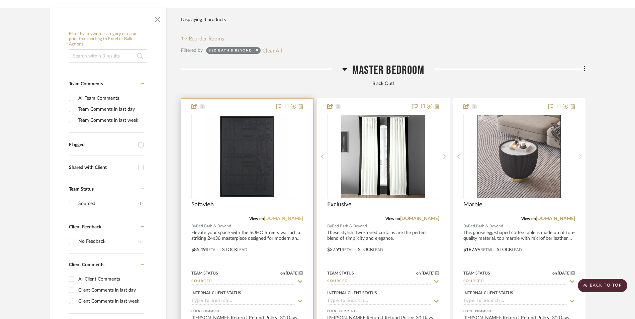
click at [284, 216] on link "bedbathandbeyond.com" at bounding box center [283, 218] width 39 height 5
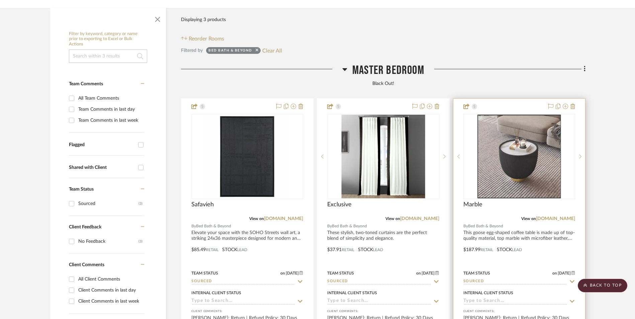
drag, startPoint x: 429, startPoint y: 164, endPoint x: 455, endPoint y: 168, distance: 26.0
click at [429, 216] on link "bedbathandbeyond.com" at bounding box center [419, 218] width 39 height 5
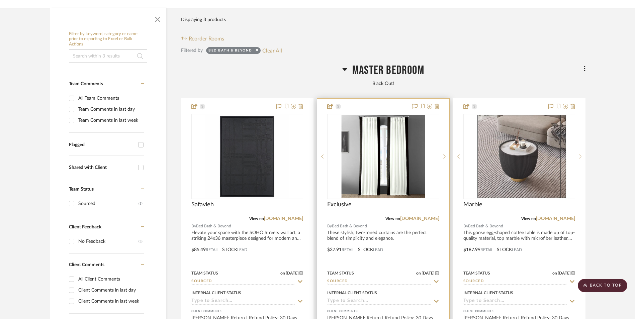
click at [373, 115] on img "0" at bounding box center [383, 157] width 84 height 84
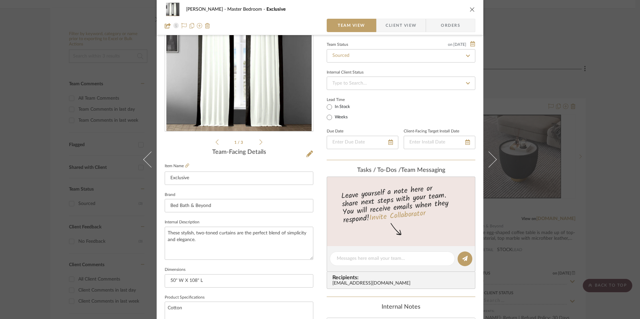
scroll to position [134, 0]
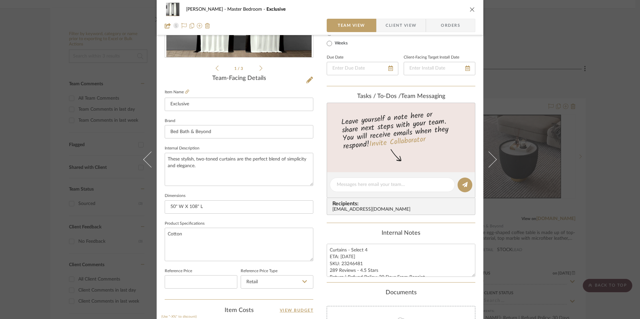
click at [591, 85] on div "LaMarion Patterson Master Bedroom Exclusive Team View Client View Orders 1 / 3 …" at bounding box center [320, 159] width 640 height 319
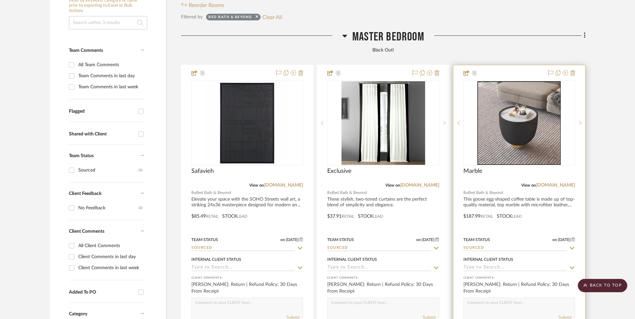
scroll to position [238, 0]
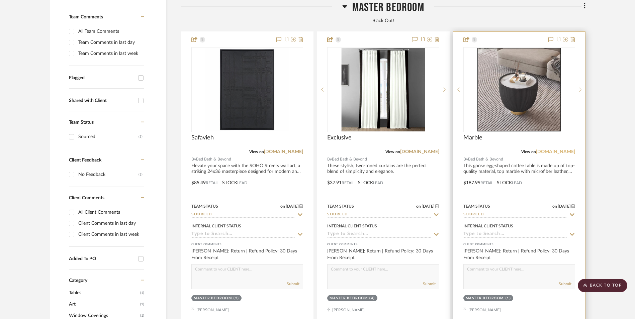
click at [550, 150] on link "bedbathandbeyond.com" at bounding box center [555, 152] width 39 height 5
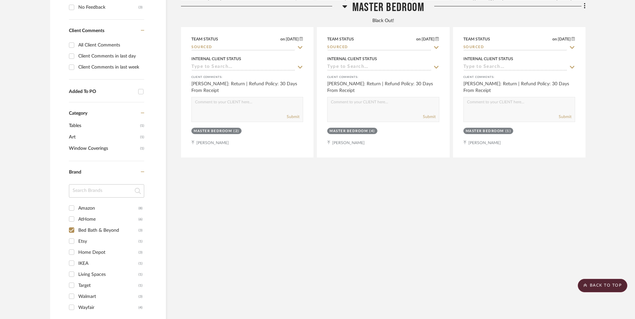
scroll to position [439, 0]
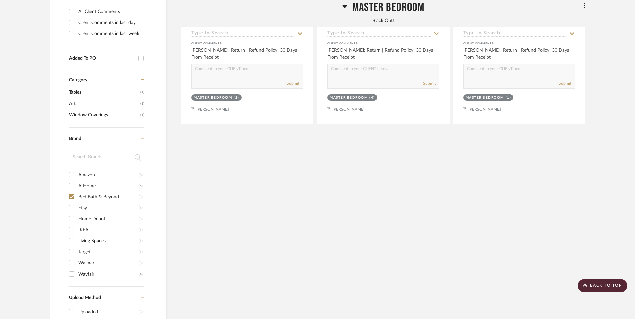
click at [72, 191] on input "Bed Bath & Beyond (3)" at bounding box center [71, 196] width 11 height 11
checkbox input "false"
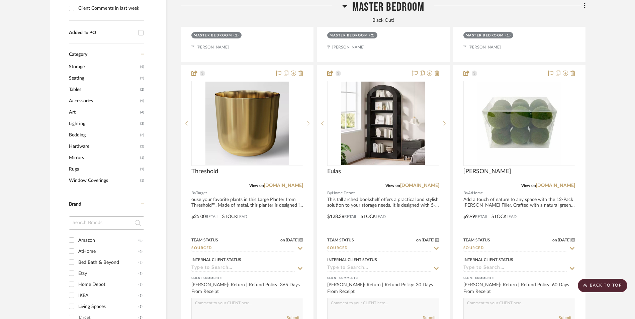
scroll to position [566, 0]
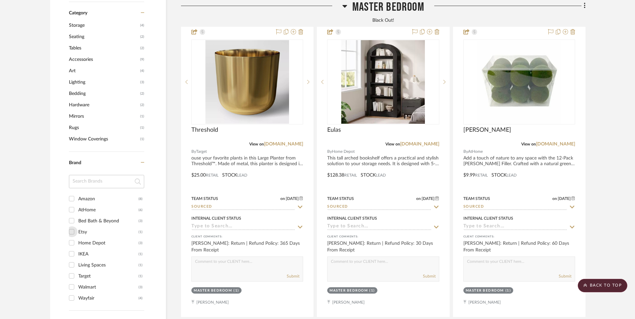
click at [71, 226] on input "Etsy (1)" at bounding box center [71, 231] width 11 height 11
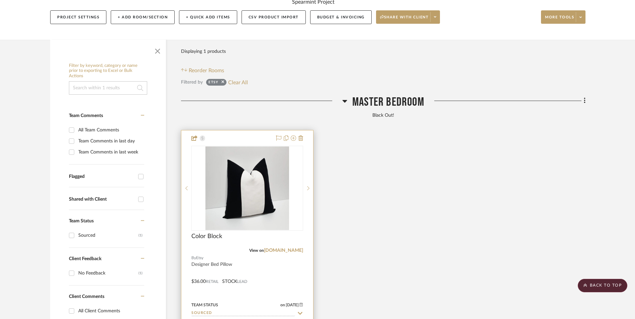
scroll to position [137, 0]
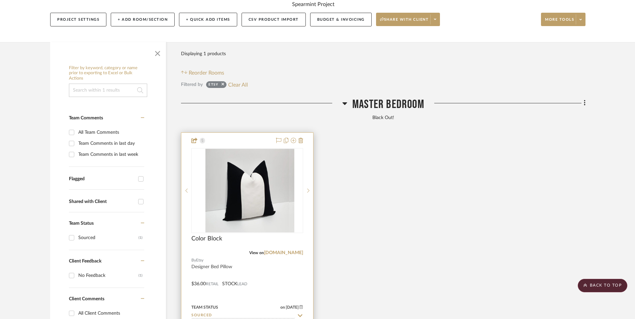
click at [237, 154] on img at bounding box center [247, 191] width 84 height 84
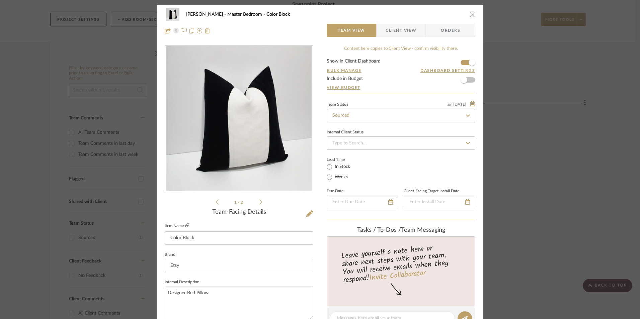
click at [185, 225] on icon at bounding box center [187, 225] width 4 height 4
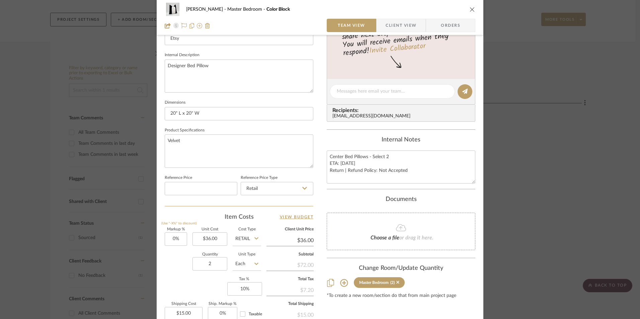
scroll to position [234, 0]
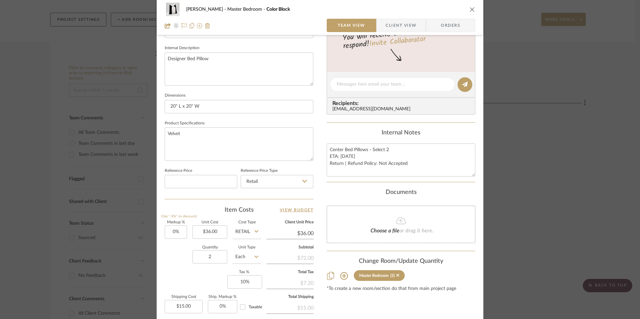
click at [581, 151] on div "LaMarion Patterson Master Bedroom Color Block Team View Client View Orders 1 / …" at bounding box center [320, 159] width 640 height 319
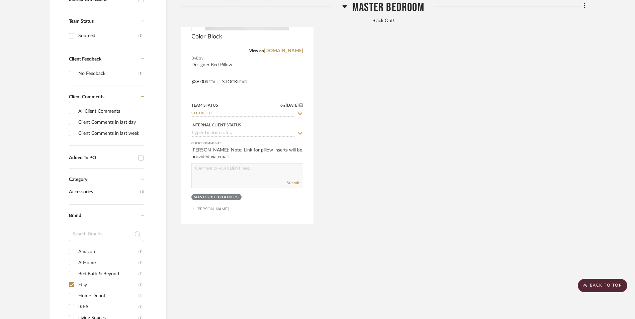
scroll to position [371, 0]
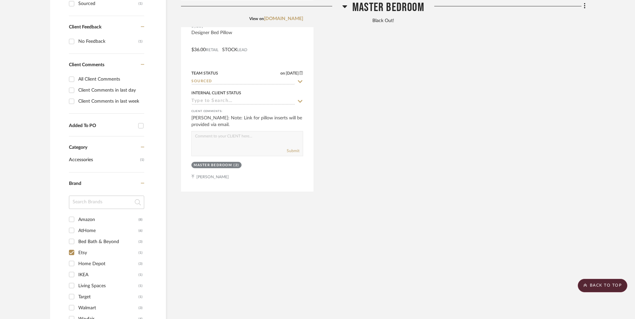
click at [72, 247] on input "Etsy (1)" at bounding box center [71, 252] width 11 height 11
checkbox input "false"
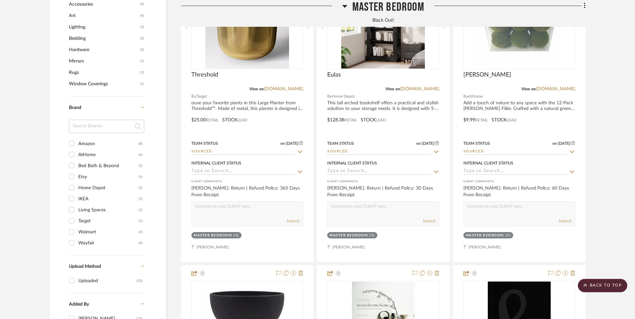
click at [71, 182] on input "Home Depot (3)" at bounding box center [71, 187] width 11 height 11
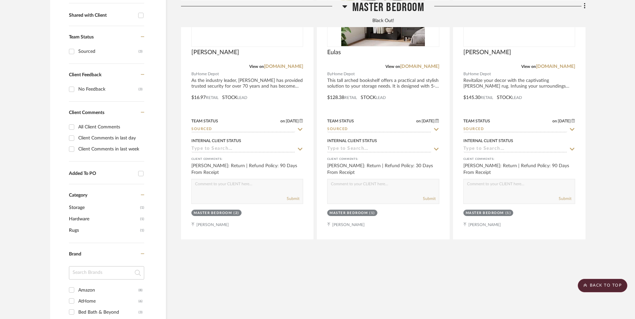
scroll to position [158, 0]
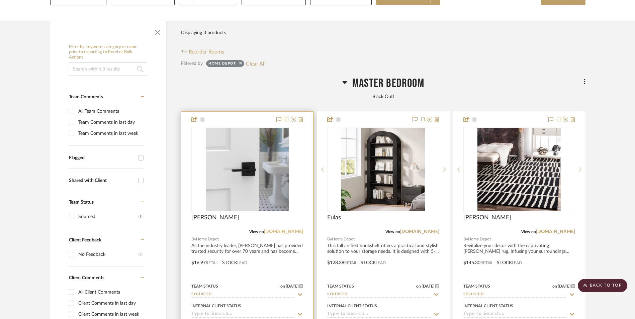
click at [294, 229] on link "homedepot.com" at bounding box center [283, 231] width 39 height 5
click at [218, 128] on img at bounding box center [247, 170] width 83 height 84
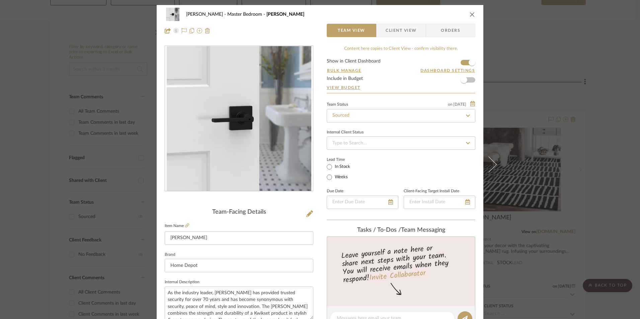
scroll to position [167, 0]
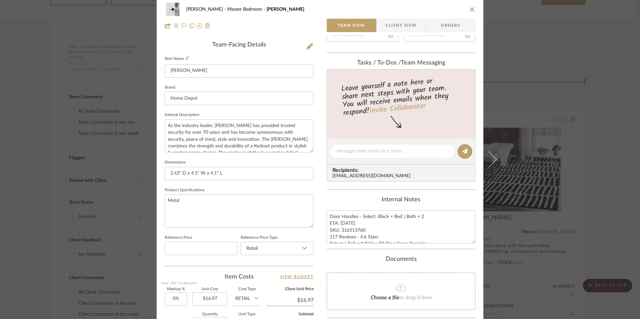
click at [564, 199] on div "LaMarion Patterson Master Bedroom Casey Team View Client View Orders Team-Facin…" at bounding box center [320, 159] width 640 height 319
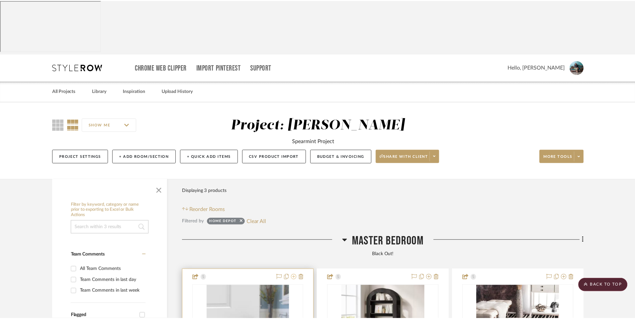
scroll to position [158, 0]
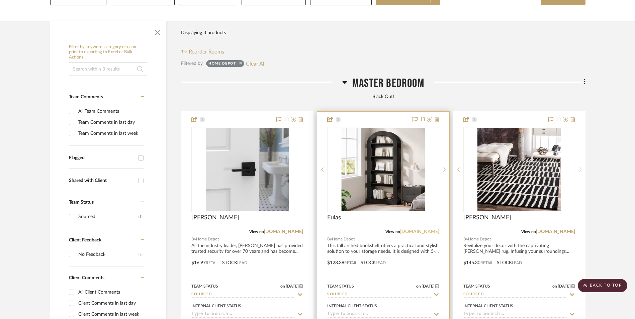
drag, startPoint x: 428, startPoint y: 179, endPoint x: 437, endPoint y: 179, distance: 9.0
click at [428, 229] on link "homedepot.com" at bounding box center [419, 231] width 39 height 5
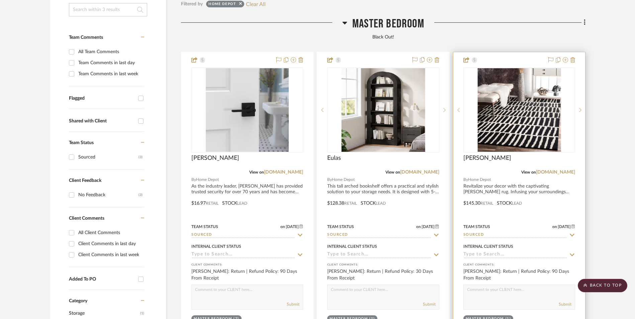
scroll to position [225, 0]
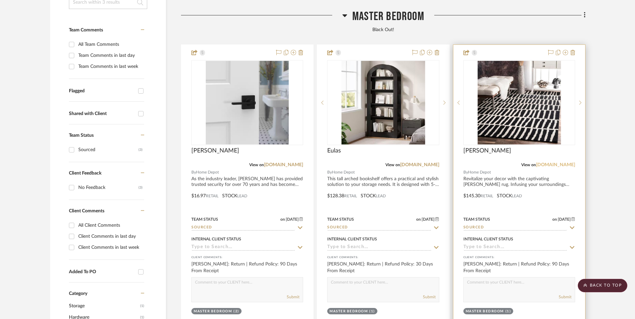
click at [566, 163] on link "homedepot.com" at bounding box center [555, 165] width 39 height 5
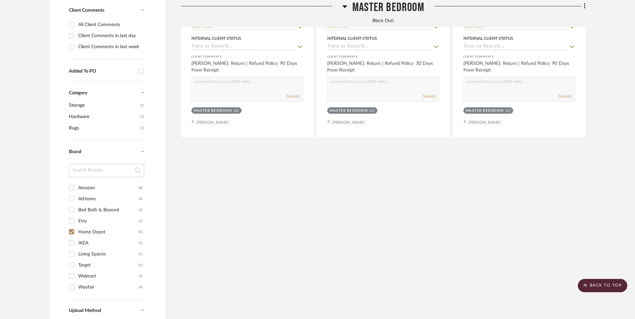
scroll to position [459, 0]
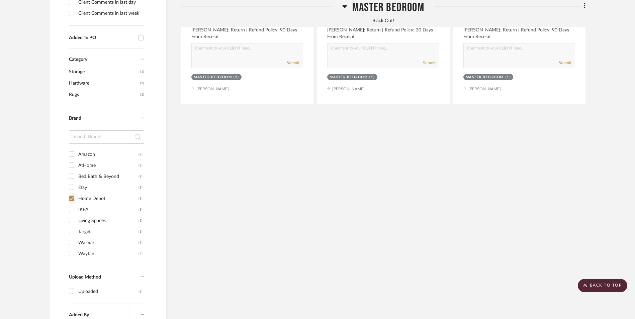
click at [69, 193] on input "Home Depot (3)" at bounding box center [71, 198] width 11 height 11
checkbox input "false"
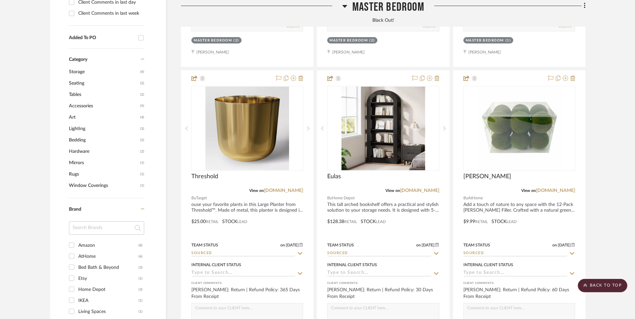
scroll to position [586, 0]
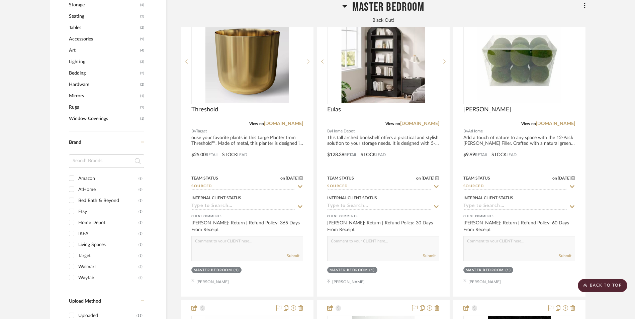
click at [72, 228] on input "IKEA (1)" at bounding box center [71, 233] width 11 height 11
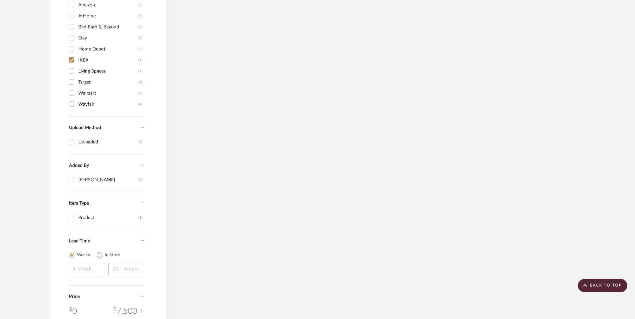
scroll to position [435, 0]
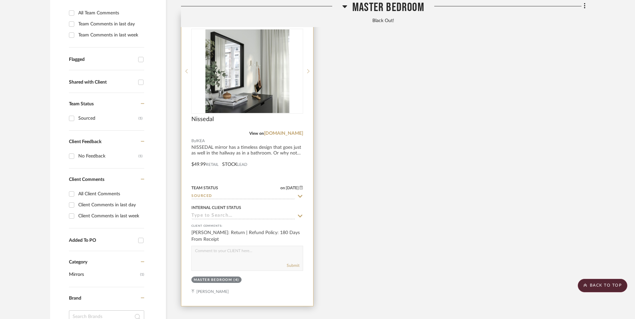
scroll to position [134, 0]
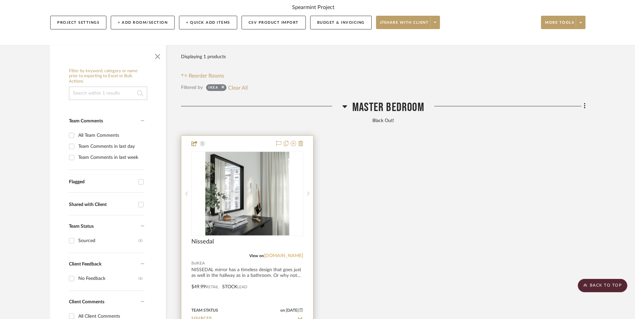
click at [295, 254] on link "[DOMAIN_NAME]" at bounding box center [283, 256] width 39 height 5
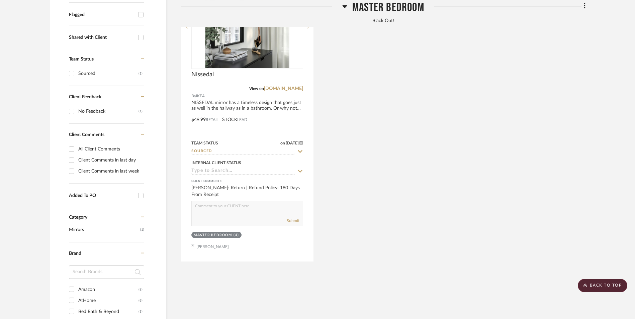
scroll to position [435, 0]
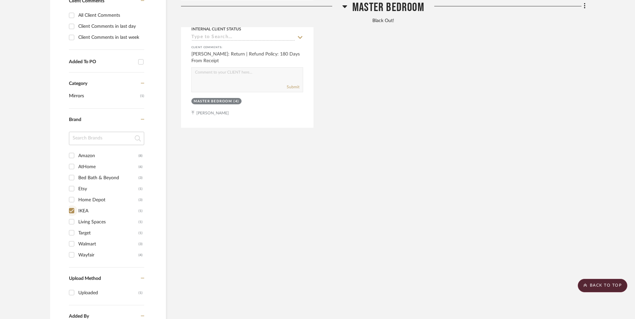
click at [73, 205] on input "IKEA (1)" at bounding box center [71, 210] width 11 height 11
checkbox input "false"
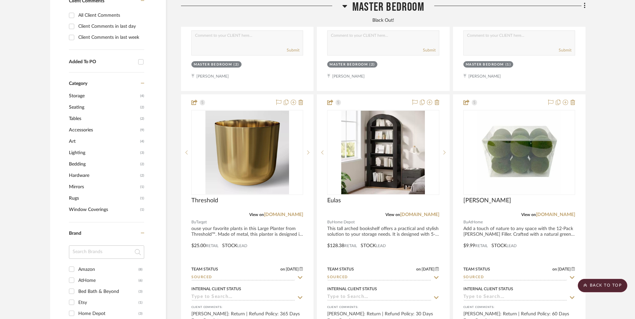
scroll to position [629, 0]
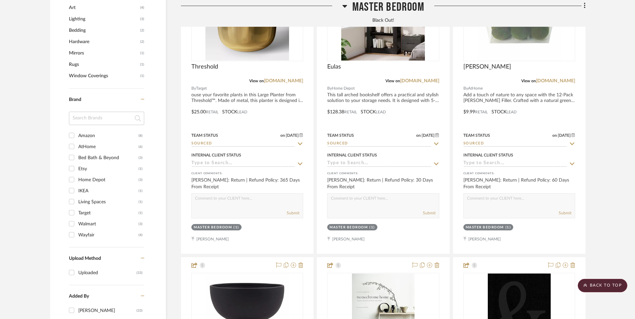
click at [71, 196] on input "Living Spaces (1)" at bounding box center [71, 201] width 11 height 11
checkbox input "true"
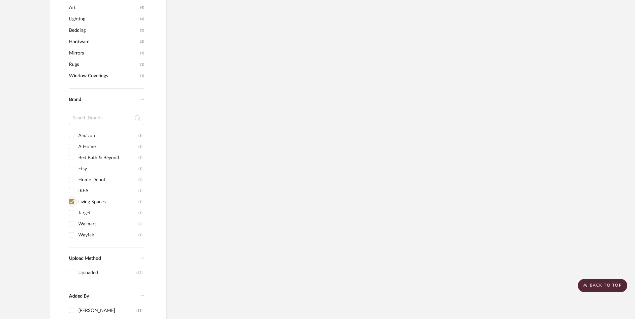
scroll to position [569, 0]
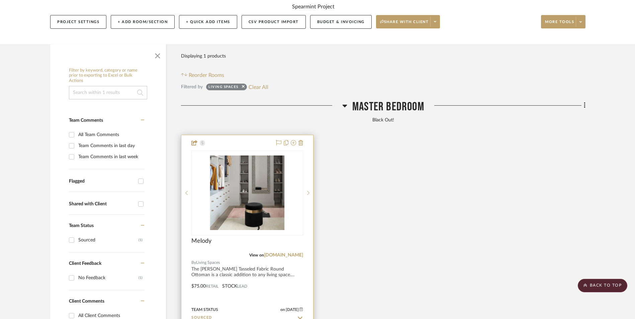
scroll to position [134, 0]
drag, startPoint x: 283, startPoint y: 201, endPoint x: 311, endPoint y: 203, distance: 27.8
click at [283, 254] on link "livingspaces.com" at bounding box center [283, 256] width 39 height 5
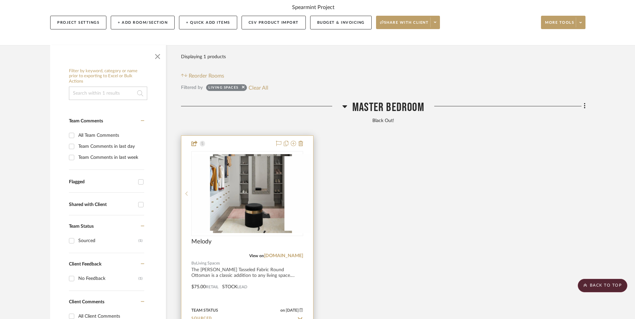
click at [241, 158] on img "0" at bounding box center [252, 193] width 117 height 79
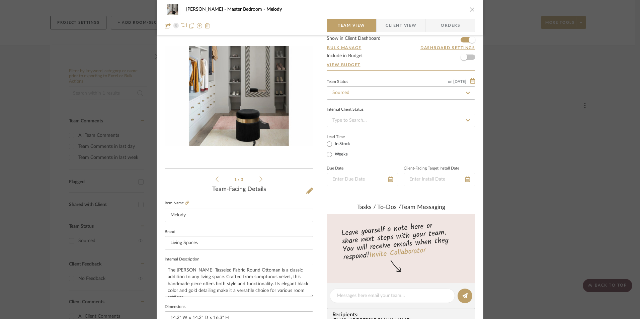
scroll to position [67, 0]
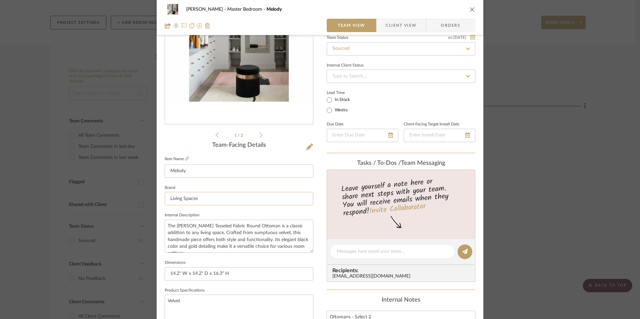
click at [188, 201] on input "Living Spaces" at bounding box center [239, 198] width 149 height 13
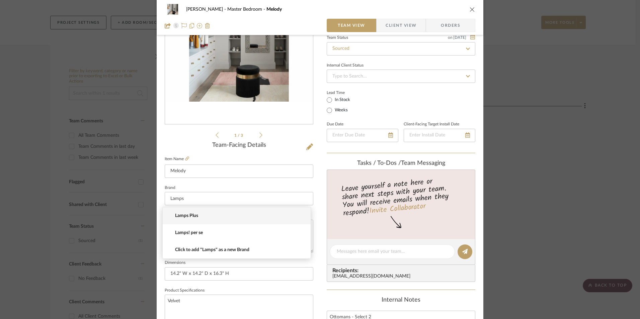
click at [200, 218] on span "Lamps Plus" at bounding box center [239, 216] width 128 height 6
type input "Lamps Plus"
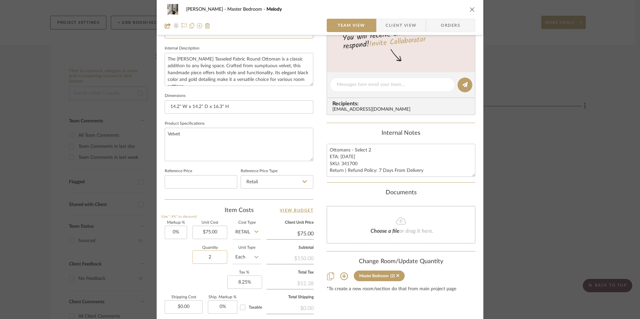
scroll to position [234, 0]
click at [209, 233] on input "75.00" at bounding box center [209, 231] width 35 height 13
type input "$72.00"
click at [320, 254] on div "LaMarion Patterson Master Bedroom Melody Team View Client View Orders 1 / 3 Tea…" at bounding box center [320, 80] width 326 height 618
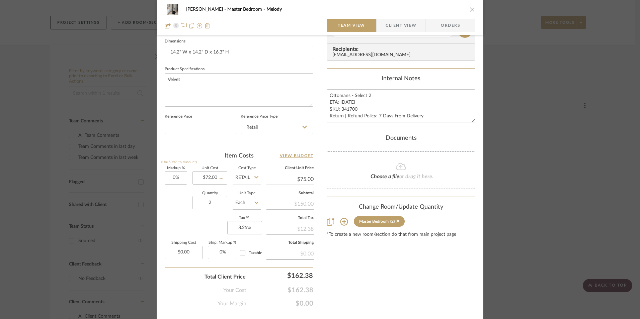
type input "$72.00"
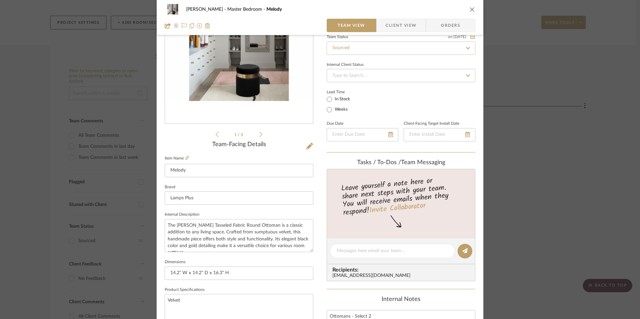
scroll to position [67, 0]
click at [308, 147] on icon at bounding box center [309, 146] width 7 height 7
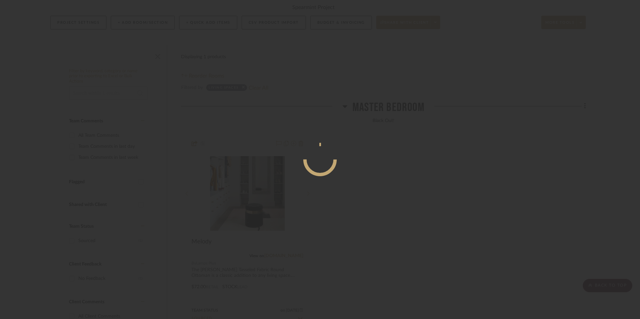
scroll to position [0, 0]
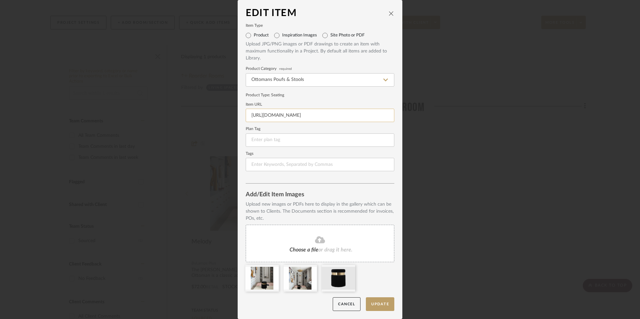
click at [290, 117] on input "https://www.livingspaces.com/pdp-melody-black-tasseled-ottoman-341700" at bounding box center [320, 115] width 149 height 13
paste input "ampsplus.com/products/tov-melody-14-and-one-quarter-inch-wide-modern-round-blac…"
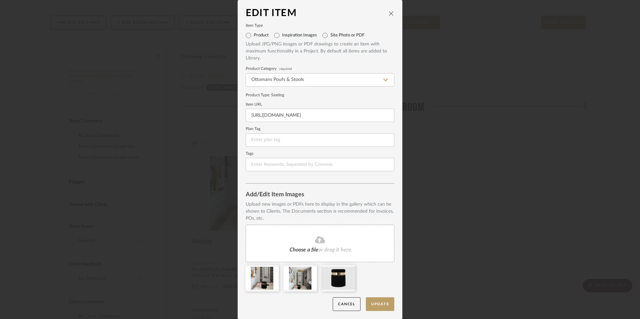
type input "https://www.lampsplus.com/products/tov-melody-14-and-one-quarter-inch-wide-mode…"
click at [307, 102] on form "Item Type Product Inspiration Images Site Photo or PDF Upload JPG/PNG images or…" at bounding box center [320, 97] width 149 height 147
click at [380, 300] on button "Update" at bounding box center [380, 304] width 28 height 14
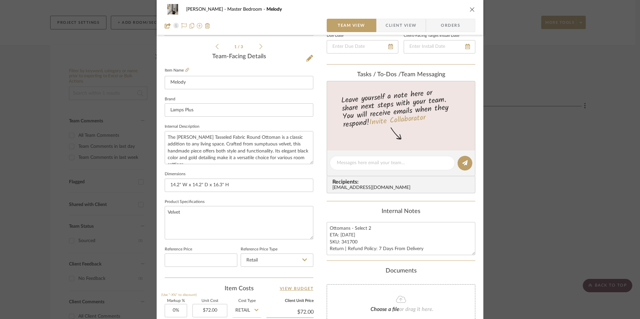
scroll to position [167, 0]
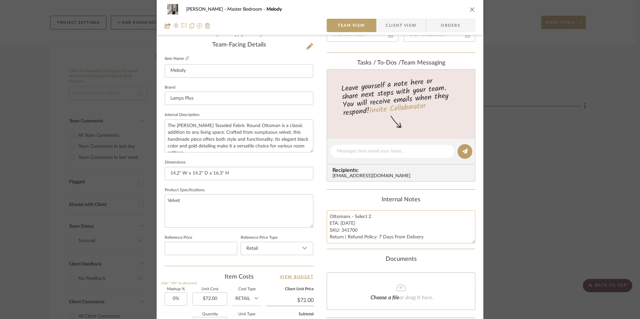
drag, startPoint x: 358, startPoint y: 222, endPoint x: 338, endPoint y: 222, distance: 19.7
click at [338, 222] on textarea "Ottomans - Select 2 ETA: 10.2.2025 SKU: 341700 Return | Refund Policy: 7 Days F…" at bounding box center [400, 226] width 149 height 33
type textarea "Ottomans - Select 2 ETA: Ships in 6-10 Business Days SKU: 341700 Return | Refun…"
drag, startPoint x: 351, startPoint y: 231, endPoint x: 338, endPoint y: 230, distance: 12.0
click at [338, 230] on textarea "Ottomans - Select 2 ETA: Ships in 6-10 Business Days SKU: 341700 Return | Refun…" at bounding box center [400, 226] width 149 height 33
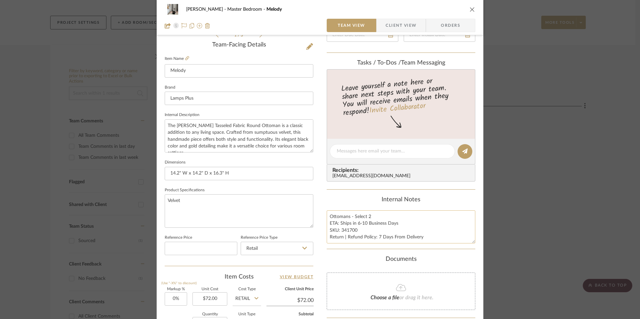
paste textarea "99H29"
type textarea "Ottomans - Select 2 ETA: Ships in 6-10 Business Days SKU: 99H29 Return | Refund…"
click at [340, 202] on div "Internal Notes" at bounding box center [400, 199] width 149 height 7
click at [461, 26] on span "Orders" at bounding box center [450, 25] width 34 height 13
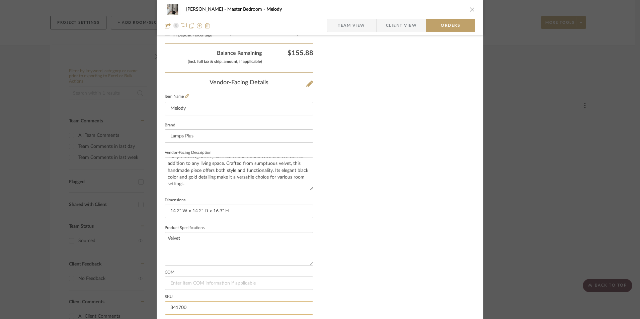
scroll to position [392, 0]
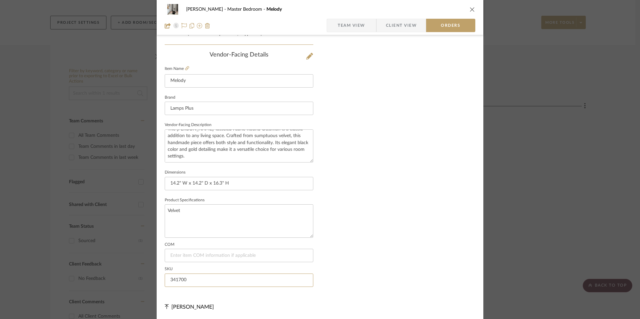
drag, startPoint x: 192, startPoint y: 280, endPoint x: 123, endPoint y: 274, distance: 68.5
click at [128, 274] on div "LaMarion Patterson Master Bedroom Melody Team View Client View Orders 1 / 3 Ord…" at bounding box center [320, 159] width 640 height 319
paste input "99H29"
type input "99H29"
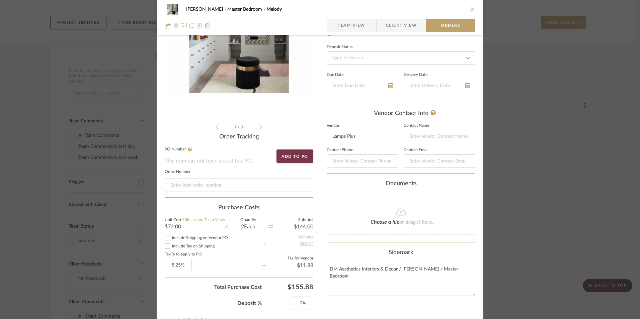
scroll to position [24, 0]
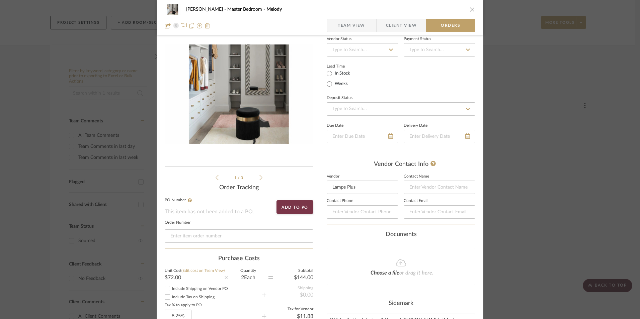
click at [355, 25] on span "Team View" at bounding box center [350, 25] width 27 height 13
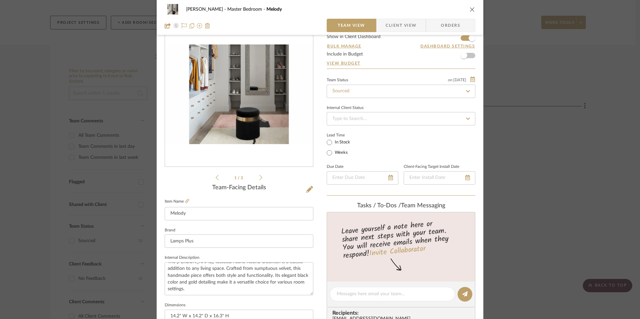
click at [469, 9] on icon "close" at bounding box center [471, 9] width 5 height 5
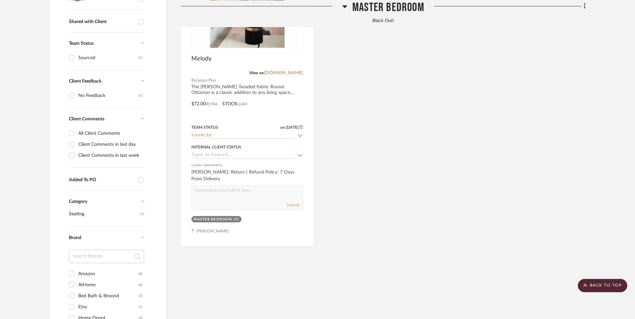
scroll to position [435, 0]
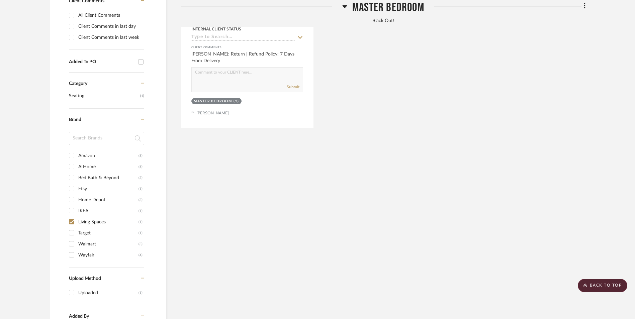
click at [72, 227] on input "Target (1)" at bounding box center [71, 232] width 11 height 11
checkbox input "true"
click at [70, 216] on input "Lamps Plus (1)" at bounding box center [71, 221] width 11 height 11
checkbox input "true"
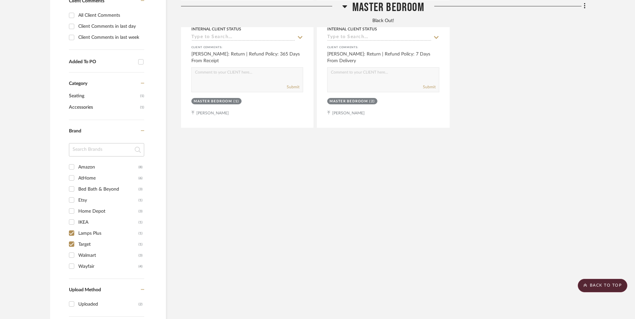
click at [73, 239] on input "Target (1)" at bounding box center [71, 244] width 11 height 11
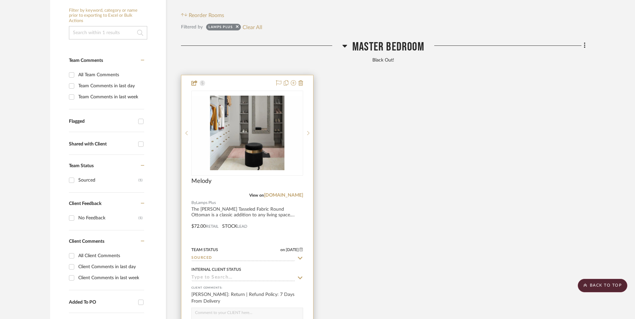
scroll to position [134, 0]
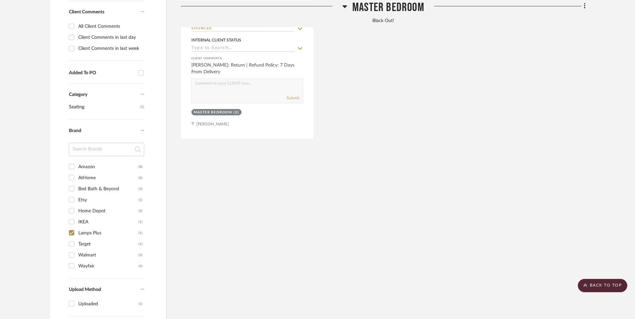
scroll to position [435, 0]
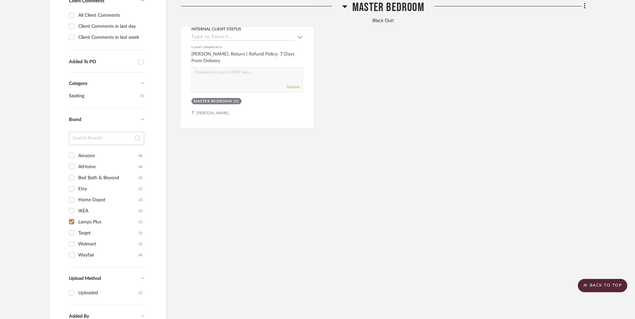
click at [72, 227] on input "Target (1)" at bounding box center [71, 232] width 11 height 11
checkbox input "true"
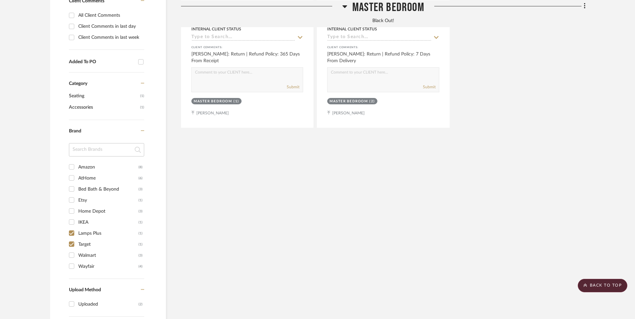
click at [72, 217] on input "IKEA (1)" at bounding box center [71, 222] width 11 height 11
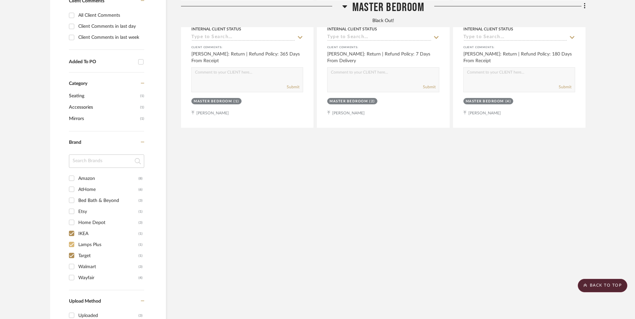
click at [72, 228] on input "IKEA (1)" at bounding box center [71, 233] width 11 height 11
checkbox input "false"
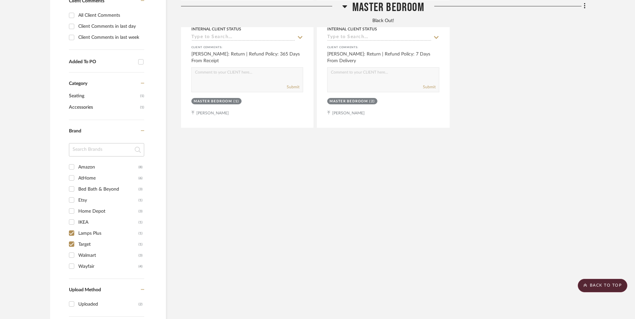
click at [73, 228] on input "Lamps Plus (1)" at bounding box center [71, 233] width 11 height 11
checkbox input "false"
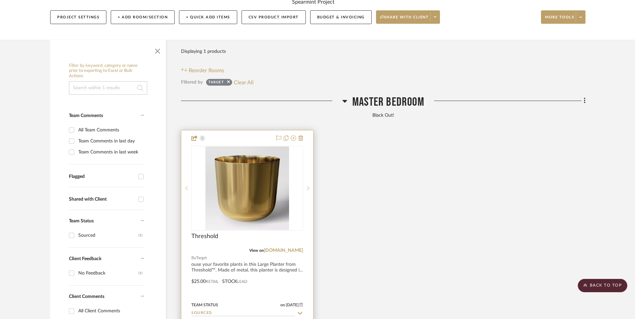
scroll to position [134, 0]
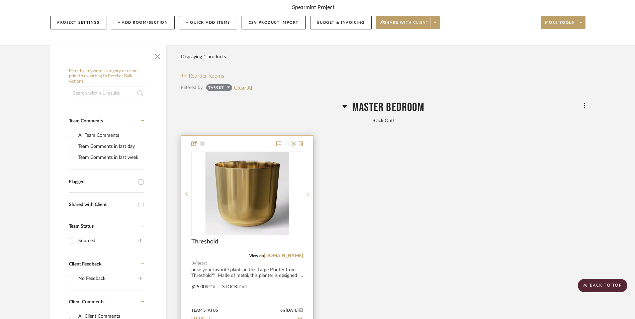
drag, startPoint x: 292, startPoint y: 202, endPoint x: 311, endPoint y: 206, distance: 19.2
click at [292, 254] on link "target.com" at bounding box center [283, 256] width 39 height 5
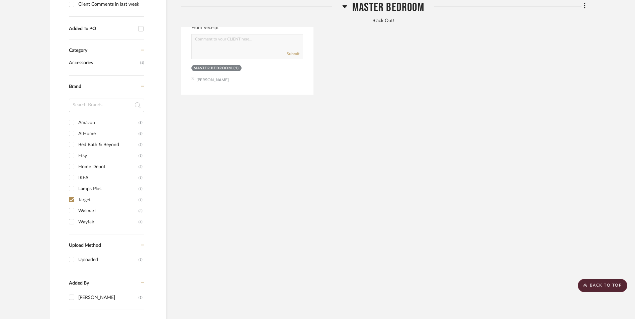
scroll to position [469, 0]
click at [73, 194] on input "Target (1)" at bounding box center [71, 199] width 11 height 11
checkbox input "false"
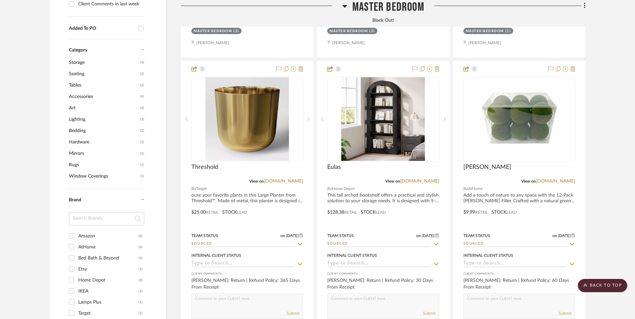
scroll to position [595, 0]
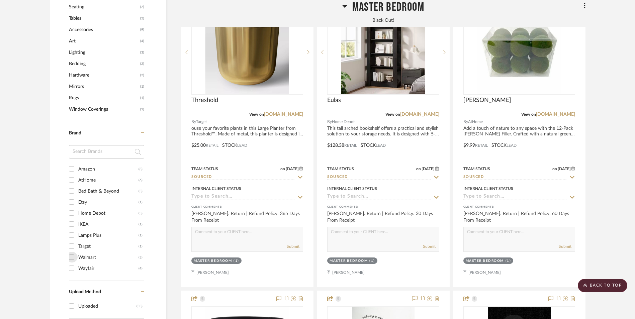
click at [72, 252] on input "Walmart (3)" at bounding box center [71, 257] width 11 height 11
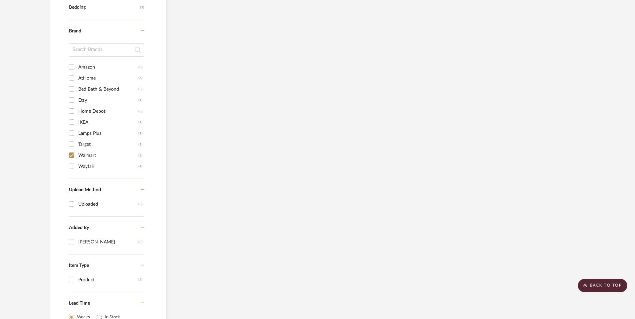
scroll to position [539, 0]
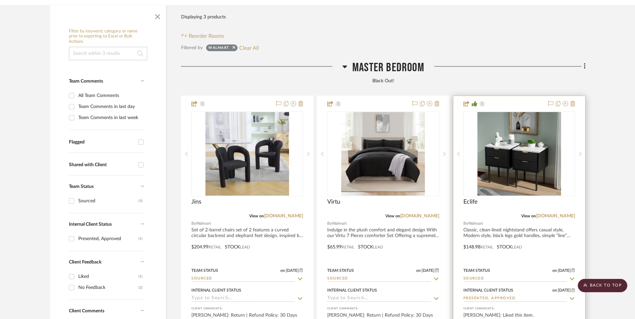
scroll to position [204, 0]
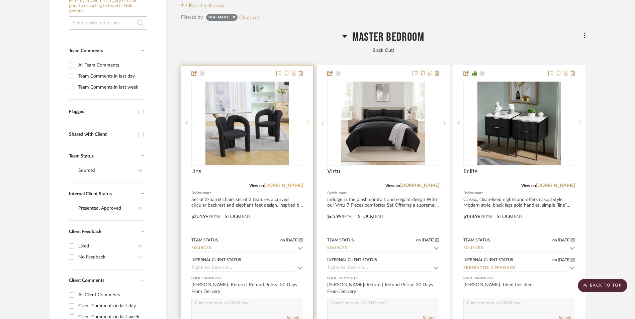
click at [293, 183] on link "walmart.com" at bounding box center [283, 185] width 39 height 5
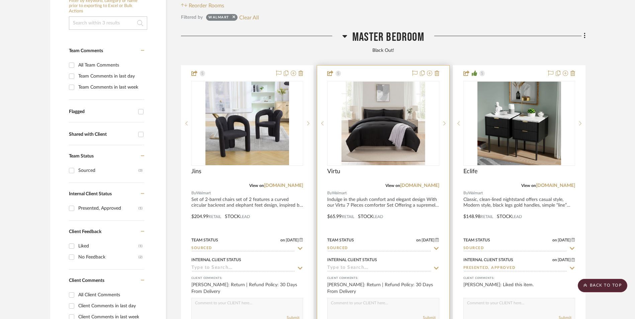
drag, startPoint x: 419, startPoint y: 132, endPoint x: 422, endPoint y: 134, distance: 3.4
click at [419, 183] on link "walmart.com" at bounding box center [419, 185] width 39 height 5
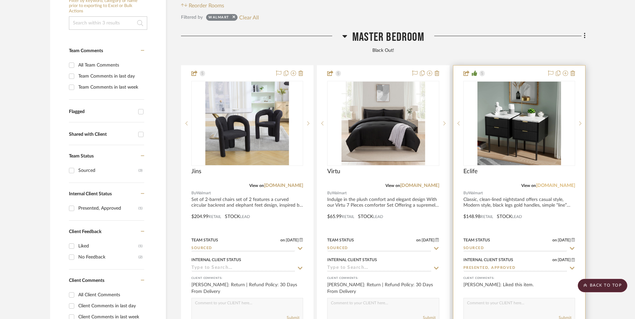
click at [557, 183] on link "walmart.com" at bounding box center [555, 185] width 39 height 5
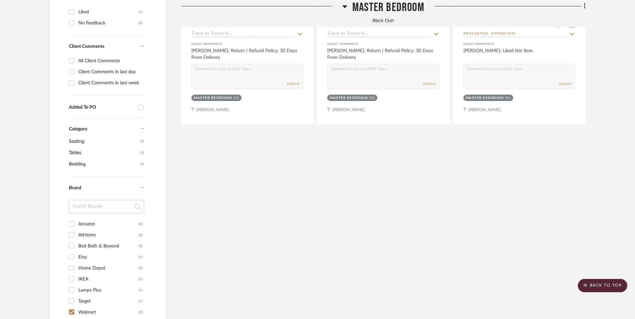
scroll to position [505, 0]
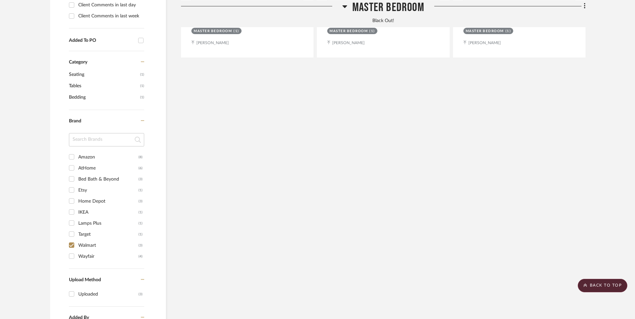
click at [70, 240] on input "Walmart (3)" at bounding box center [71, 245] width 11 height 11
checkbox input "false"
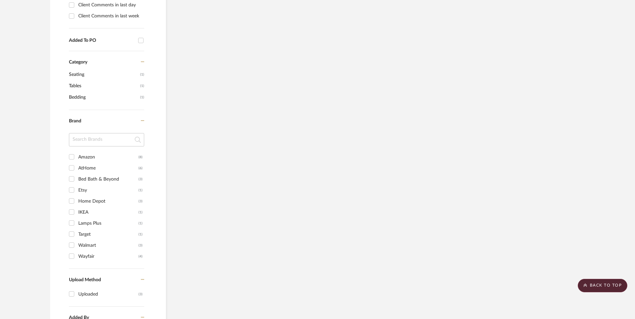
scroll to position [516, 0]
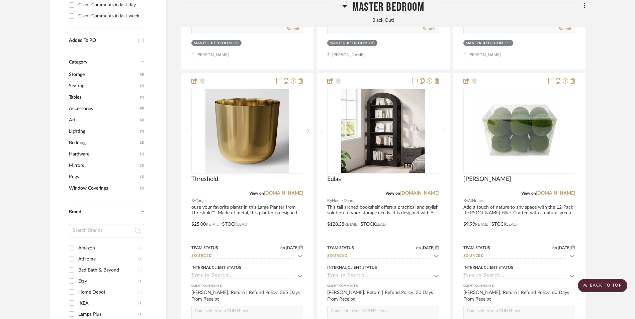
scroll to position [617, 0]
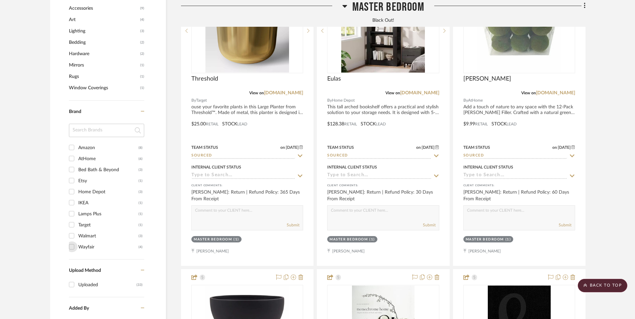
click at [73, 241] on input "Wayfair (4)" at bounding box center [71, 246] width 11 height 11
checkbox input "true"
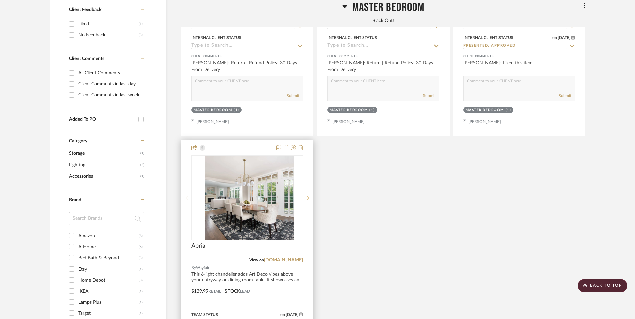
scroll to position [439, 0]
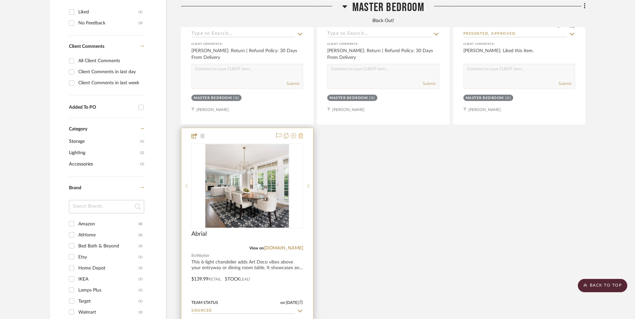
click at [301, 133] on icon at bounding box center [300, 135] width 5 height 5
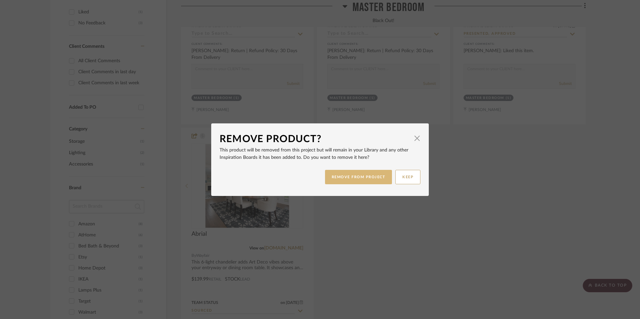
click at [372, 179] on button "REMOVE FROM PROJECT" at bounding box center [358, 177] width 67 height 14
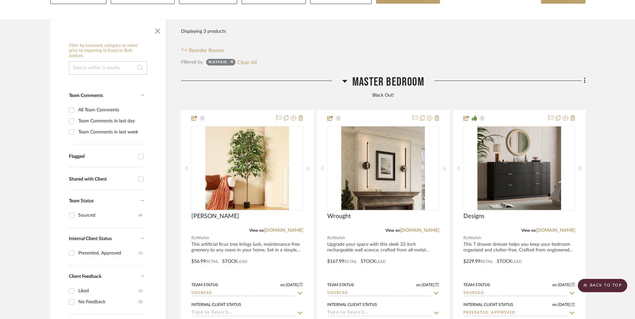
scroll to position [171, 0]
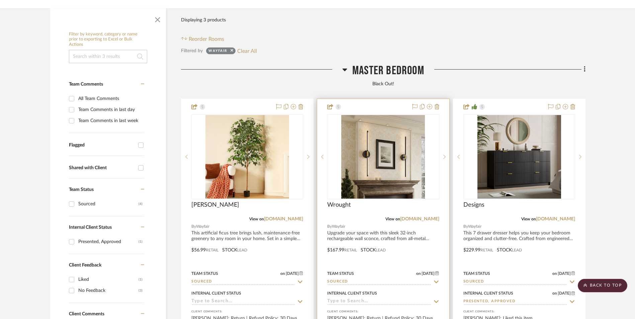
click at [295, 217] on link "[DOMAIN_NAME]" at bounding box center [283, 219] width 39 height 5
click at [435, 217] on link "[DOMAIN_NAME]" at bounding box center [419, 219] width 39 height 5
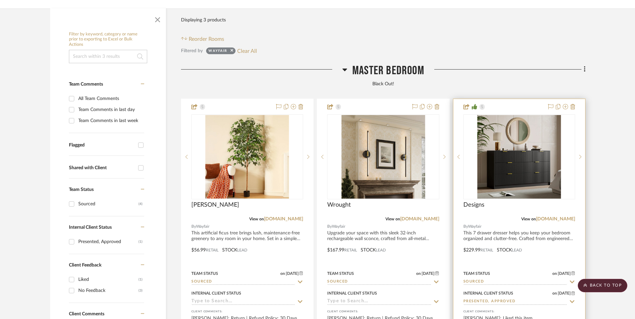
drag, startPoint x: 556, startPoint y: 166, endPoint x: 571, endPoint y: 169, distance: 15.0
click at [556, 217] on link "[DOMAIN_NAME]" at bounding box center [555, 219] width 39 height 5
